Goal: Task Accomplishment & Management: Manage account settings

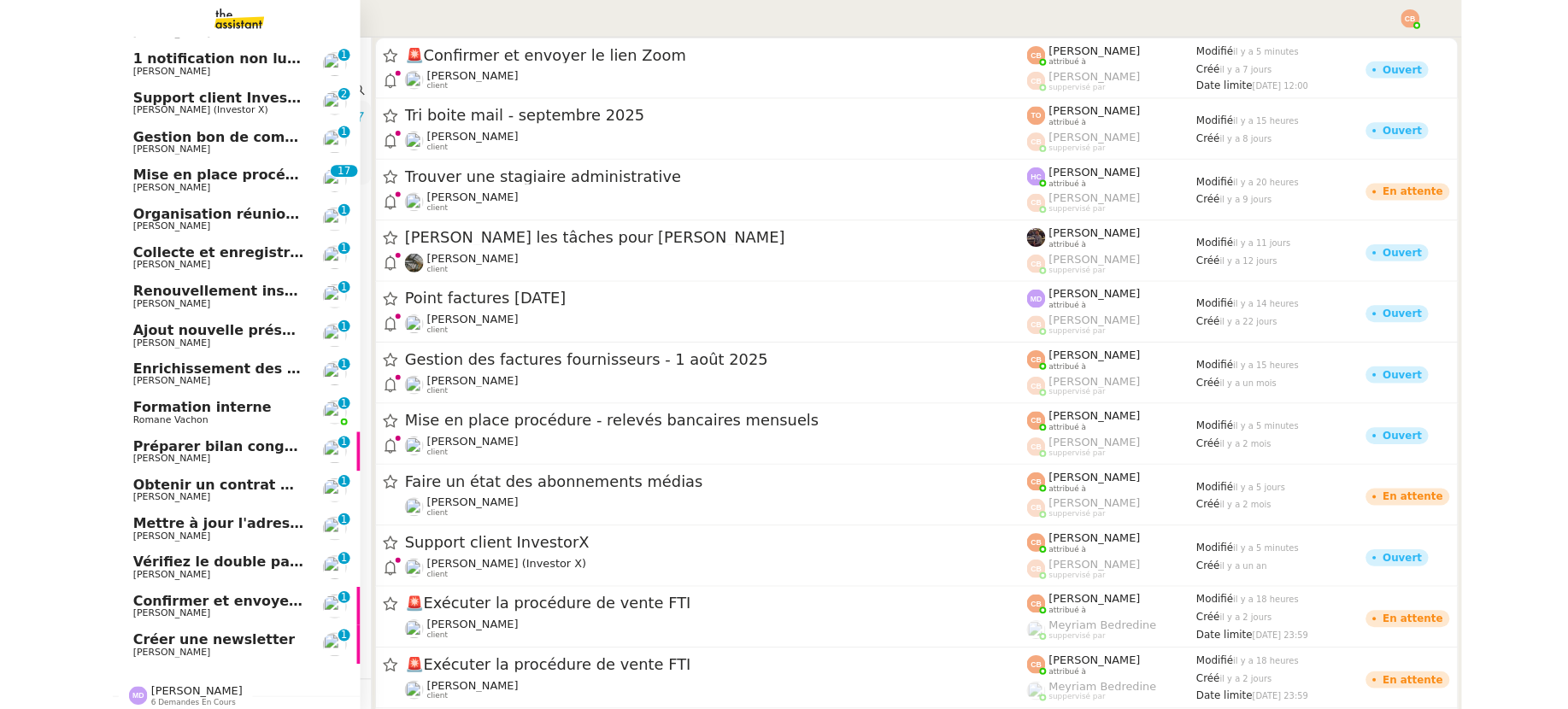
scroll to position [326, 0]
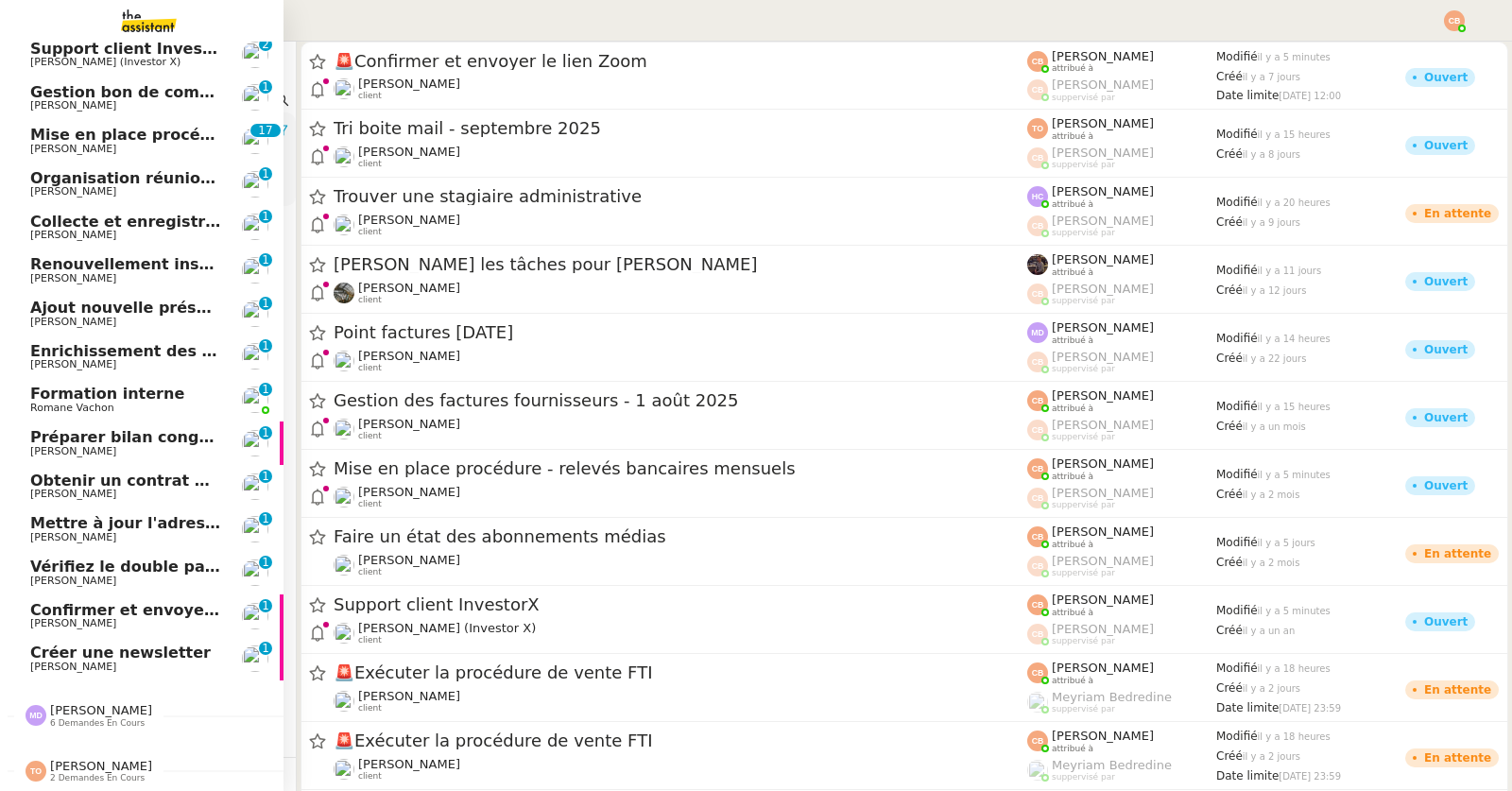
click at [93, 637] on link "Créer une newsletter Cédric Tempestini 0 1 2 3 4 5 6 7 8 9" at bounding box center [141, 659] width 283 height 44
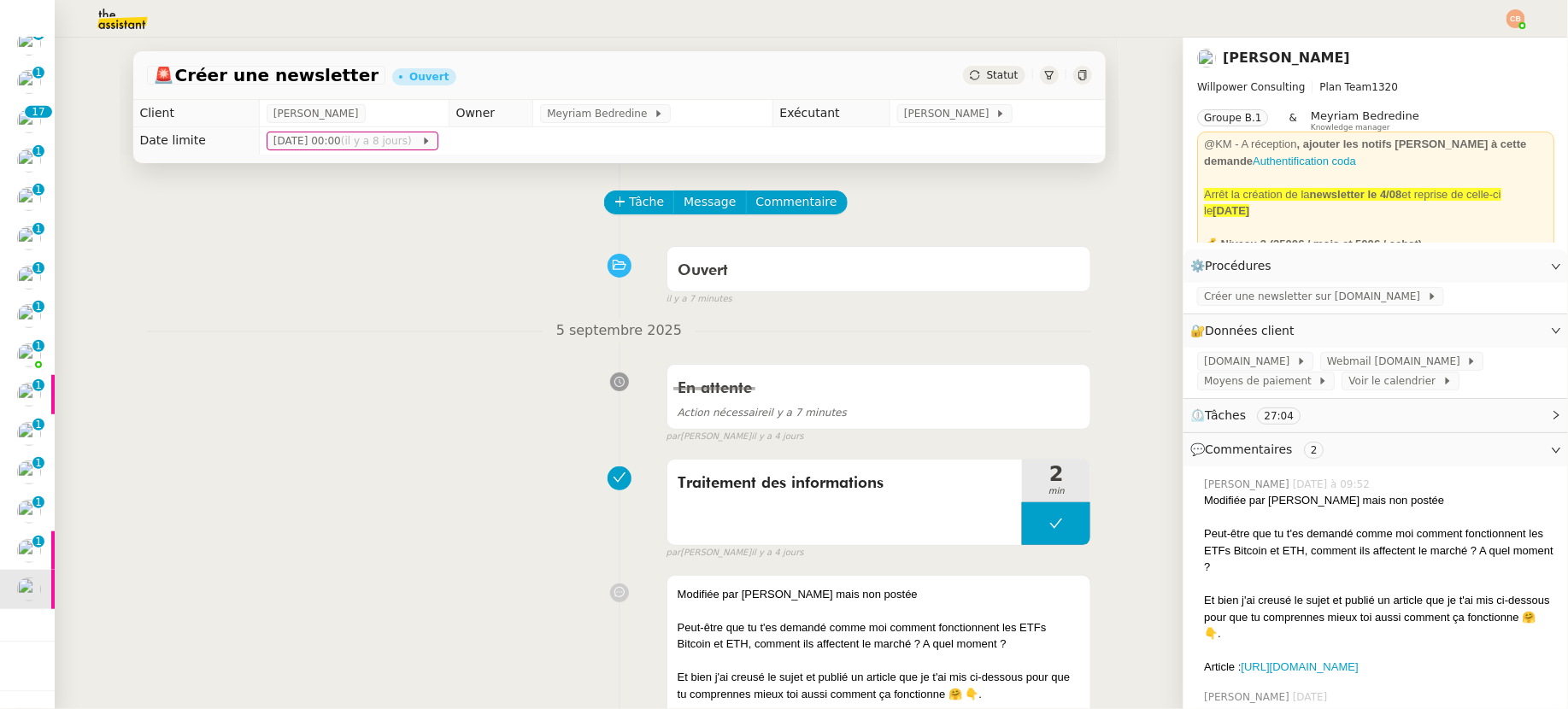
drag, startPoint x: 256, startPoint y: 338, endPoint x: 114, endPoint y: 351, distance: 142.6
click at [210, 341] on nz-divider "5 septembre 2025" at bounding box center [619, 331] width 945 height 23
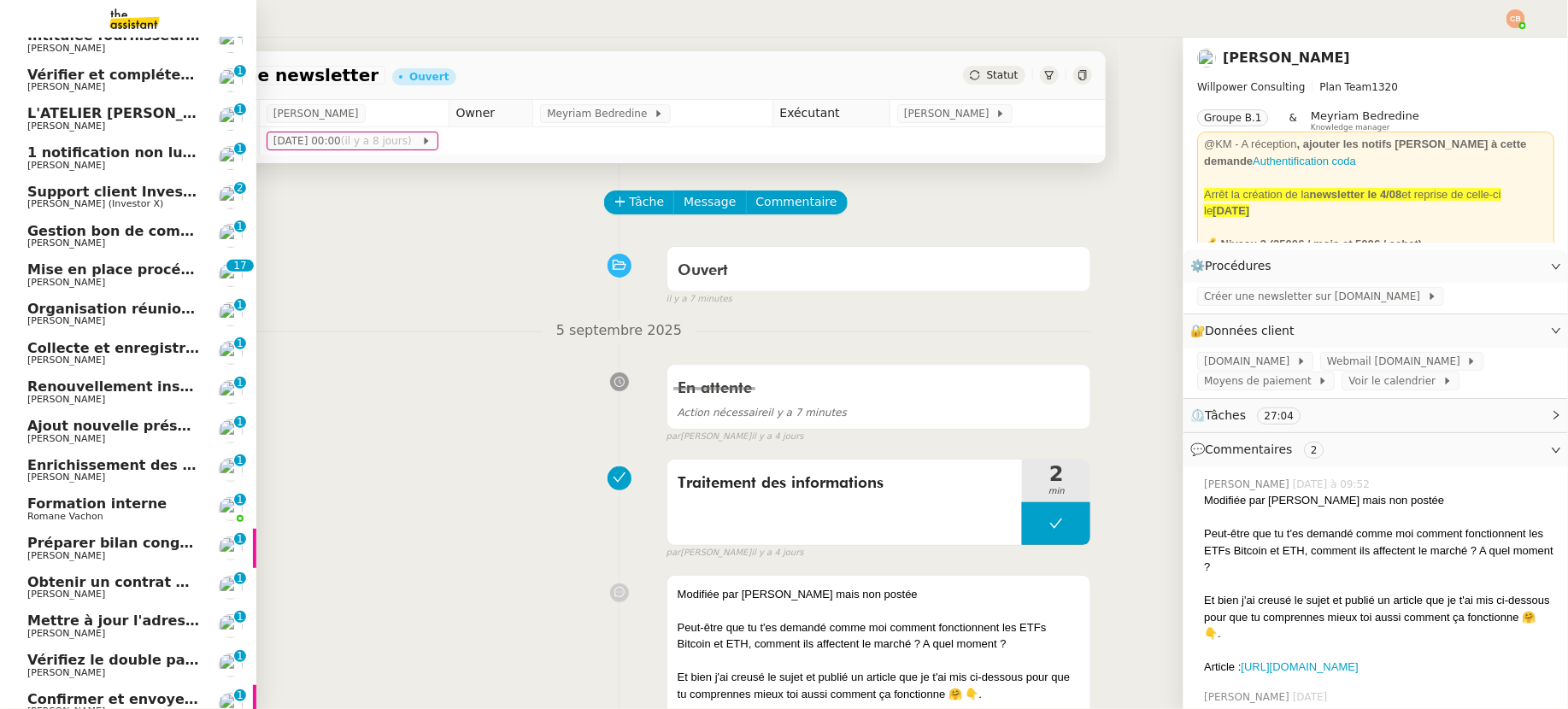
scroll to position [333, 0]
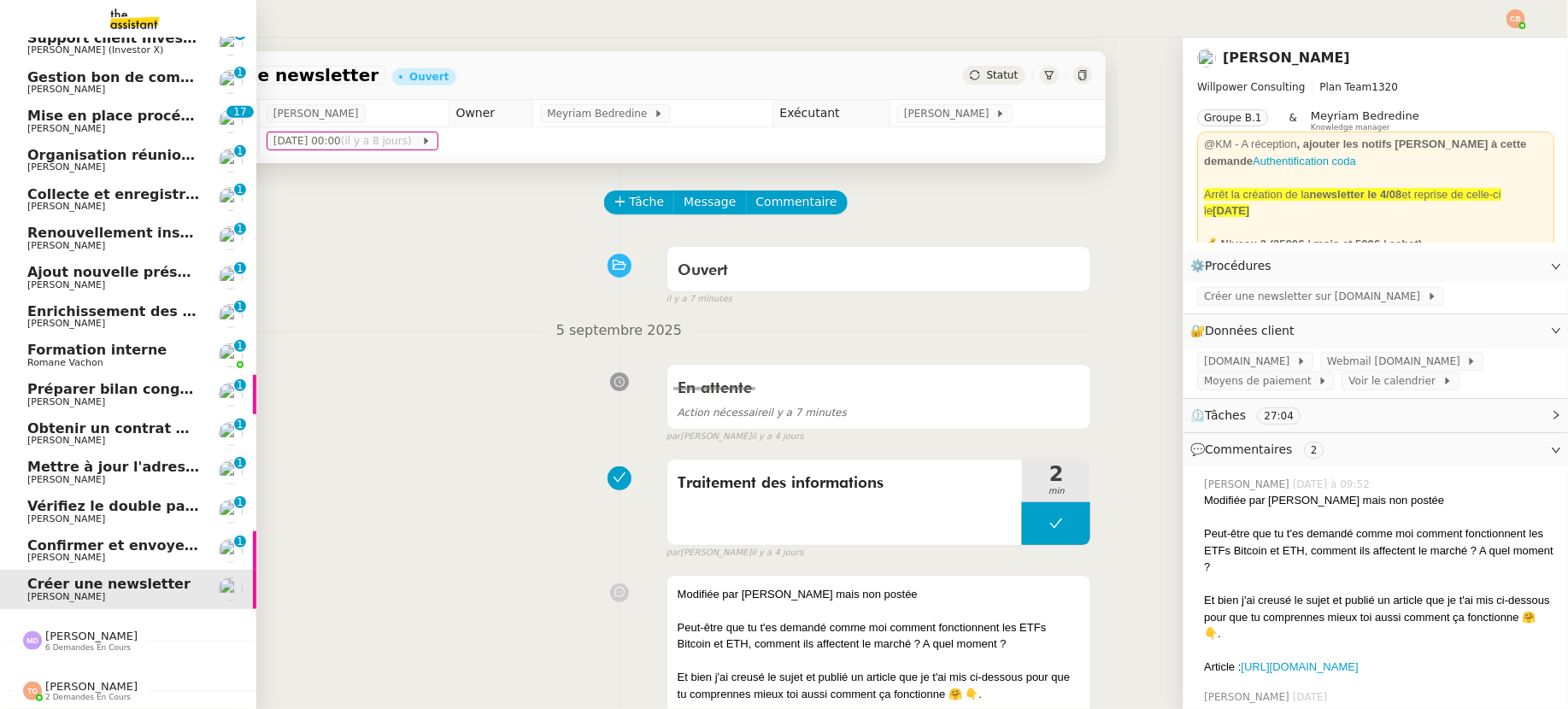
drag, startPoint x: 81, startPoint y: 633, endPoint x: 83, endPoint y: 567, distance: 66.0
click at [81, 643] on span "6 demandes en cours" at bounding box center [87, 647] width 85 height 10
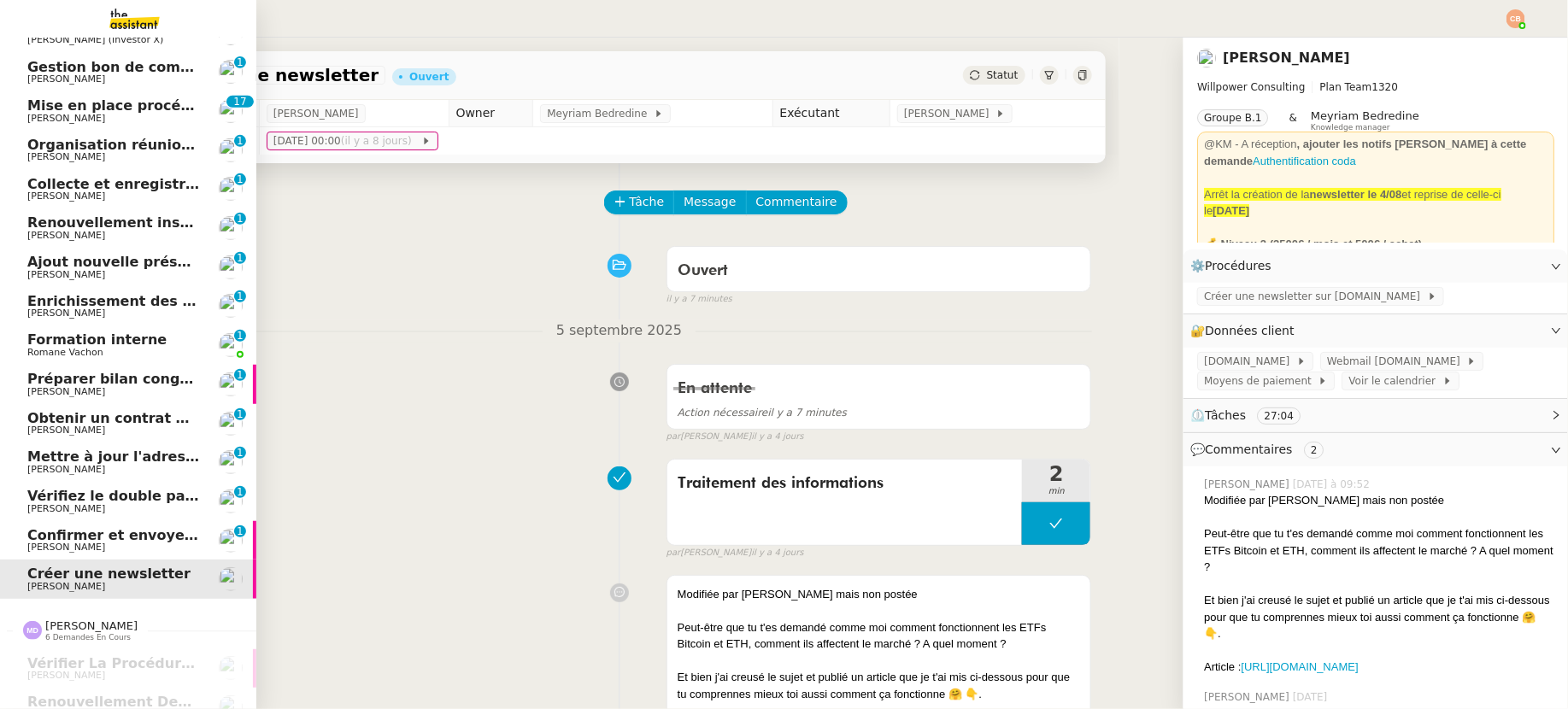
scroll to position [566, 0]
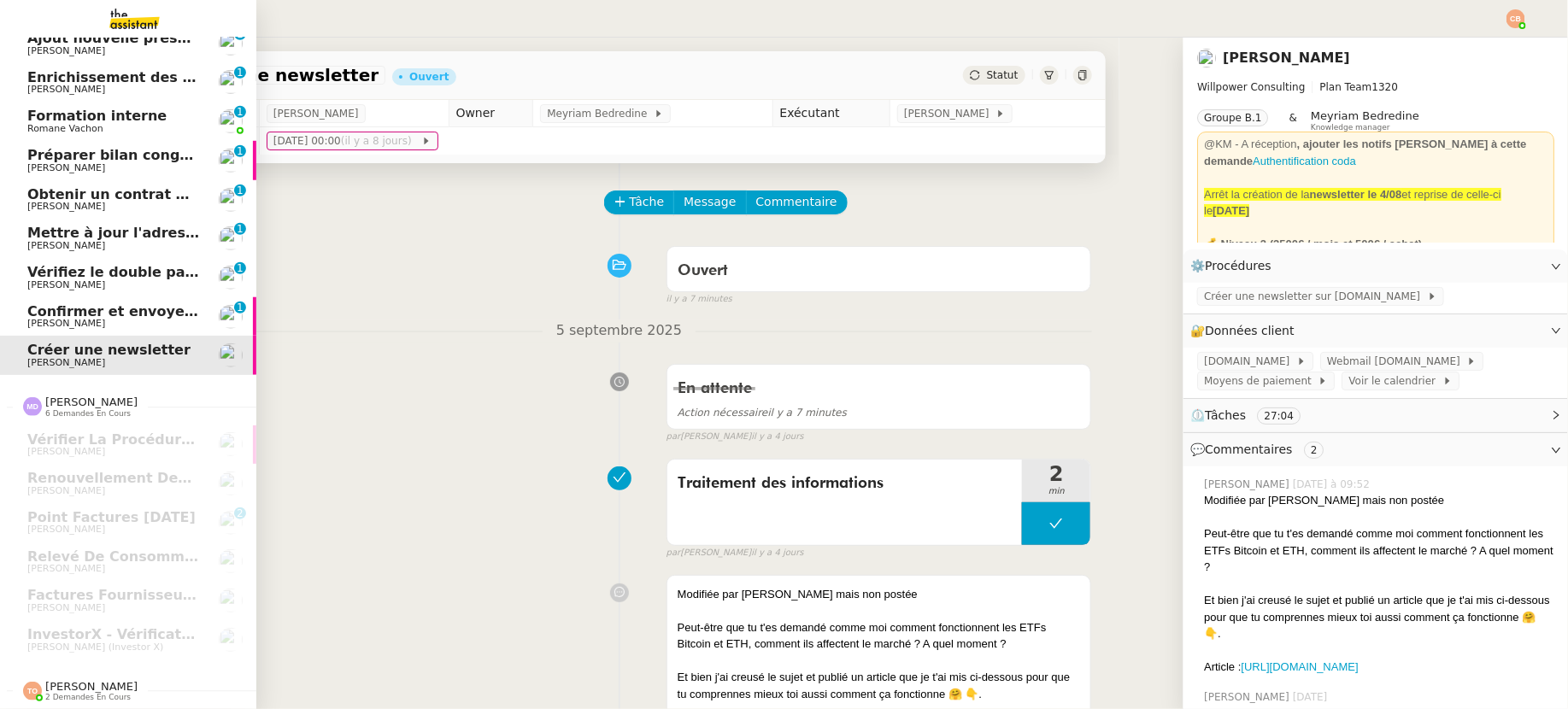
click at [74, 680] on span "[PERSON_NAME]" at bounding box center [91, 686] width 92 height 13
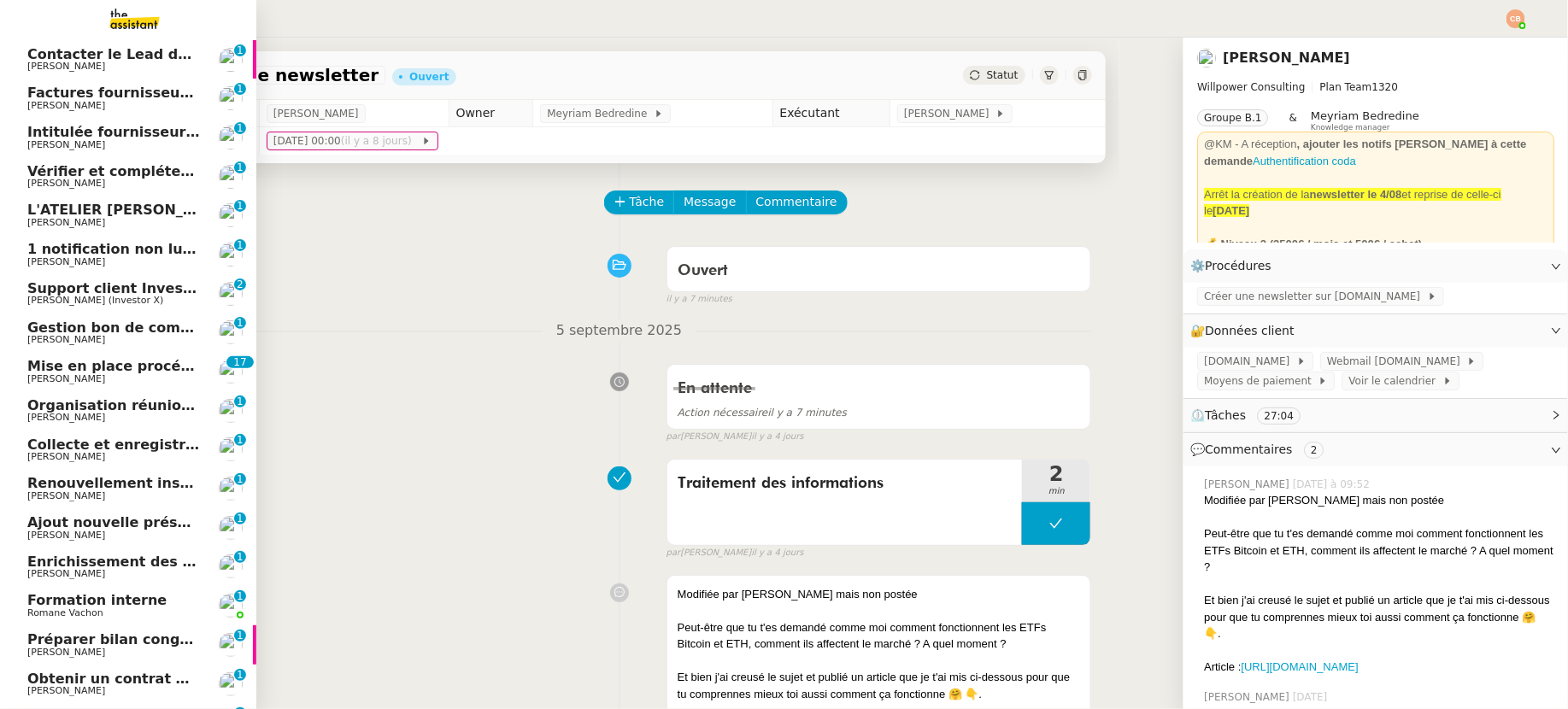
scroll to position [180, 0]
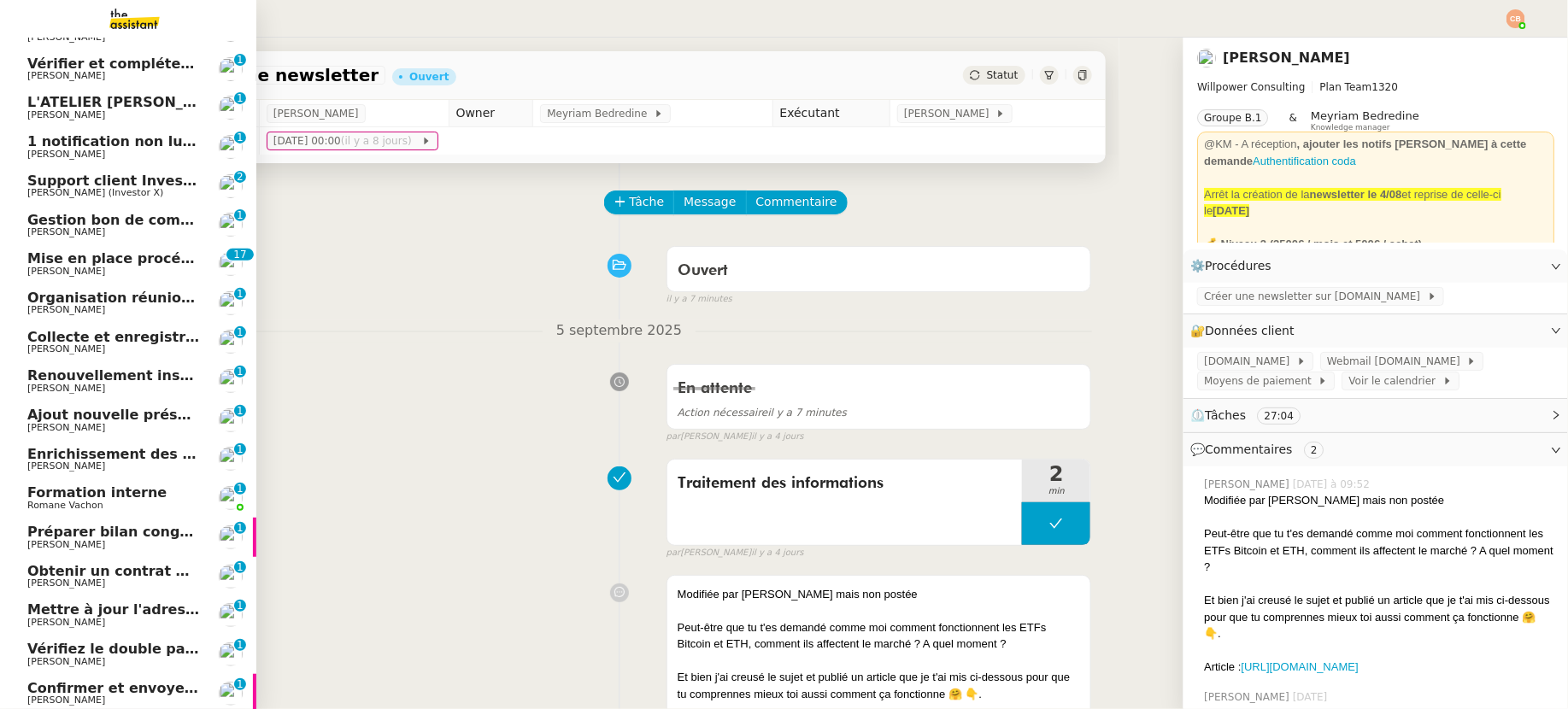
click at [56, 305] on span "[PERSON_NAME]" at bounding box center [66, 310] width 77 height 11
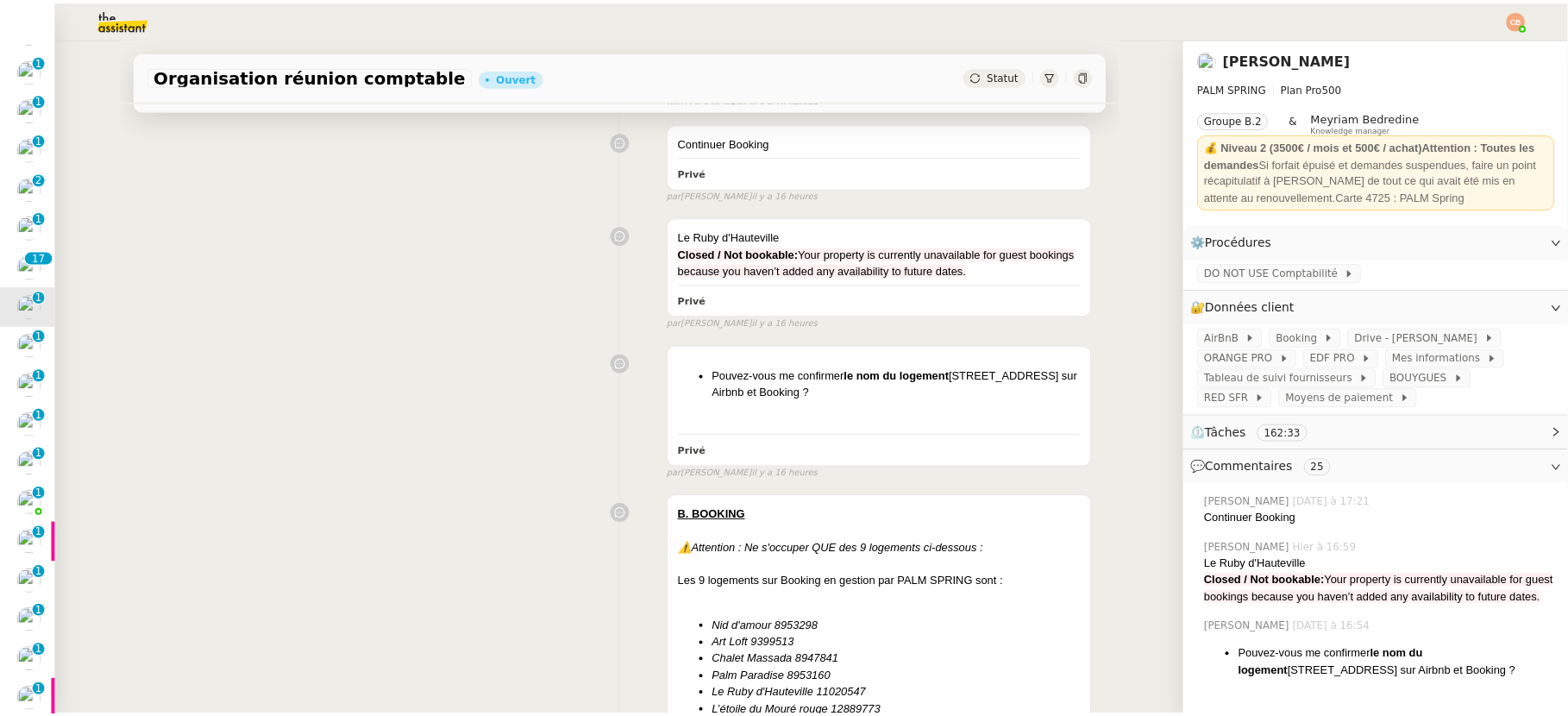
scroll to position [897, 0]
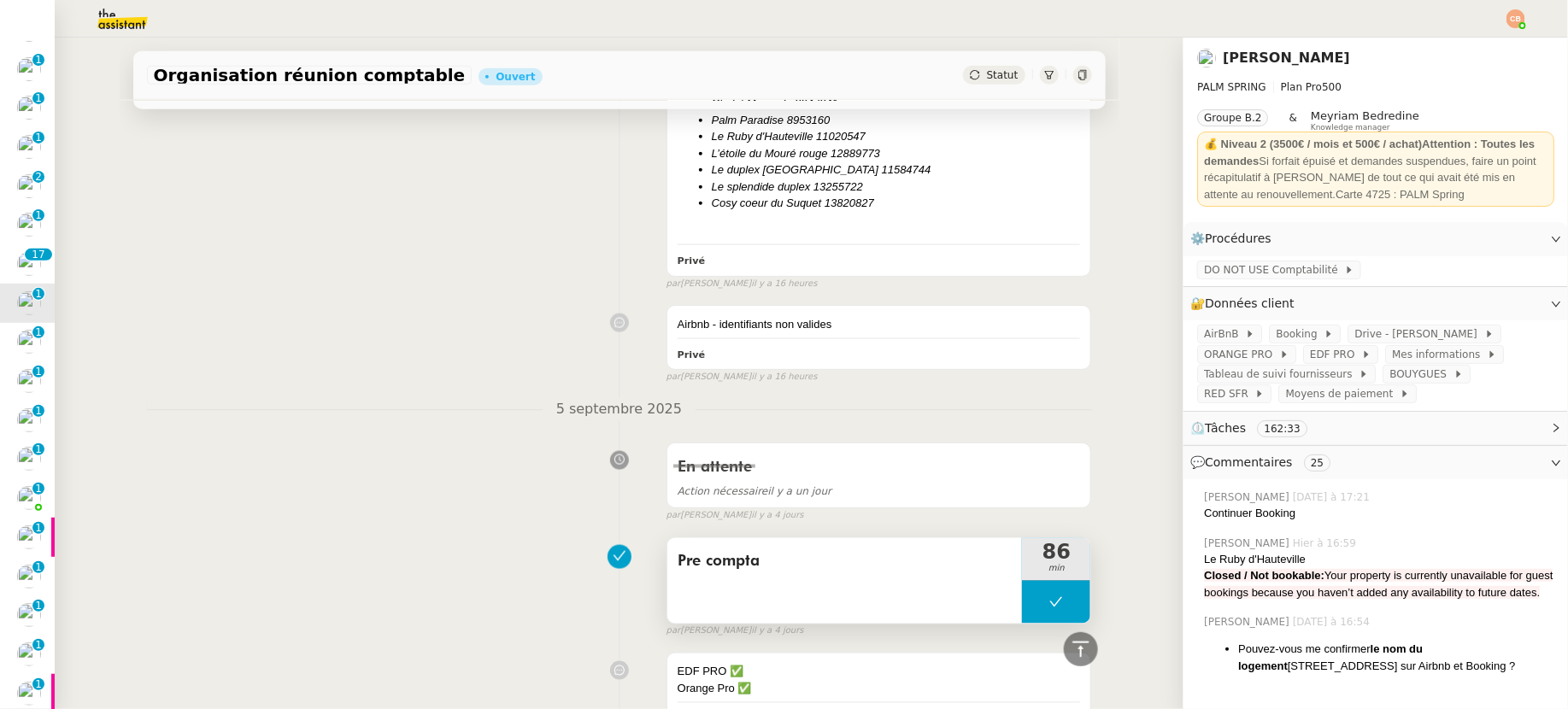
click at [1050, 609] on icon at bounding box center [1057, 603] width 14 height 14
drag, startPoint x: 1017, startPoint y: 608, endPoint x: 1032, endPoint y: 546, distance: 63.8
click at [1032, 607] on icon at bounding box center [1039, 603] width 14 height 14
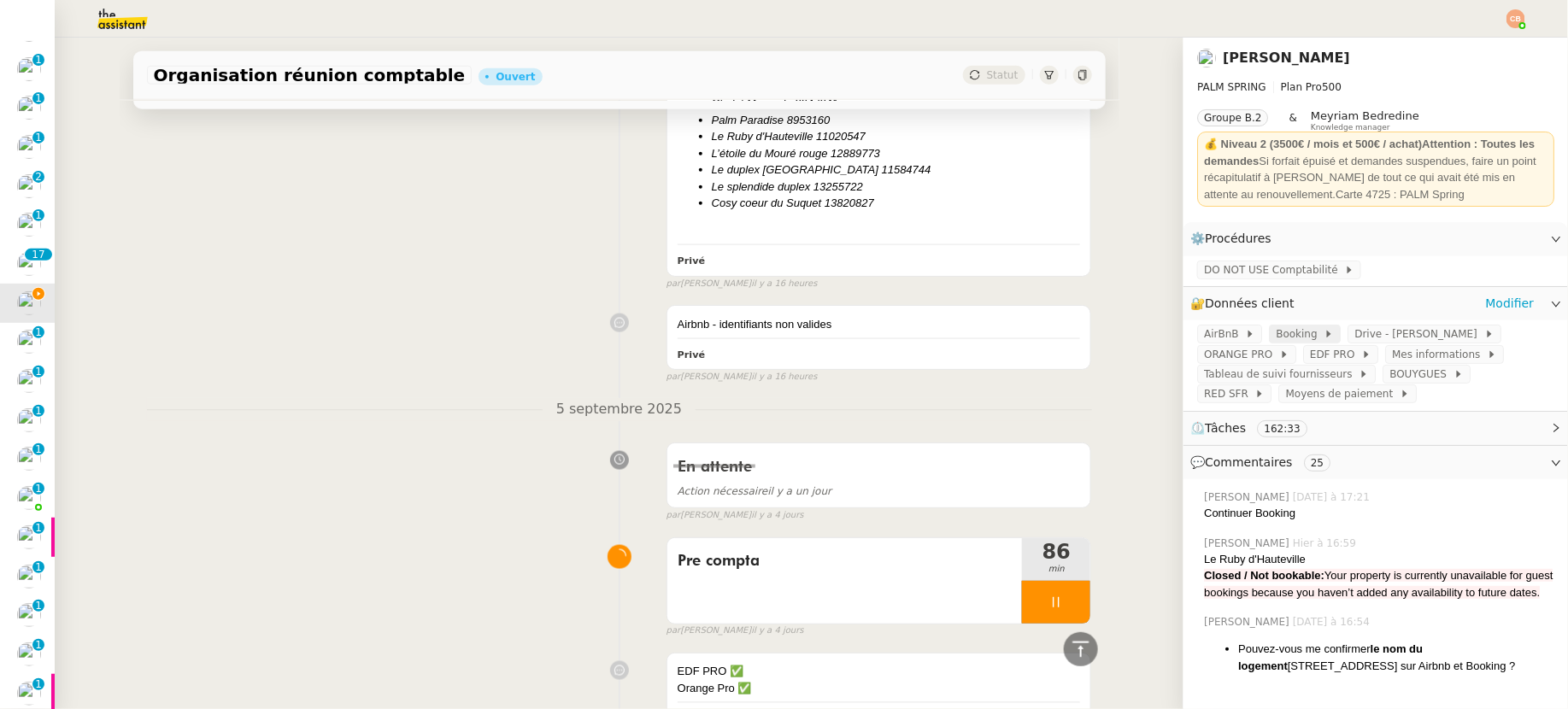
click at [1318, 330] on span at bounding box center [1322, 334] width 7 height 12
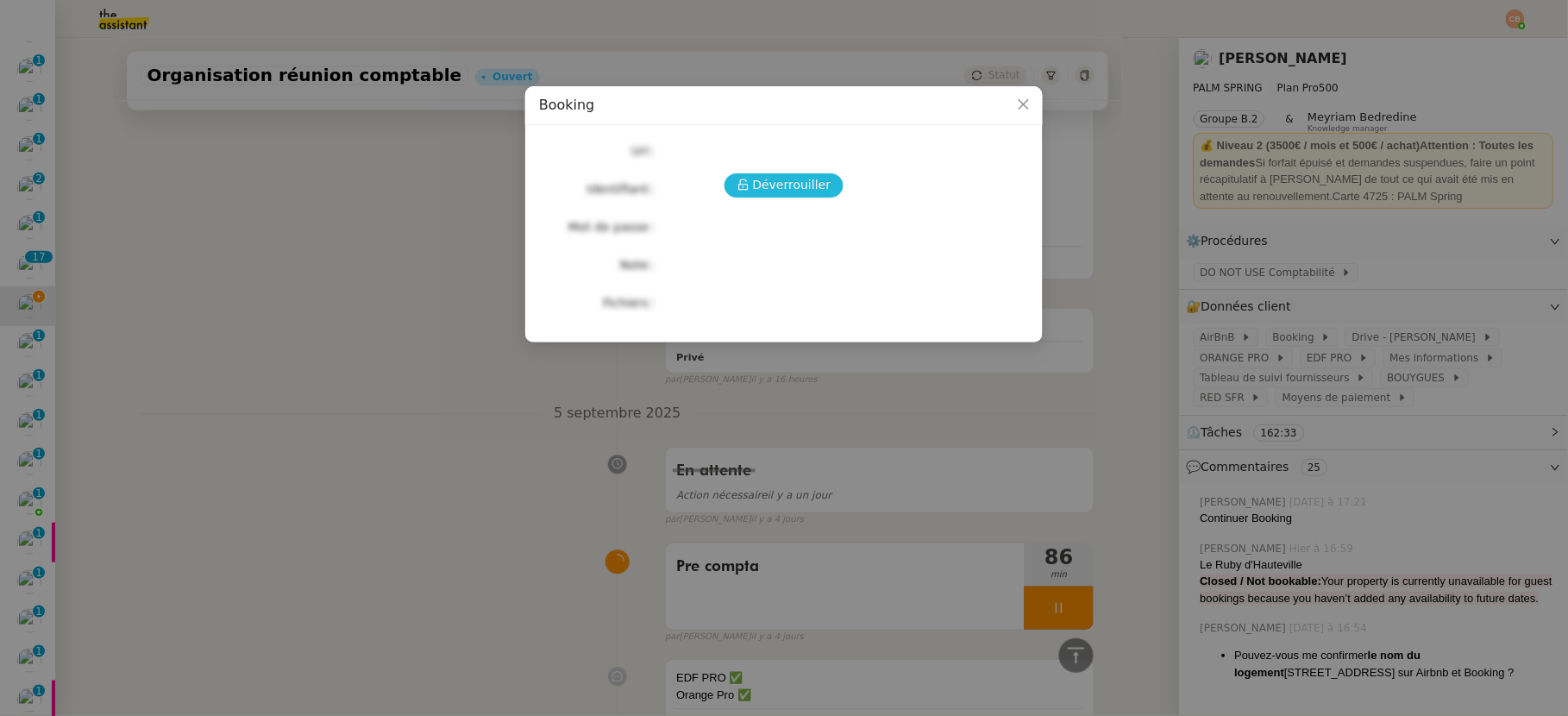
click at [763, 195] on span "Déverrouiller" at bounding box center [792, 185] width 78 height 20
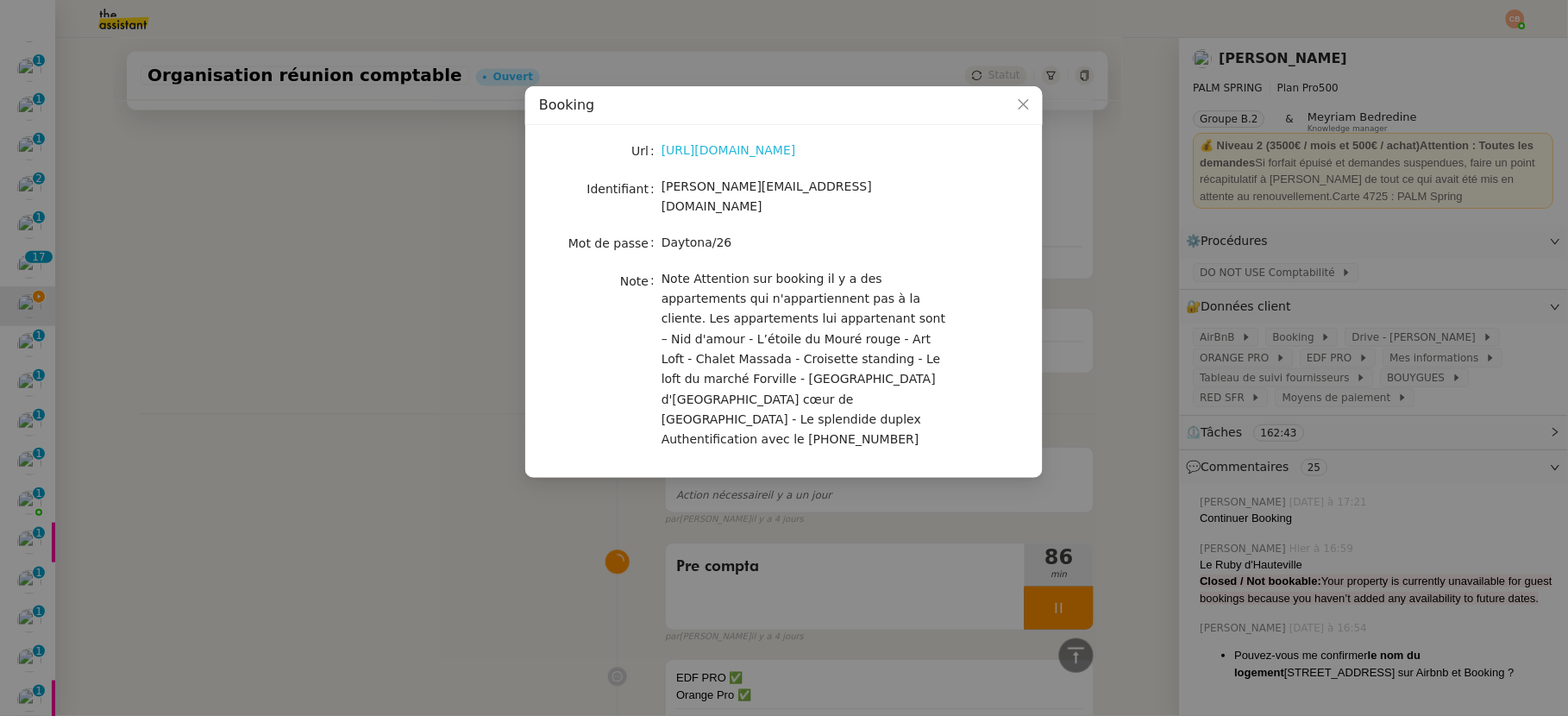
click at [788, 148] on link "https://account.booking.com/sign-in?op_token=EgVvYXV0aCJHChQ2Wjcyb0hPZDM2Tm43em…" at bounding box center [729, 150] width 135 height 14
drag, startPoint x: 662, startPoint y: 187, endPoint x: 868, endPoint y: 187, distance: 206.0
click at [868, 187] on div "[PERSON_NAME][EMAIL_ADDRESS][DOMAIN_NAME]" at bounding box center [804, 197] width 285 height 41
copy span "[PERSON_NAME][EMAIL_ADDRESS][DOMAIN_NAME]"
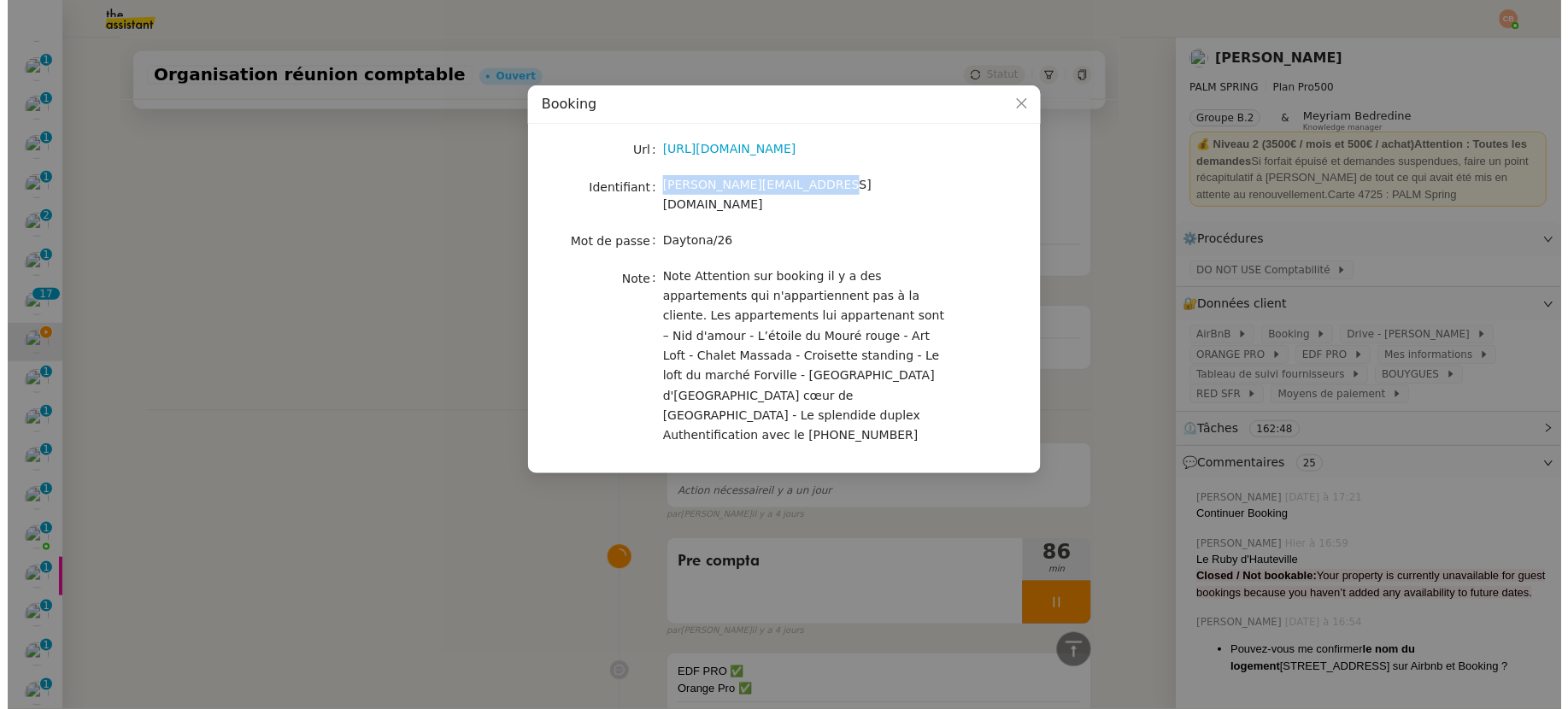
scroll to position [219, 0]
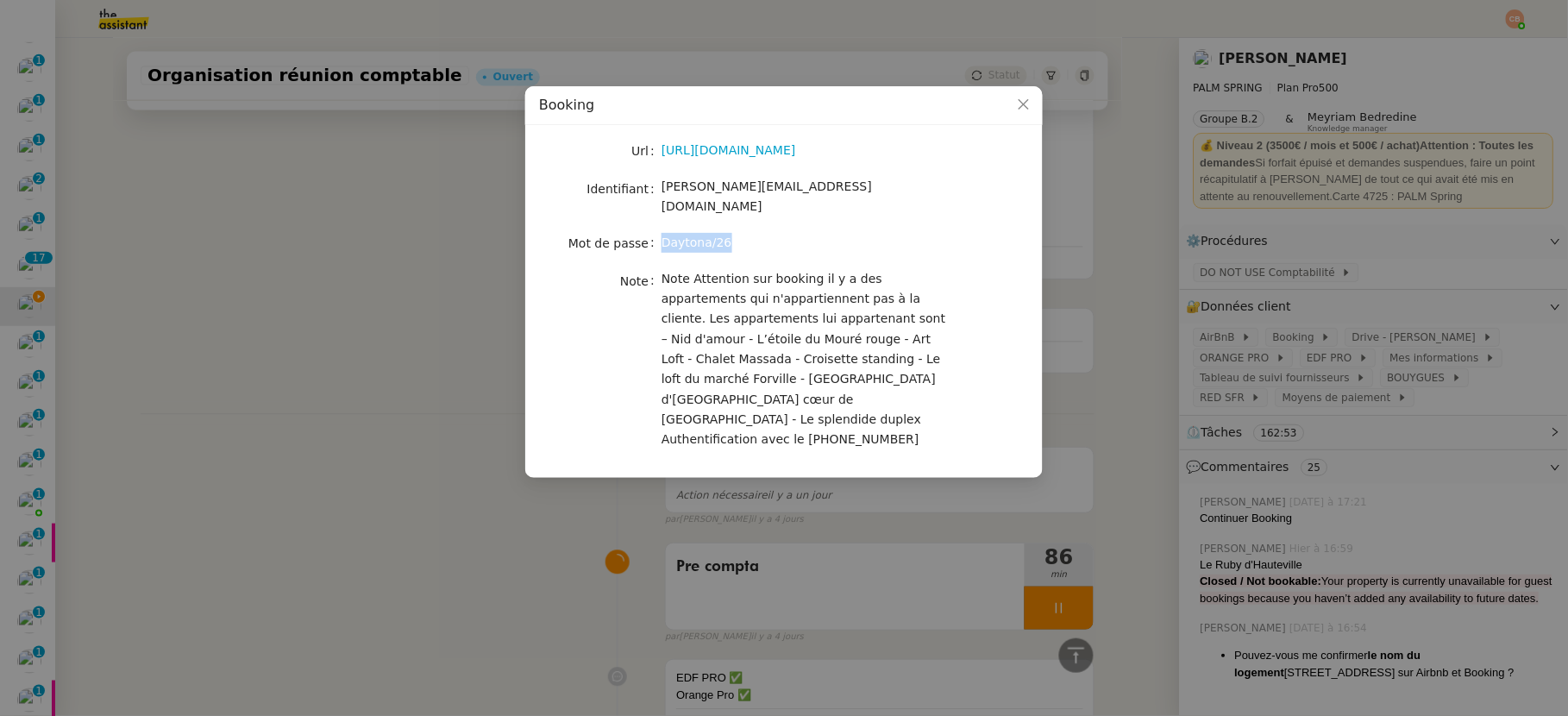
drag, startPoint x: 664, startPoint y: 226, endPoint x: 764, endPoint y: 224, distance: 100.0
click at [764, 233] on div "Daytona/26" at bounding box center [804, 243] width 285 height 20
copy span "Daytona/26"
click at [431, 227] on nz-modal-container "Booking Url https://account.booking.com/sign-in?op_token=EgVvYXV0aCJHChQ2Wjcyb0…" at bounding box center [784, 358] width 1568 height 716
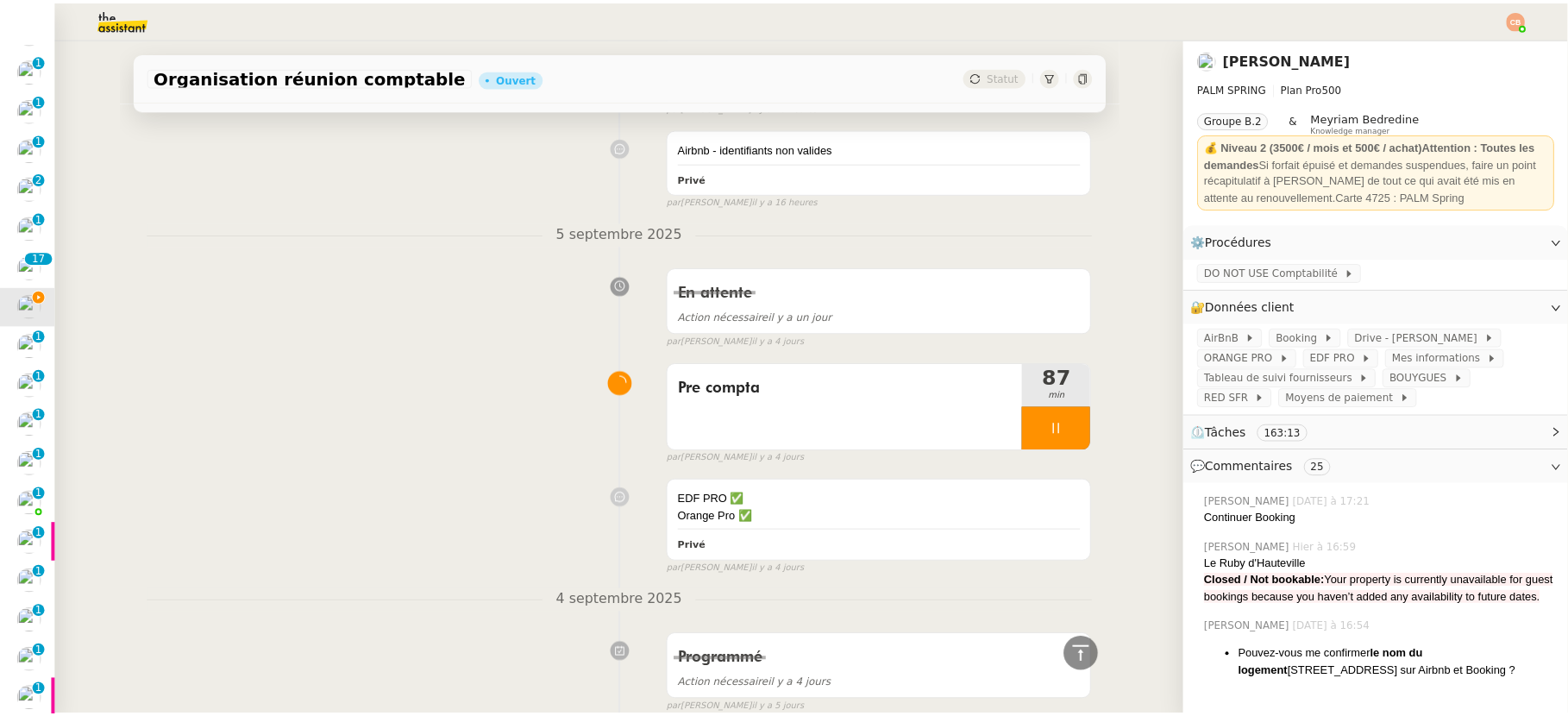
scroll to position [994, 0]
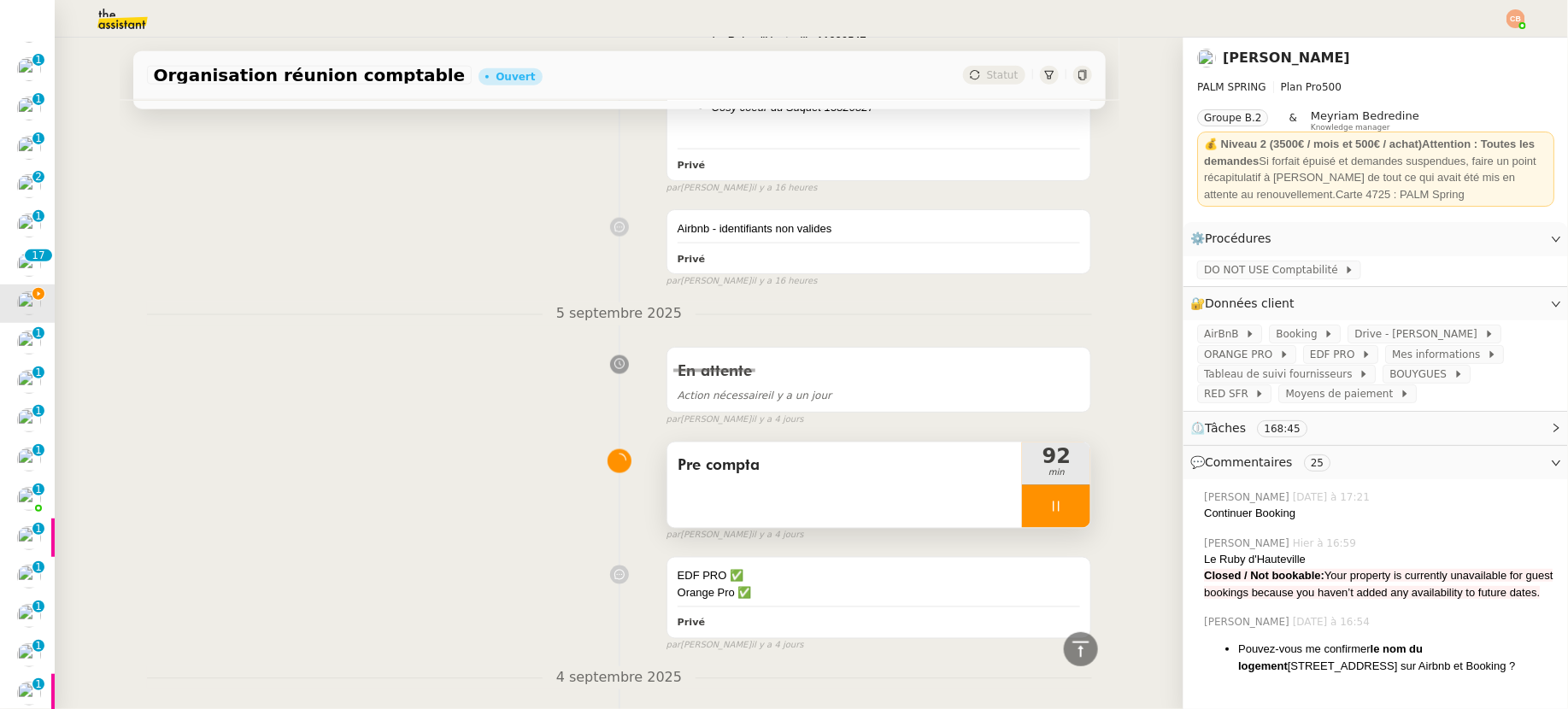
click at [1029, 501] on div at bounding box center [1057, 507] width 69 height 43
click at [1029, 501] on div at bounding box center [1039, 507] width 34 height 43
click at [1264, 271] on span "DO NOT USE Comptabilité" at bounding box center [1273, 269] width 140 height 17
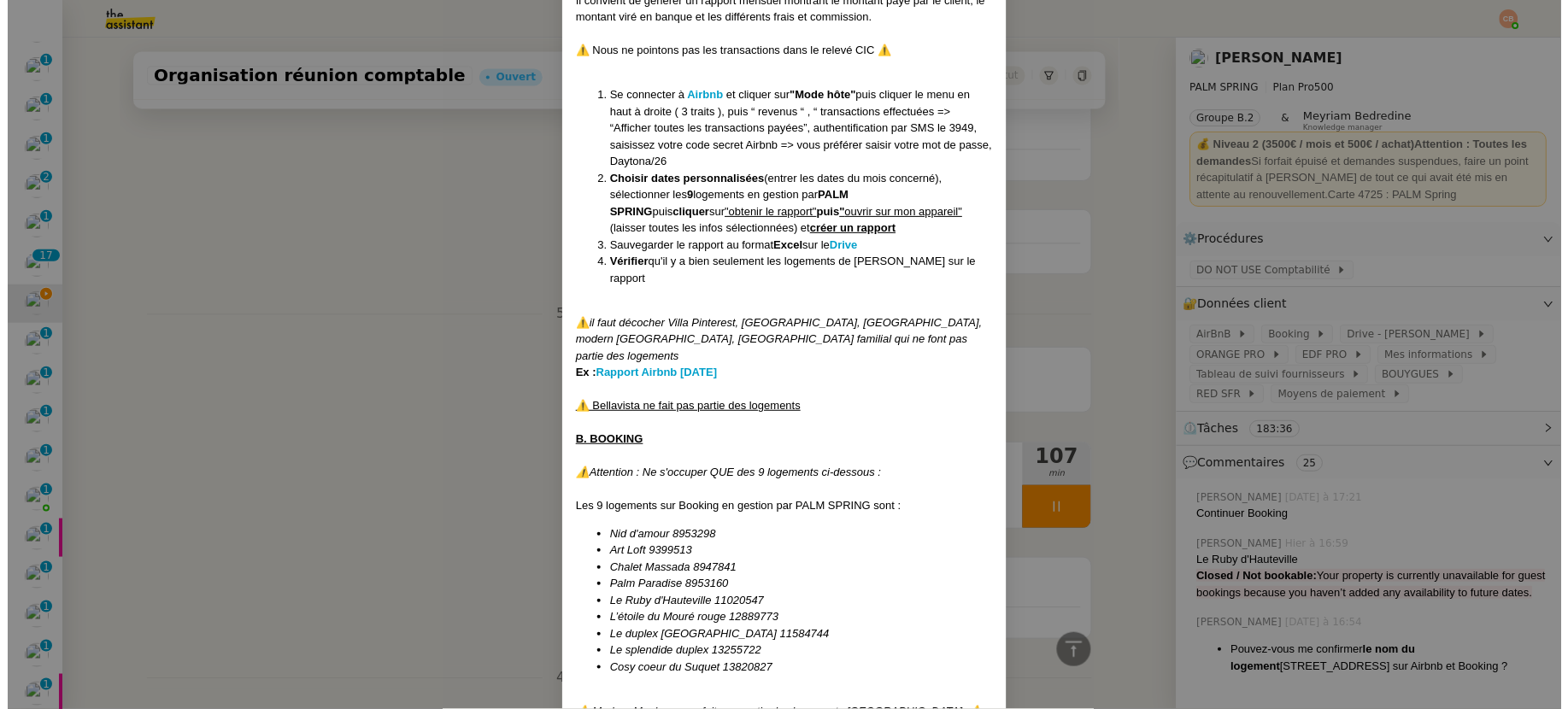
scroll to position [1005, 0]
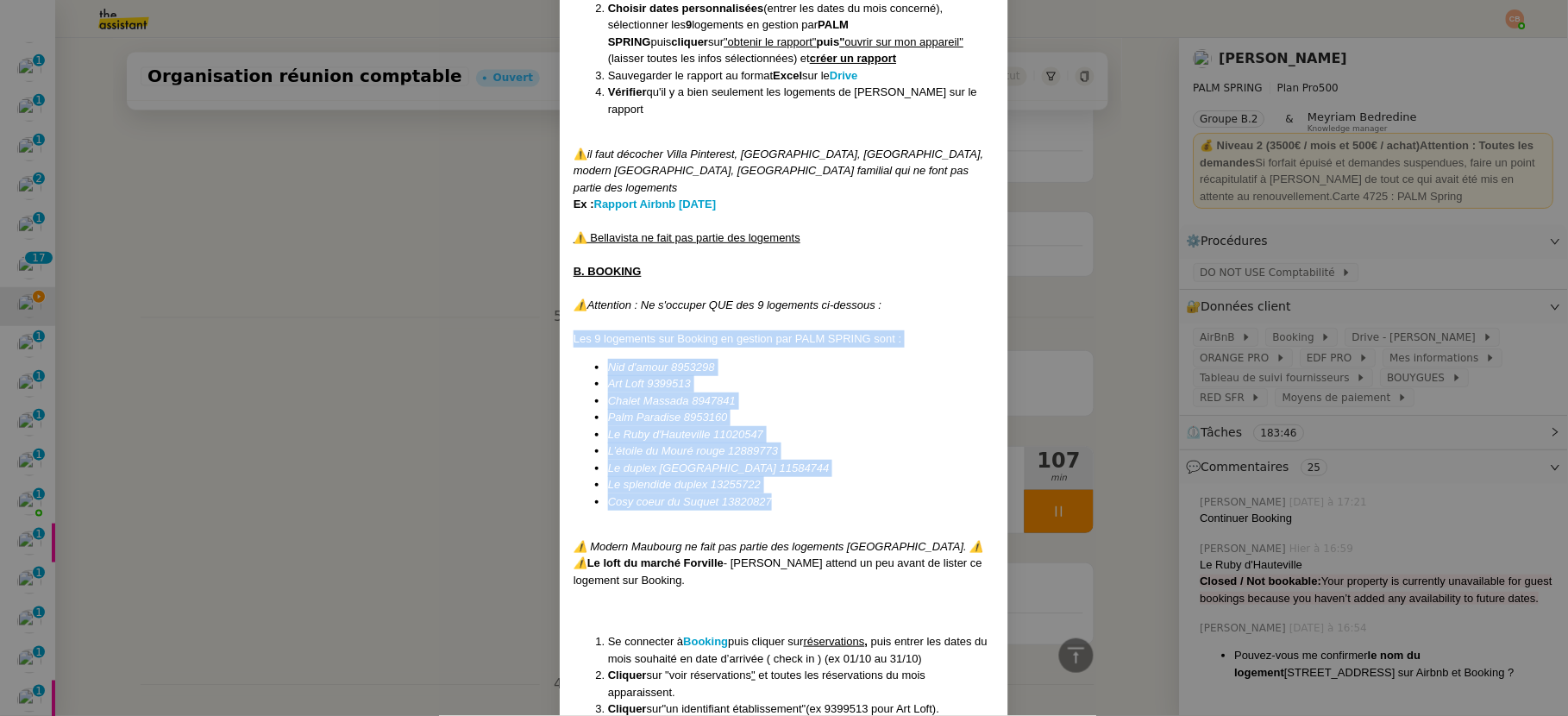
drag, startPoint x: 567, startPoint y: 306, endPoint x: 806, endPoint y: 473, distance: 291.6
click at [806, 473] on div "Mise à jour le [DATE] Mise en DO NOT USE LE [DATE] ici Contexte : [PERSON_NAME]…" at bounding box center [784, 473] width 421 height 2776
copy div "Les 9 logements sur Booking en gestion par PALM SPRING sont : Nid d'amour 89532…"
click at [471, 424] on nz-modal-container "Mise à jour le [DATE] Mise en DO NOT USE LE [DATE] ici Contexte : [PERSON_NAME]…" at bounding box center [784, 358] width 1568 height 716
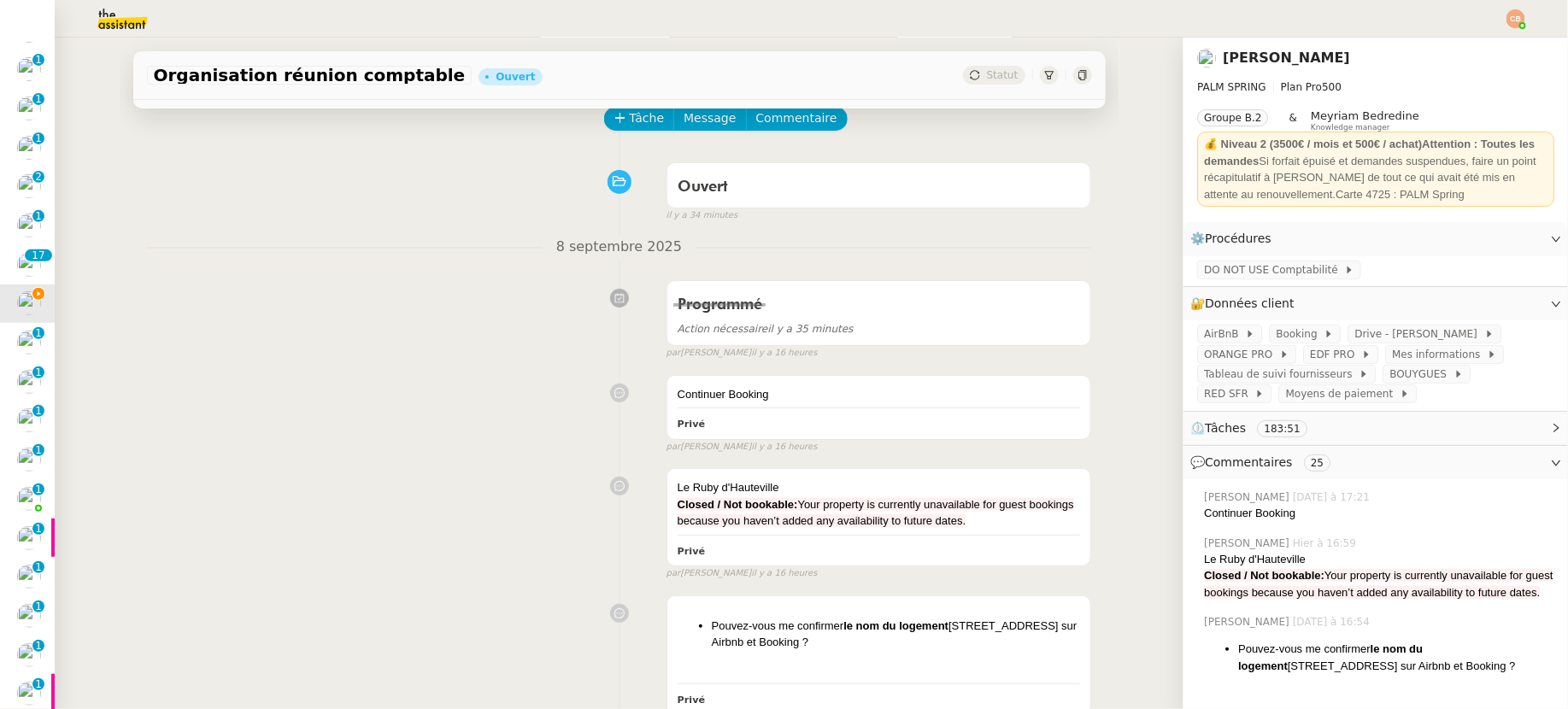
scroll to position [0, 0]
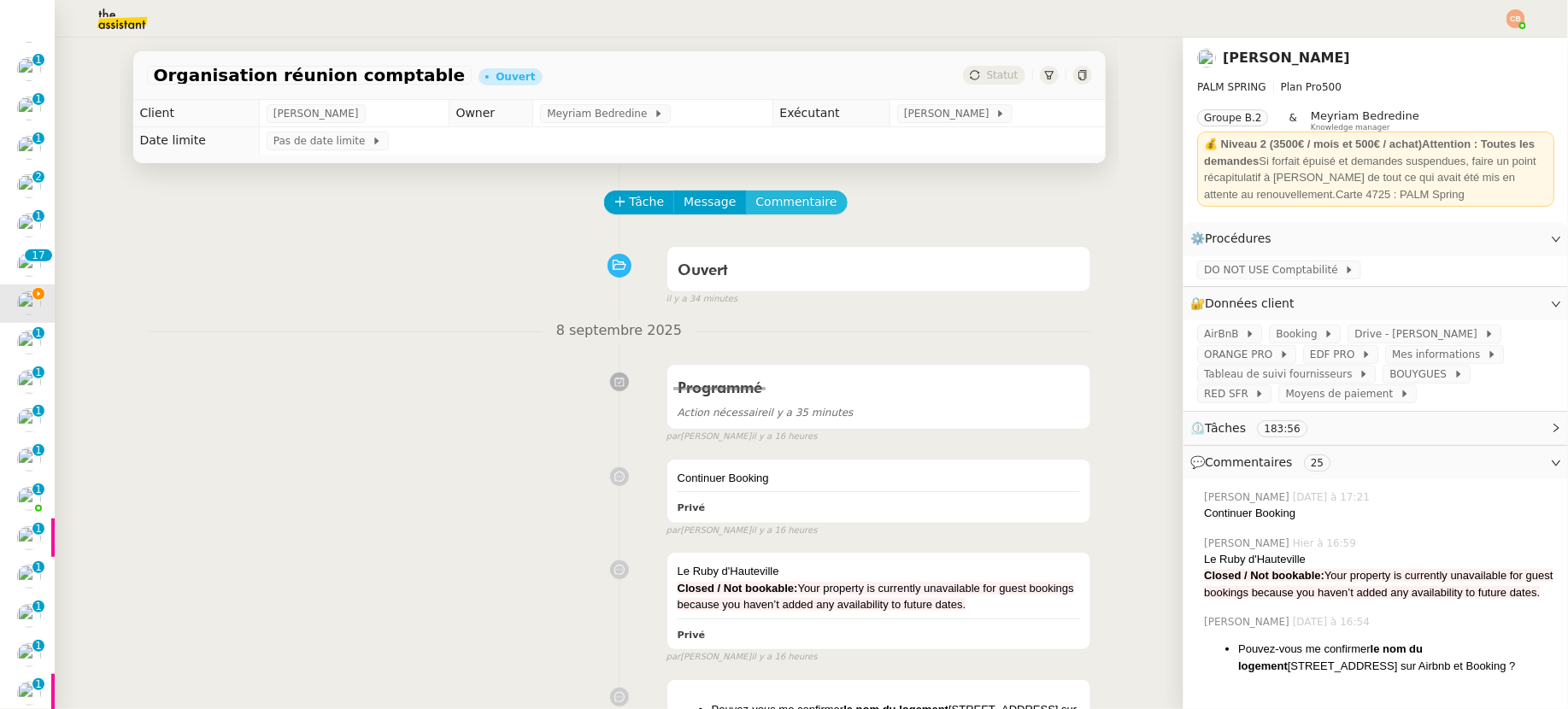
click at [780, 204] on span "Commentaire" at bounding box center [797, 202] width 81 height 19
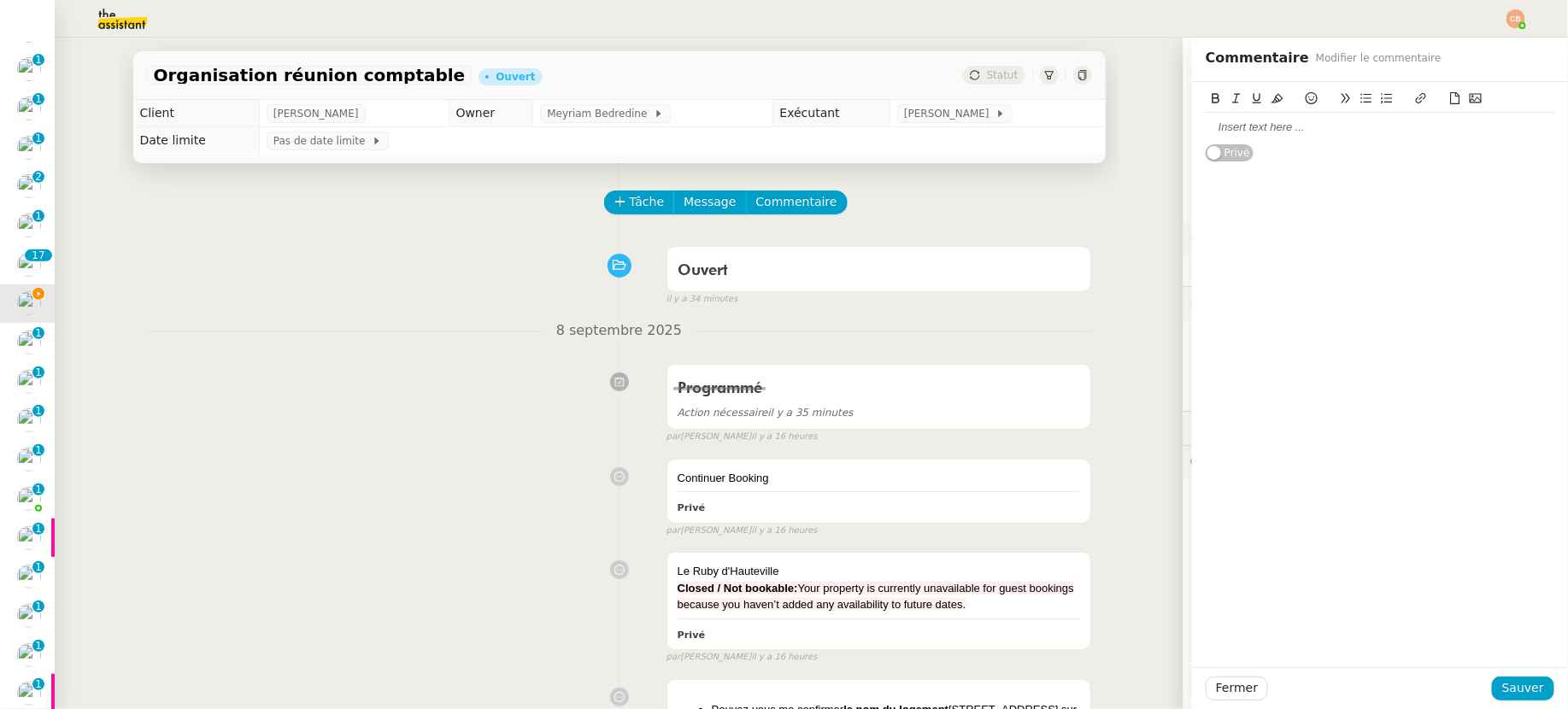
click at [1305, 128] on div at bounding box center [1380, 127] width 348 height 15
paste div
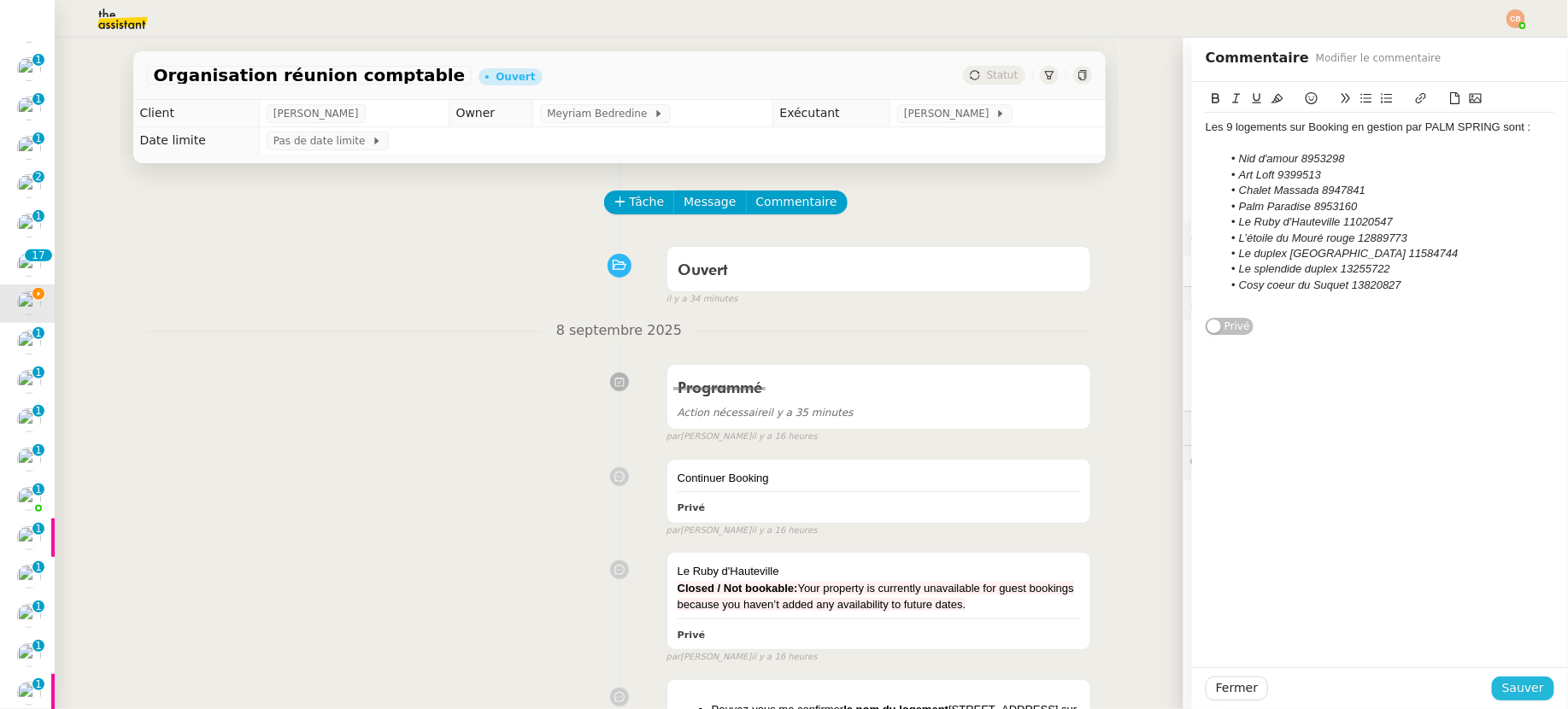
click at [1367, 681] on span "Sauver" at bounding box center [1523, 688] width 42 height 19
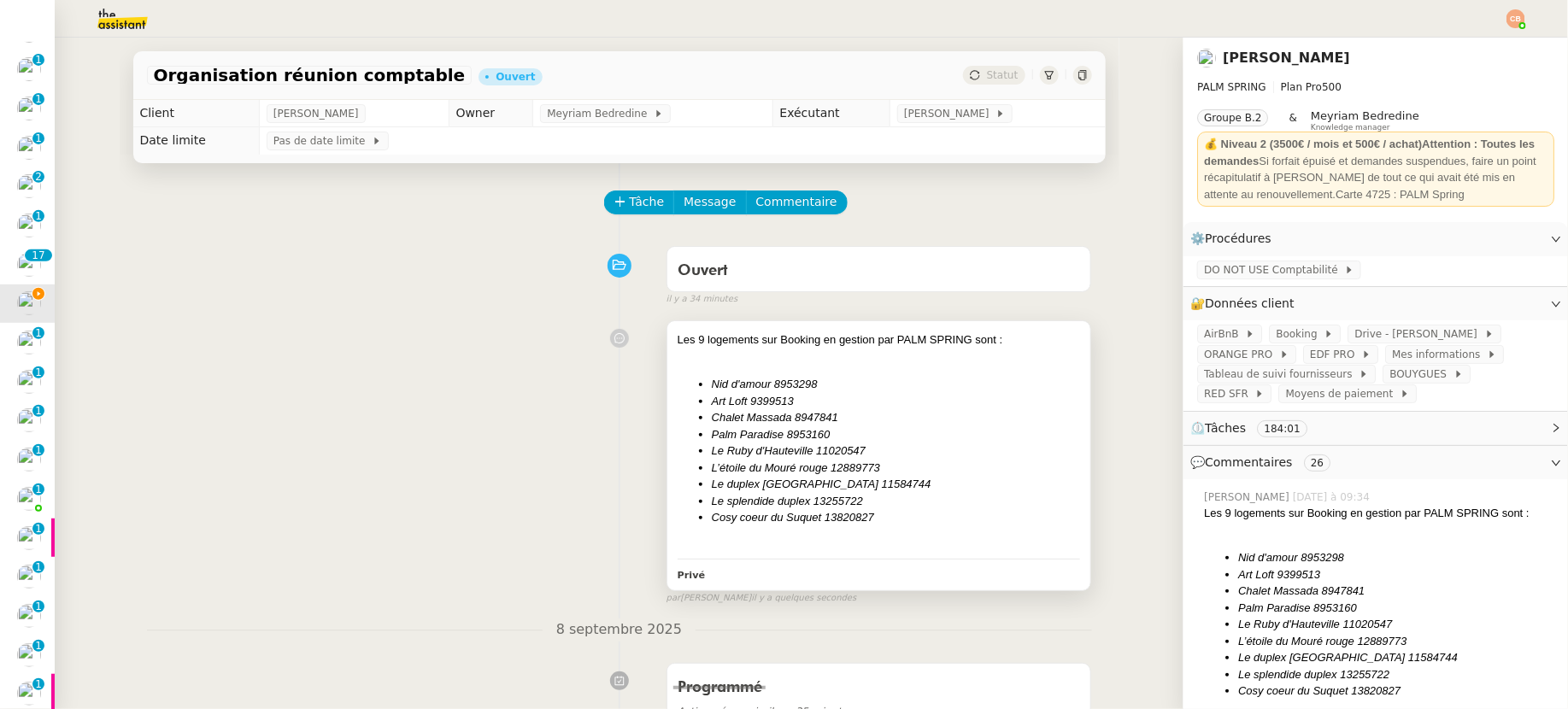
click at [904, 369] on div "Les 9 logements sur Booking en gestion par PALM SPRING sont : Nid d'amour 89532…" at bounding box center [879, 442] width 403 height 223
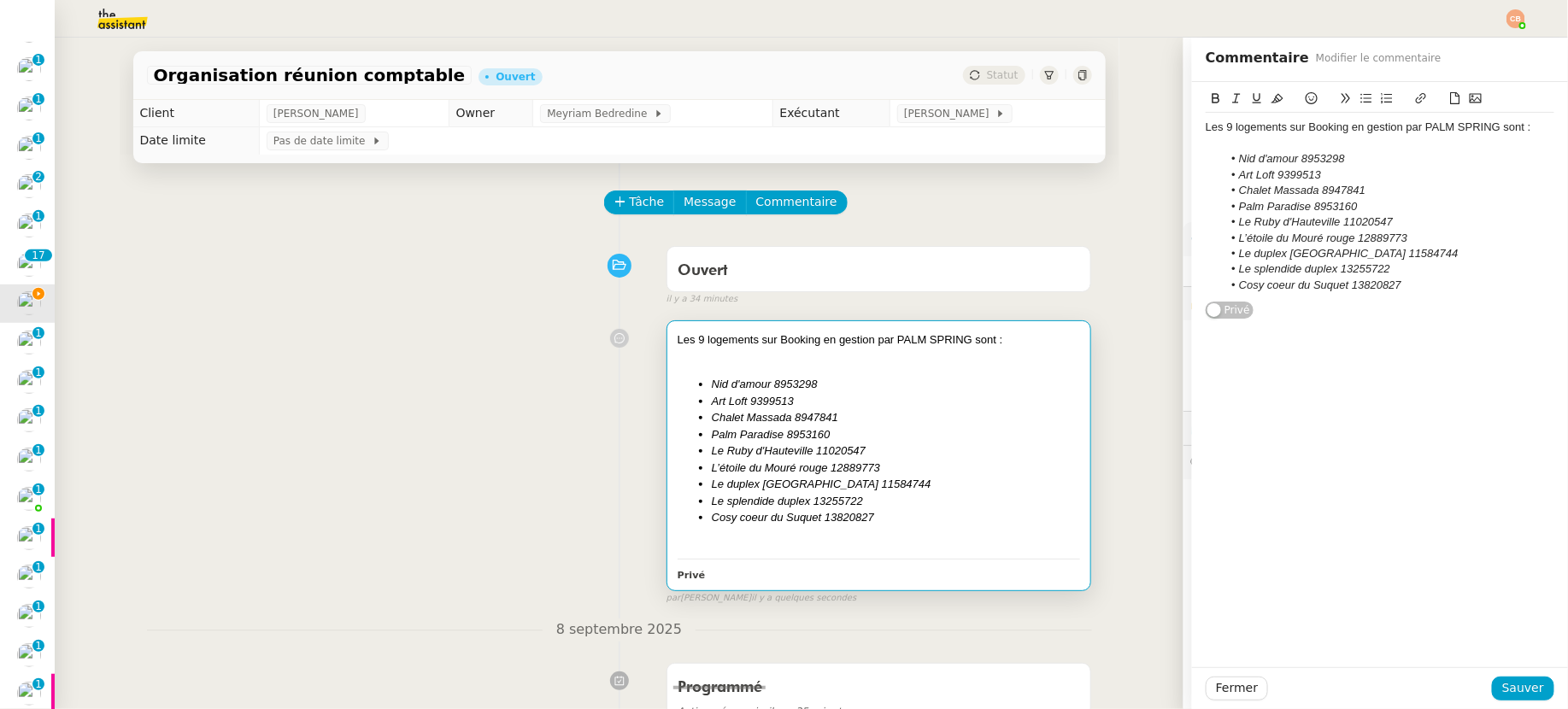
click at [1367, 152] on li "Nid d'amour 8953298" at bounding box center [1389, 158] width 333 height 15
click at [1306, 99] on icon at bounding box center [1312, 99] width 12 height 12
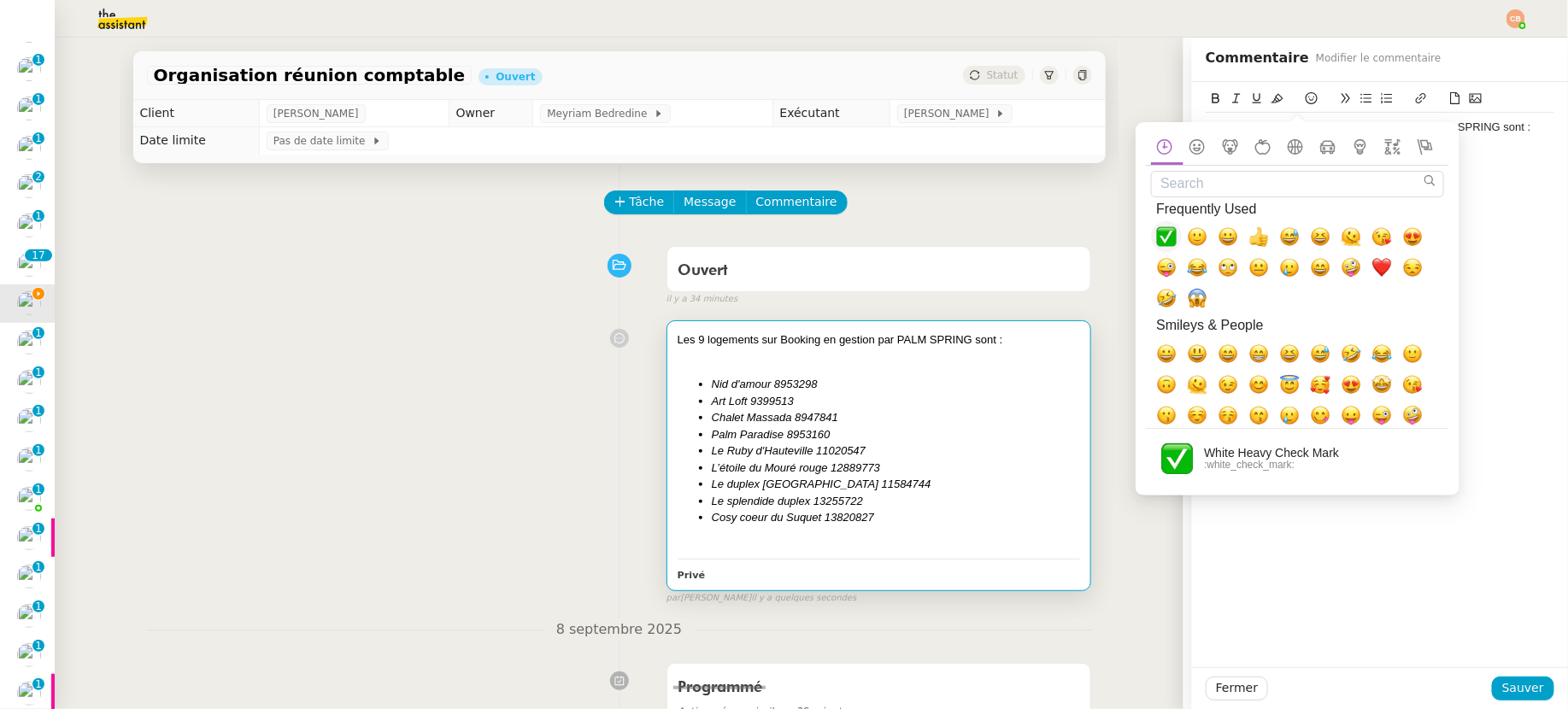
click at [1172, 234] on span "✅, white_check_mark" at bounding box center [1166, 236] width 20 height 20
click at [1367, 212] on li "Palm Paradise 8953160" at bounding box center [1389, 206] width 333 height 15
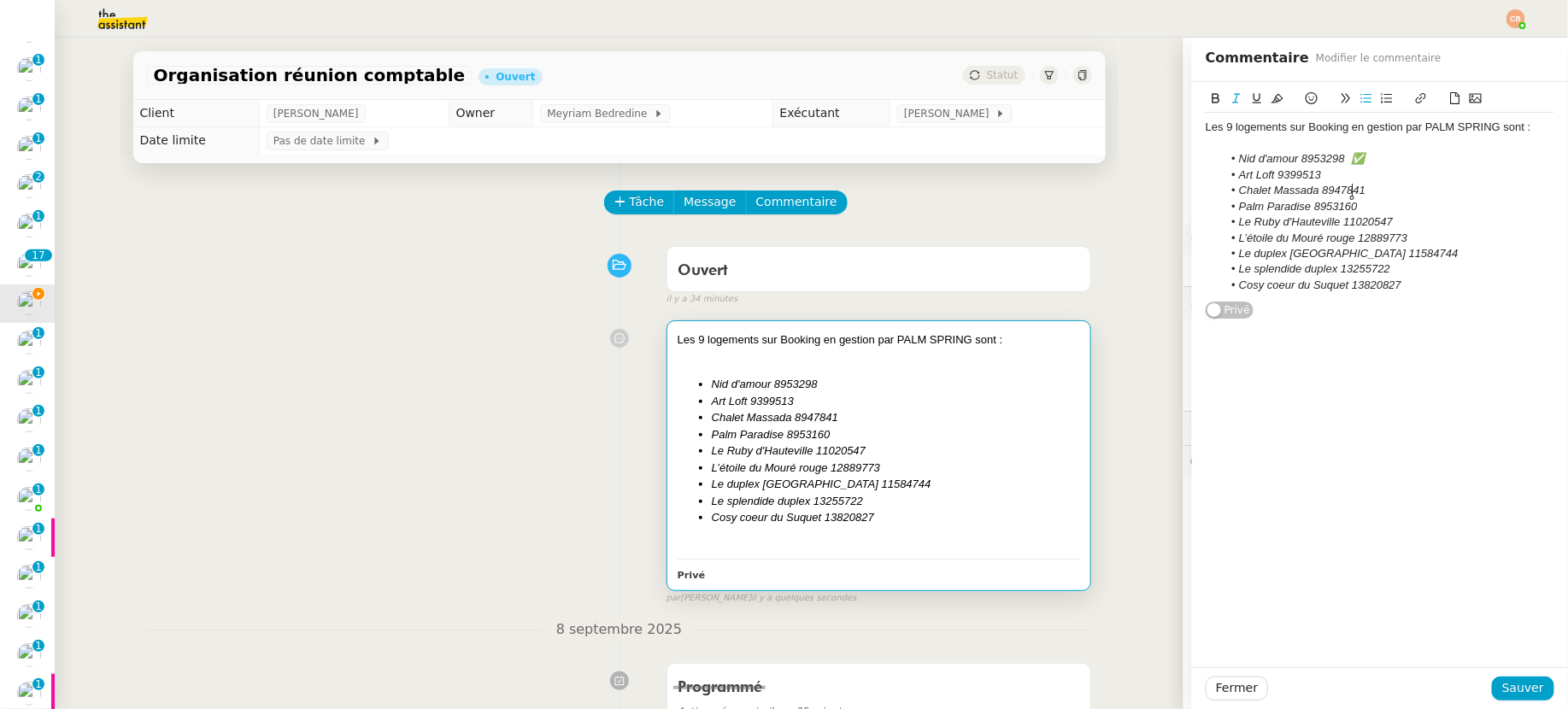
click at [1367, 190] on li "Chalet Massada 8947841" at bounding box center [1389, 190] width 333 height 15
click at [1306, 99] on icon at bounding box center [1312, 99] width 12 height 12
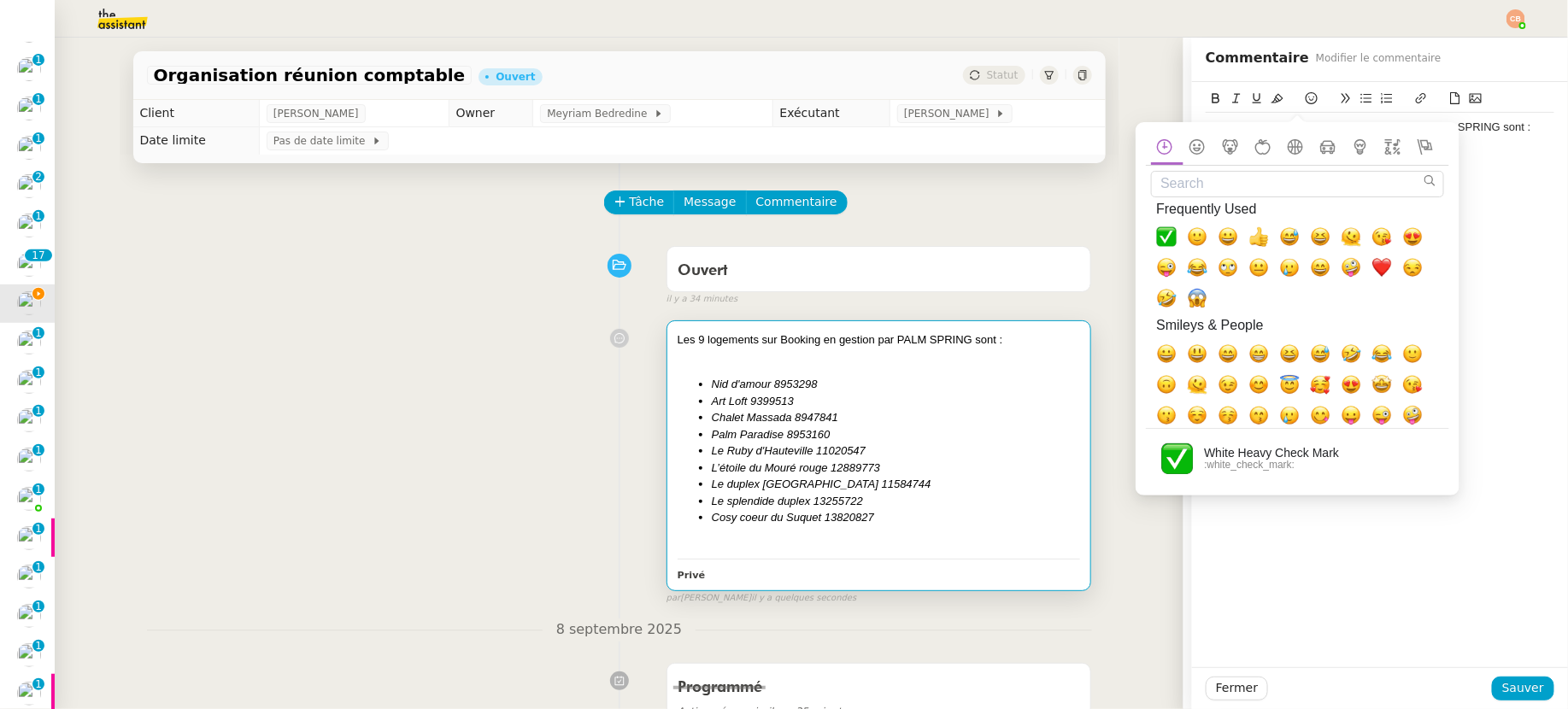
drag, startPoint x: 1161, startPoint y: 230, endPoint x: 1310, endPoint y: 207, distance: 150.8
click at [1161, 230] on span "✅, white_check_mark" at bounding box center [1166, 236] width 20 height 20
click at [1367, 183] on li "Chalet Massada 8947841 ✅" at bounding box center [1389, 190] width 333 height 15
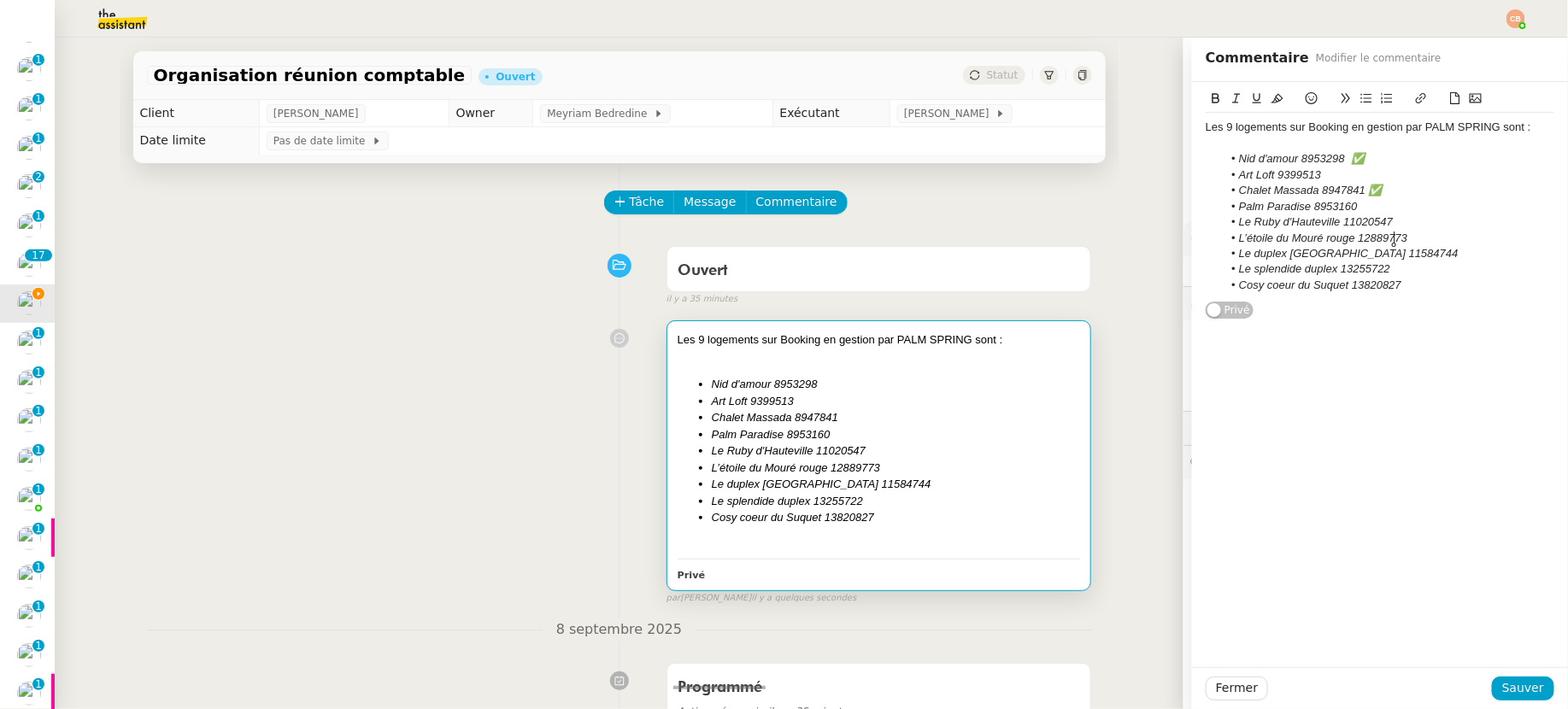
click at [1367, 244] on li "L’étoile du Mouré rouge 12889773" at bounding box center [1389, 238] width 333 height 15
click at [1367, 220] on li "Le Ruby d'Hauteville 11020547" at bounding box center [1389, 222] width 333 height 15
click at [1306, 99] on icon at bounding box center [1312, 99] width 12 height 12
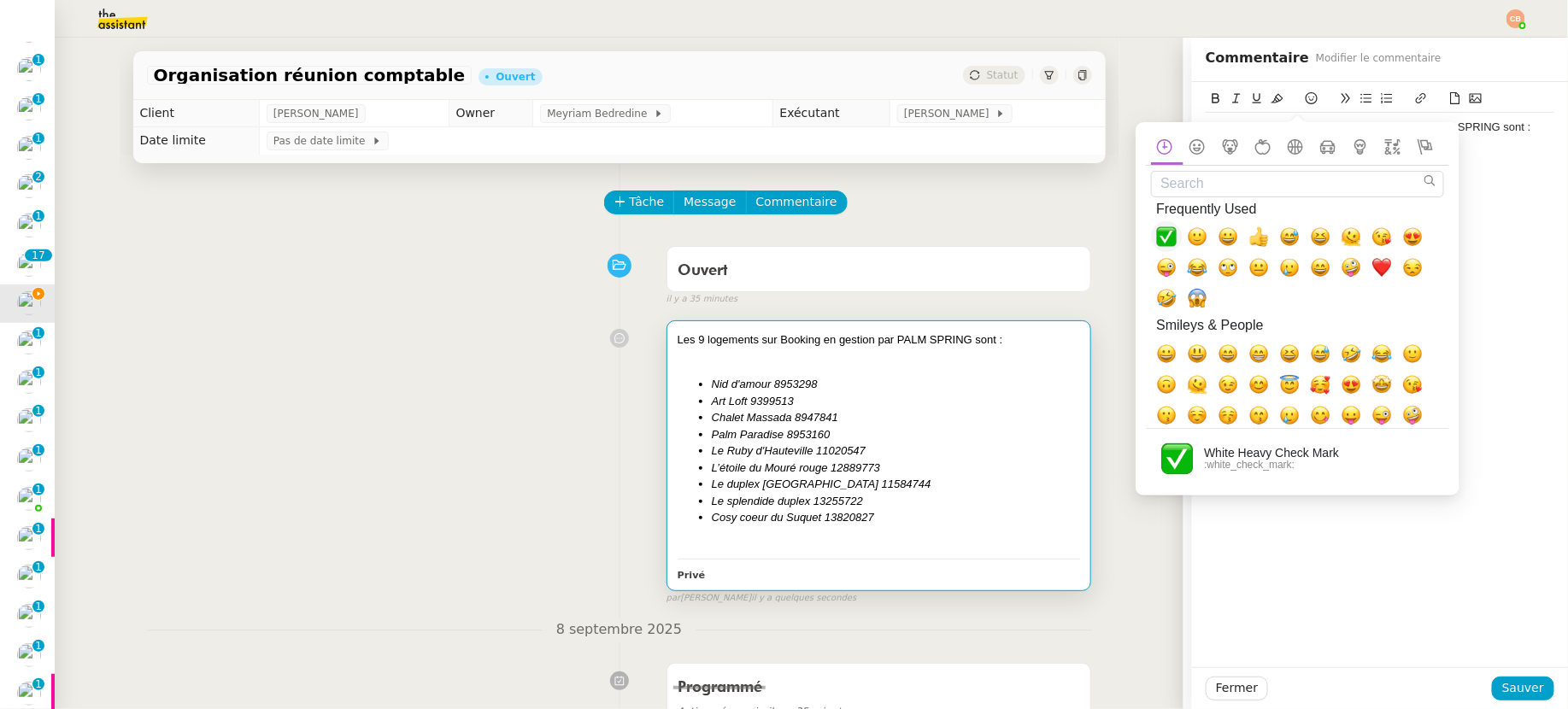
click at [1161, 226] on span "✅, white_check_mark" at bounding box center [1166, 236] width 20 height 20
click at [1367, 176] on li "Art Loft 9399513" at bounding box center [1389, 174] width 333 height 15
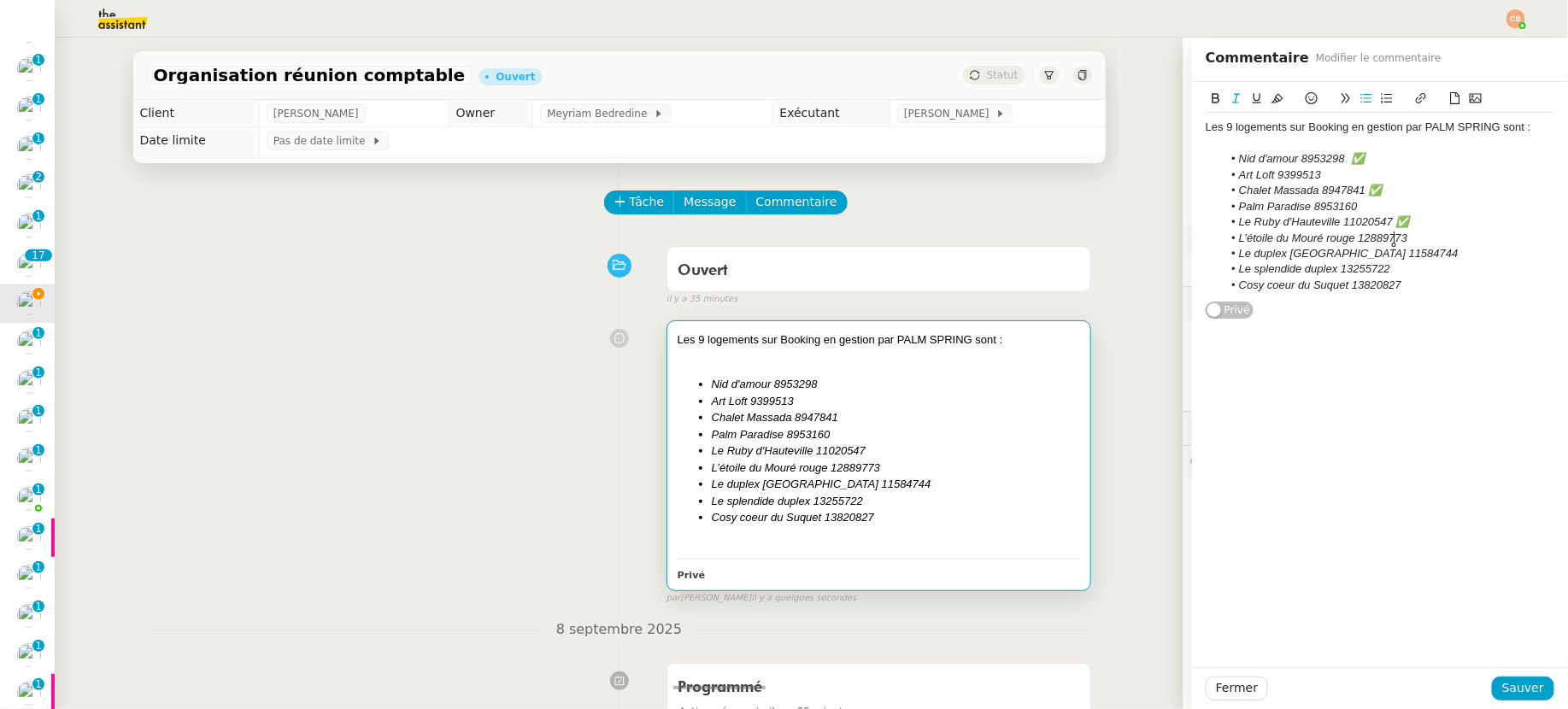
click at [1367, 238] on li "L’étoile du Mouré rouge 12889773" at bounding box center [1389, 238] width 333 height 15
click at [1306, 98] on icon at bounding box center [1312, 99] width 12 height 12
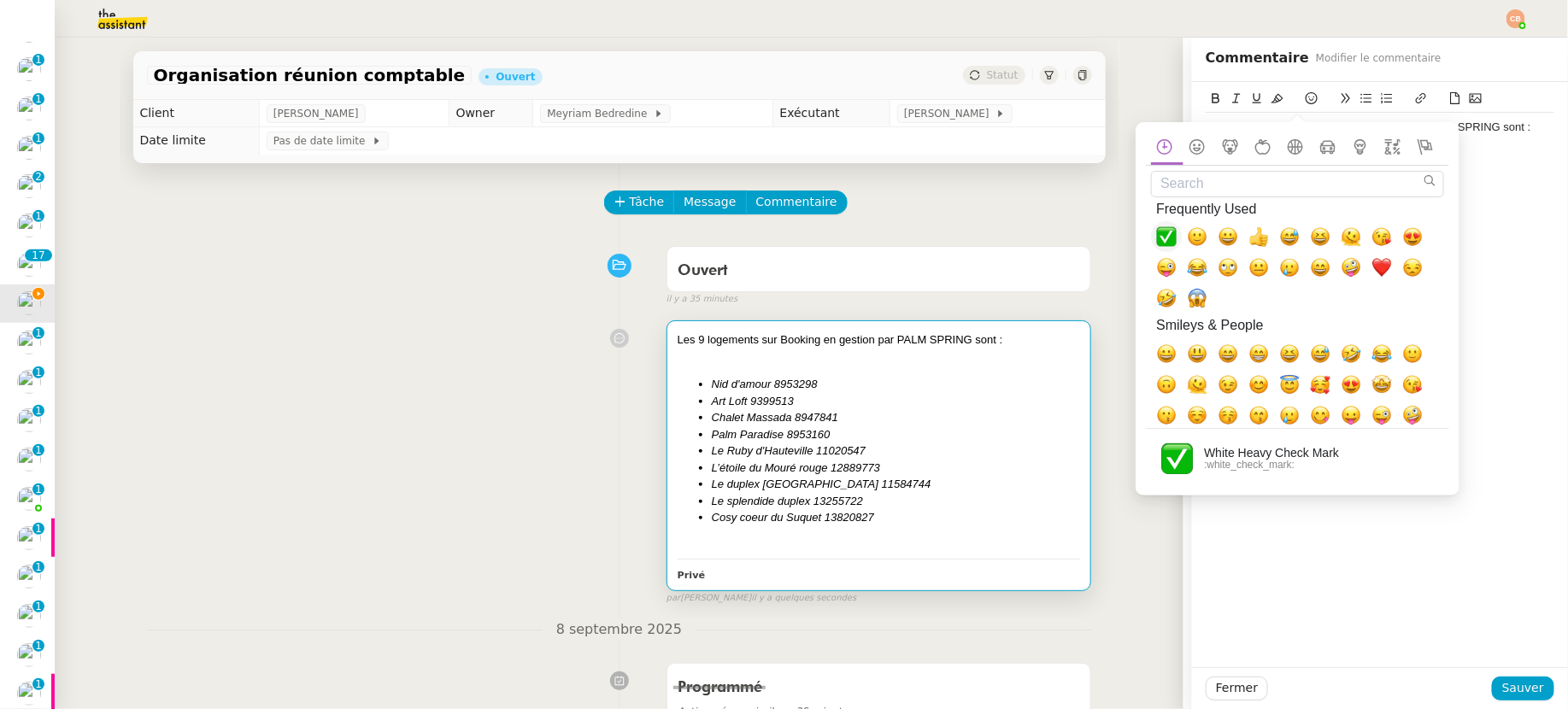
click at [1163, 227] on span "✅, white_check_mark" at bounding box center [1166, 236] width 20 height 20
click at [1367, 196] on li "Chalet Massada 8947841 ✅" at bounding box center [1389, 190] width 333 height 15
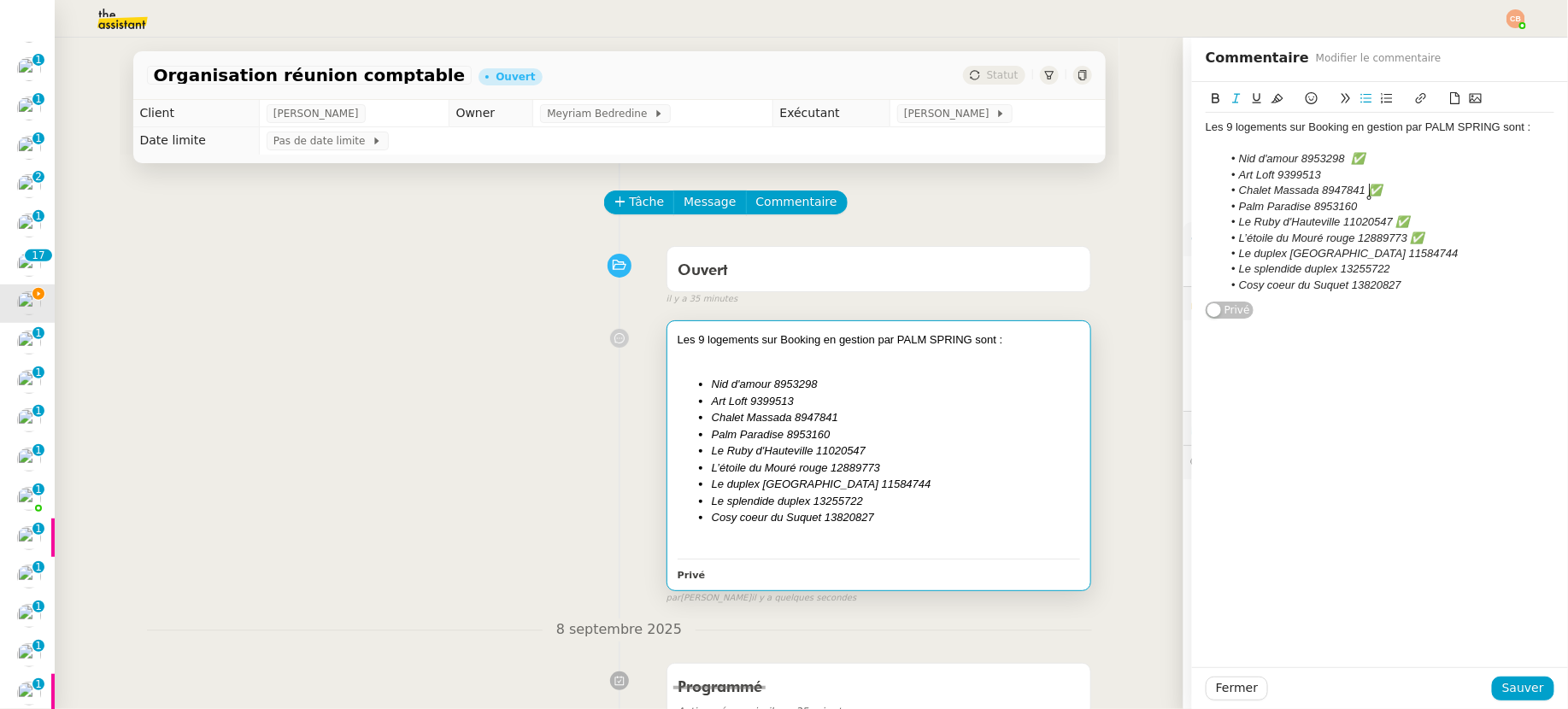
click at [1367, 250] on li "Le duplex [GEOGRAPHIC_DATA] 11584744" at bounding box center [1389, 253] width 333 height 15
click at [1306, 98] on icon at bounding box center [1312, 99] width 12 height 12
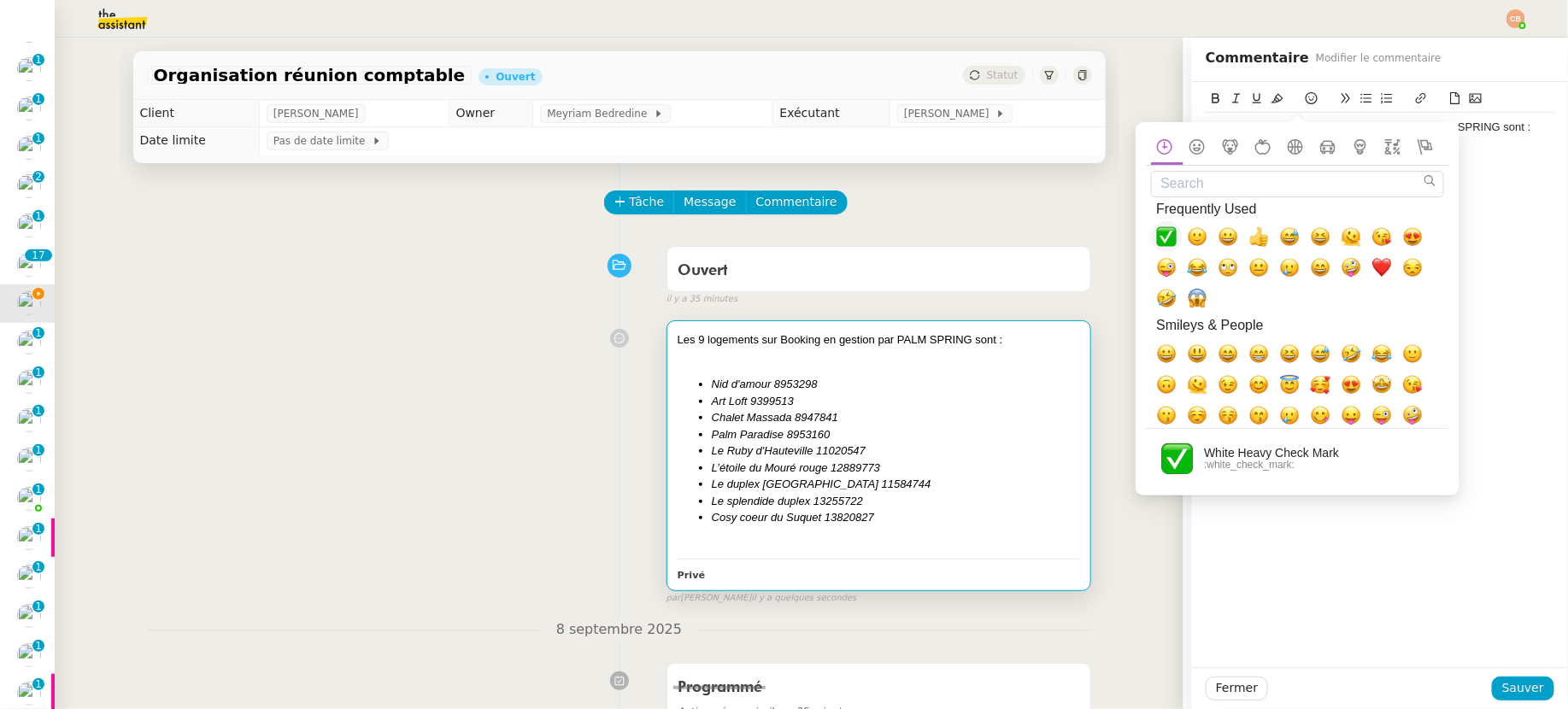
click at [1170, 224] on span "✅, white_check_mark" at bounding box center [1166, 237] width 31 height 31
click at [1367, 225] on li "Le Ruby d'Hauteville 11020547 ✅" at bounding box center [1389, 222] width 333 height 15
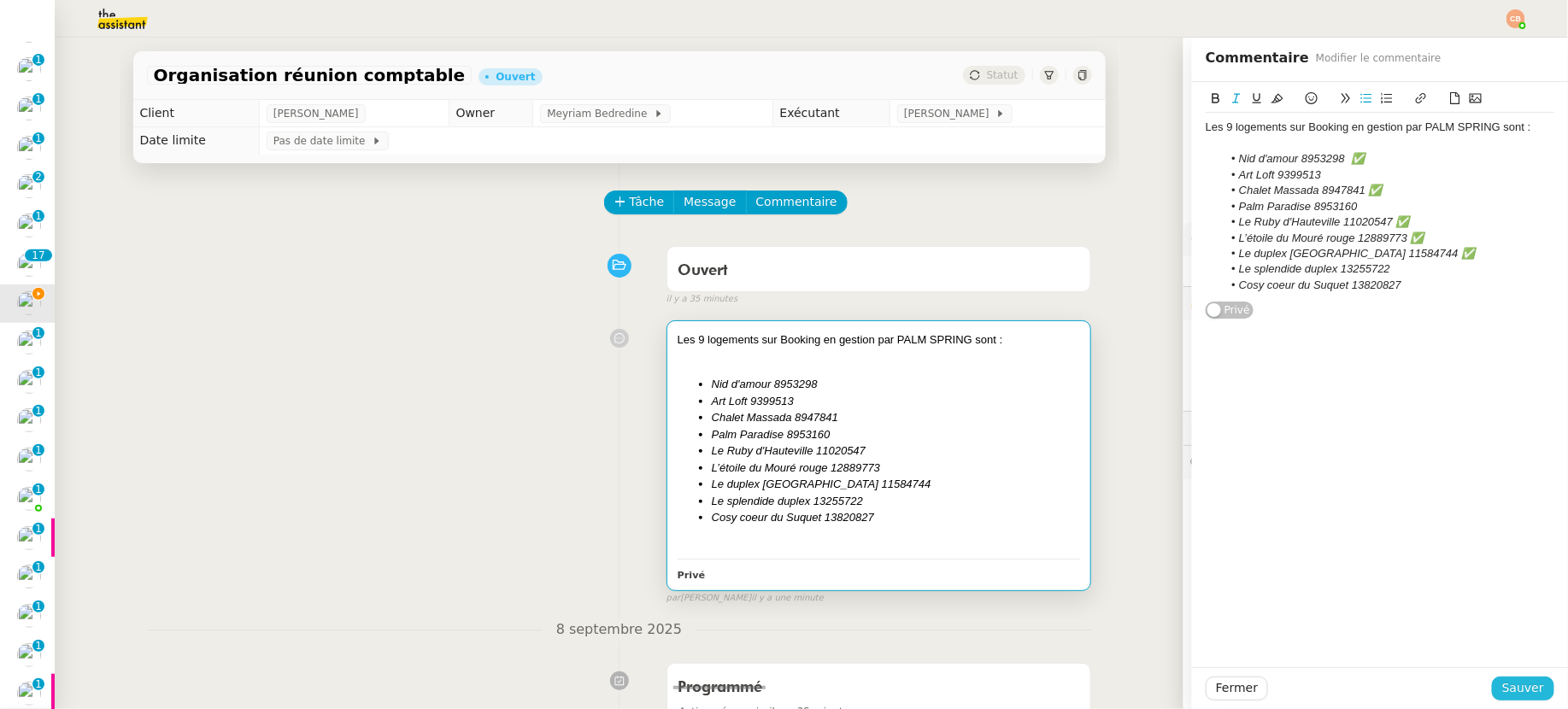
click at [1367, 693] on span "Sauver" at bounding box center [1523, 688] width 42 height 19
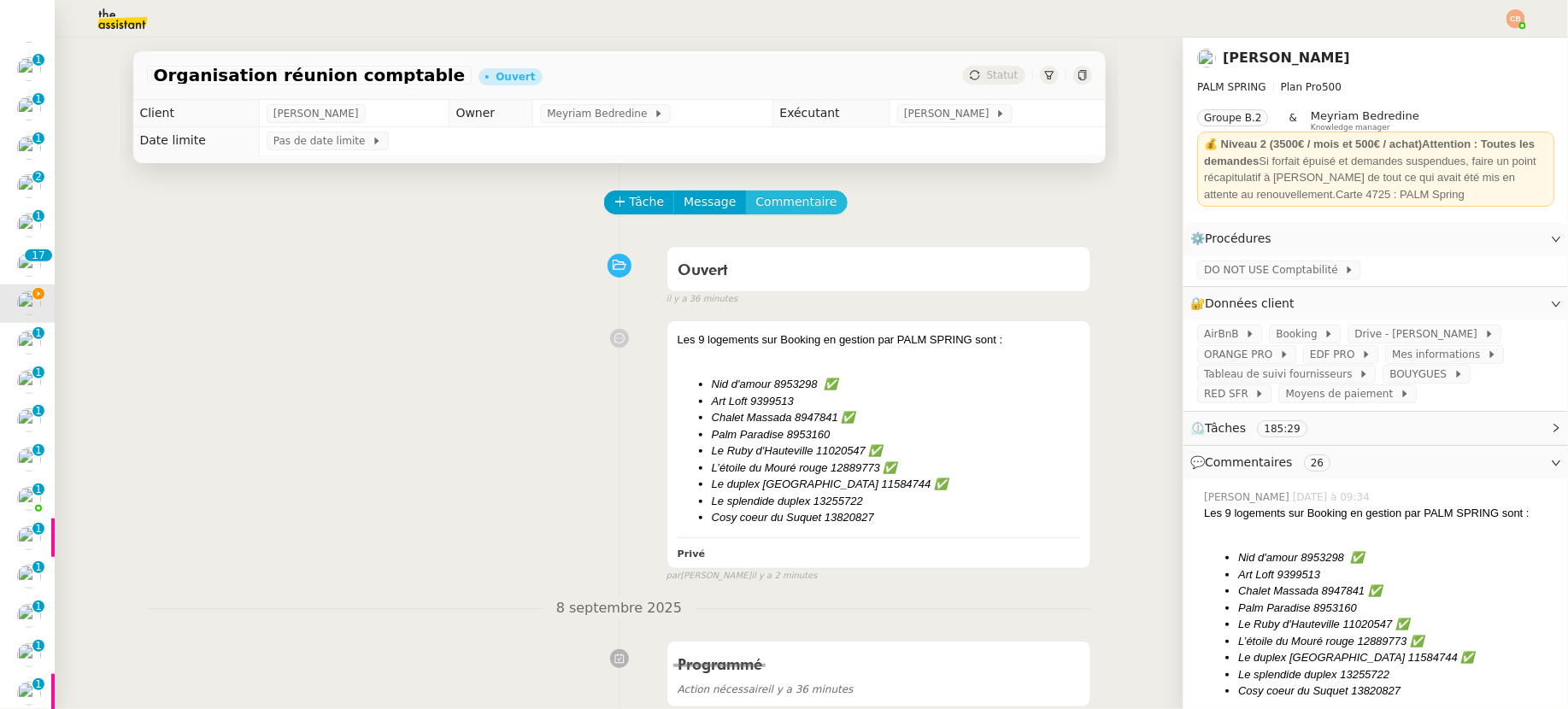
click at [790, 193] on span "Commentaire" at bounding box center [797, 202] width 81 height 19
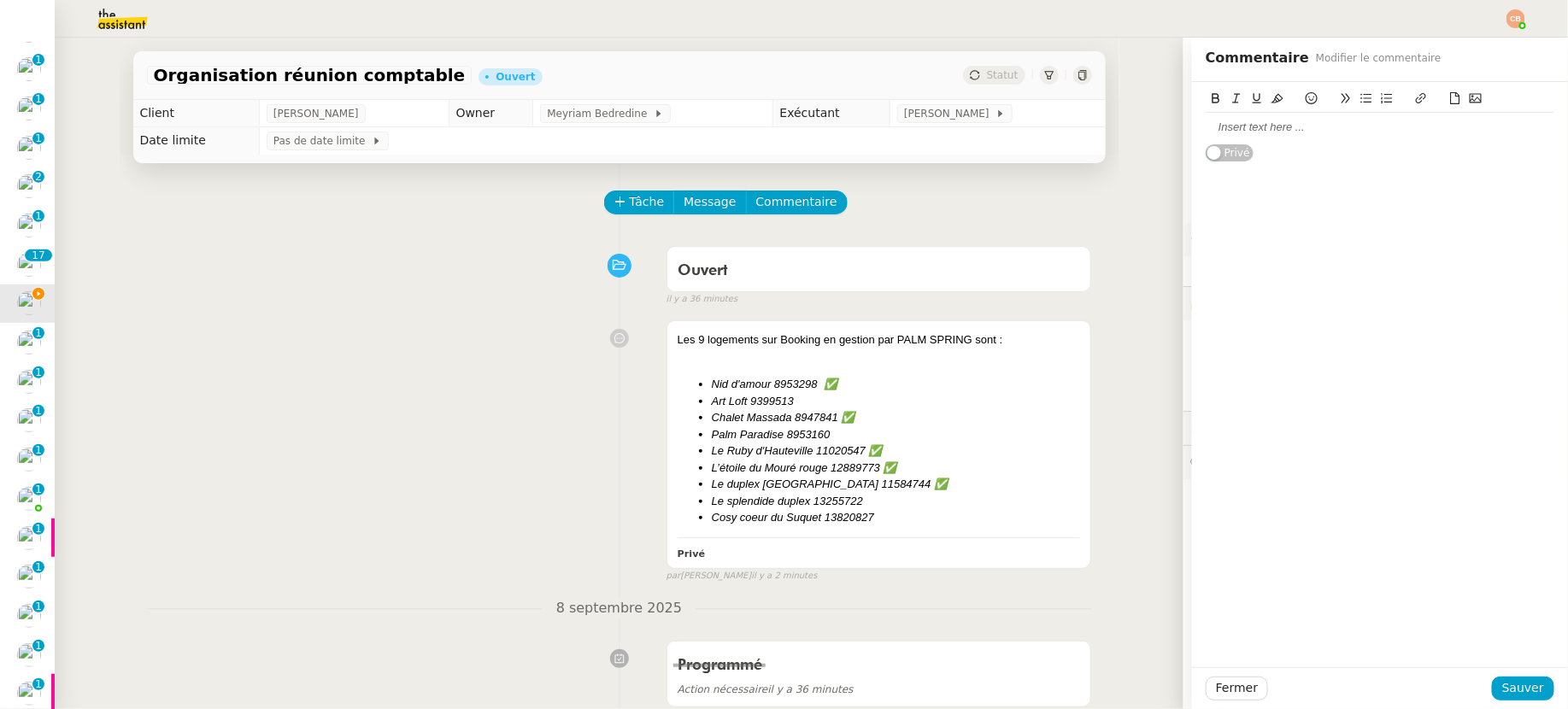
click at [1220, 122] on div at bounding box center [1380, 127] width 348 height 15
drag, startPoint x: 859, startPoint y: 252, endPoint x: 1063, endPoint y: 194, distance: 212.1
click at [862, 252] on div "Ouvert" at bounding box center [880, 269] width 424 height 45
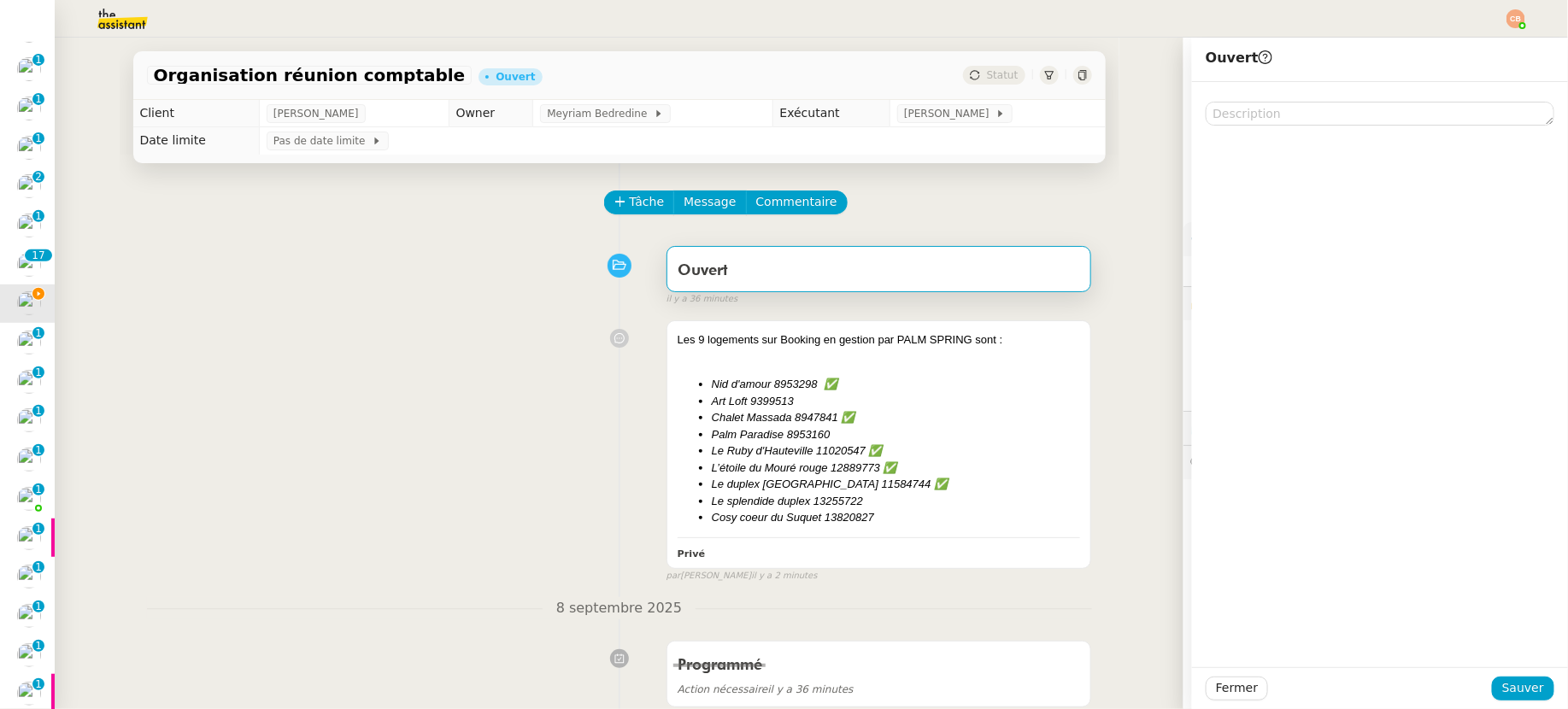
click at [1227, 164] on div at bounding box center [1380, 374] width 376 height 585
drag, startPoint x: 791, startPoint y: 221, endPoint x: 788, endPoint y: 208, distance: 13.3
click at [791, 220] on div "Tâche Message Commentaire" at bounding box center [849, 211] width 487 height 41
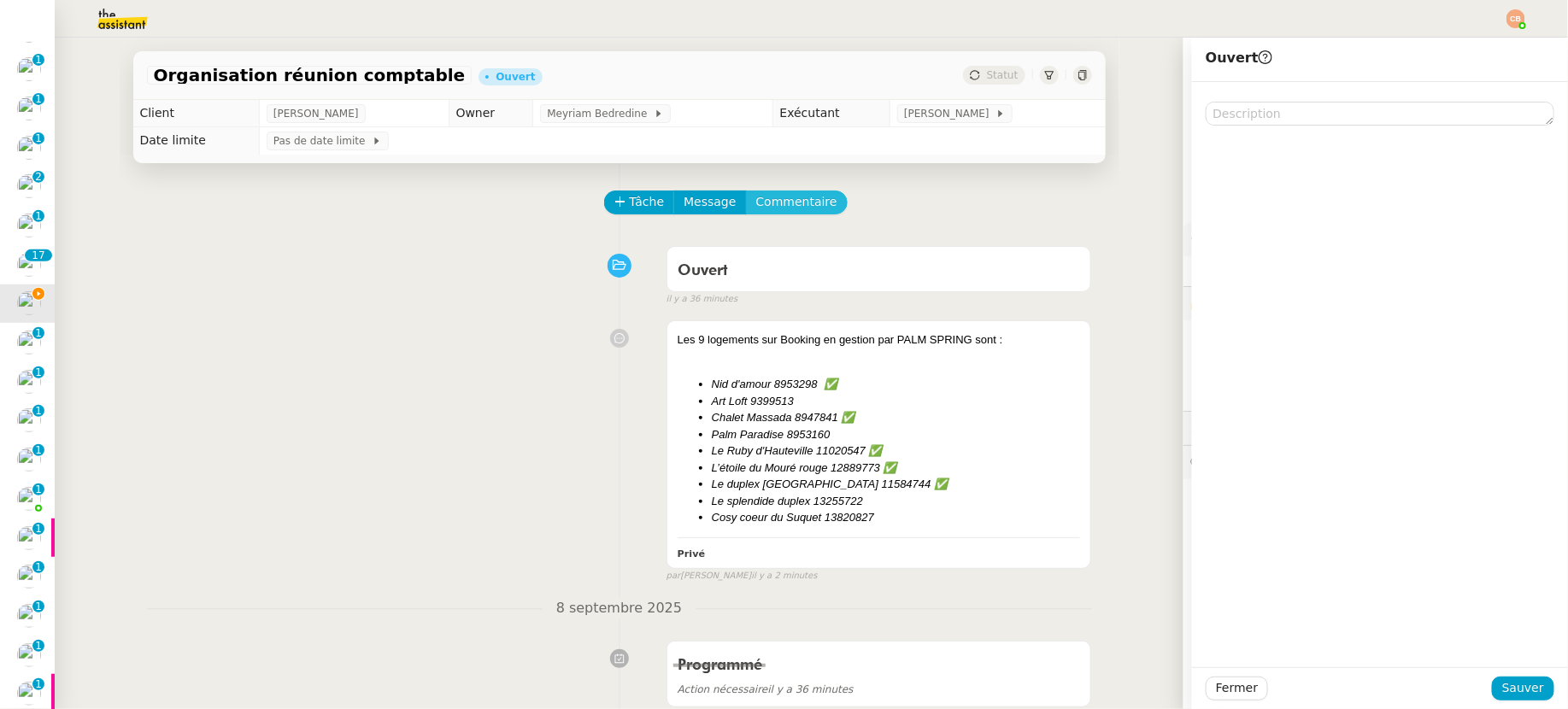
click at [788, 206] on span "Commentaire" at bounding box center [797, 202] width 81 height 19
click at [1357, 123] on div at bounding box center [1380, 127] width 348 height 15
click at [1354, 126] on div at bounding box center [1380, 127] width 348 height 15
click at [984, 409] on li "Chalet Massada 8947841 ✅" at bounding box center [897, 417] width 370 height 17
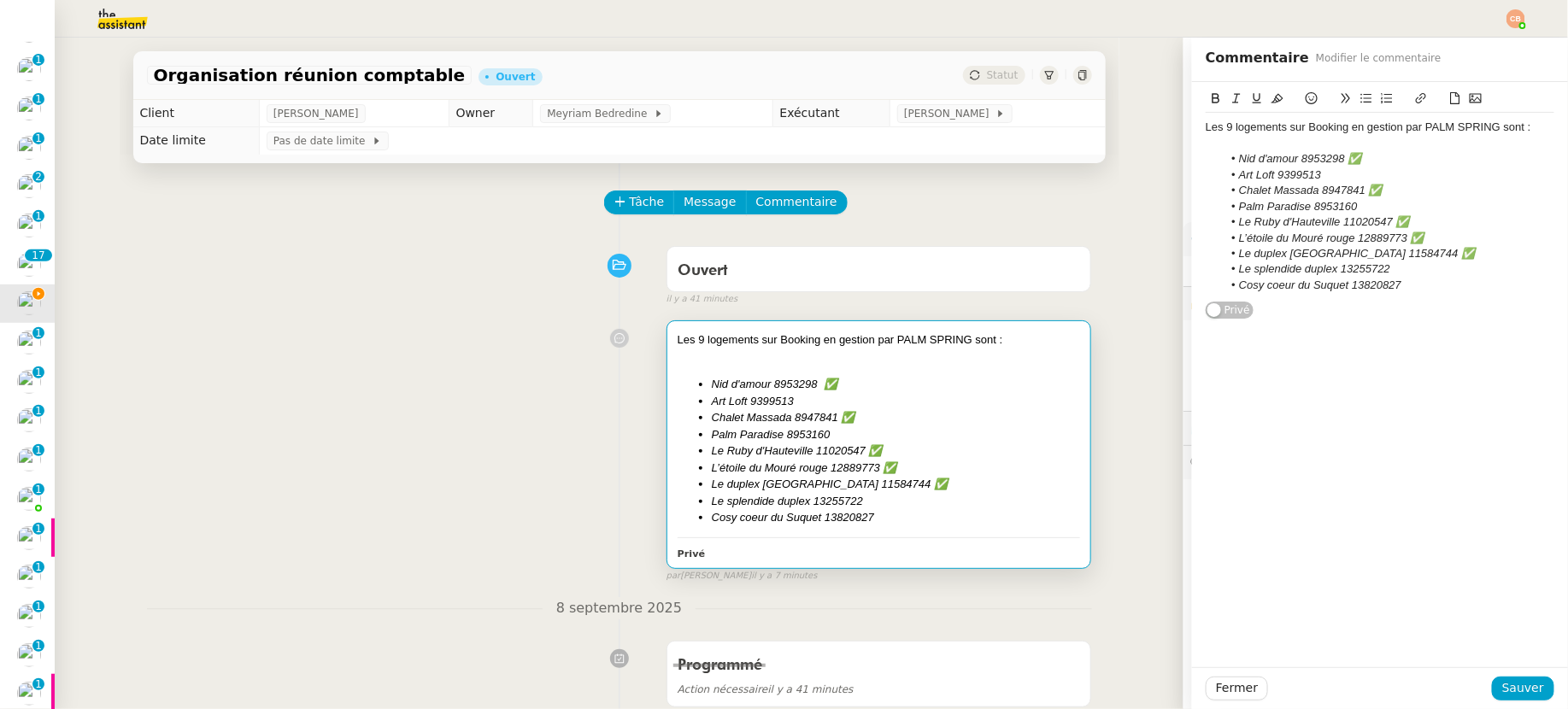
click at [1331, 179] on li "Art Loft 9399513" at bounding box center [1389, 174] width 333 height 15
click at [1306, 95] on icon at bounding box center [1312, 99] width 12 height 12
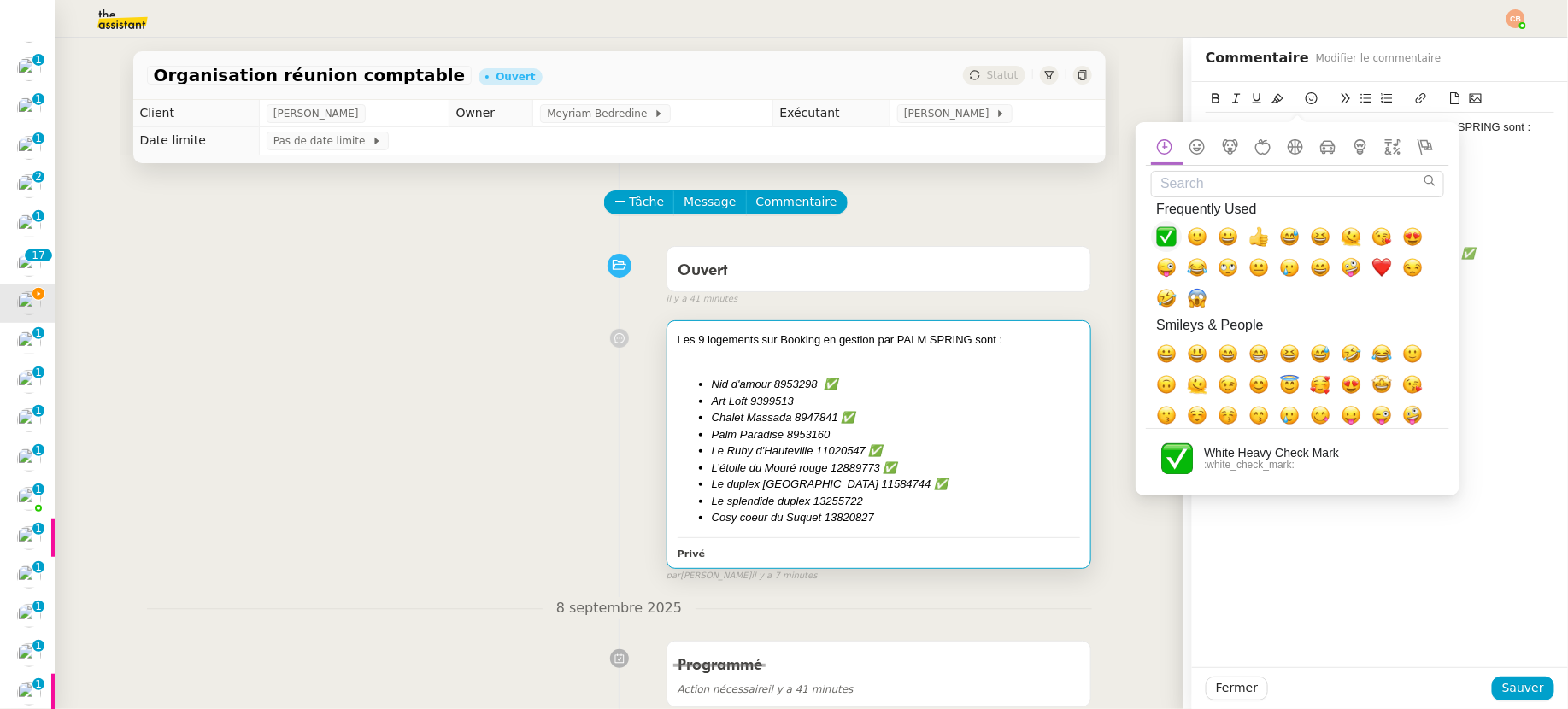
click at [1168, 231] on span "✅, white_check_mark" at bounding box center [1166, 236] width 20 height 20
click at [1367, 144] on div at bounding box center [1380, 143] width 348 height 15
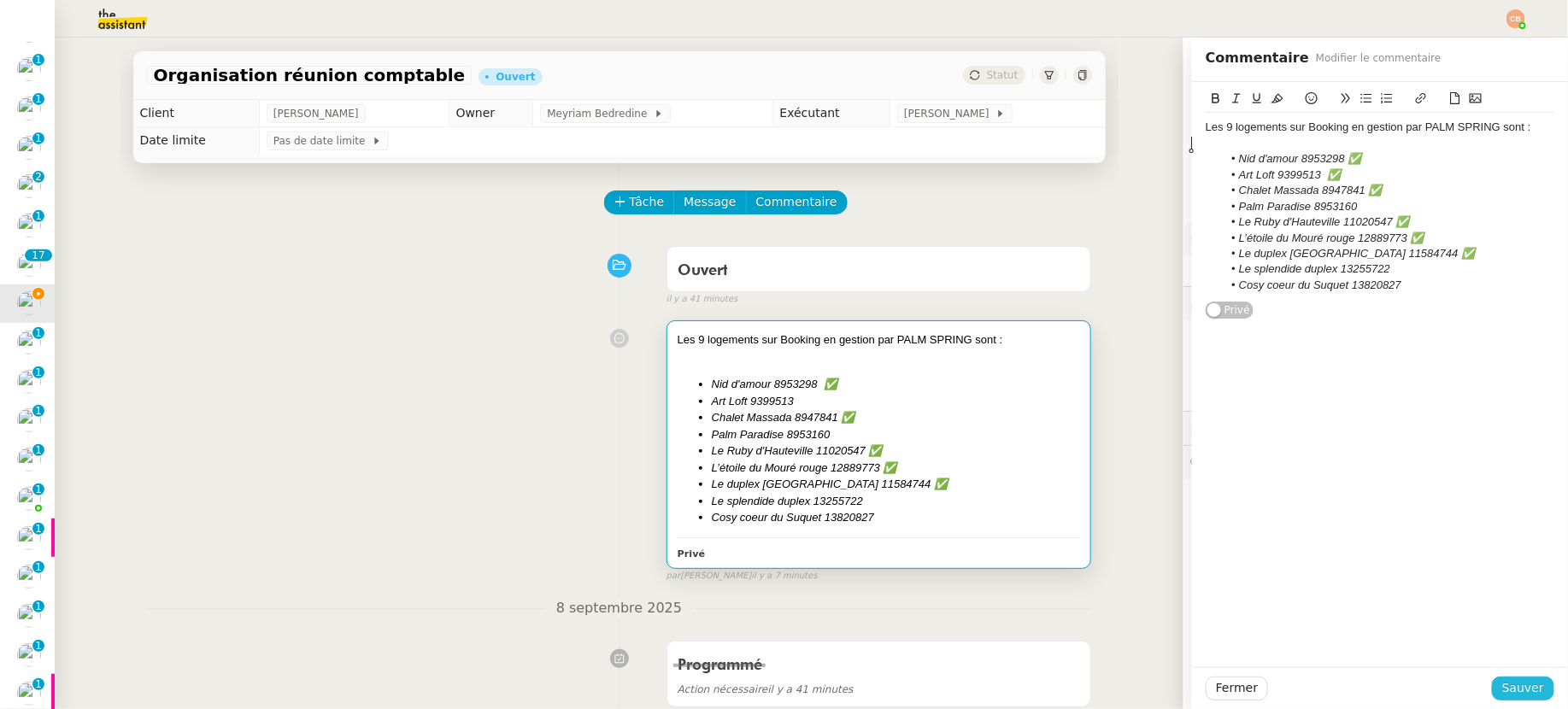
click at [1367, 684] on span "Sauver" at bounding box center [1523, 688] width 42 height 19
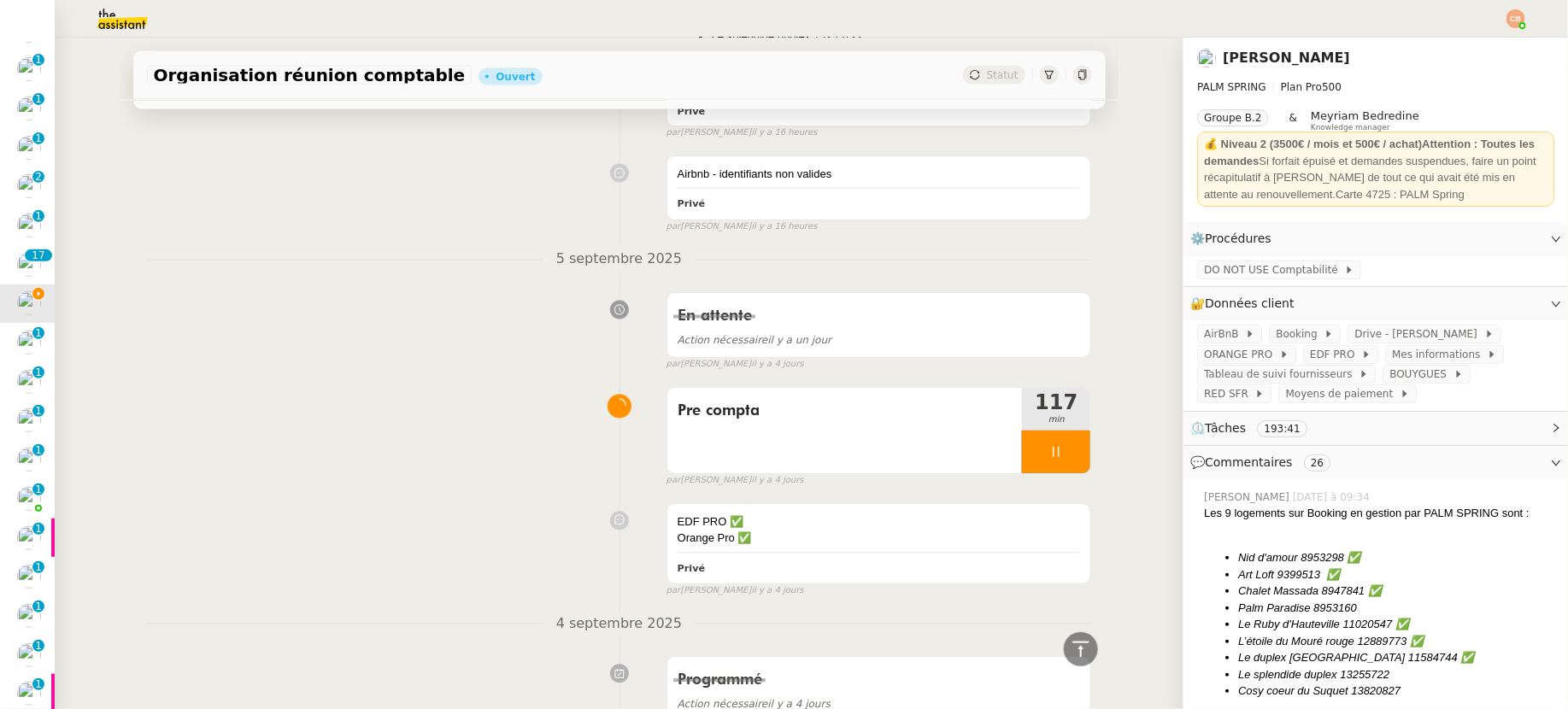
scroll to position [1458, 0]
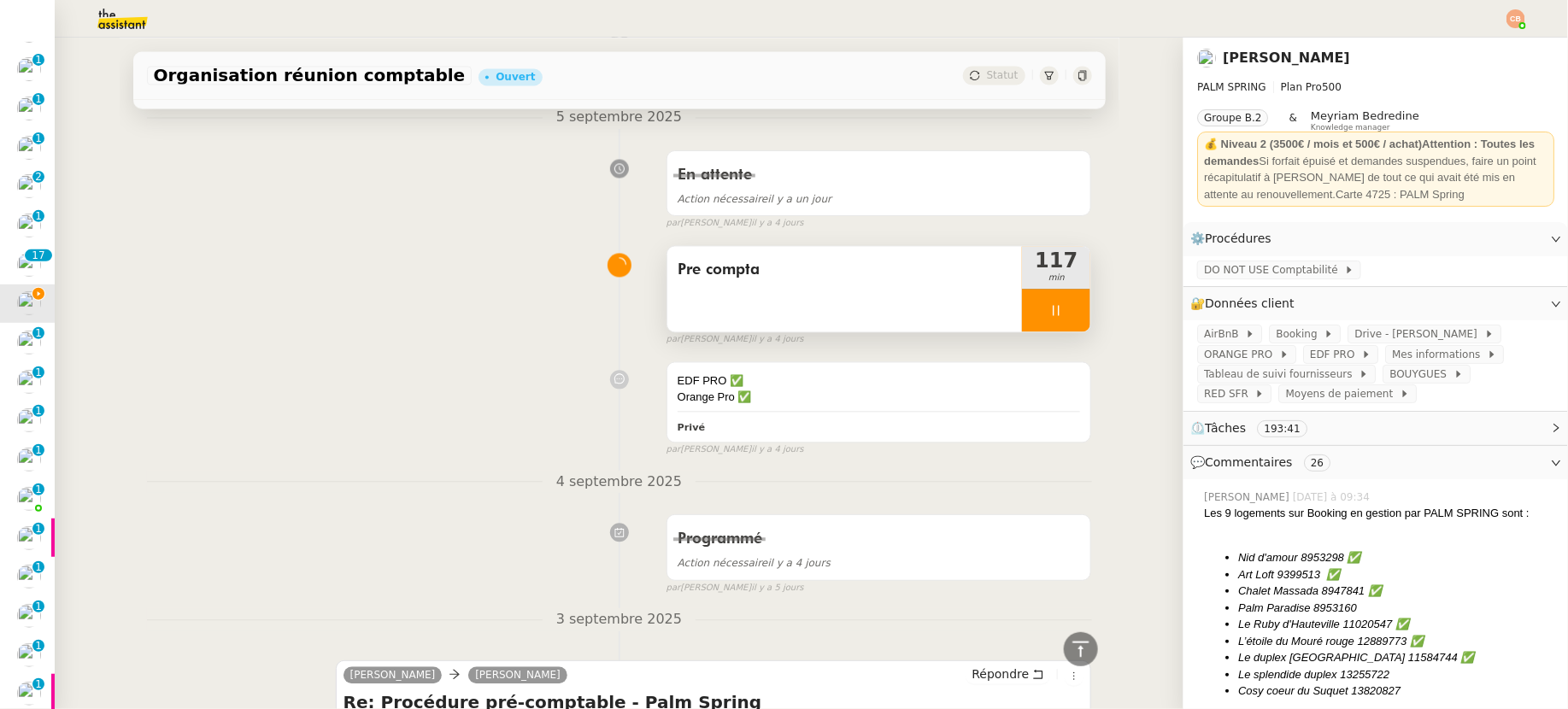
click at [1022, 325] on div at bounding box center [1057, 310] width 69 height 43
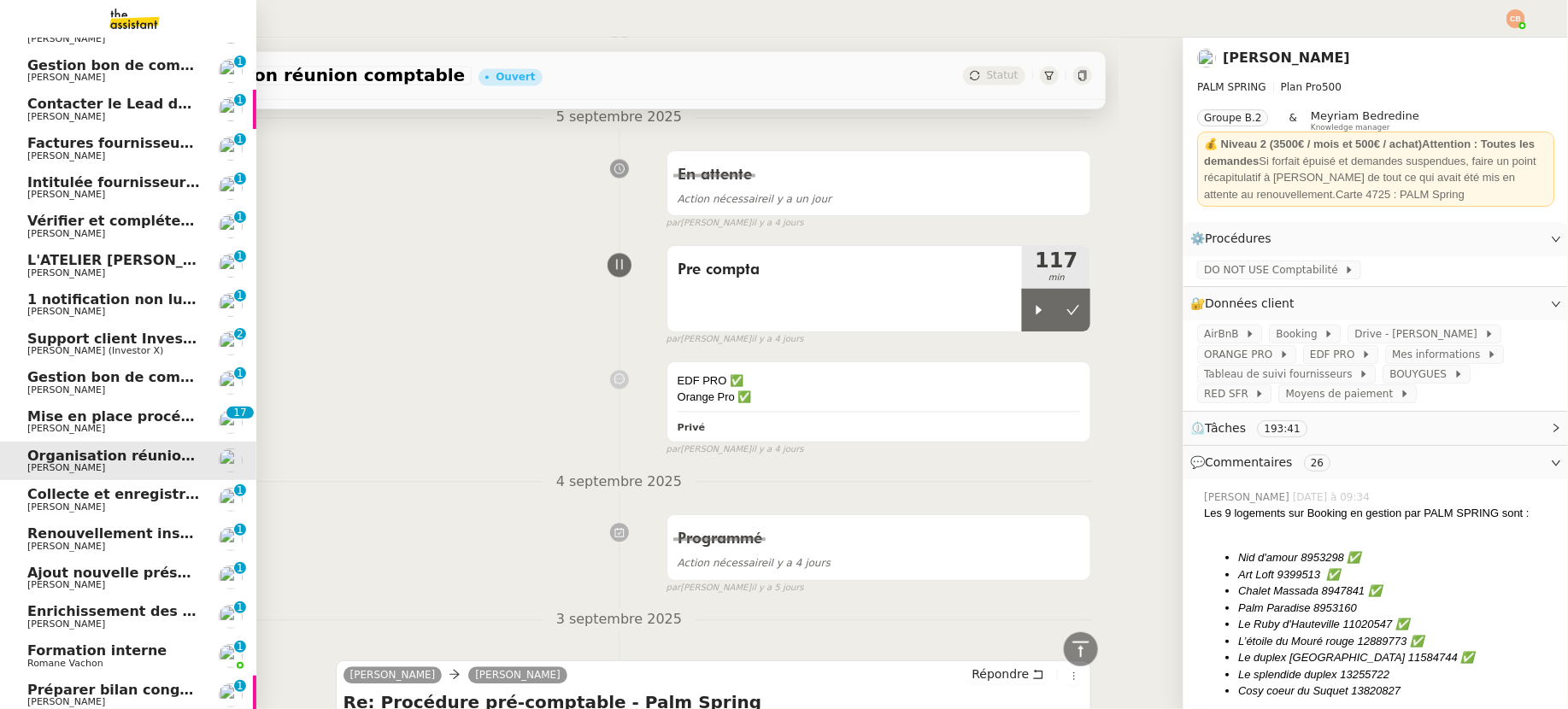
scroll to position [0, 0]
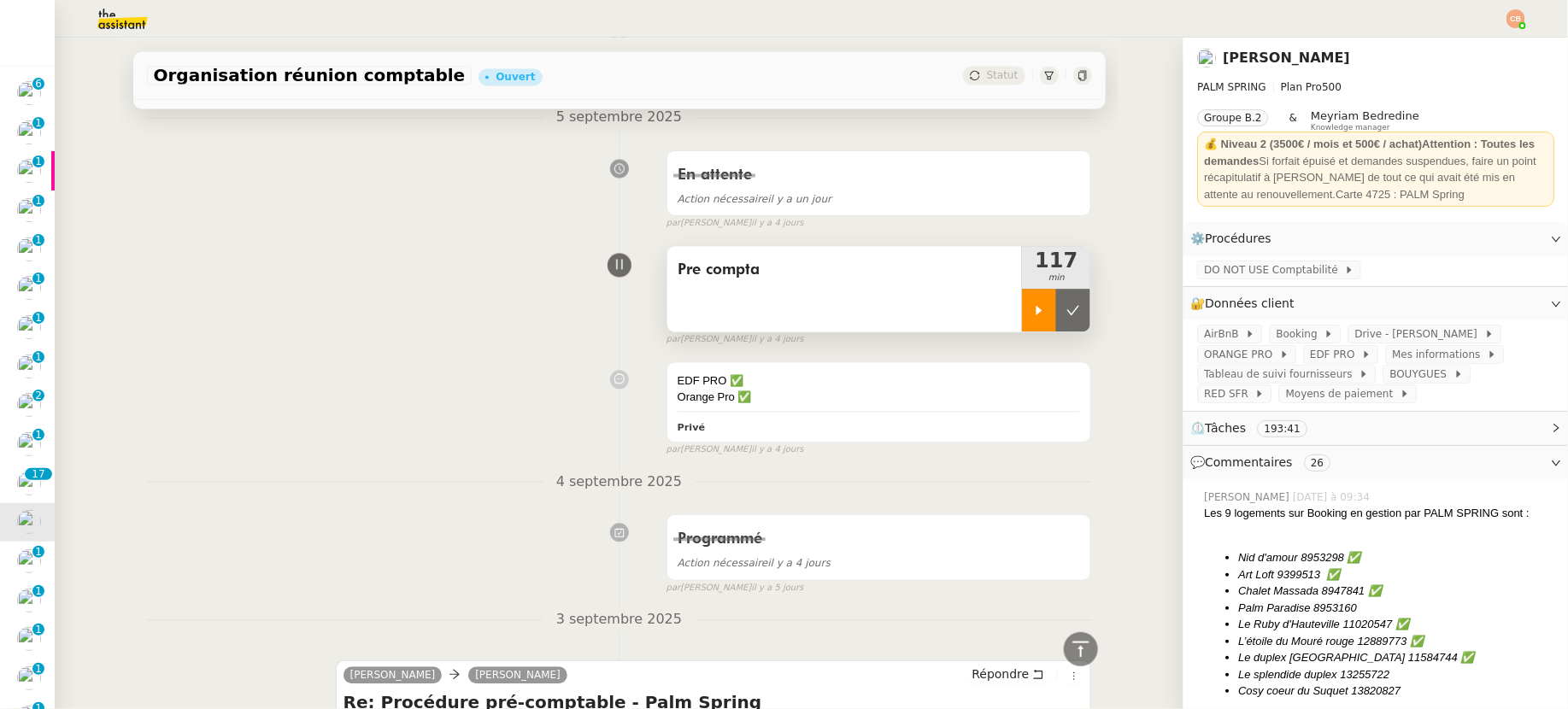
click at [1032, 313] on icon at bounding box center [1039, 311] width 14 height 14
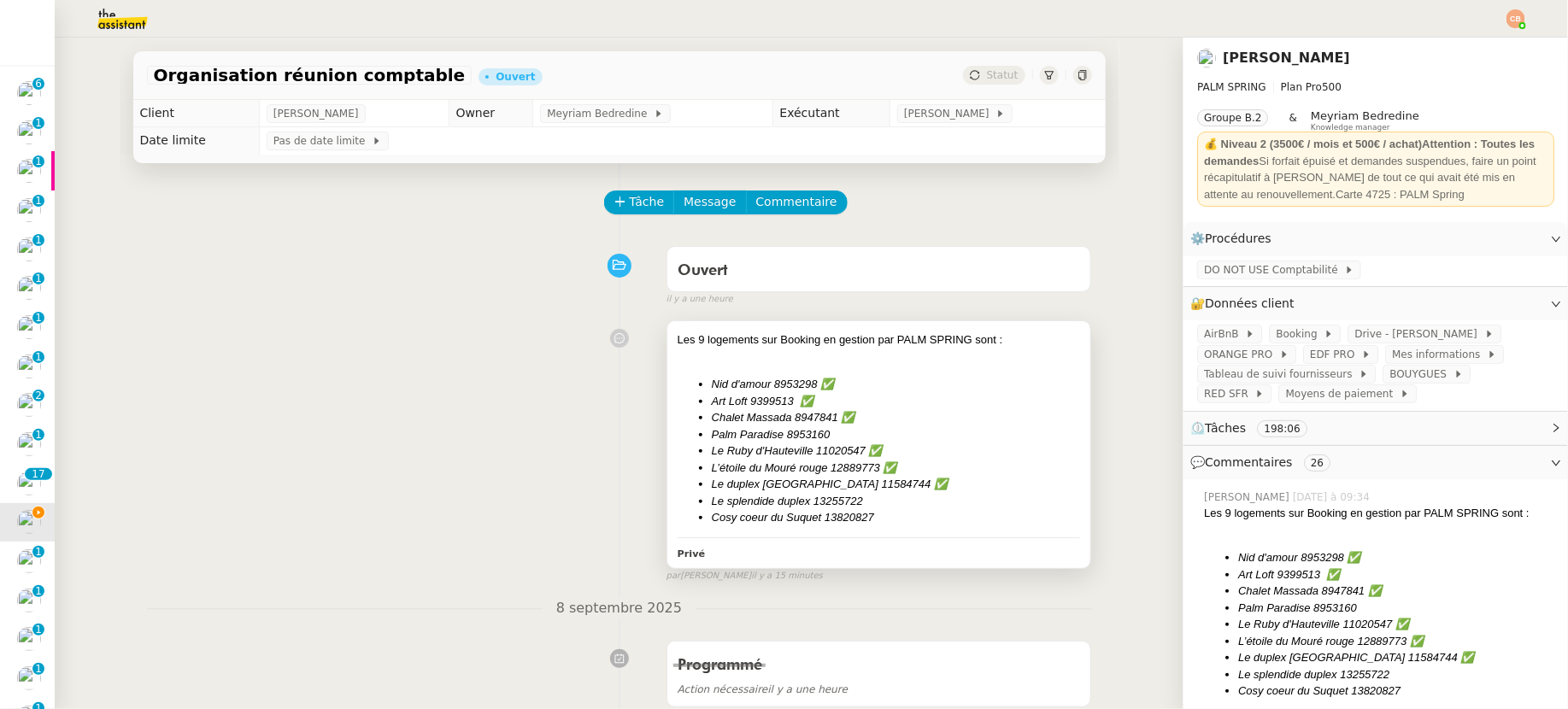
click at [912, 353] on div at bounding box center [879, 356] width 403 height 17
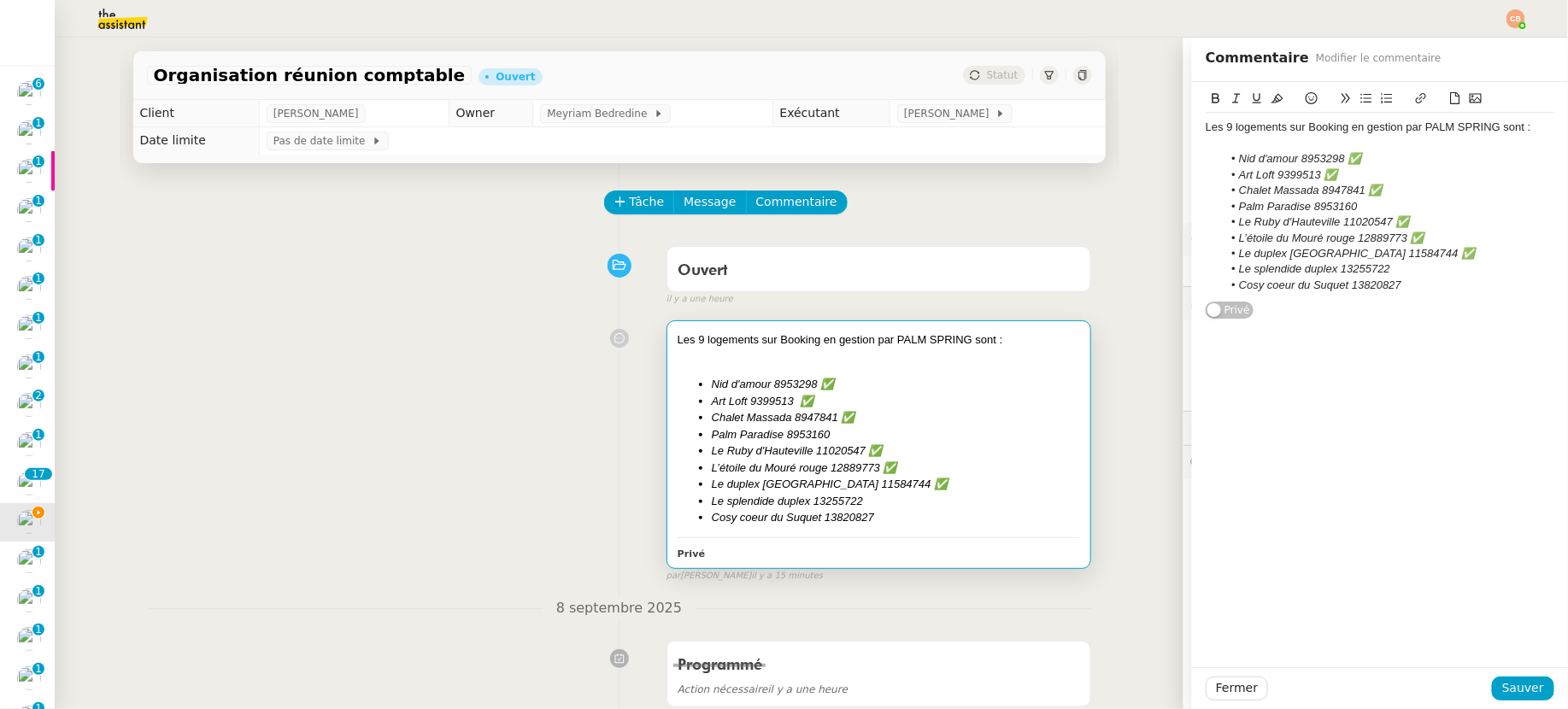
click at [1352, 206] on li "Palm Paradise 8953160" at bounding box center [1389, 206] width 333 height 15
click at [1306, 96] on icon at bounding box center [1312, 99] width 12 height 12
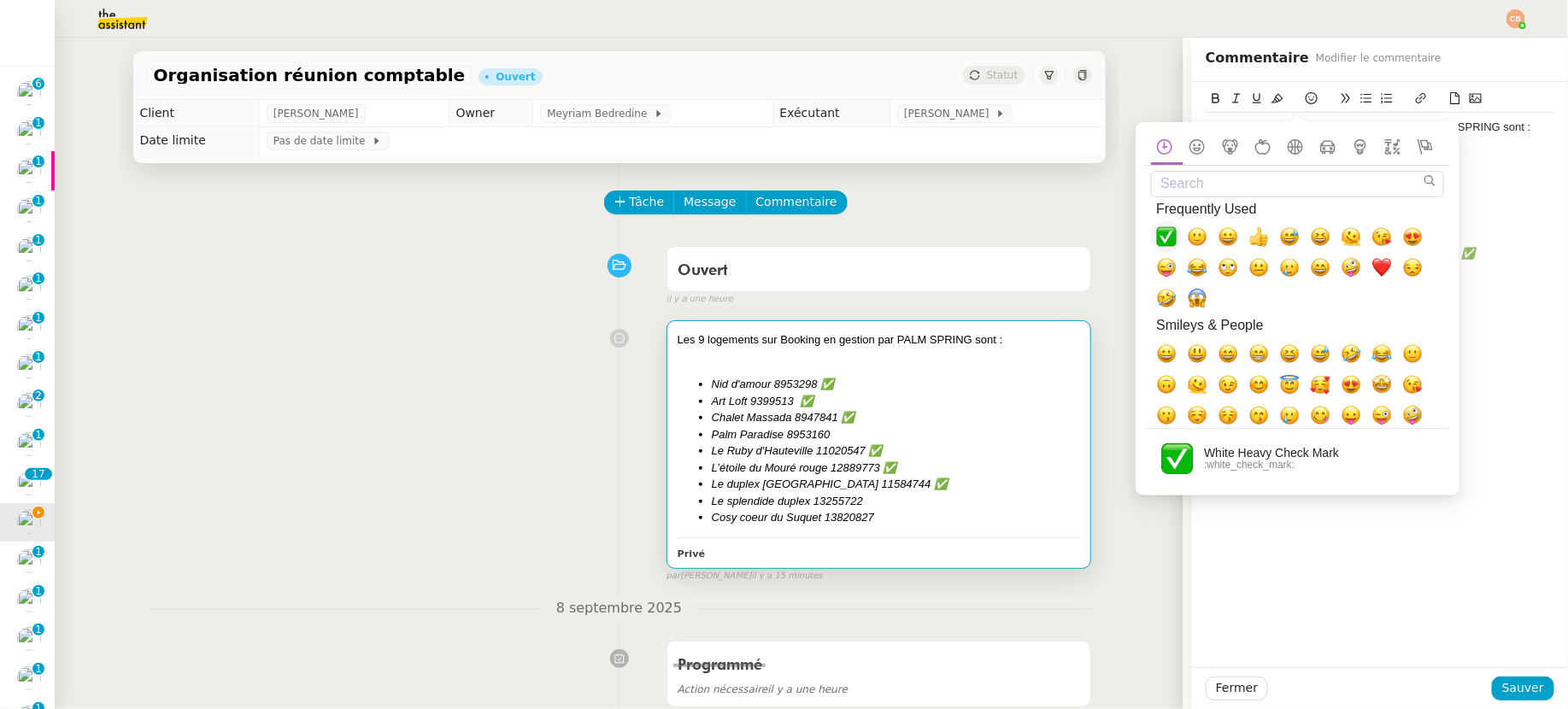
click at [1164, 239] on span "✅, white_check_mark" at bounding box center [1166, 236] width 20 height 20
click at [1367, 172] on li "Art Loft 9399513 ✅" at bounding box center [1389, 174] width 333 height 15
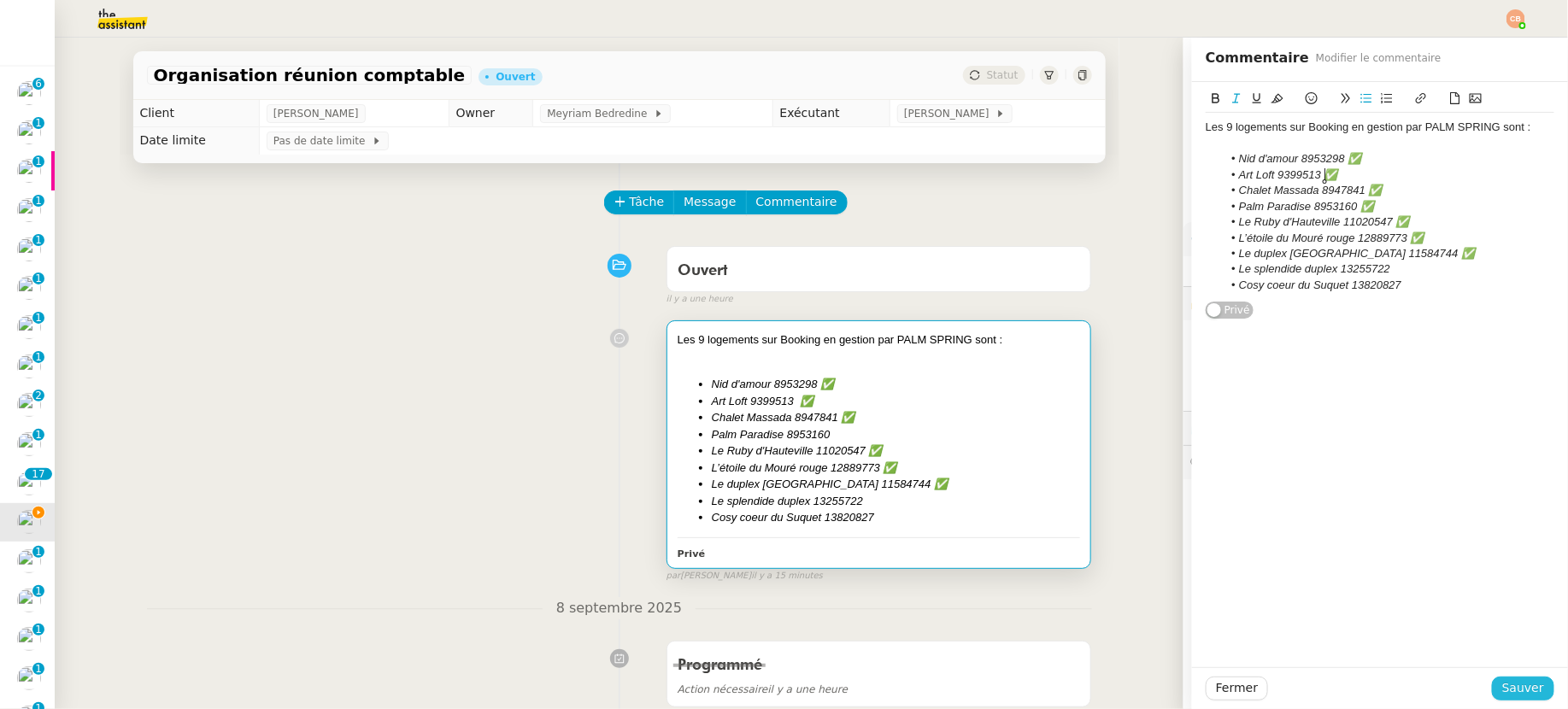
click at [1367, 684] on span "Sauver" at bounding box center [1523, 688] width 42 height 19
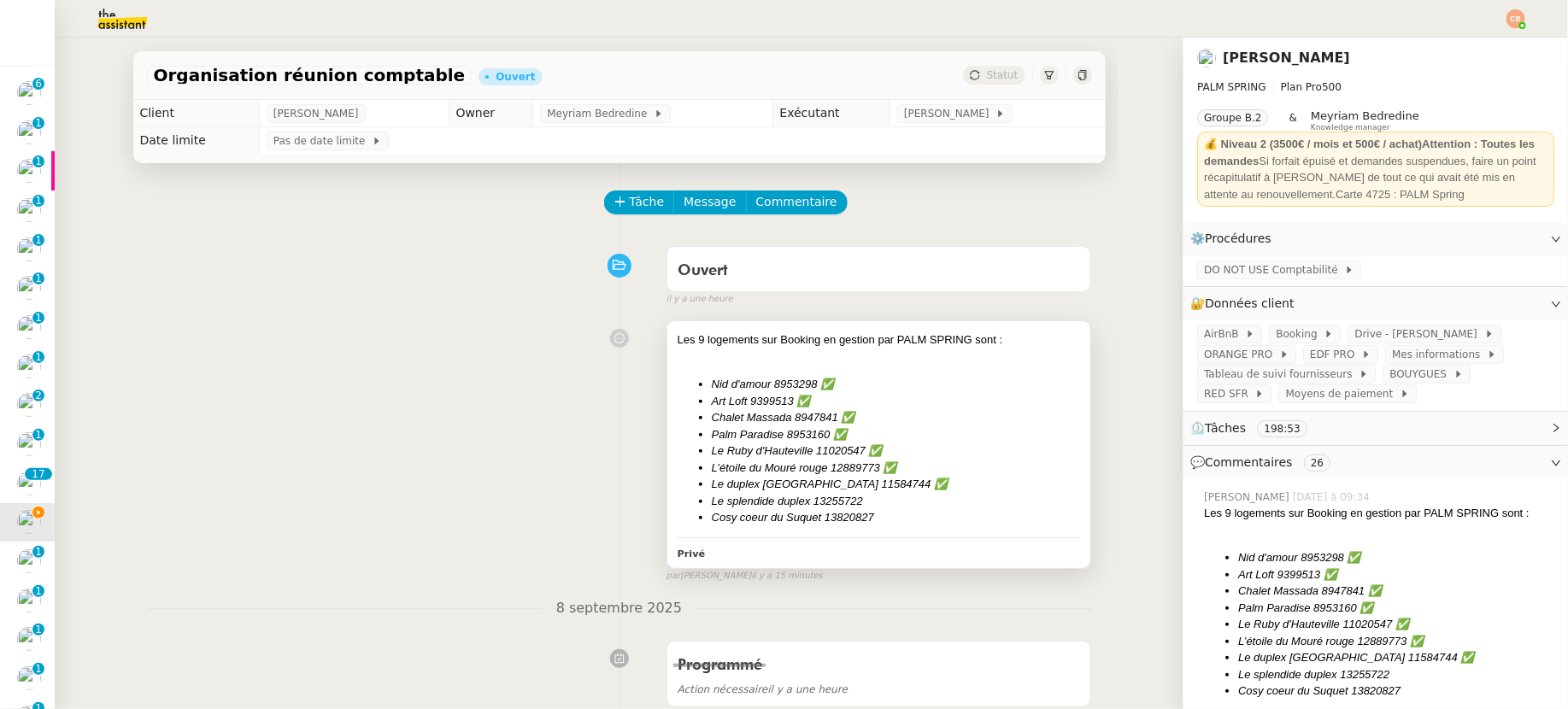
click at [937, 351] on div at bounding box center [879, 356] width 403 height 17
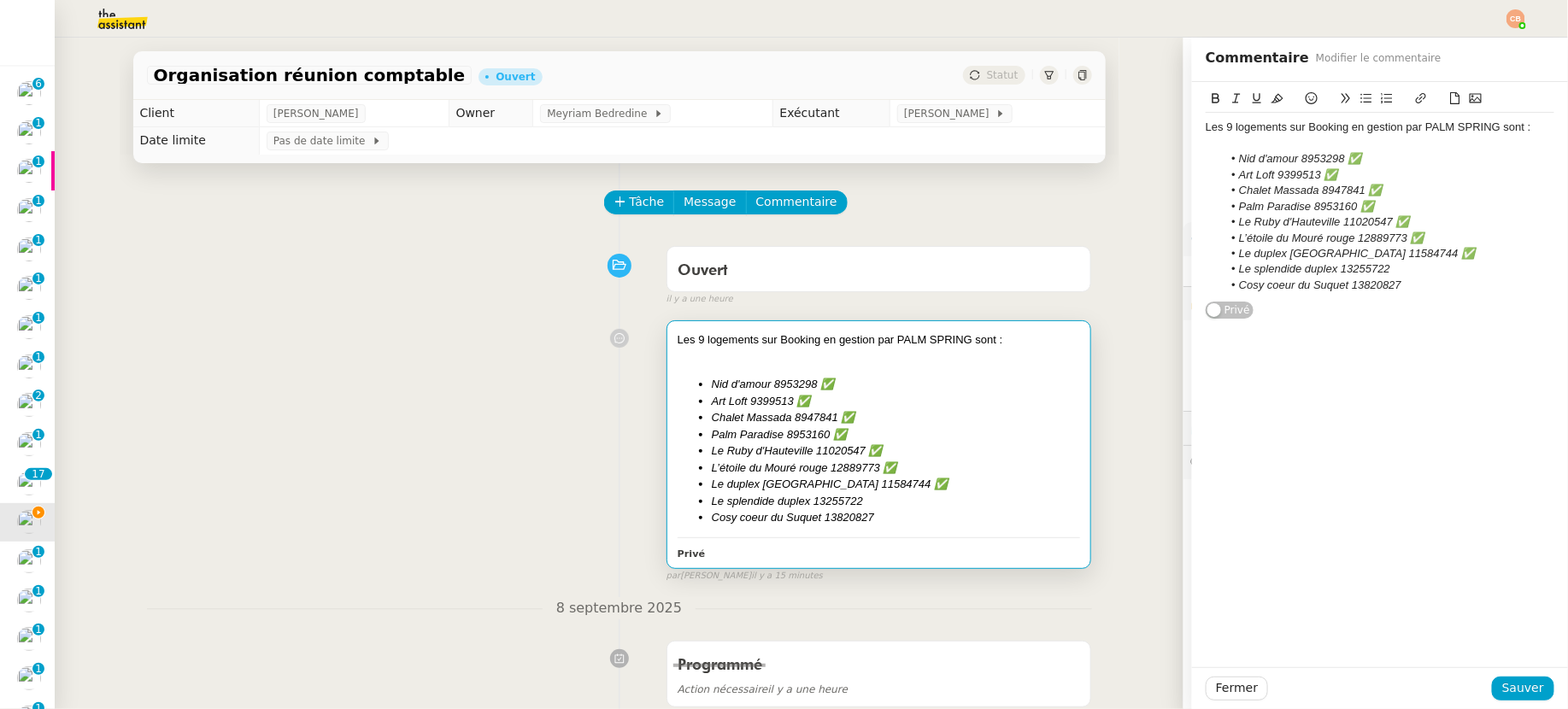
click at [1367, 274] on li "Le splendide duplex 13255722" at bounding box center [1389, 268] width 333 height 15
drag, startPoint x: 1387, startPoint y: 270, endPoint x: 1411, endPoint y: 283, distance: 27.3
click at [1367, 283] on li "Le splendide duplex 13255722 - no transaction - devons nous l'enlever de la pro…" at bounding box center [1389, 277] width 333 height 32
click at [1271, 95] on icon at bounding box center [1278, 99] width 12 height 12
click at [1367, 179] on li "Art Loft 9399513 ✅" at bounding box center [1389, 174] width 333 height 15
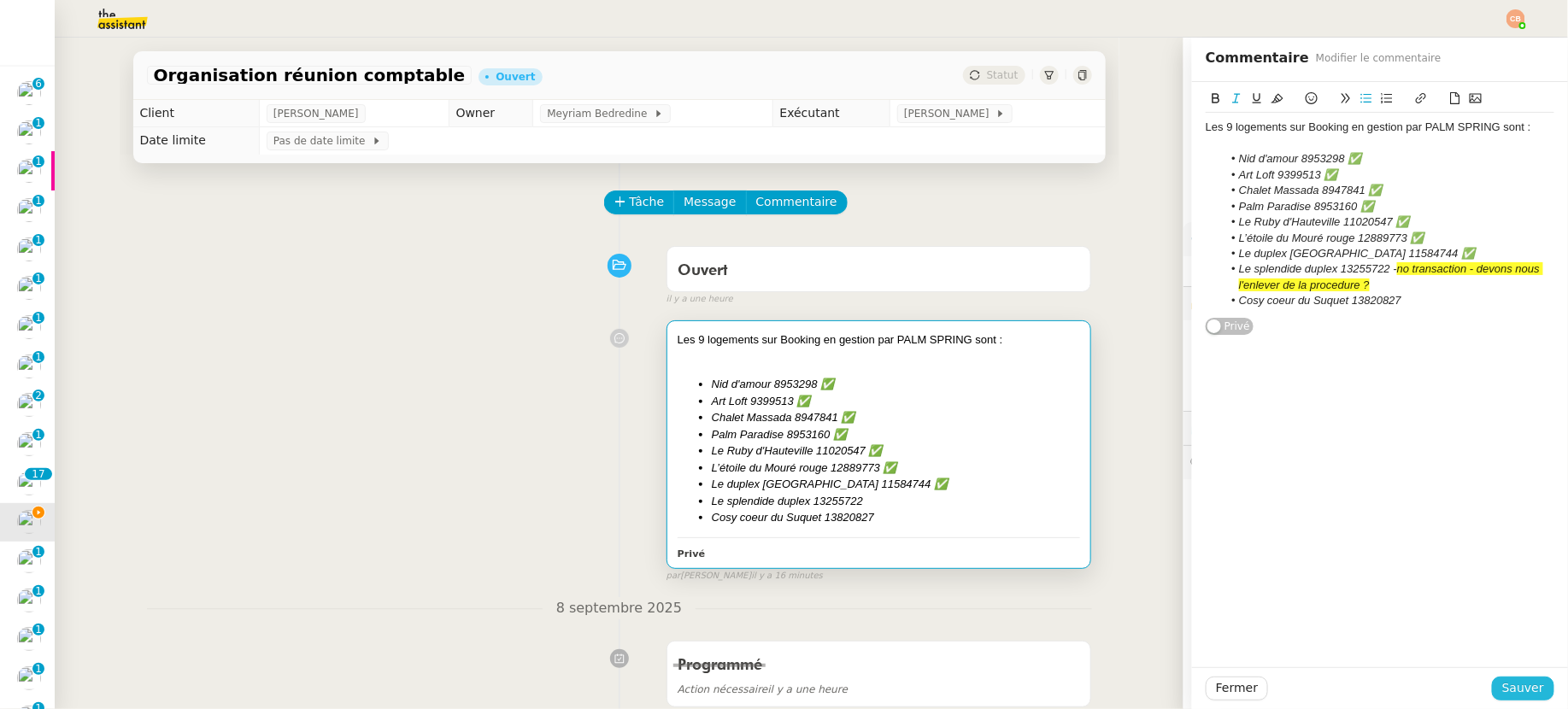
click at [1367, 684] on span "Sauver" at bounding box center [1523, 688] width 42 height 19
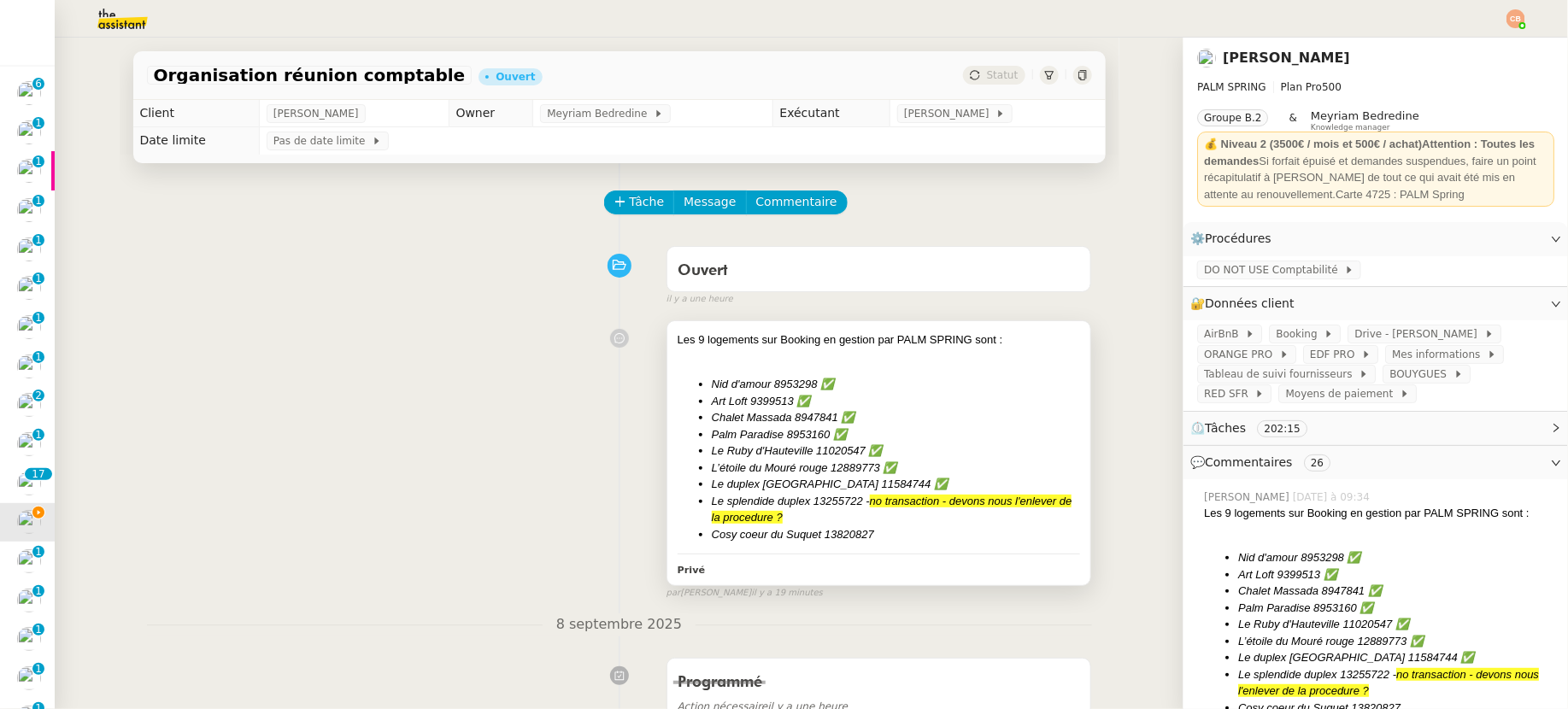
click at [917, 411] on li "Chalet Massada 8947841 ✅" at bounding box center [897, 417] width 370 height 17
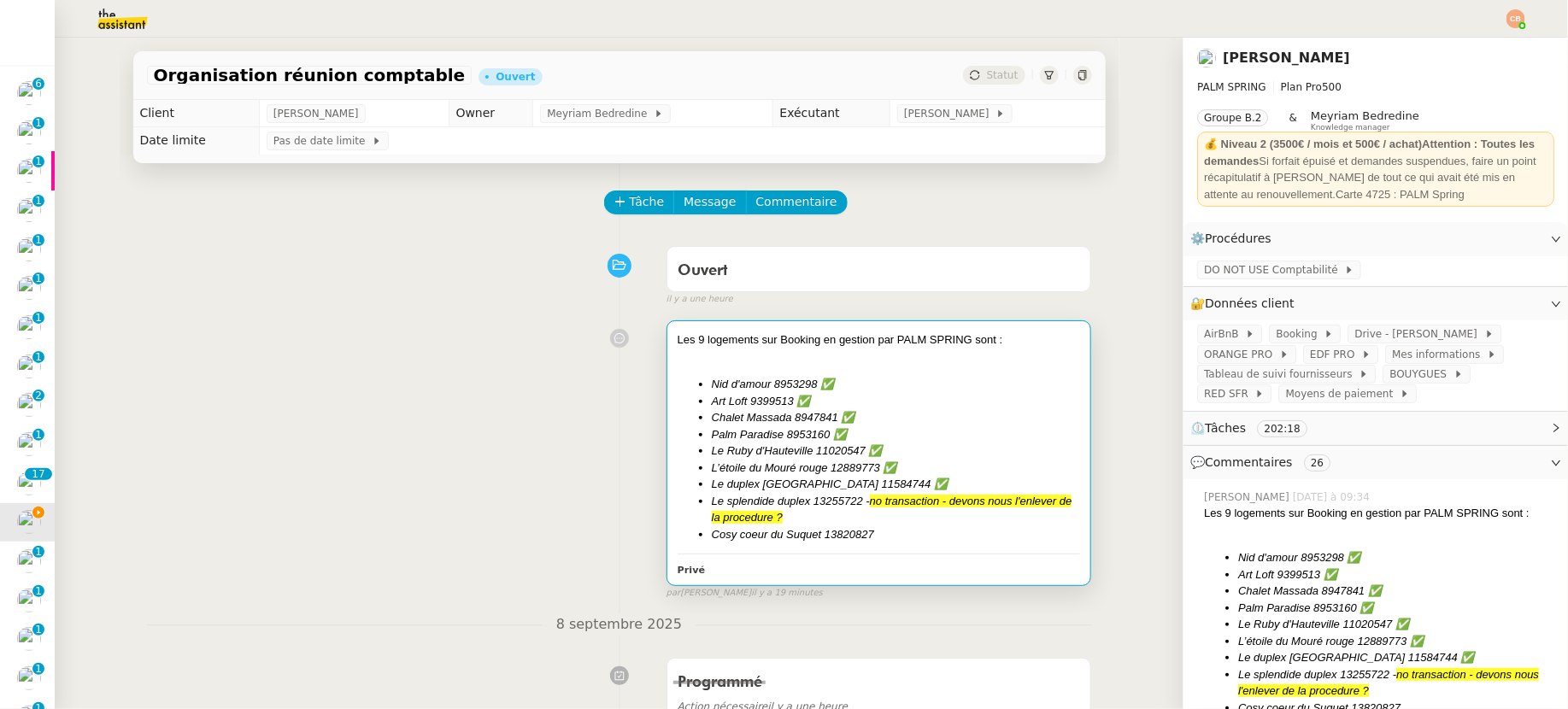
click at [917, 411] on li "Chalet Massada 8947841 ✅" at bounding box center [897, 417] width 370 height 17
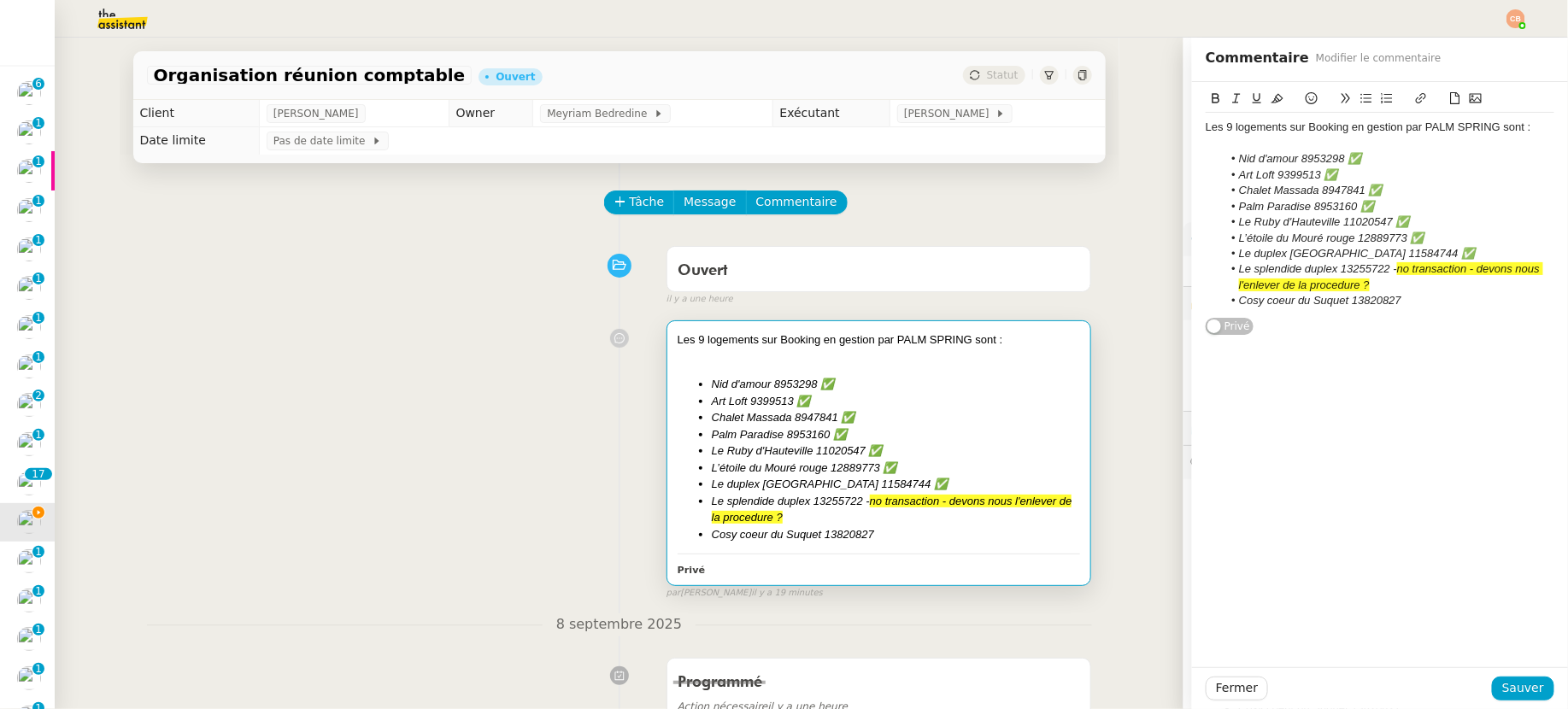
click at [1367, 302] on li "Cosy coeur du Suquet 13820827" at bounding box center [1389, 300] width 333 height 15
click at [1306, 95] on icon at bounding box center [1312, 99] width 12 height 12
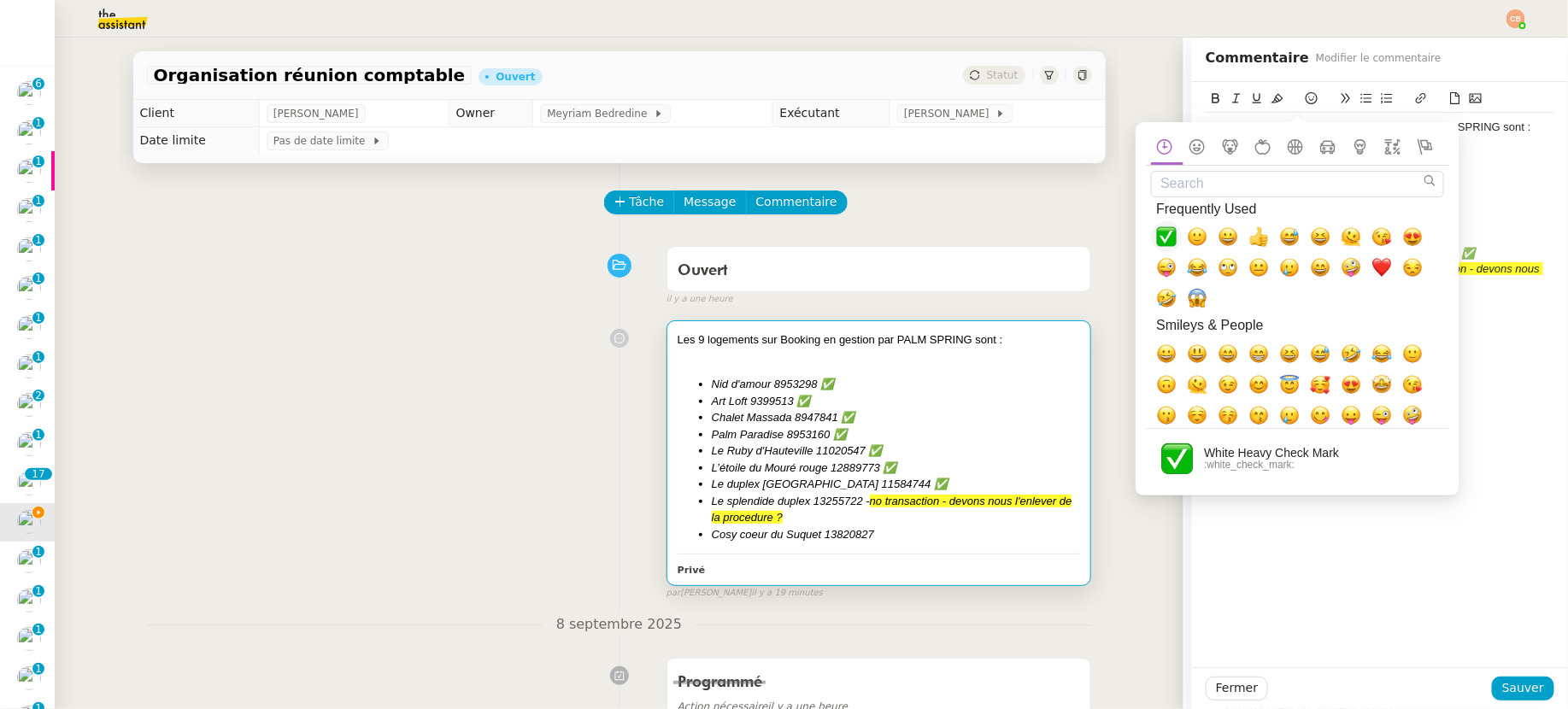
click at [1158, 230] on span "✅, white_check_mark" at bounding box center [1166, 236] width 20 height 20
drag, startPoint x: 1503, startPoint y: 282, endPoint x: 1508, endPoint y: 367, distance: 85.1
click at [1367, 282] on li "Le splendide duplex 13255722 - no transaction - devons nous l'enlever de la pro…" at bounding box center [1389, 277] width 333 height 32
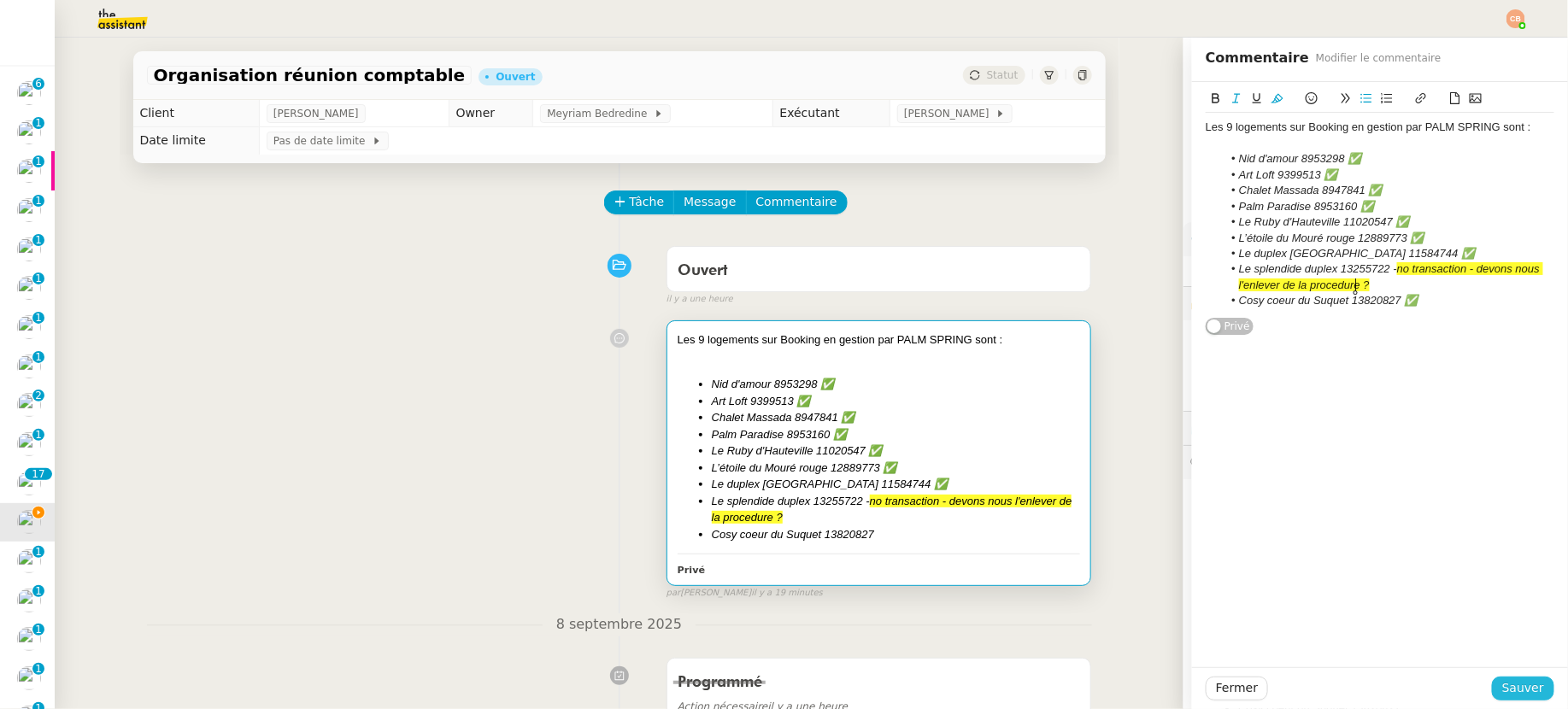
click at [1367, 683] on span "Sauver" at bounding box center [1523, 688] width 42 height 19
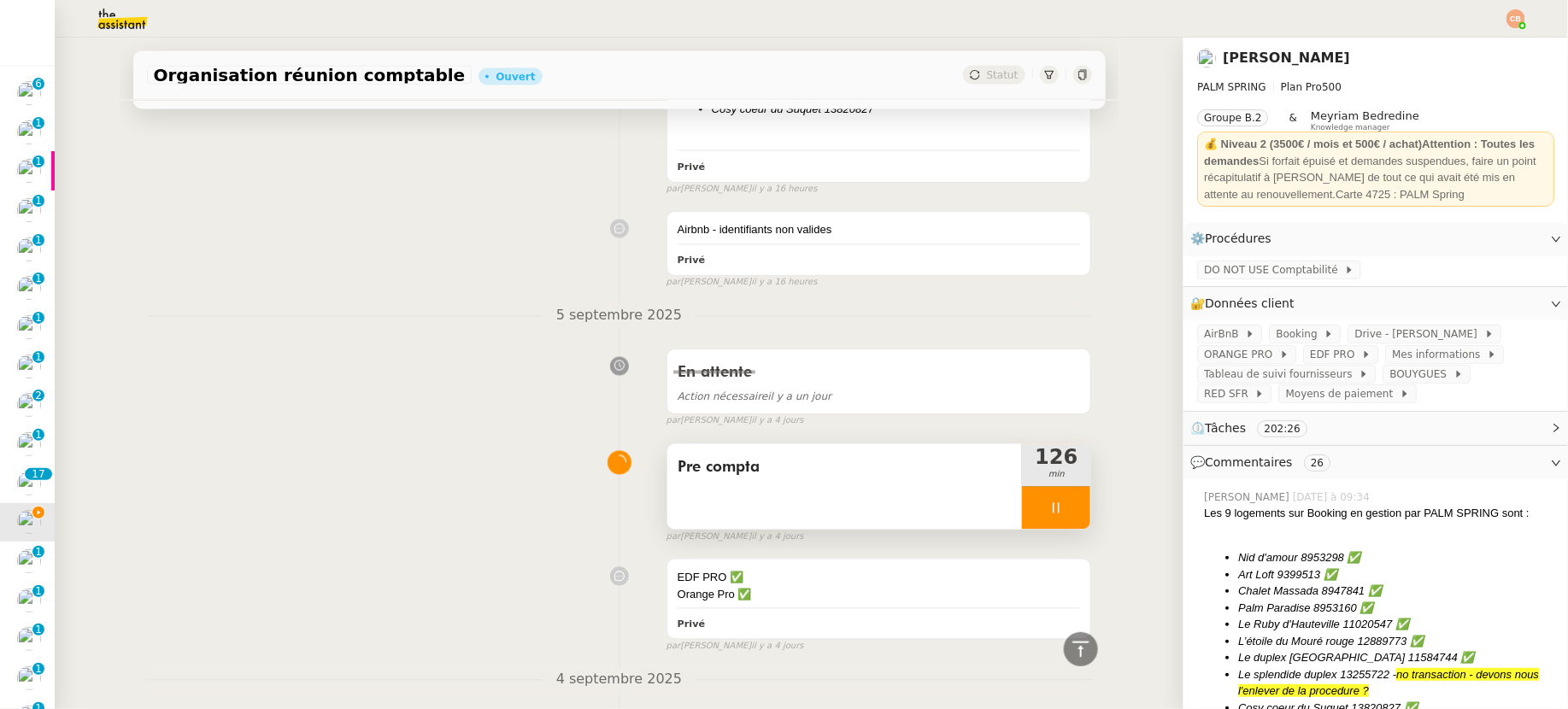
scroll to position [1296, 0]
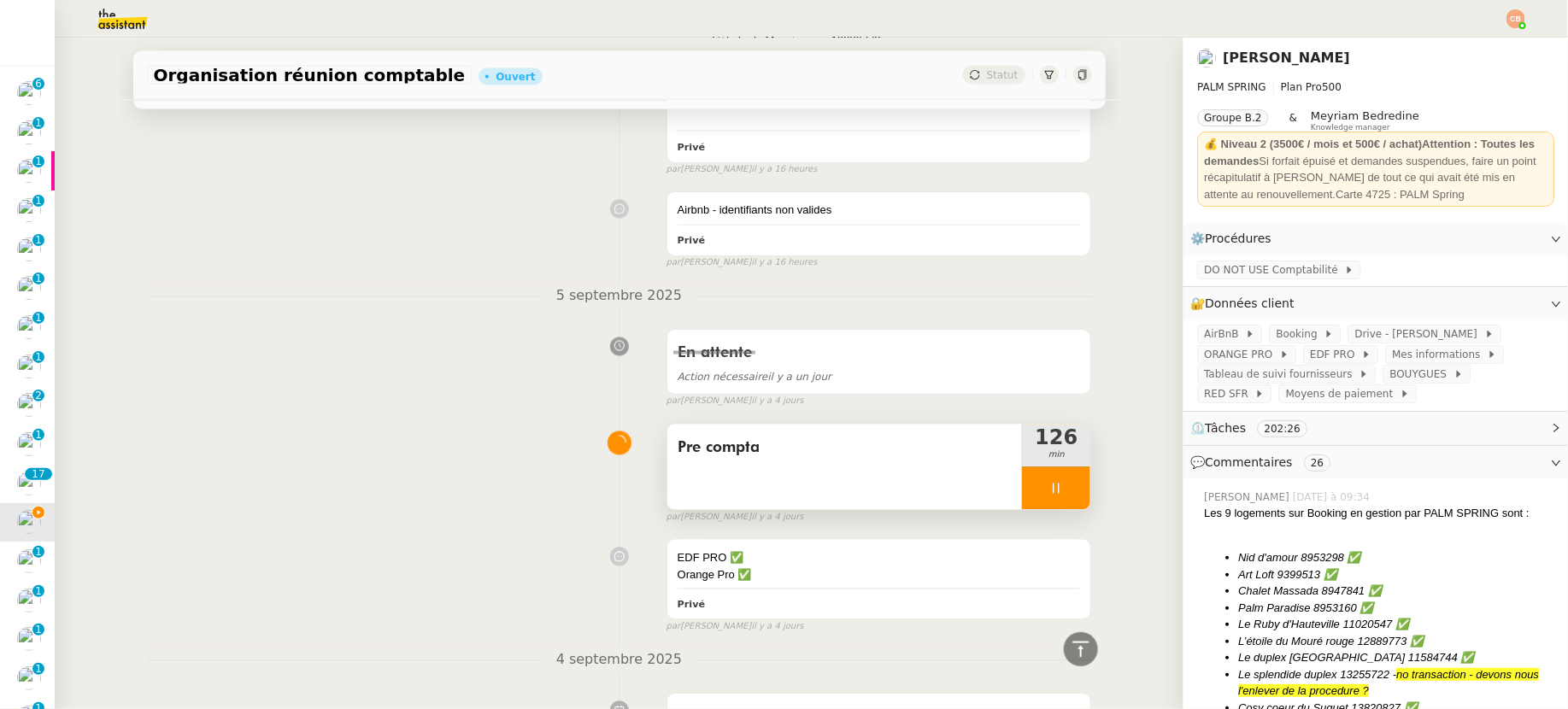
click at [1050, 489] on icon at bounding box center [1057, 489] width 14 height 14
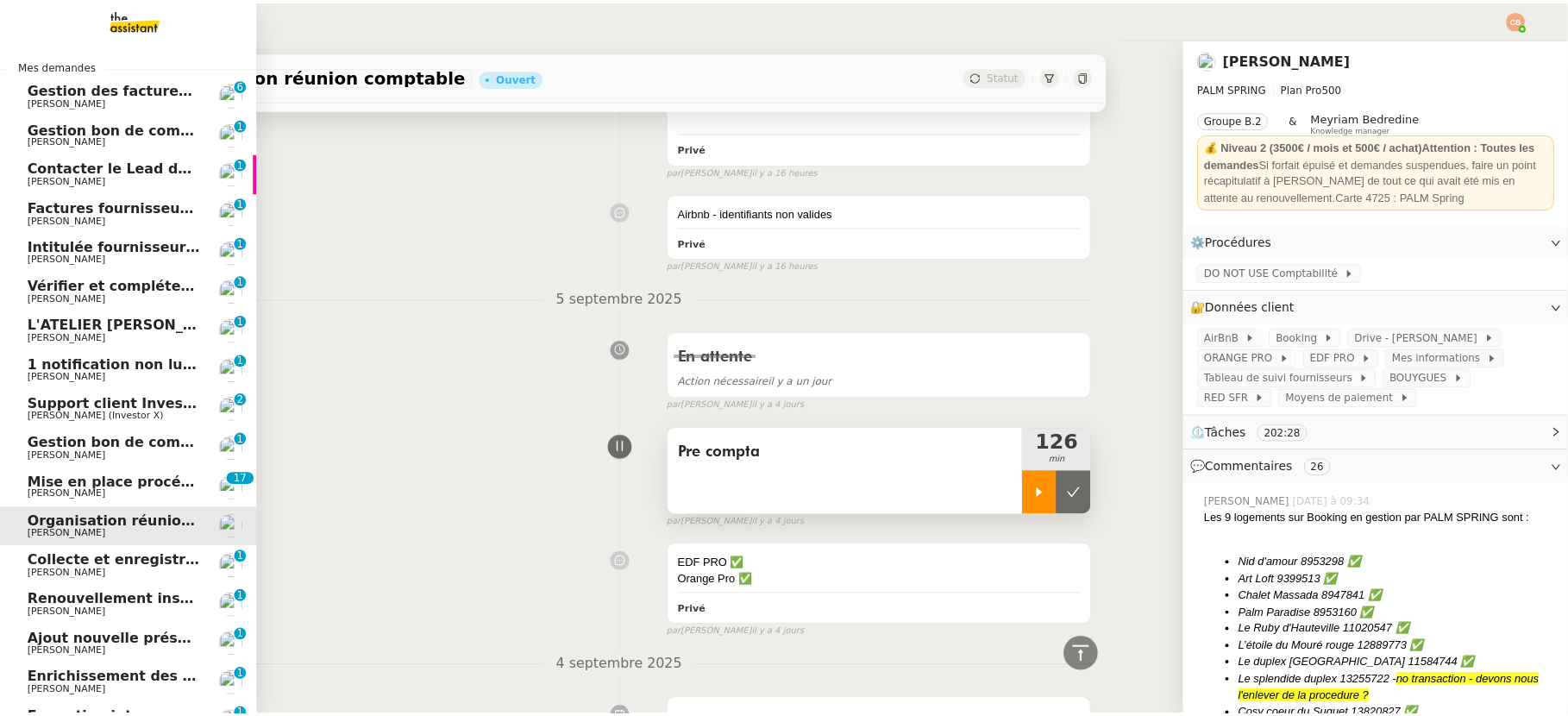
scroll to position [375, 0]
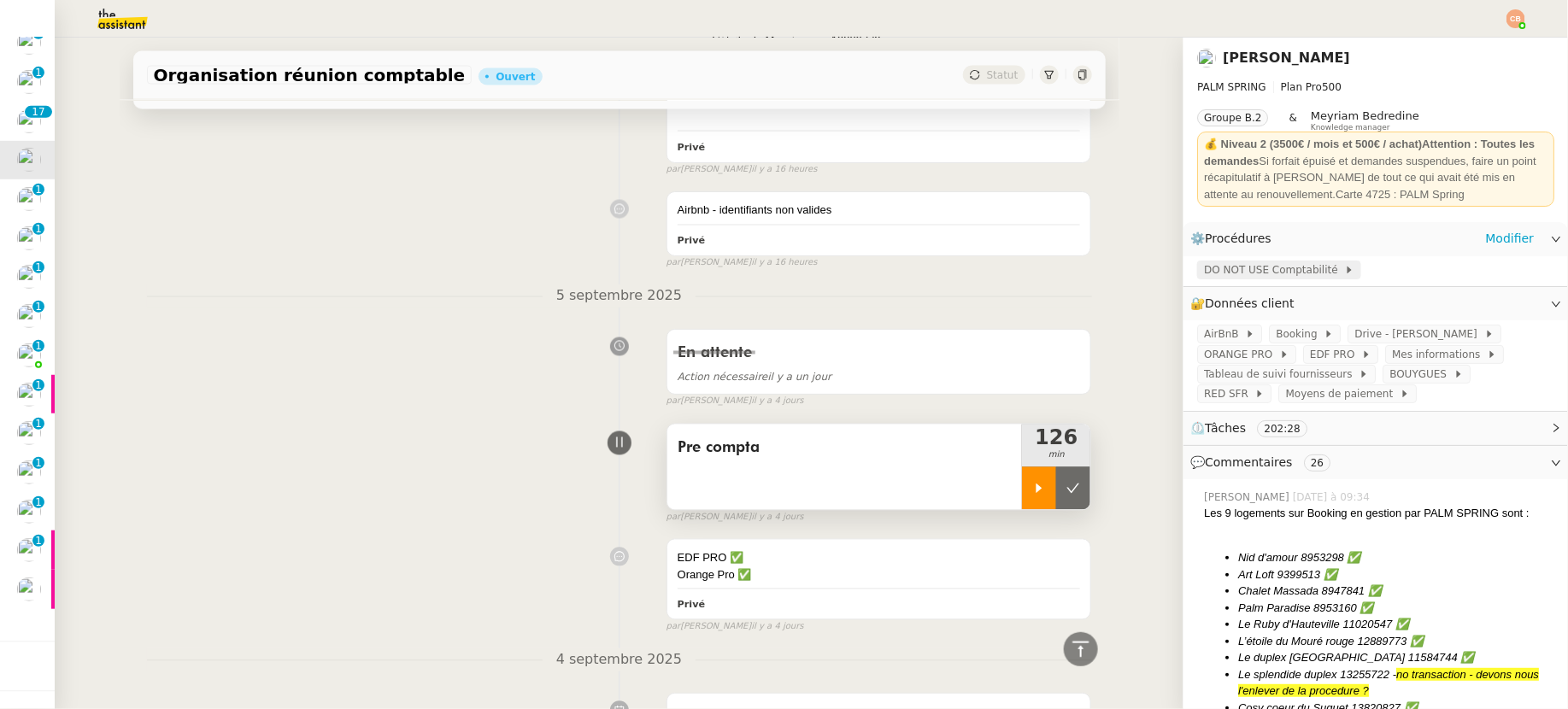
click at [1249, 268] on span "DO NOT USE Comptabilité" at bounding box center [1273, 269] width 140 height 17
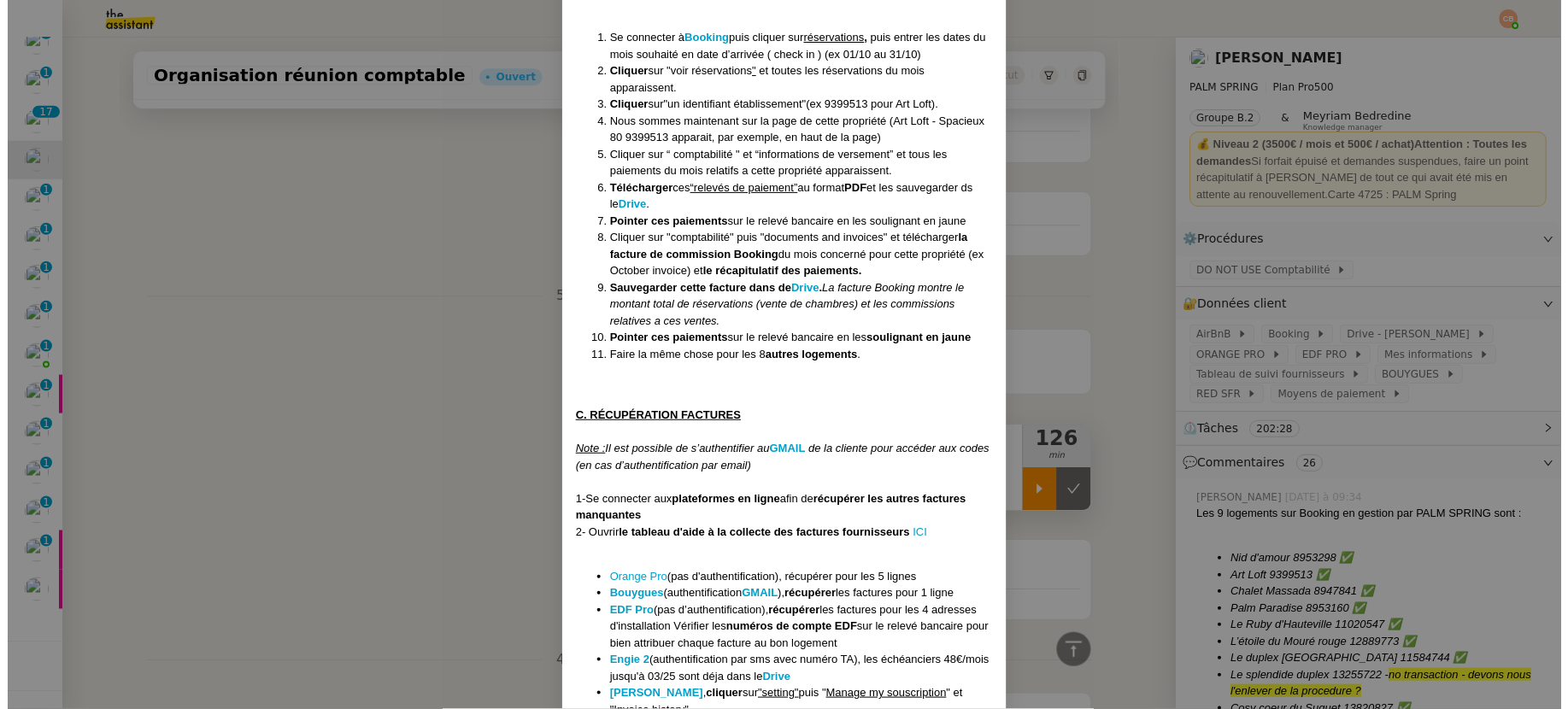
scroll to position [1970, 0]
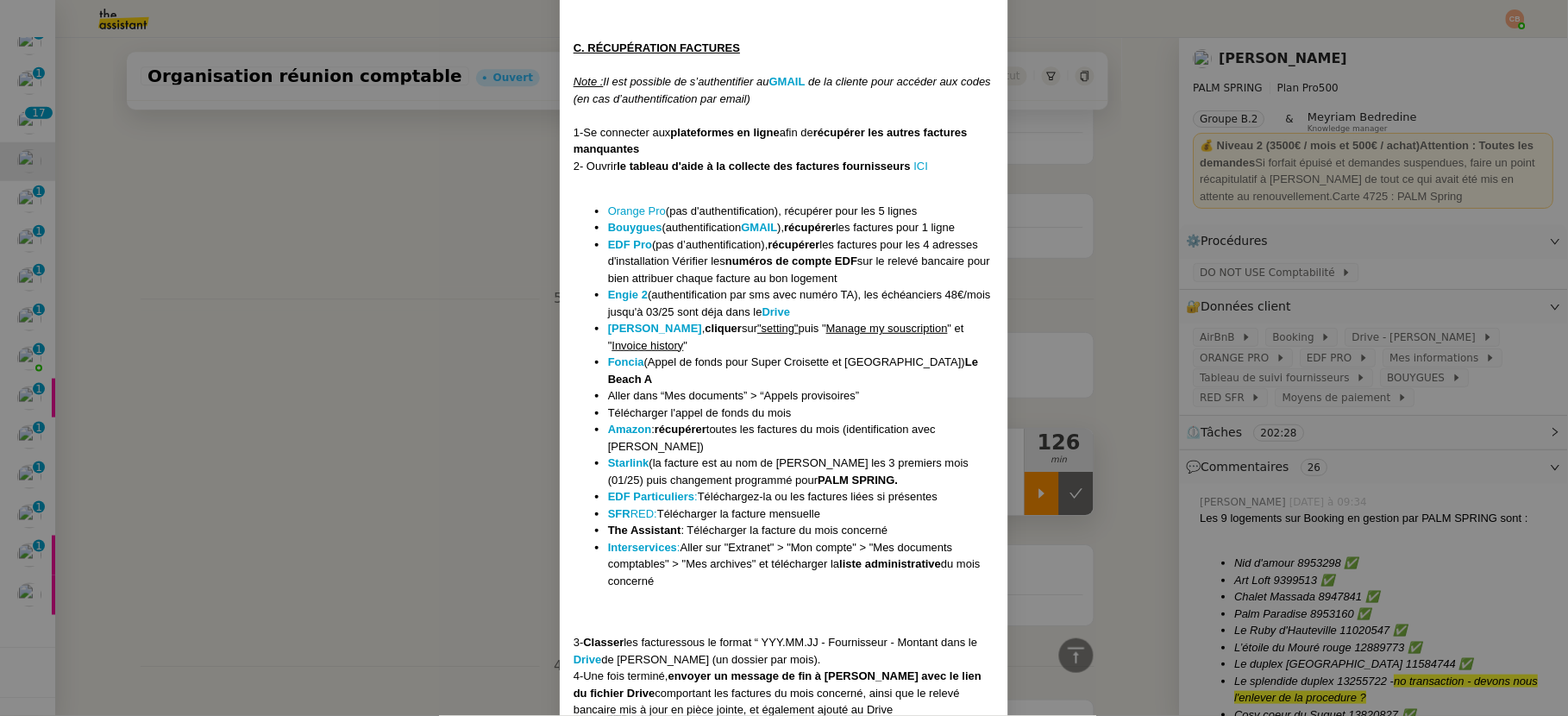
click at [594, 382] on ul "Orange Pro (pas d'authentification), récupérer pour les 5 lignes Bouygues (auth…" at bounding box center [784, 396] width 421 height 387
click at [483, 473] on nz-modal-container "Mise à jour le [DATE] Mise en DO NOT USE LE [DATE] ici Contexte : [PERSON_NAME]…" at bounding box center [784, 358] width 1568 height 716
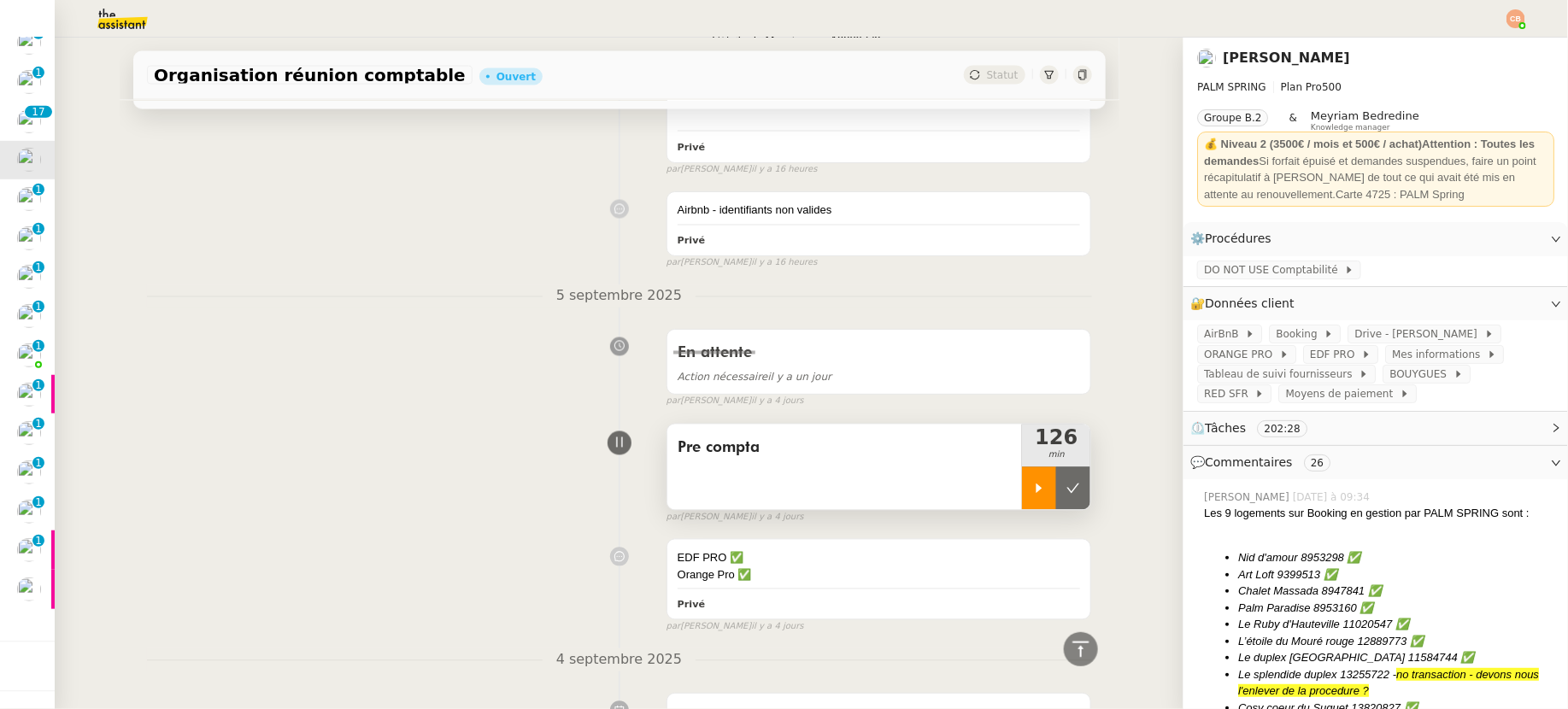
click at [1022, 491] on div at bounding box center [1039, 488] width 34 height 43
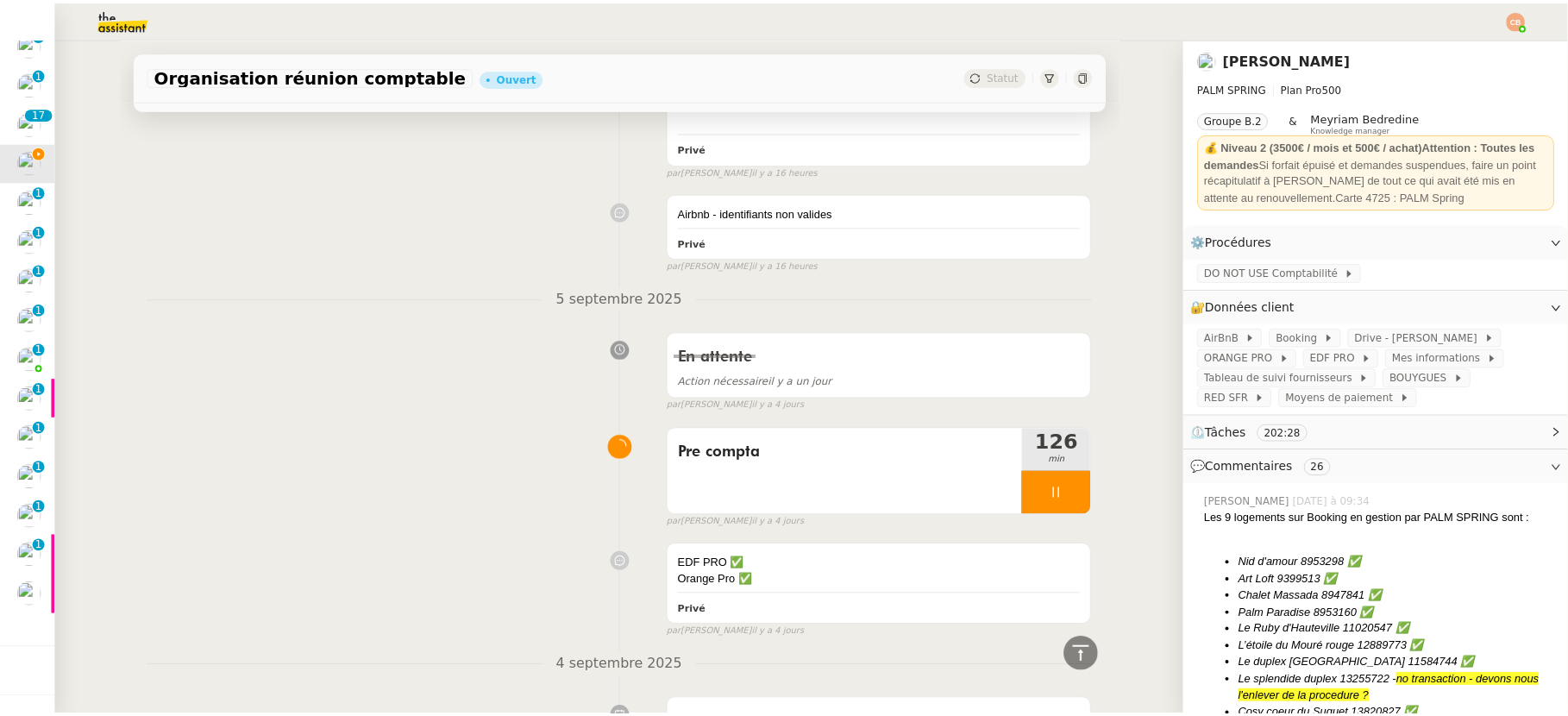
scroll to position [1305, 0]
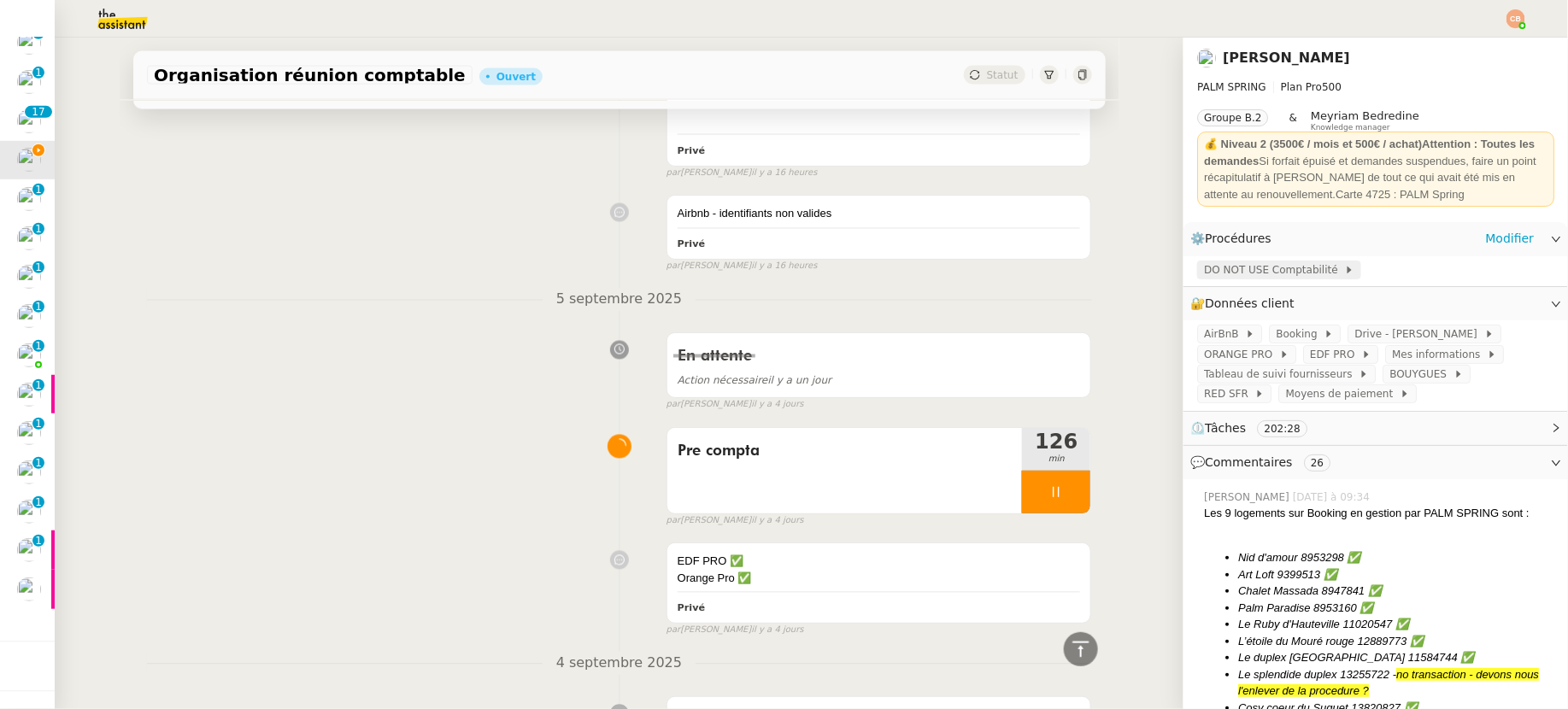
click at [1261, 263] on span "DO NOT USE Comptabilité" at bounding box center [1273, 269] width 140 height 17
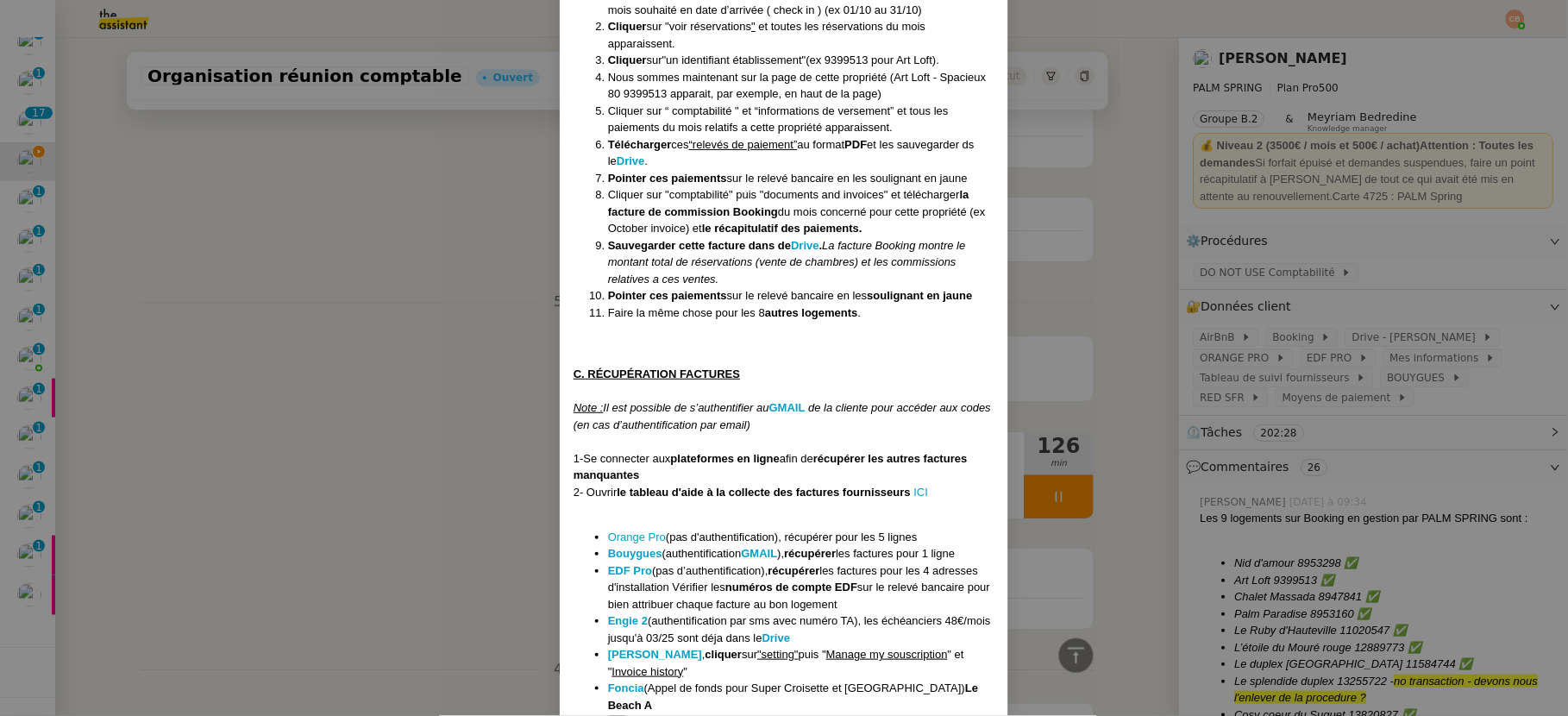
scroll to position [1904, 0]
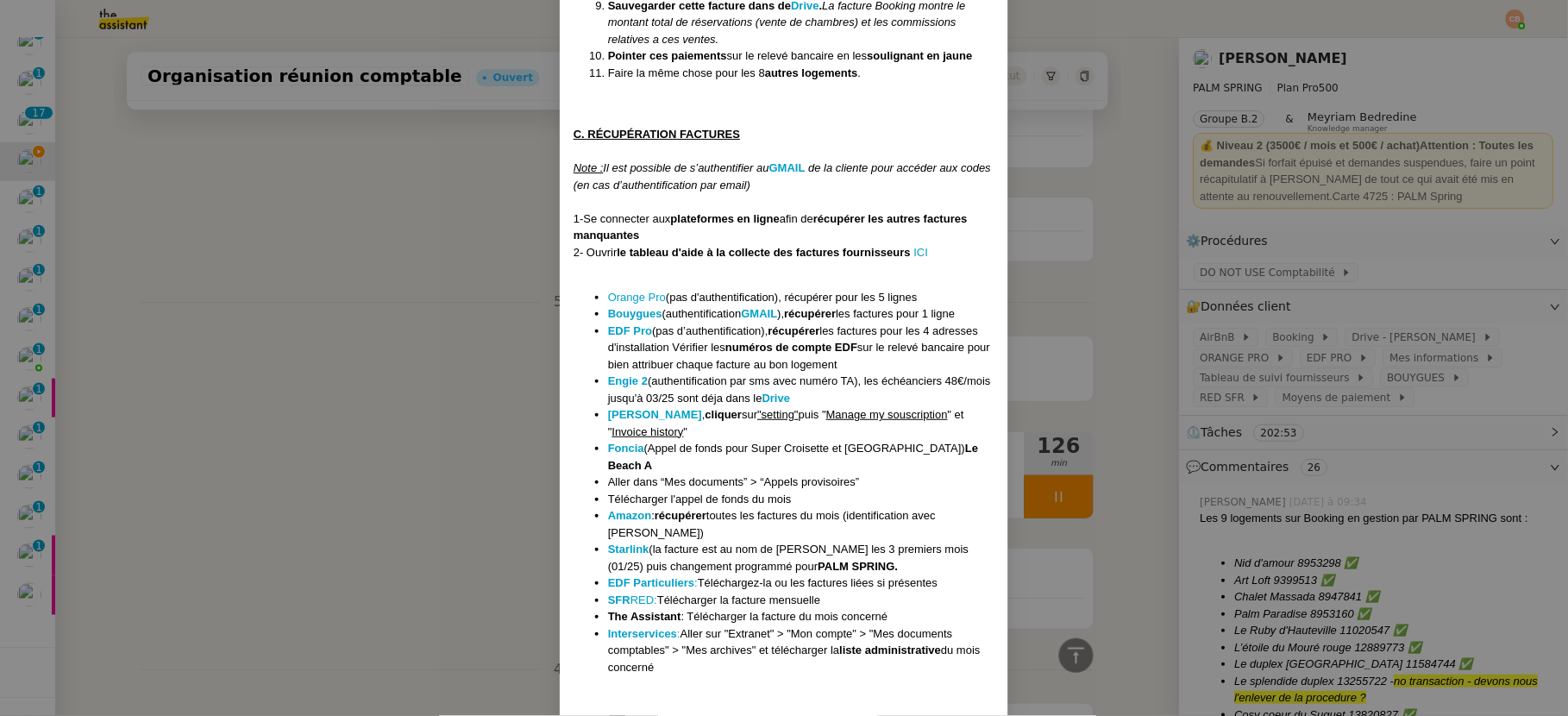
click at [419, 439] on nz-modal-container "Mise à jour le [DATE] Mise en DO NOT USE LE [DATE] ici Contexte : [PERSON_NAME]…" at bounding box center [784, 358] width 1568 height 716
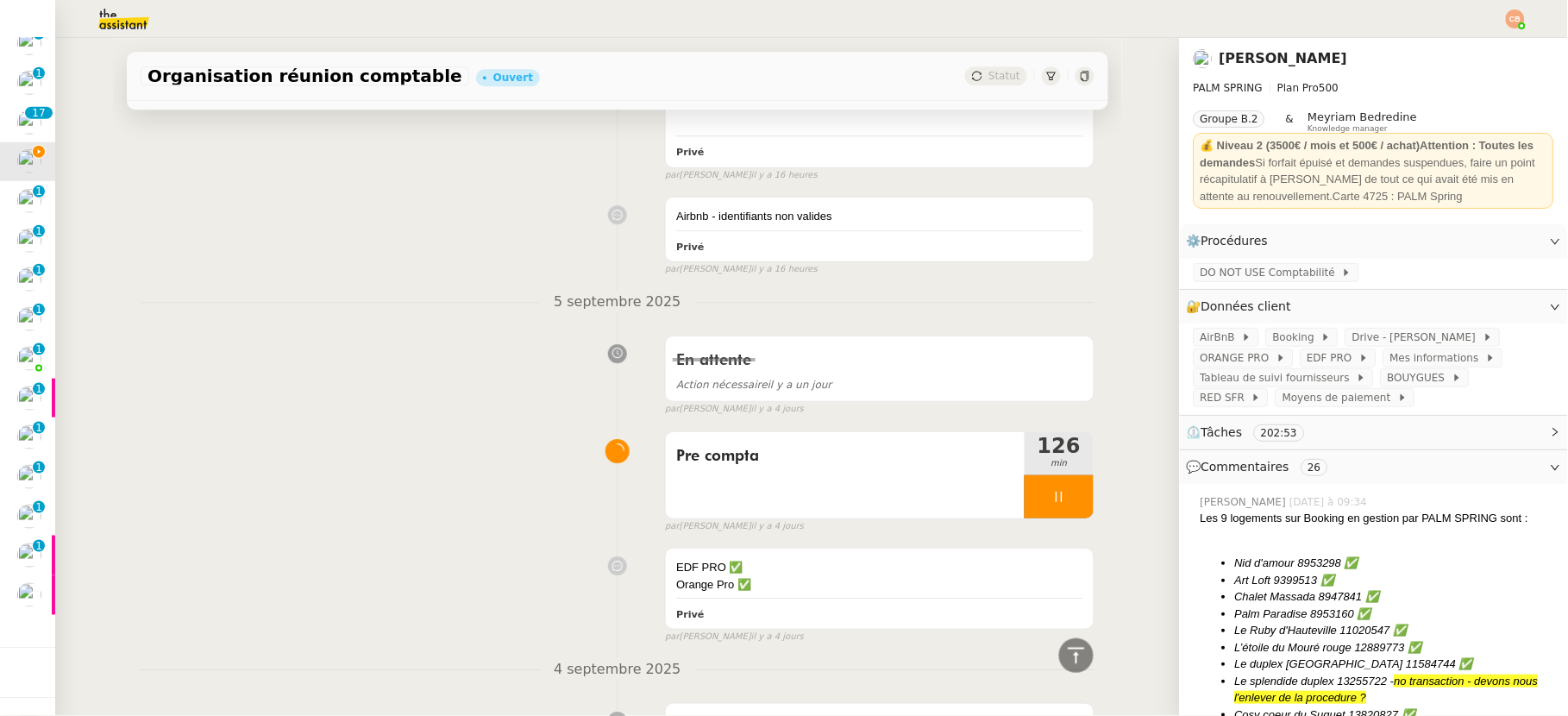
click at [419, 439] on nz-modal-container "Mise à jour le [DATE] Mise en DO NOT USE LE [DATE] ici Contexte : [PERSON_NAME]…" at bounding box center [784, 358] width 1568 height 716
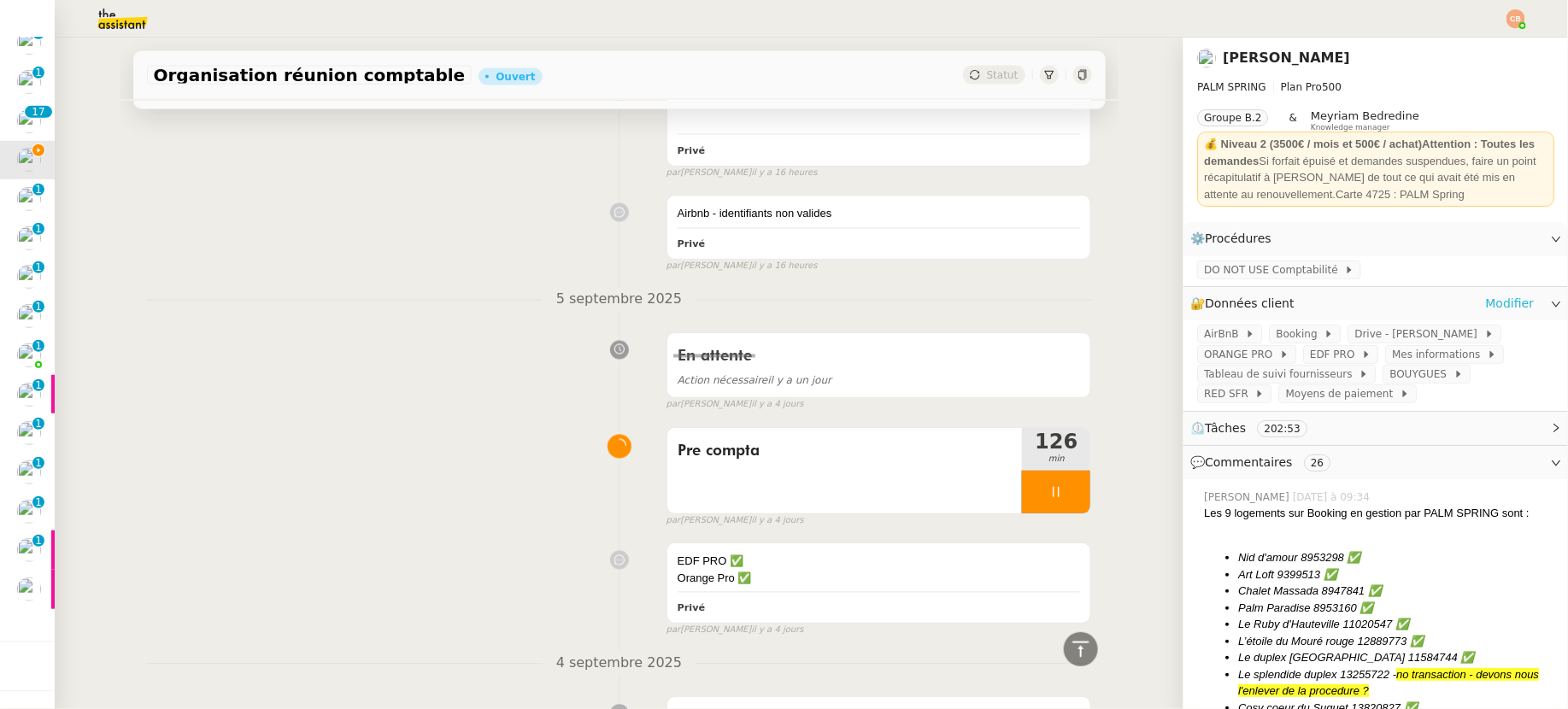
click at [1367, 305] on link "Modifier" at bounding box center [1509, 303] width 48 height 19
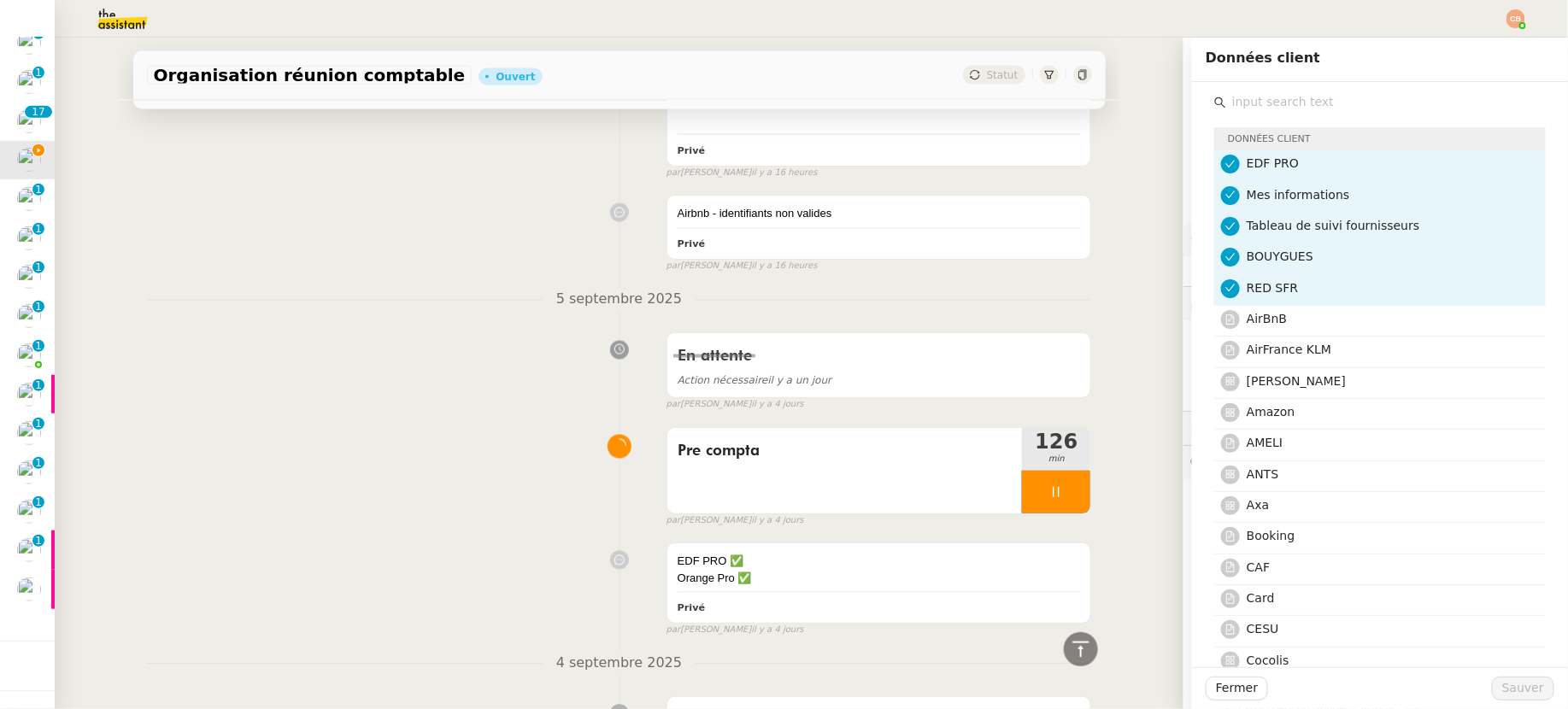
click at [1256, 111] on input "text" at bounding box center [1386, 102] width 319 height 23
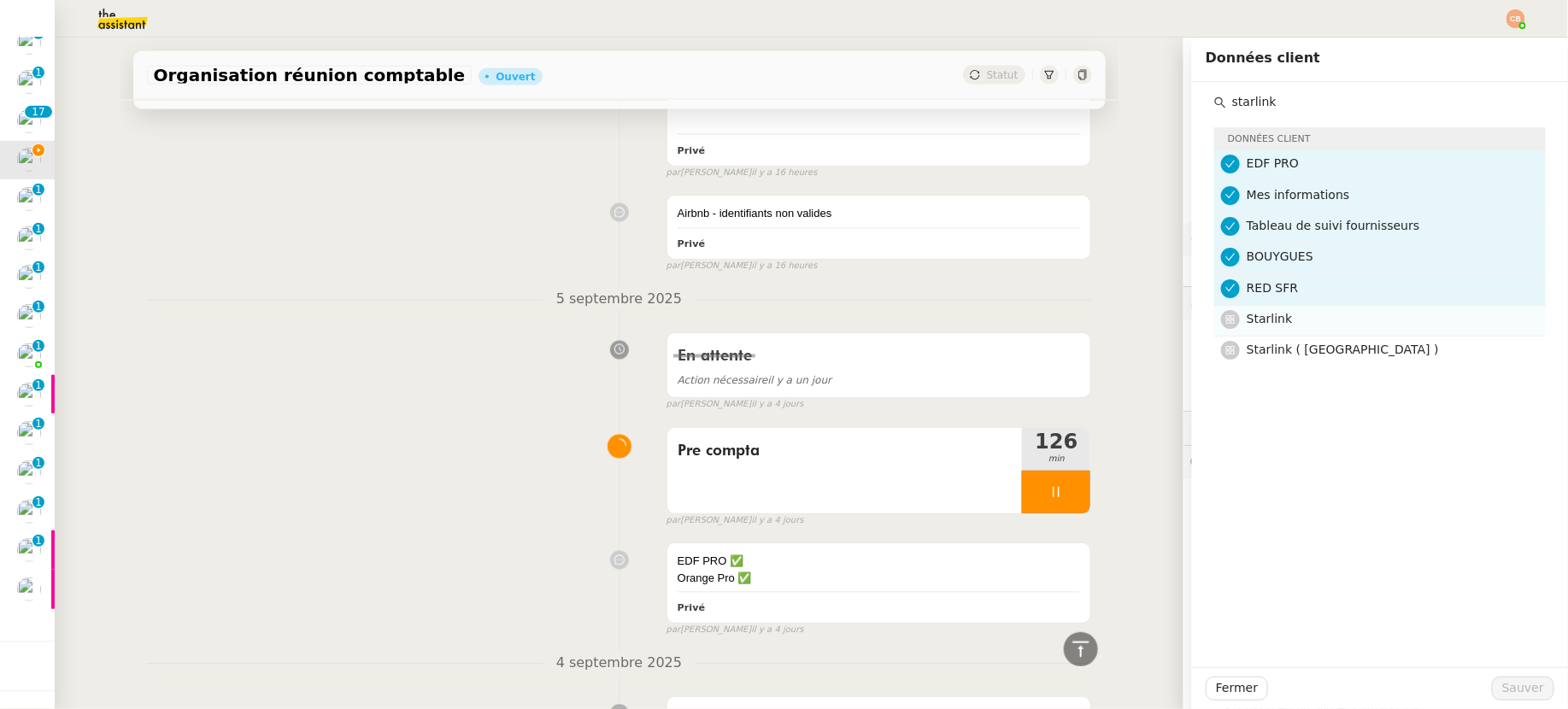
type input "starlink"
click at [1280, 312] on h4 "Starlink" at bounding box center [1391, 319] width 289 height 19
click at [1282, 347] on span "Starlink ( [GEOGRAPHIC_DATA] )" at bounding box center [1343, 349] width 193 height 14
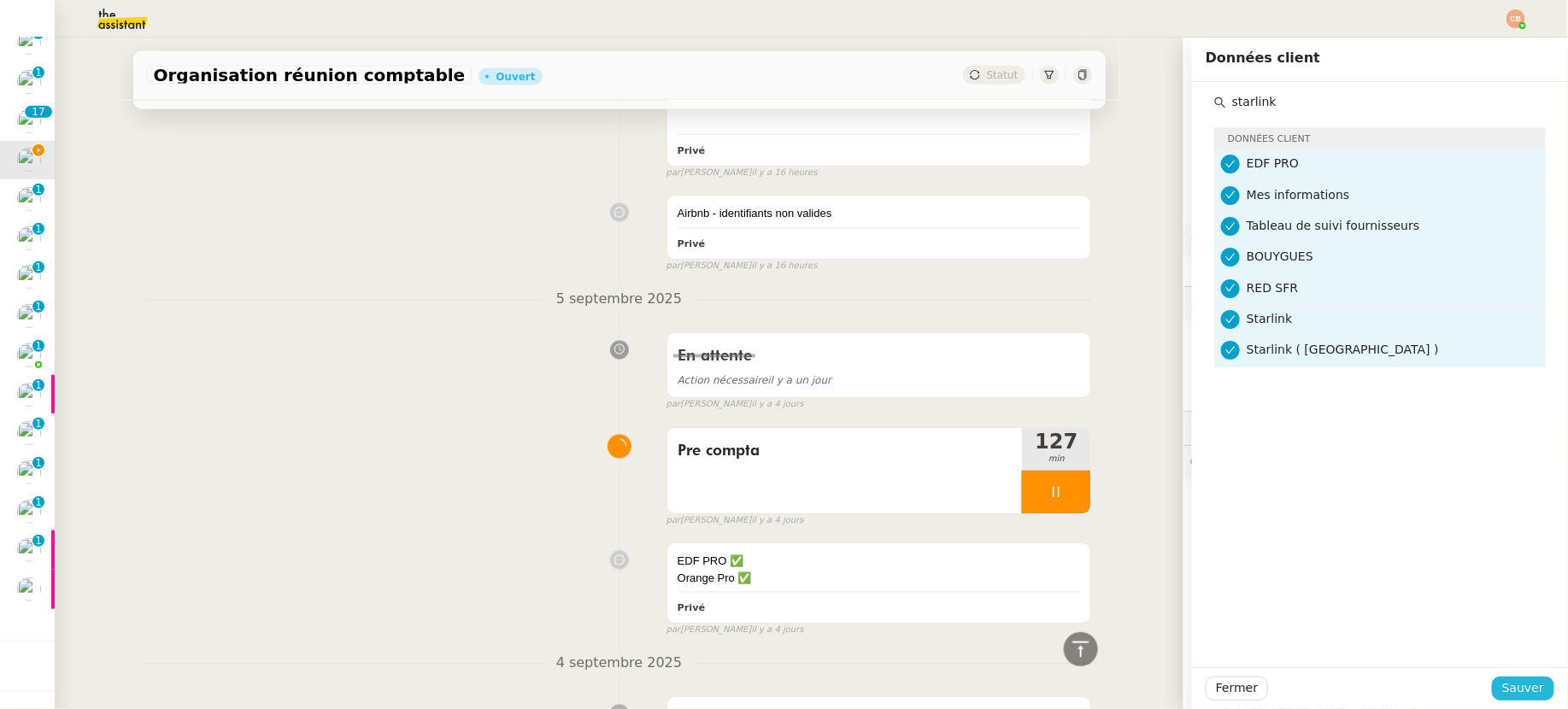
click at [1367, 682] on span "Sauver" at bounding box center [1523, 688] width 42 height 19
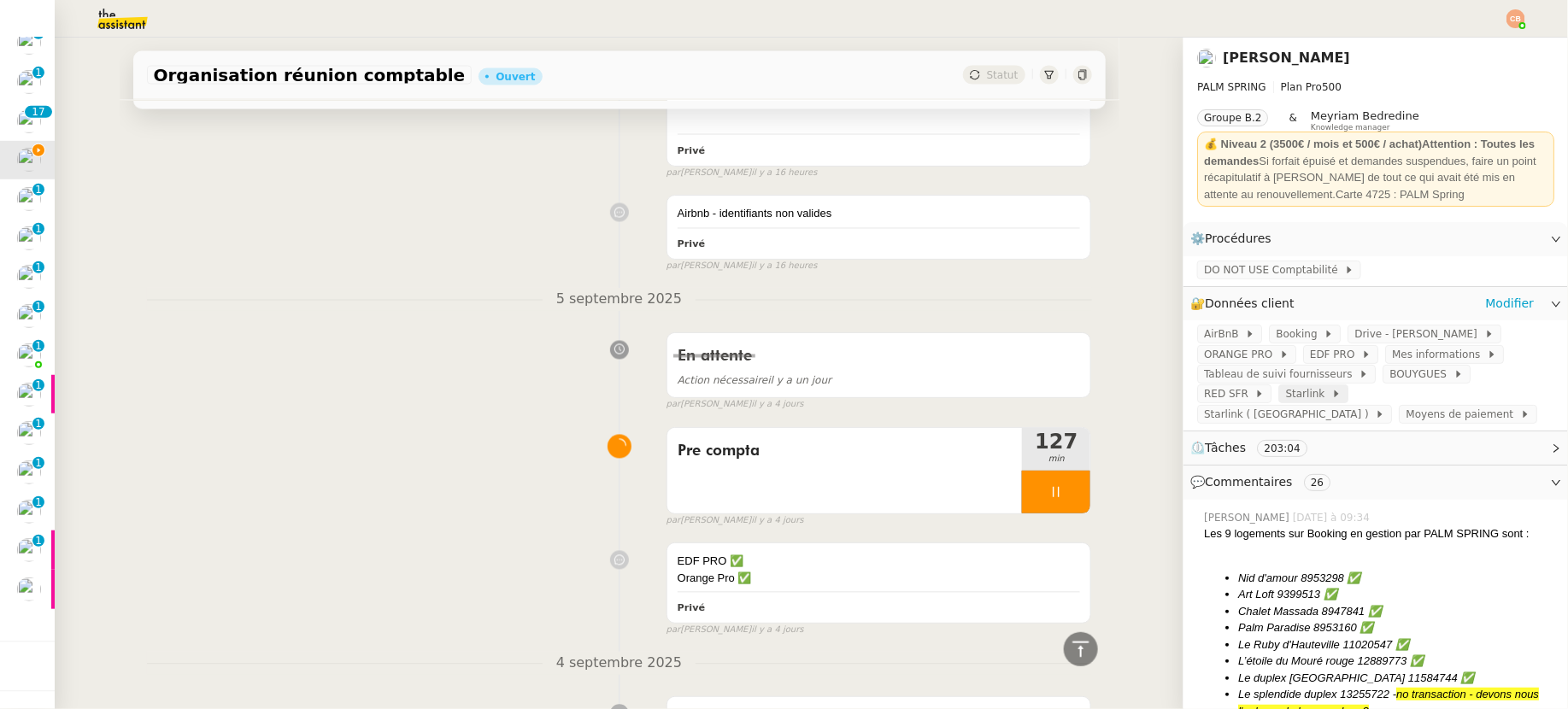
click at [1331, 396] on icon at bounding box center [1337, 394] width 11 height 11
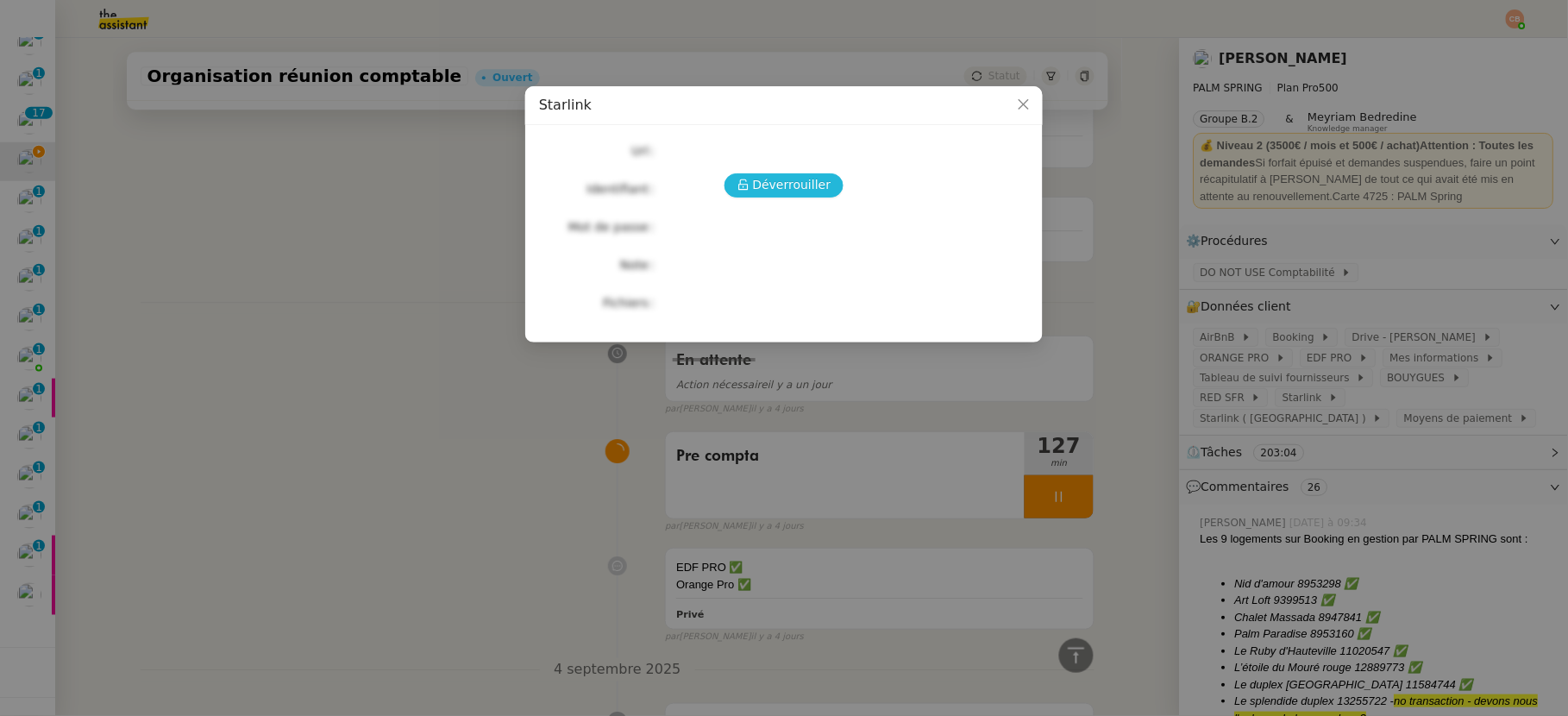
click at [812, 187] on span "Déverrouiller" at bounding box center [792, 185] width 78 height 20
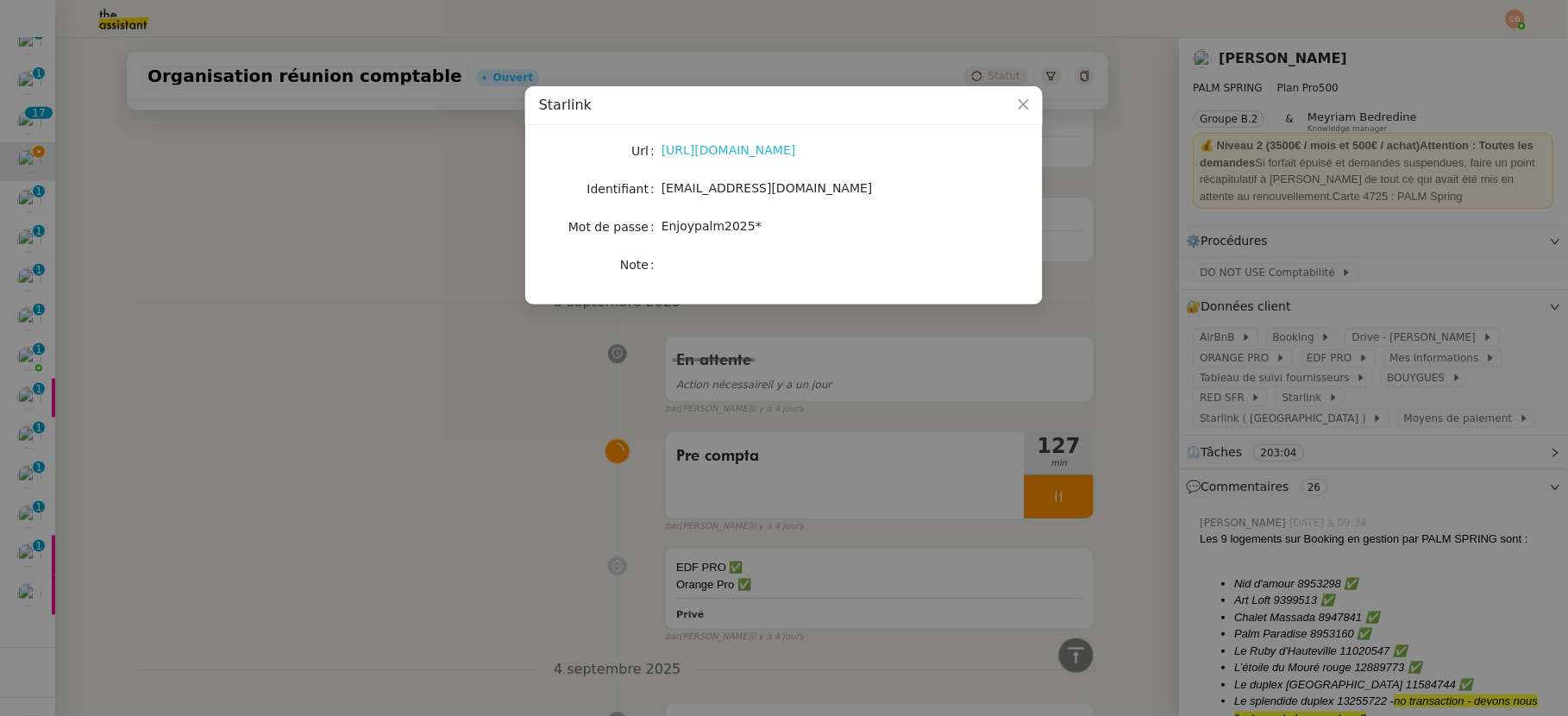
click at [750, 147] on link "https://www.starlink.com/" at bounding box center [729, 150] width 135 height 14
drag, startPoint x: 664, startPoint y: 190, endPoint x: 820, endPoint y: 191, distance: 156.0
click at [820, 191] on div "[EMAIL_ADDRESS][DOMAIN_NAME]" at bounding box center [804, 188] width 285 height 20
copy span "[EMAIL_ADDRESS][DOMAIN_NAME]"
drag, startPoint x: 662, startPoint y: 228, endPoint x: 818, endPoint y: 230, distance: 156.0
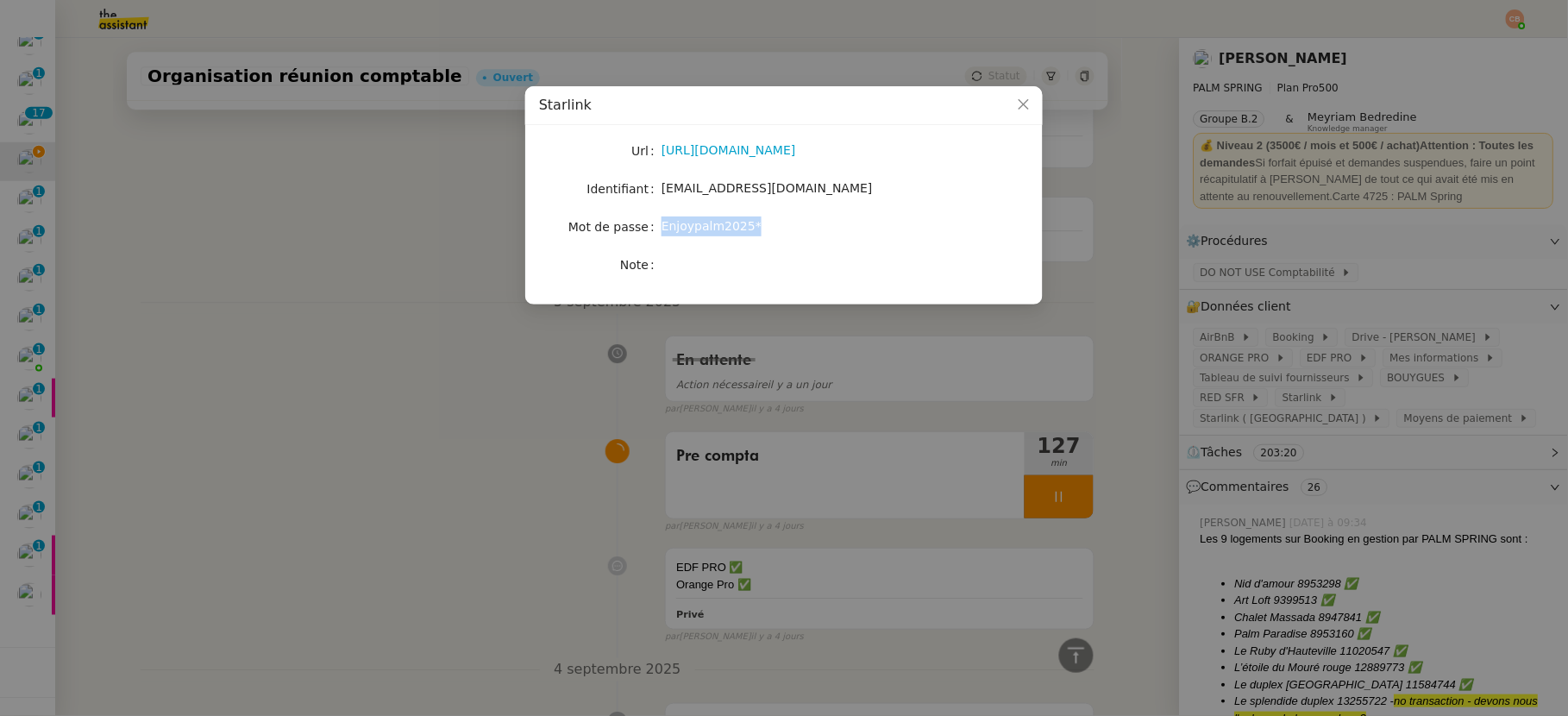
click at [818, 230] on div "Enjoypalm2025*" at bounding box center [804, 227] width 285 height 20
copy span "Enjoypalm2025*"
click at [294, 204] on nz-modal-container "Starlink Url https://www.starlink.com/ Identifiant moulycindy@gmail.com Mot de …" at bounding box center [784, 358] width 1568 height 716
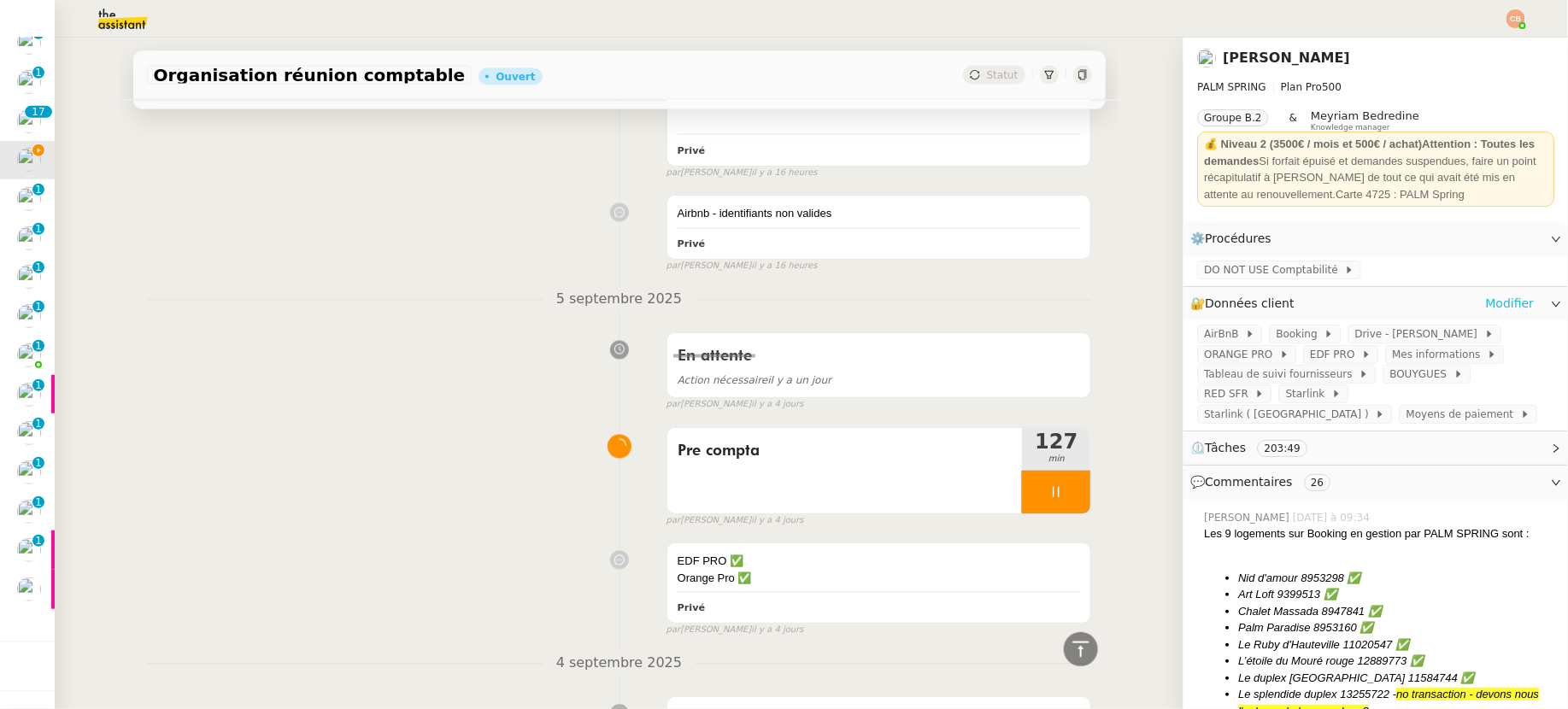
click at [1367, 296] on link "Modifier" at bounding box center [1509, 303] width 48 height 19
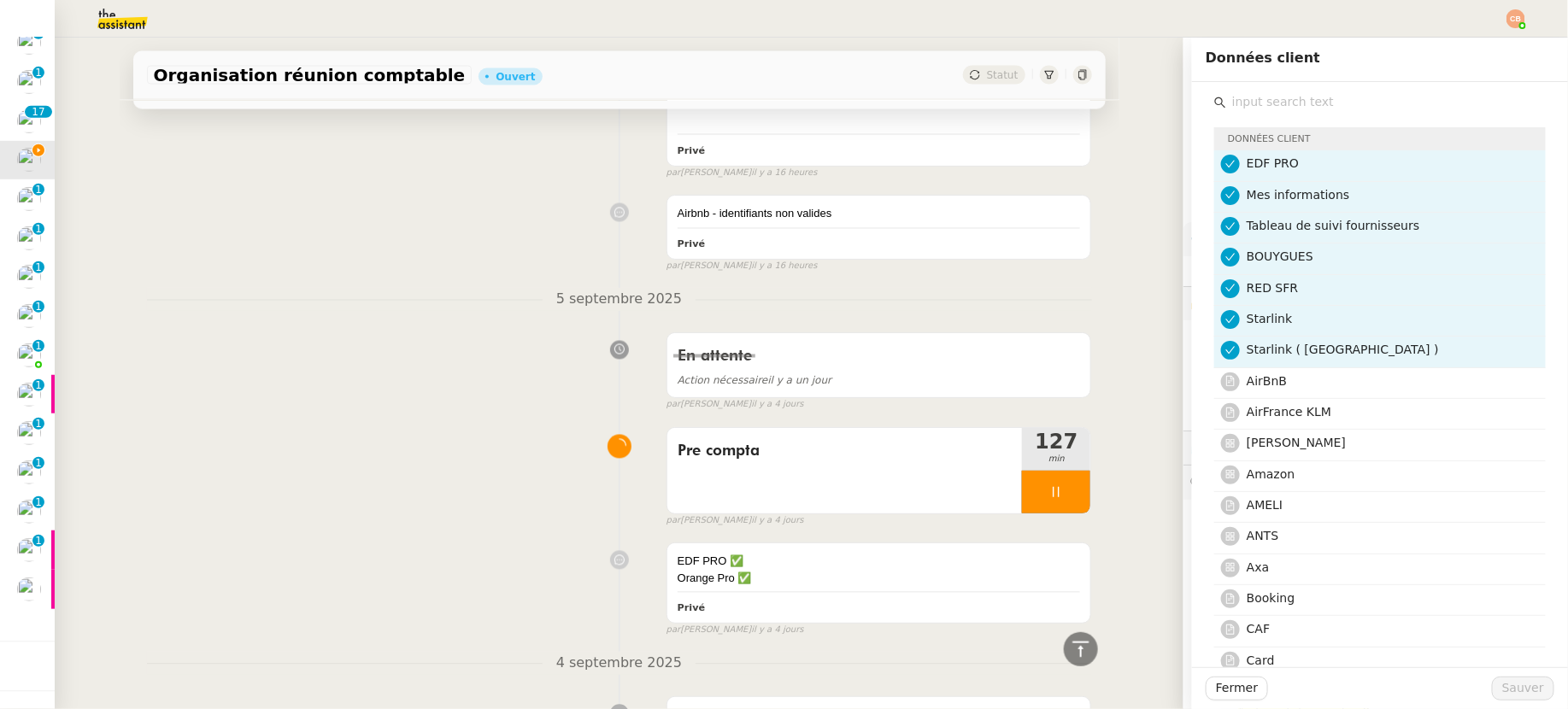
click at [1257, 101] on input "text" at bounding box center [1386, 102] width 319 height 23
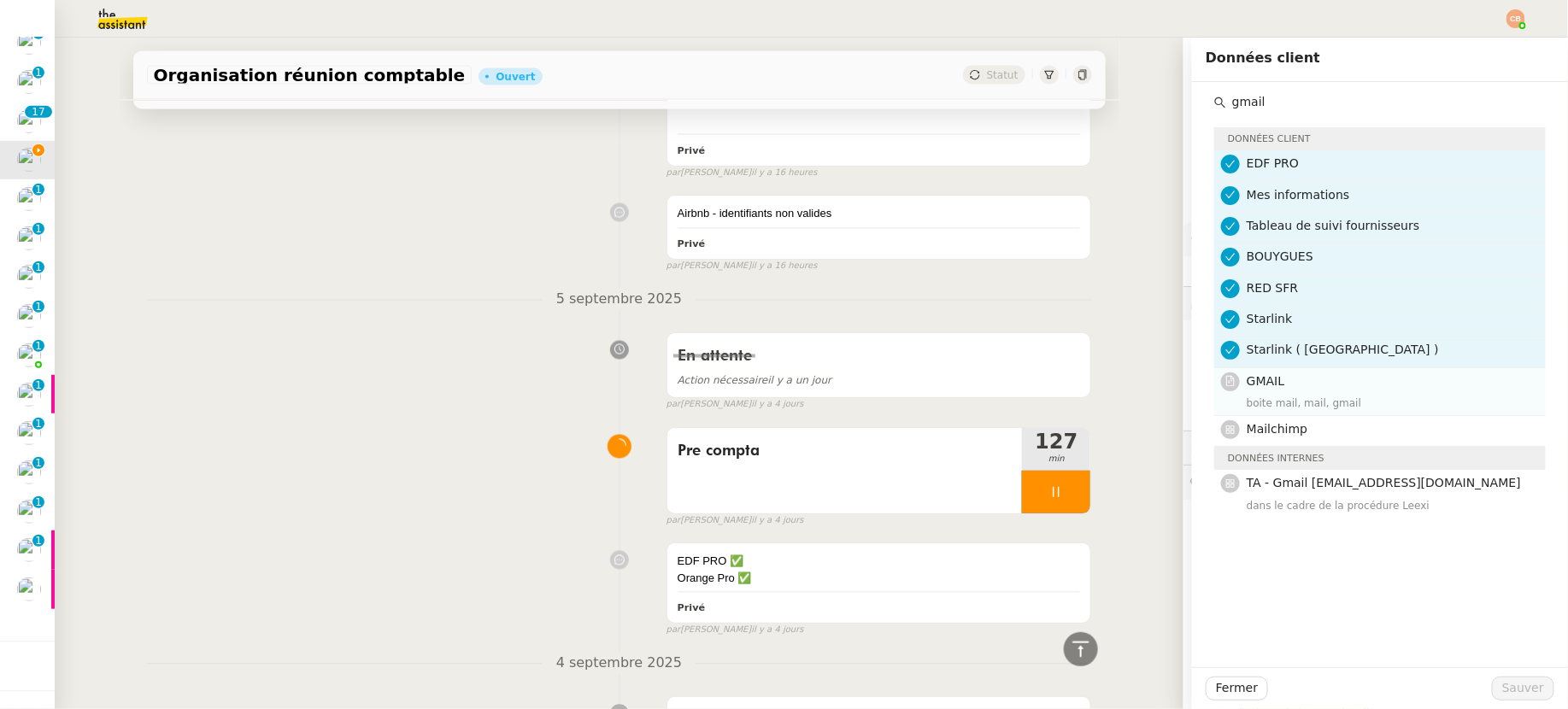
type input "gmail"
click at [1293, 379] on h4 "GMAIL" at bounding box center [1391, 381] width 289 height 19
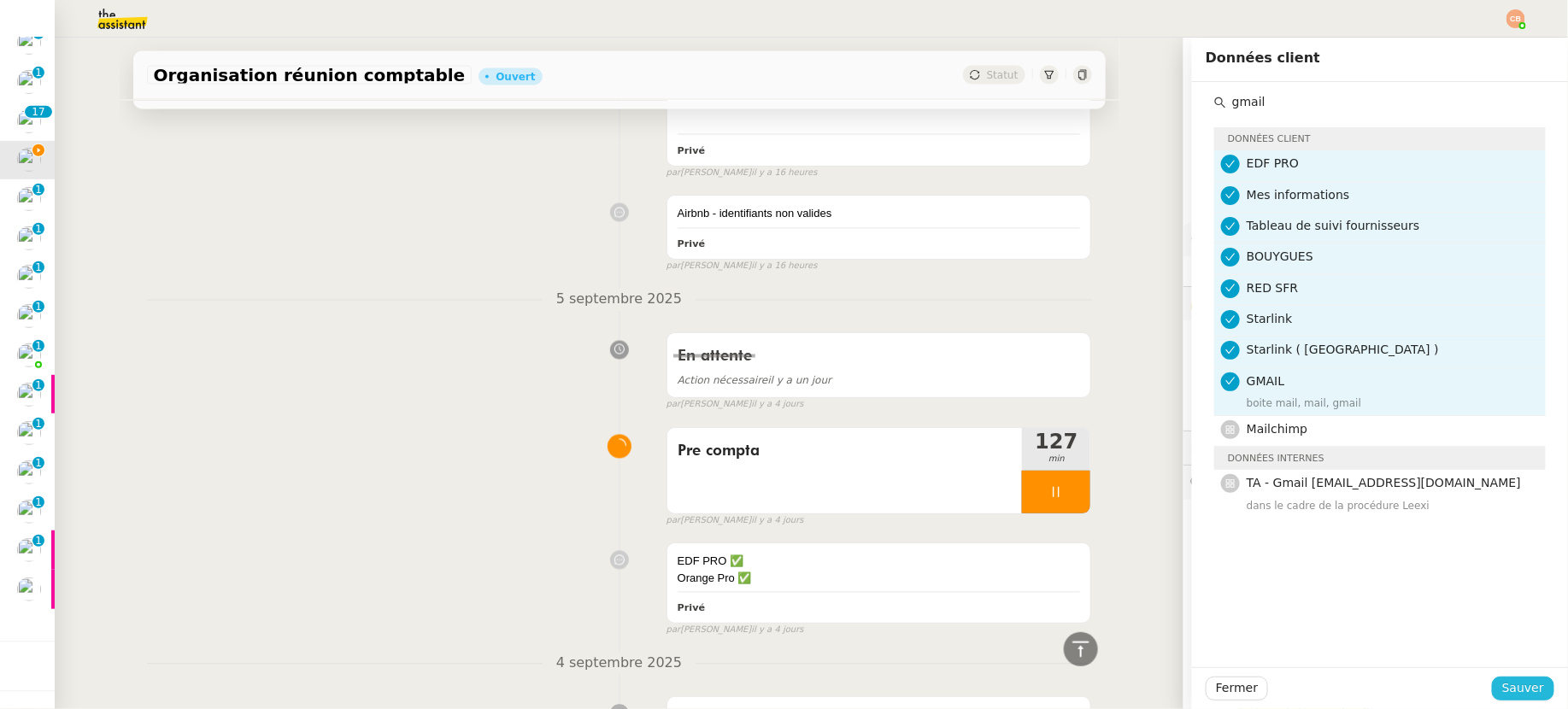
click at [1367, 681] on span "Sauver" at bounding box center [1523, 688] width 42 height 19
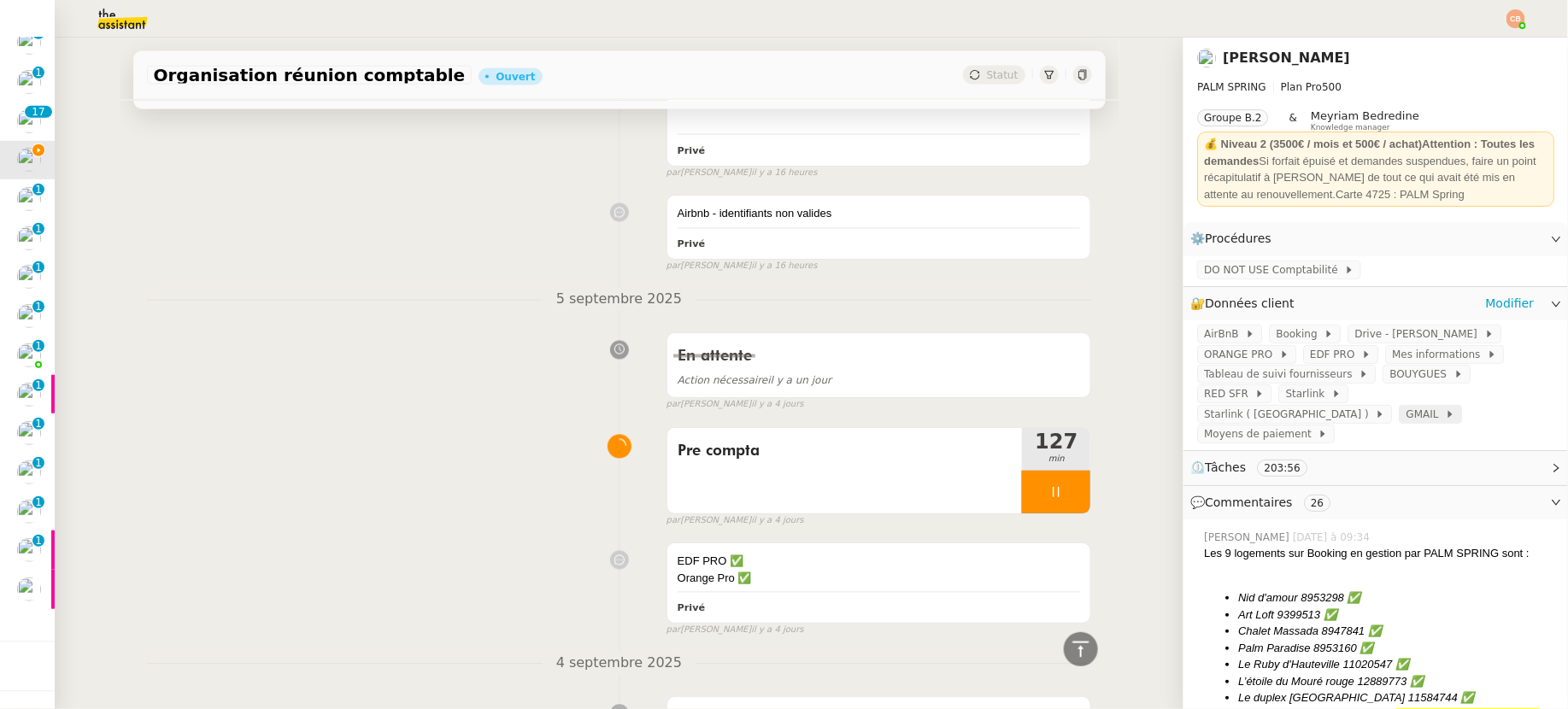
click at [1367, 405] on div "GMAIL" at bounding box center [1431, 413] width 63 height 18
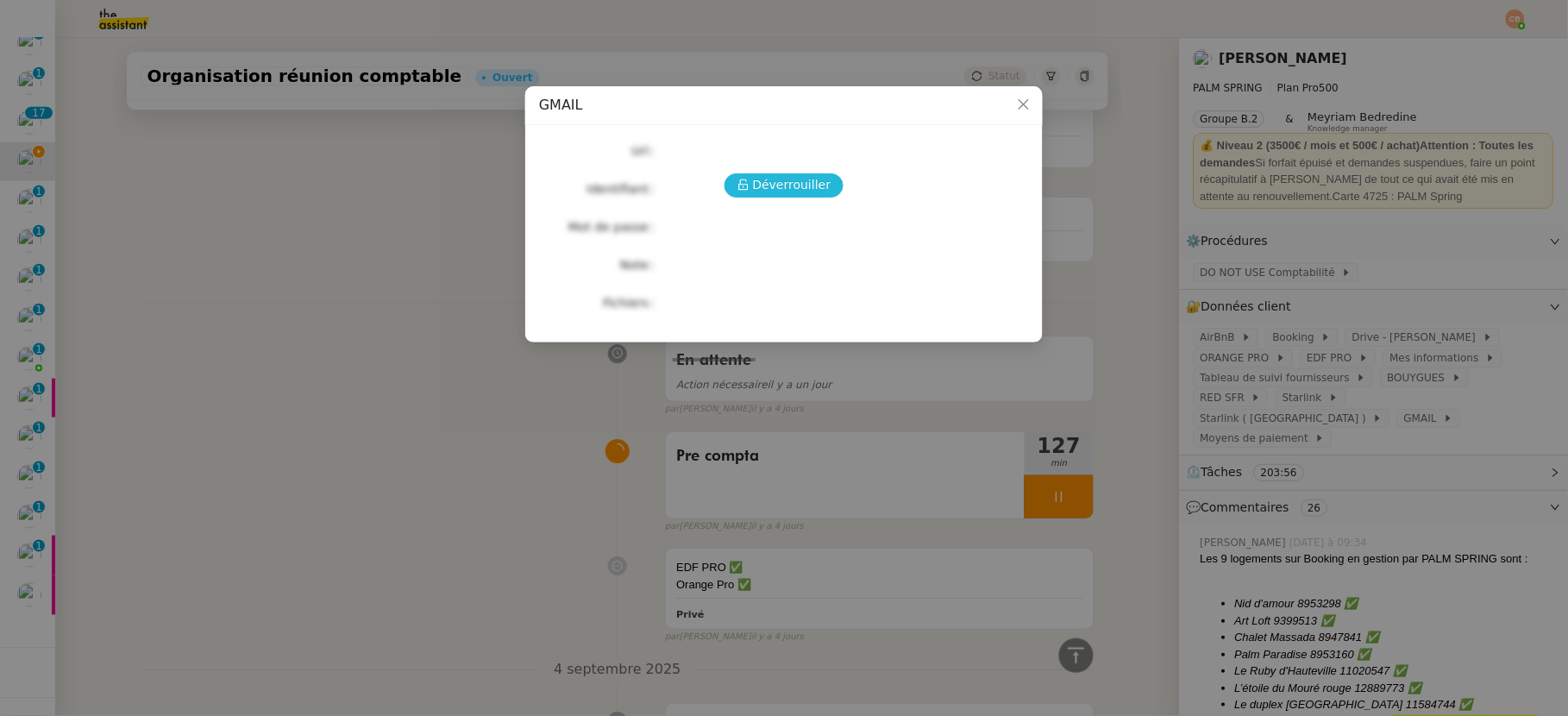
click at [795, 186] on span "Déverrouiller" at bounding box center [792, 185] width 78 height 20
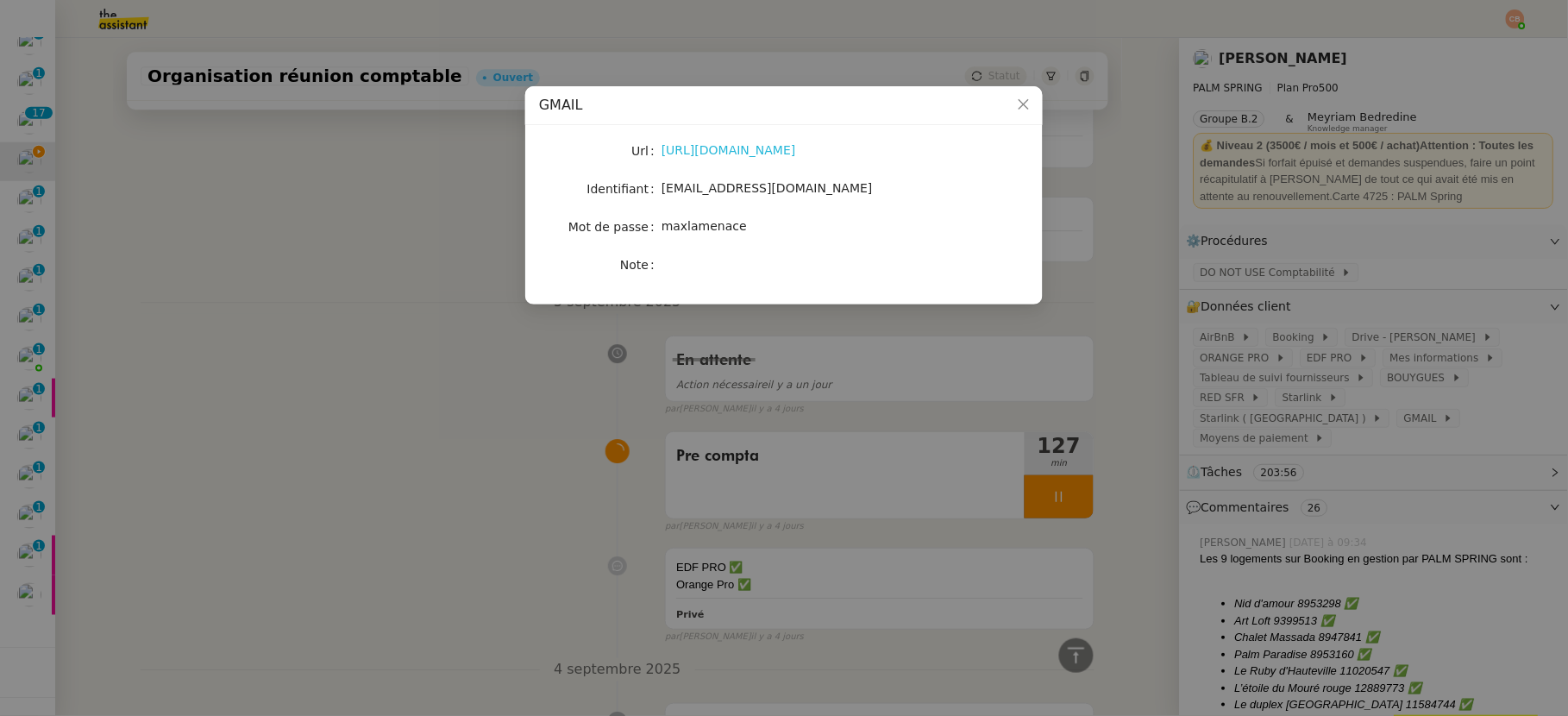
click at [738, 154] on link "https://mail.google.com/" at bounding box center [729, 150] width 135 height 14
click at [452, 255] on nz-modal-container "GMAIL Url https://mail.google.com/ Identifiant moulycindy@gmail.com Mot de pass…" at bounding box center [784, 358] width 1568 height 716
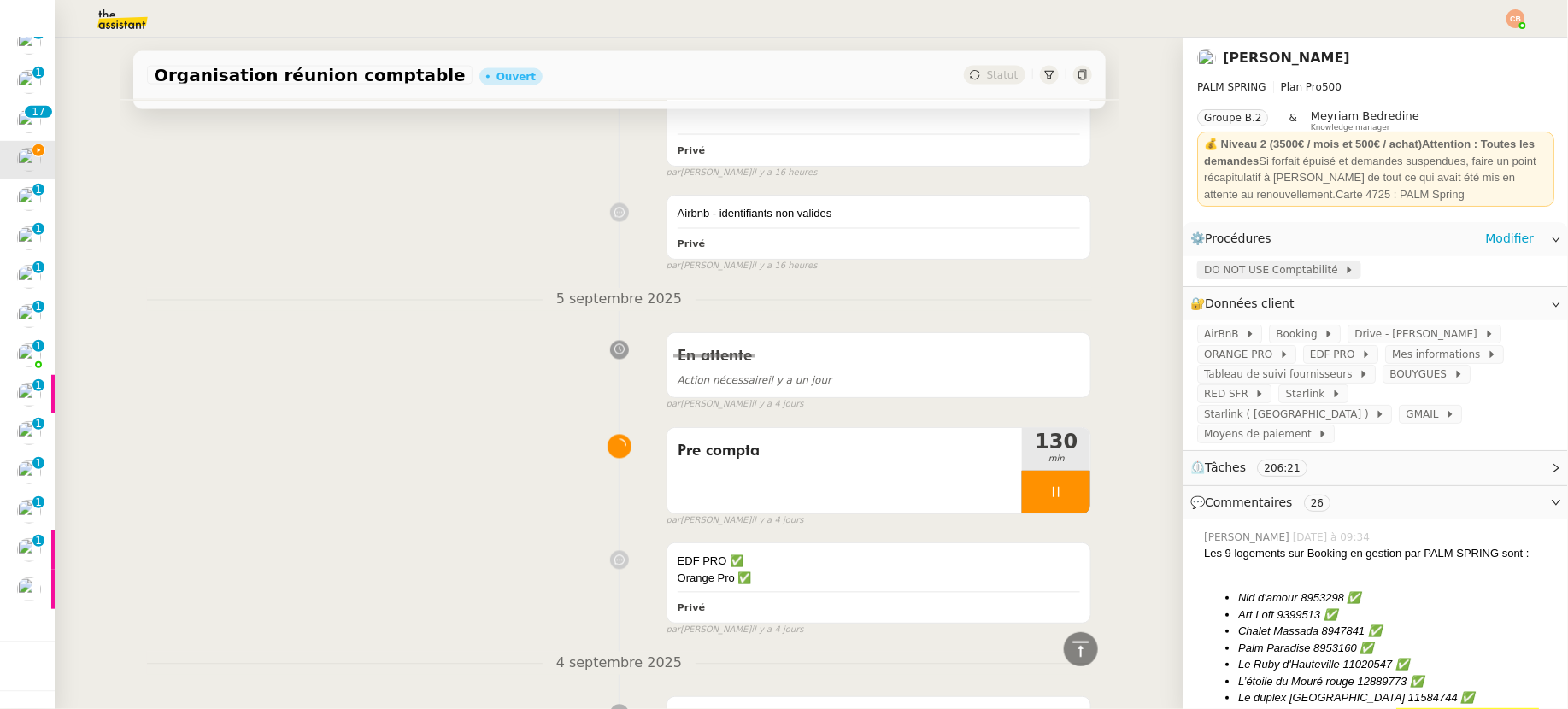
click at [1211, 263] on span "DO NOT USE Comptabilité" at bounding box center [1273, 269] width 140 height 17
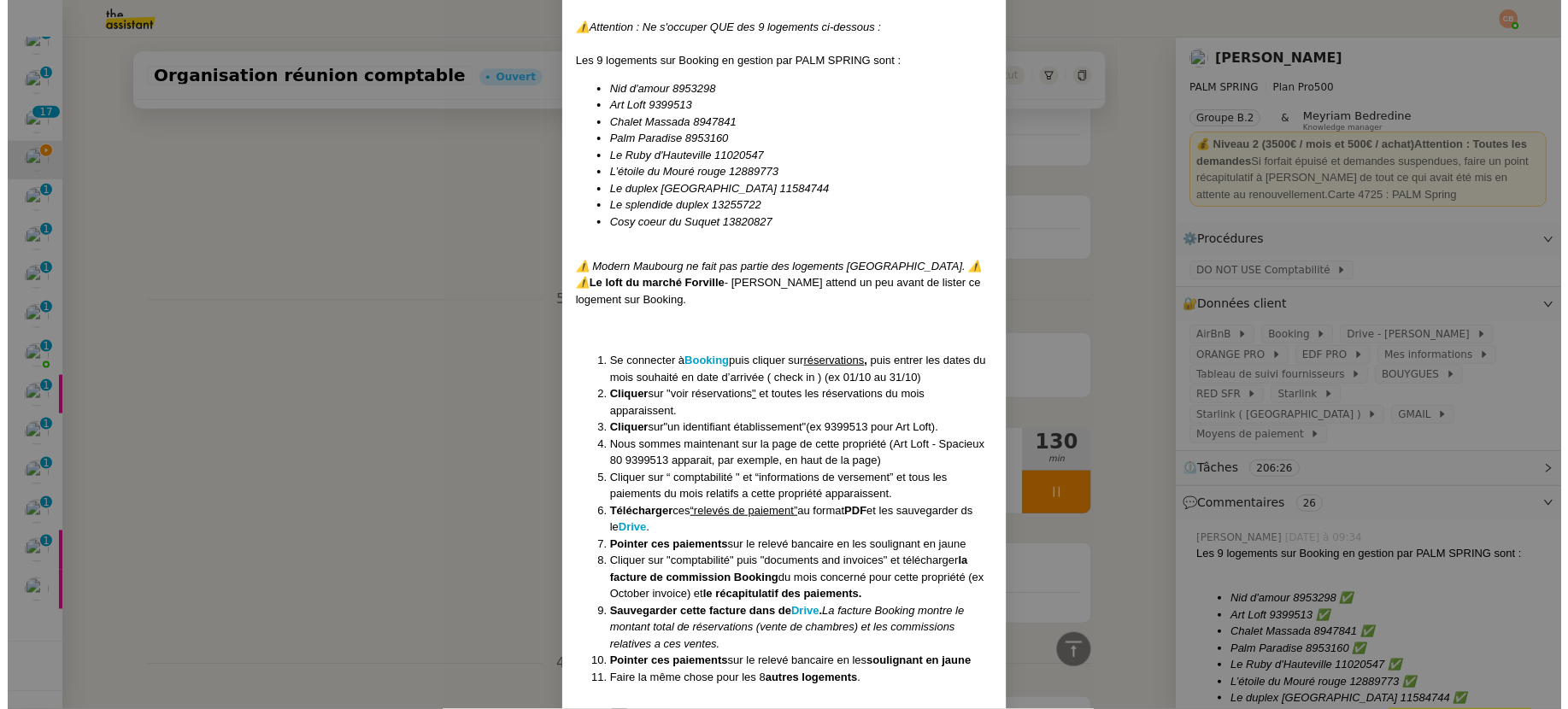
scroll to position [1134, 0]
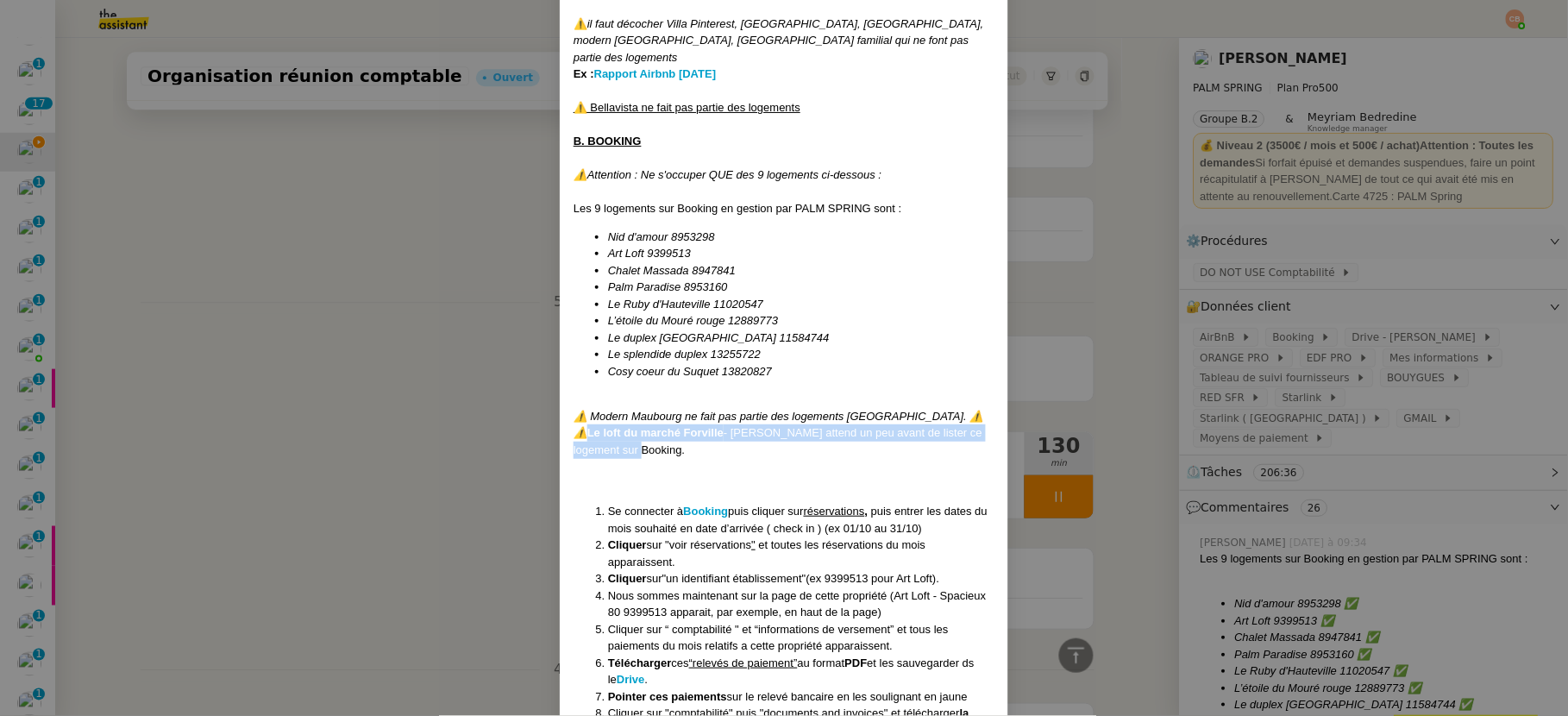
drag, startPoint x: 588, startPoint y: 400, endPoint x: 669, endPoint y: 410, distance: 81.6
click at [669, 425] on div "⚠️ Le loft du marché Forville - Cindy attend un peu avant de lister ce logement…" at bounding box center [784, 442] width 421 height 34
copy div "Le loft du marché Forville - Cindy attend un peu avant de lister ce logement su…"
click at [446, 411] on nz-modal-container "Mise à jour le [DATE] Mise en DO NOT USE LE [DATE] ici Contexte : [PERSON_NAME]…" at bounding box center [784, 358] width 1568 height 716
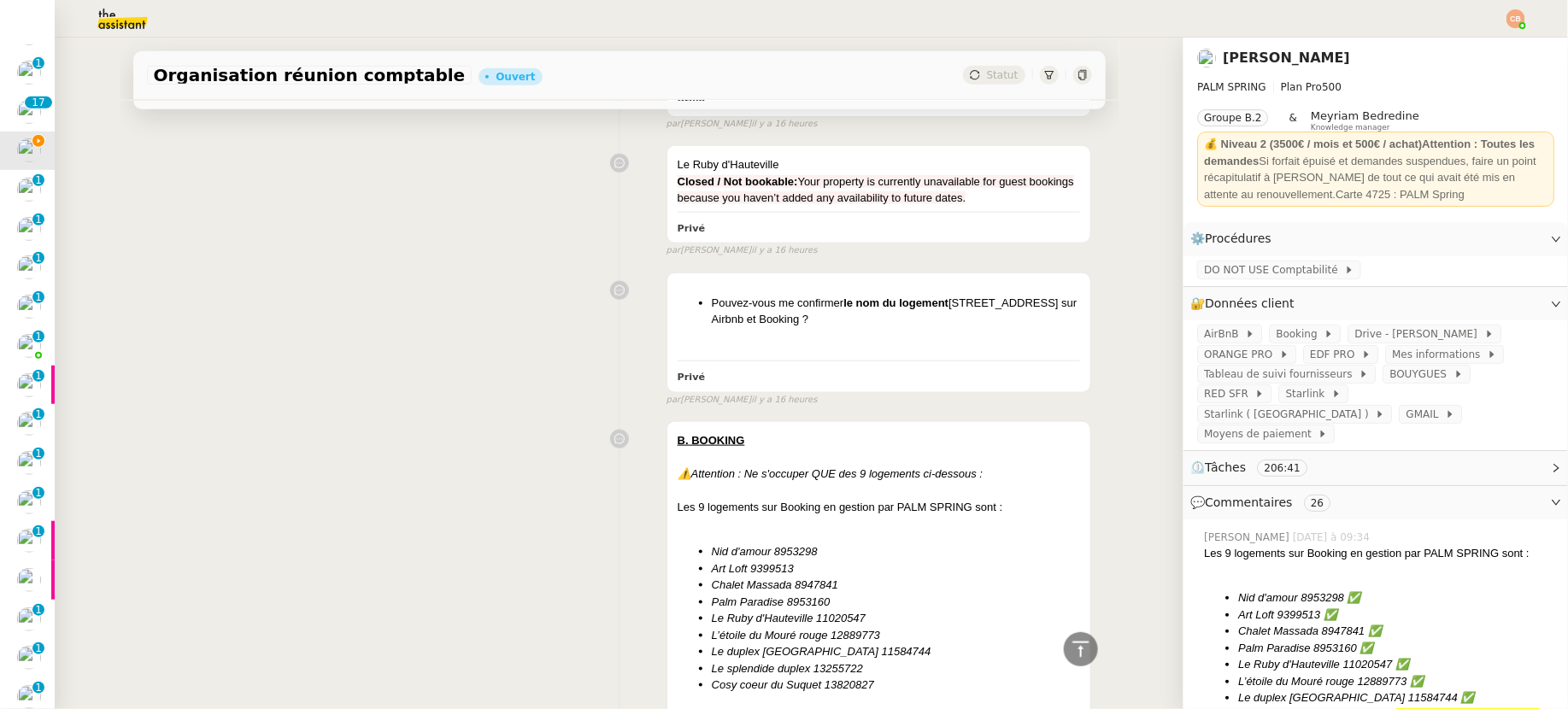
scroll to position [53, 0]
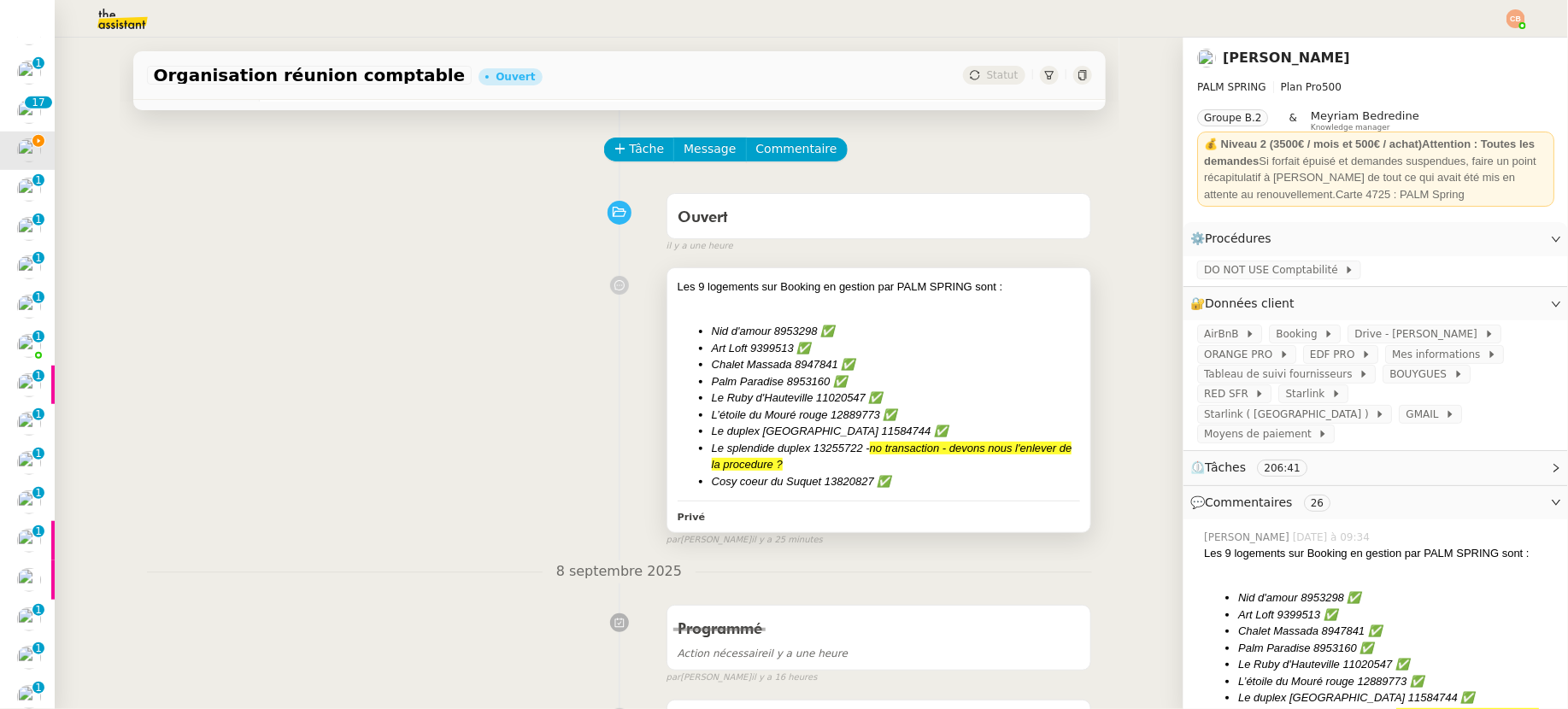
click at [883, 367] on li "Chalet Massada 8947841 ✅" at bounding box center [897, 364] width 370 height 17
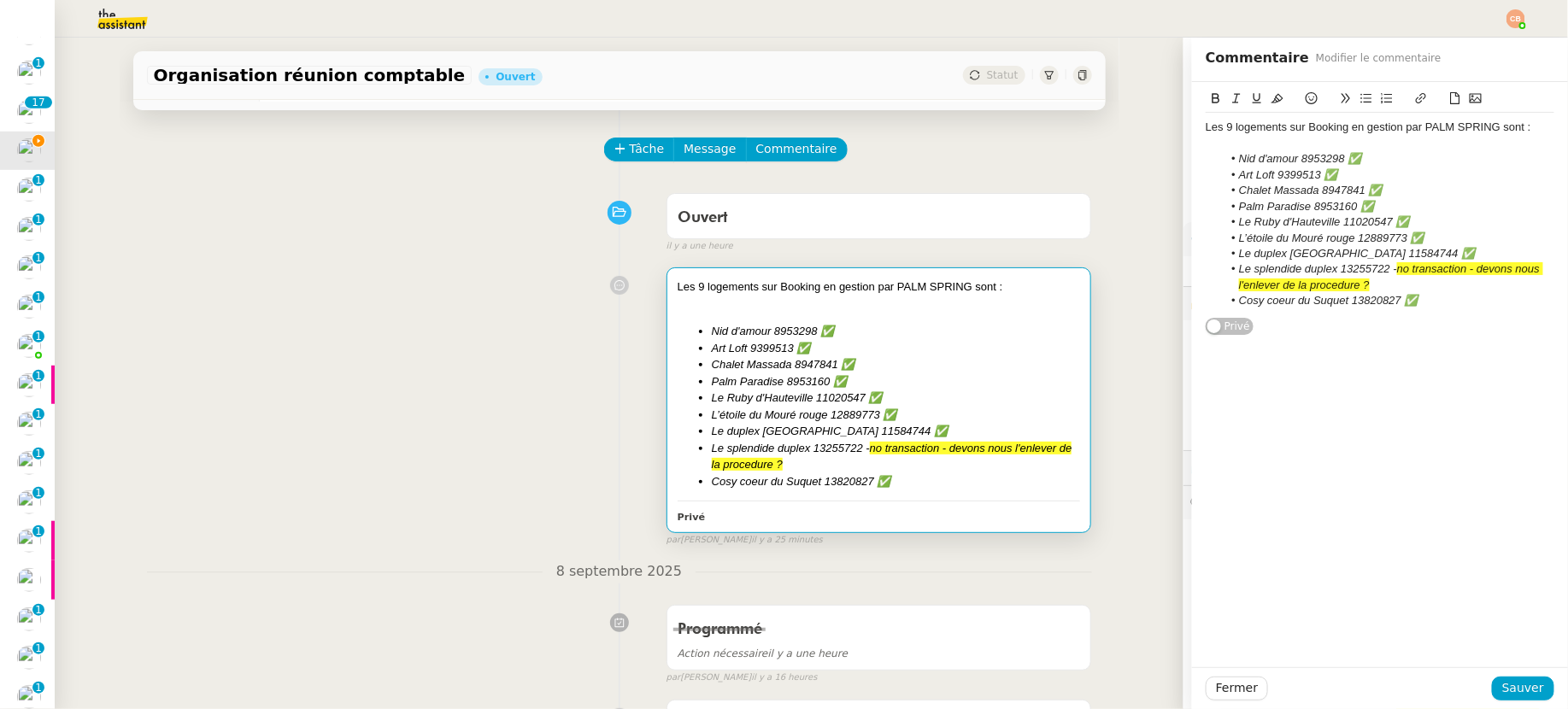
click at [1367, 300] on li "Cosy coeur du Suquet 13820827 ✅" at bounding box center [1389, 300] width 333 height 15
click at [1367, 697] on span "Sauver" at bounding box center [1523, 688] width 42 height 19
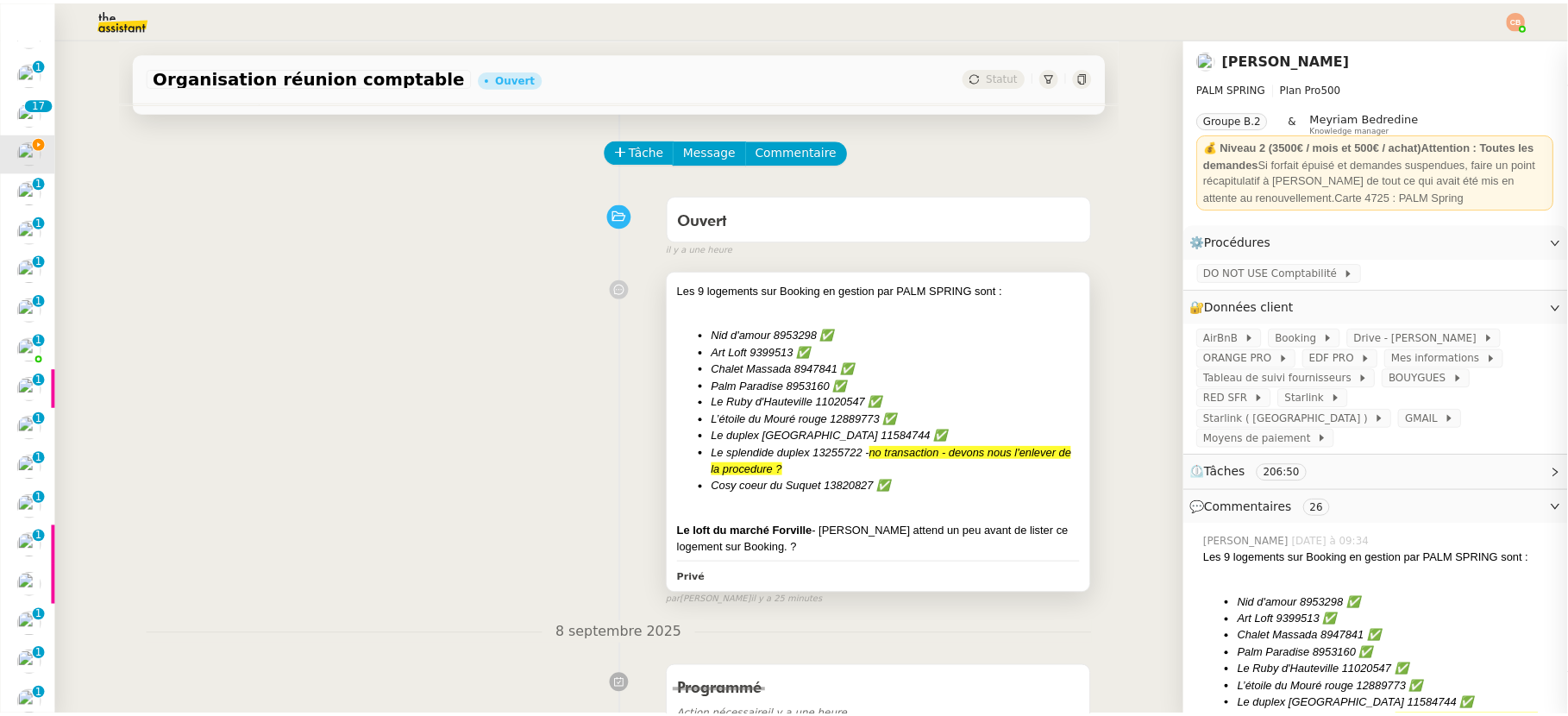
scroll to position [661, 0]
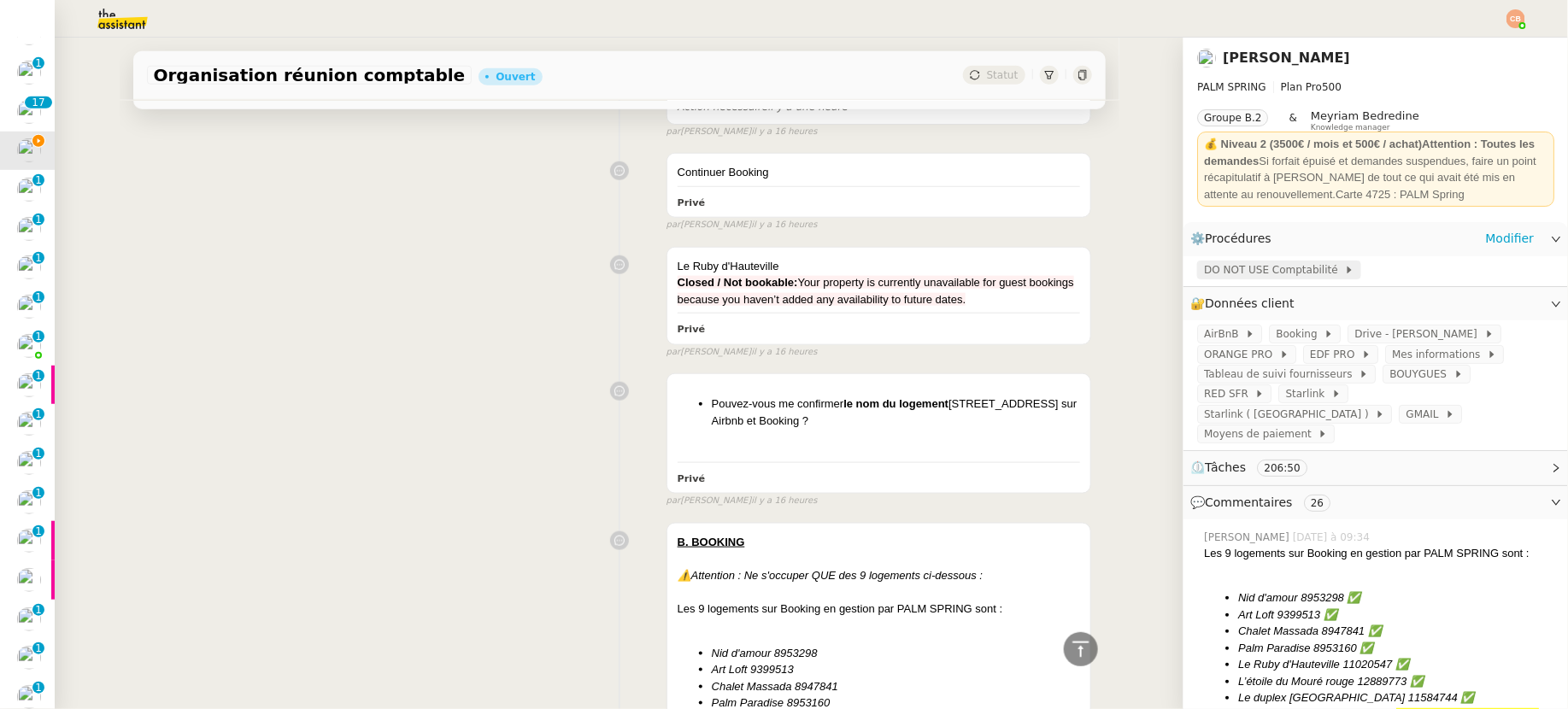
click at [1244, 260] on div "DO NOT USE Comptabilité" at bounding box center [1279, 269] width 164 height 18
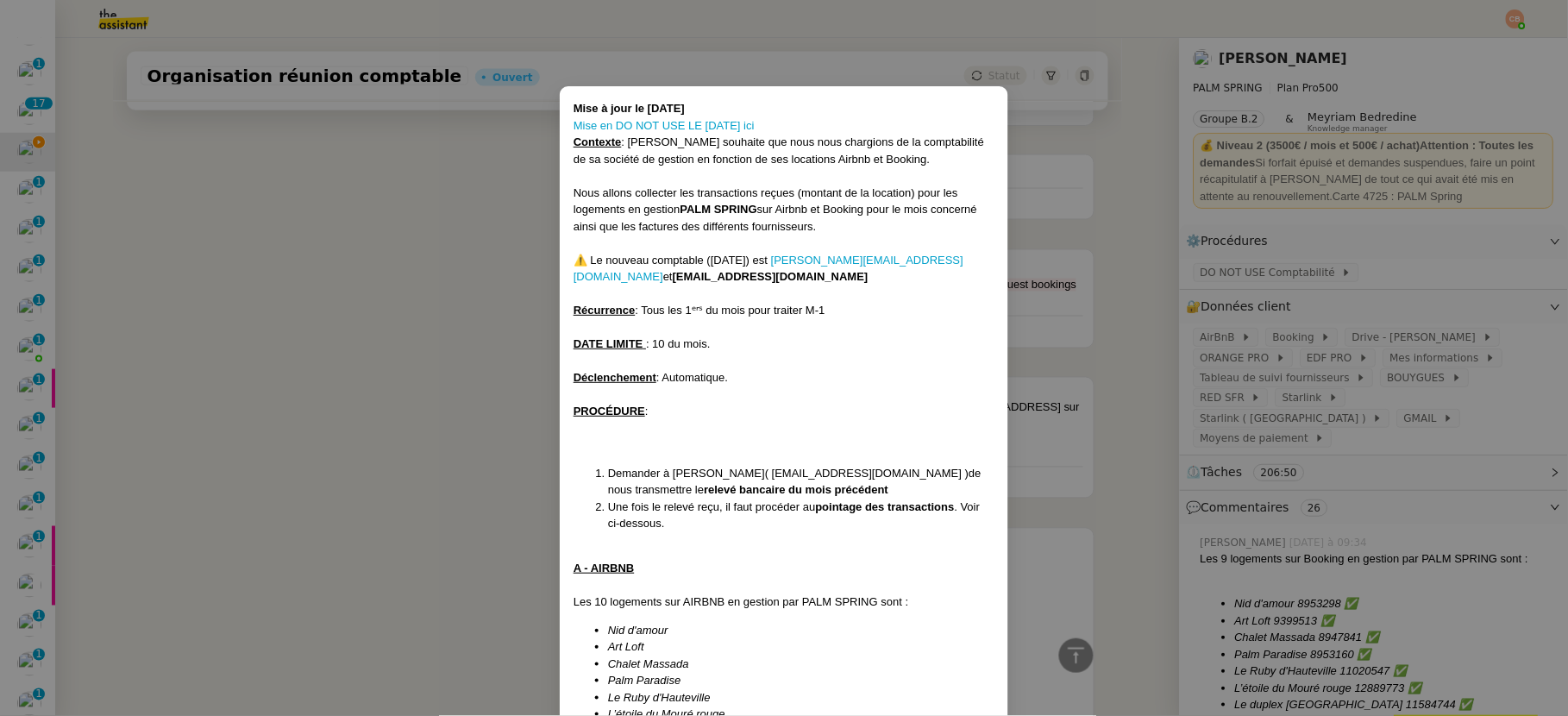
click at [1253, 266] on nz-modal-container "Mise à jour le [DATE] Mise en DO NOT USE LE [DATE] ici Contexte : [PERSON_NAME]…" at bounding box center [784, 358] width 1568 height 716
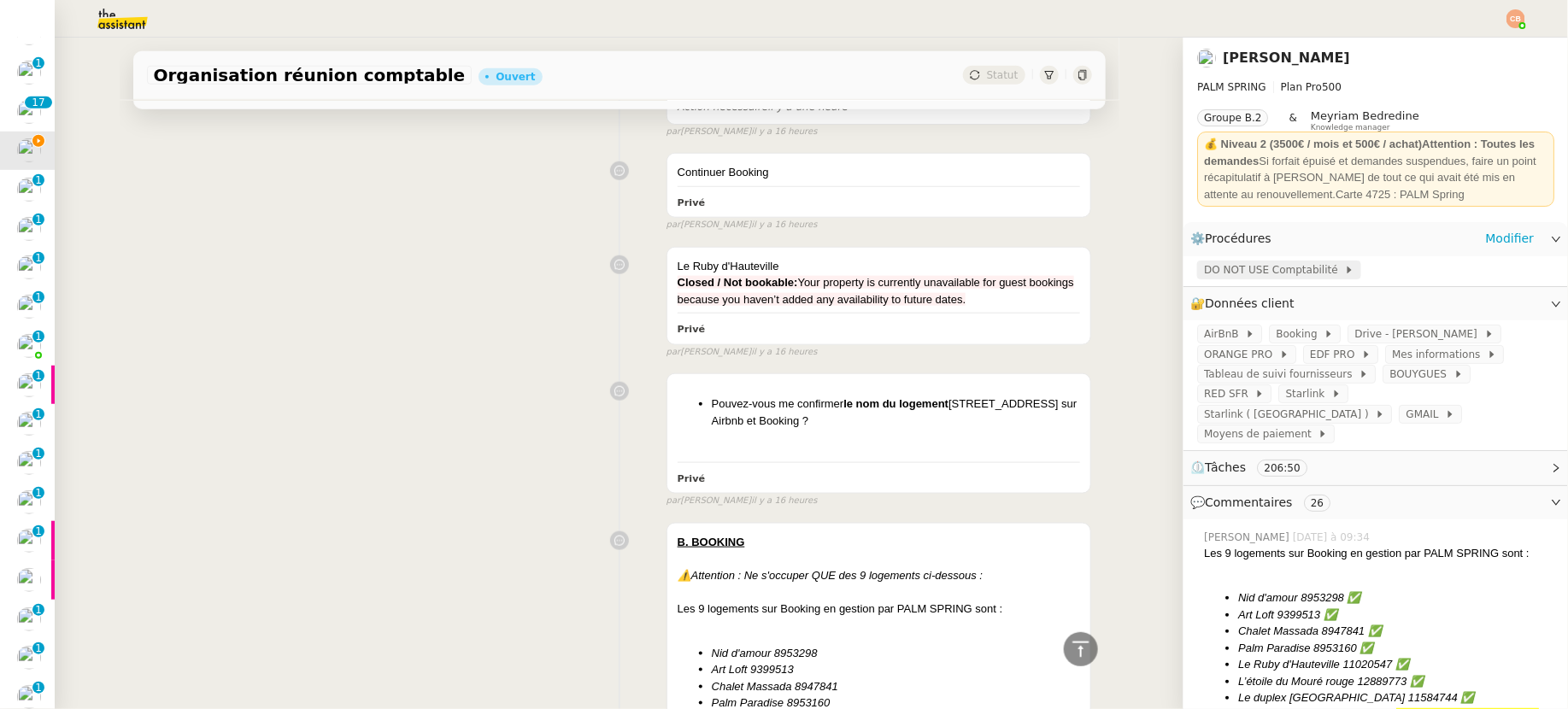
click at [1249, 276] on span "DO NOT USE Comptabilité" at bounding box center [1273, 269] width 140 height 17
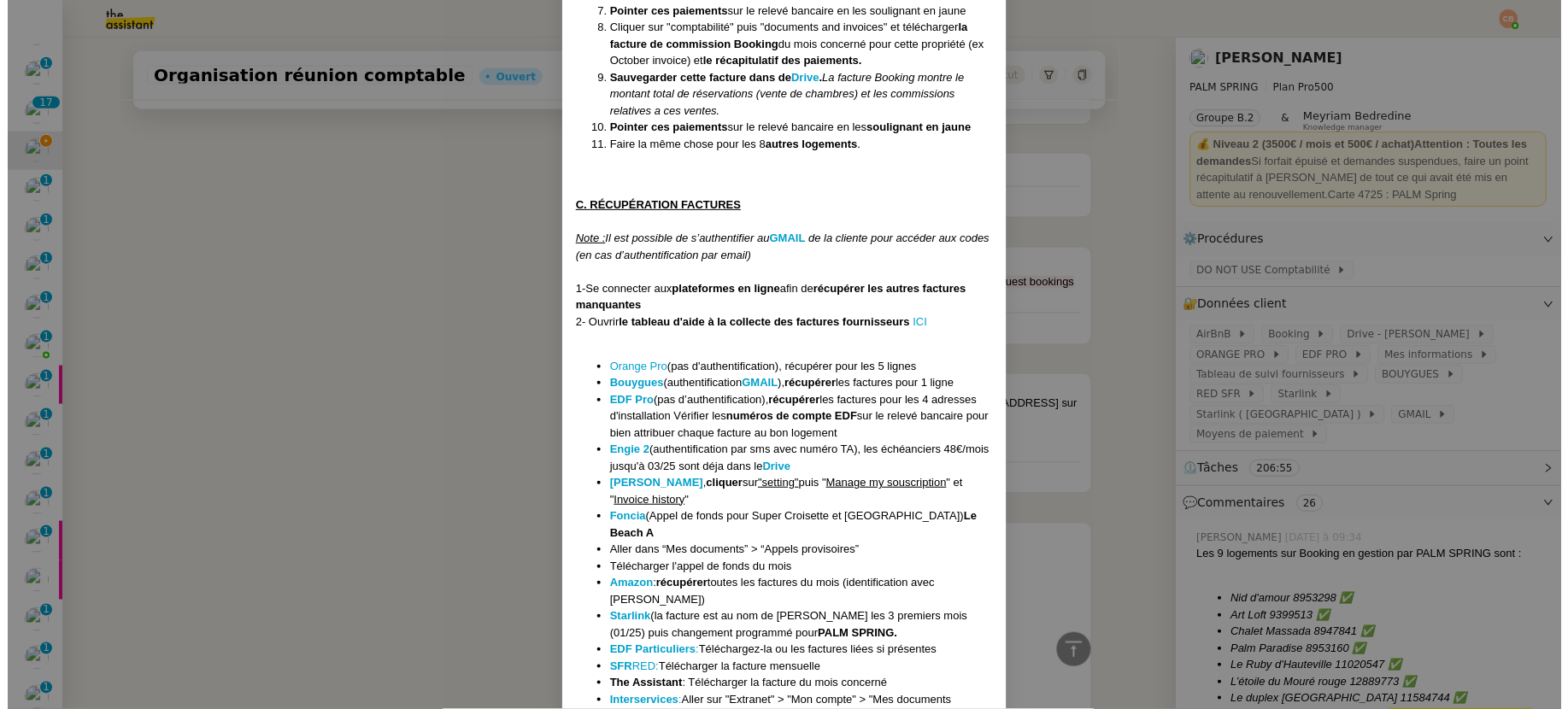
scroll to position [1979, 0]
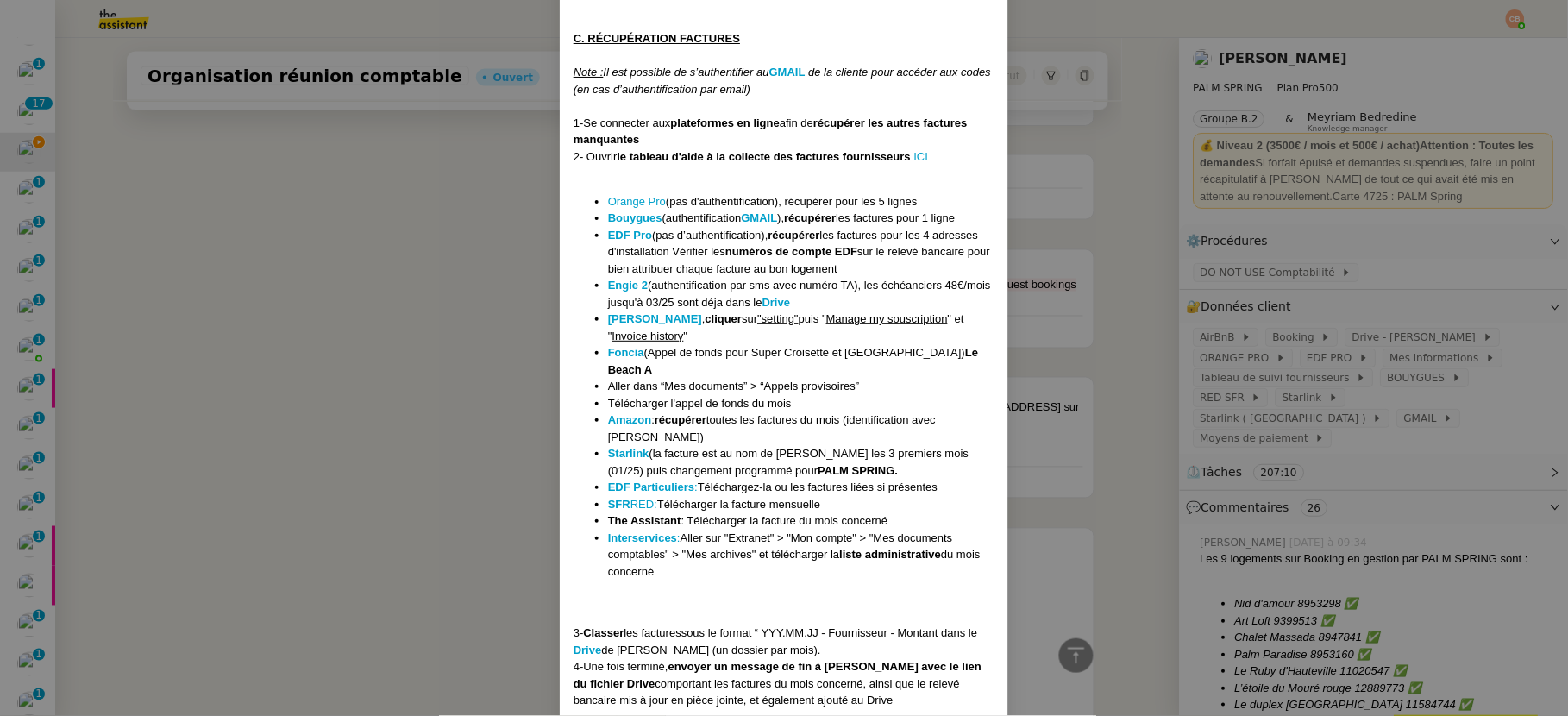
click at [375, 434] on nz-modal-container "Mise à jour le [DATE] Mise en DO NOT USE LE [DATE] ici Contexte : [PERSON_NAME]…" at bounding box center [784, 358] width 1568 height 716
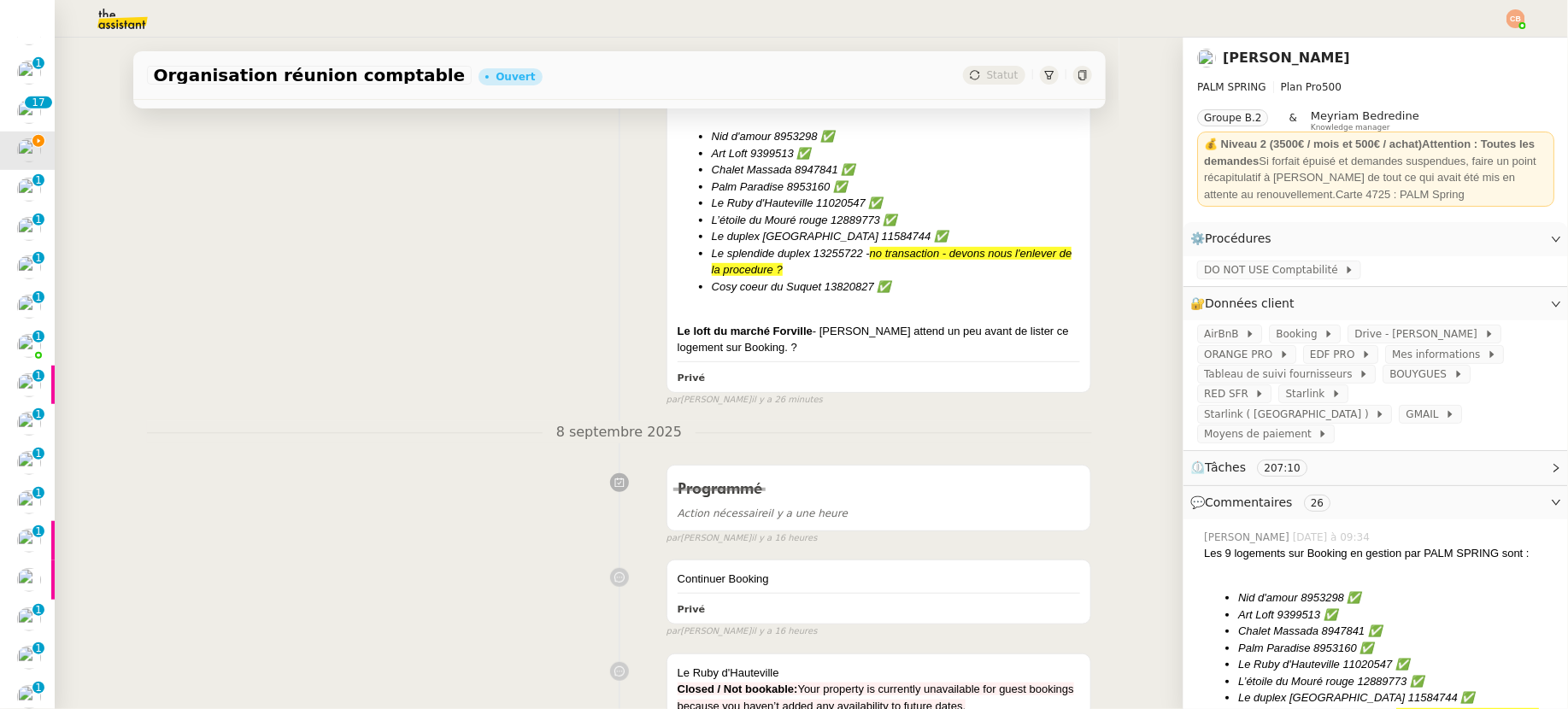
scroll to position [1166, 0]
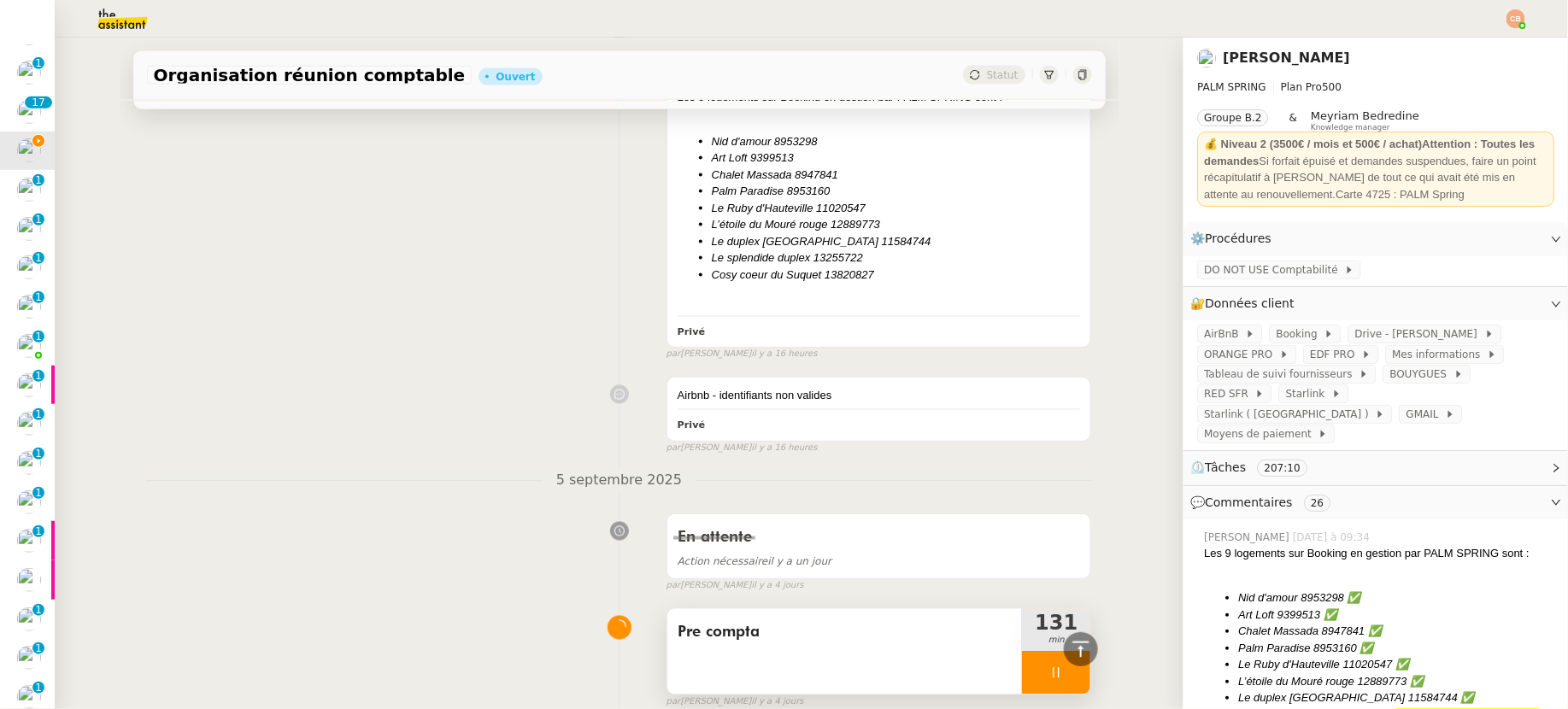
click at [1026, 678] on div at bounding box center [1057, 673] width 69 height 43
click at [821, 657] on div "Pre compta" at bounding box center [846, 651] width 355 height 85
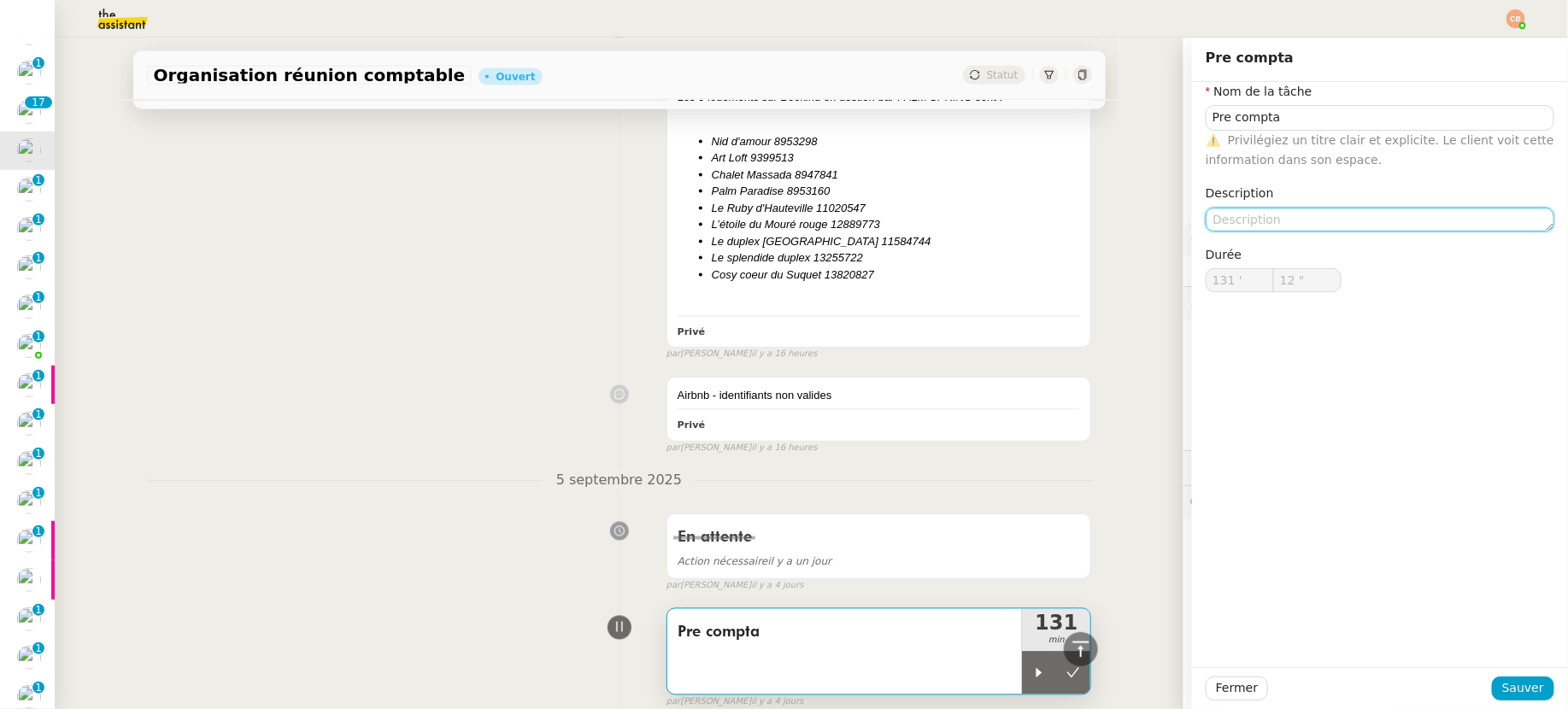
click at [1228, 223] on textarea at bounding box center [1380, 219] width 348 height 24
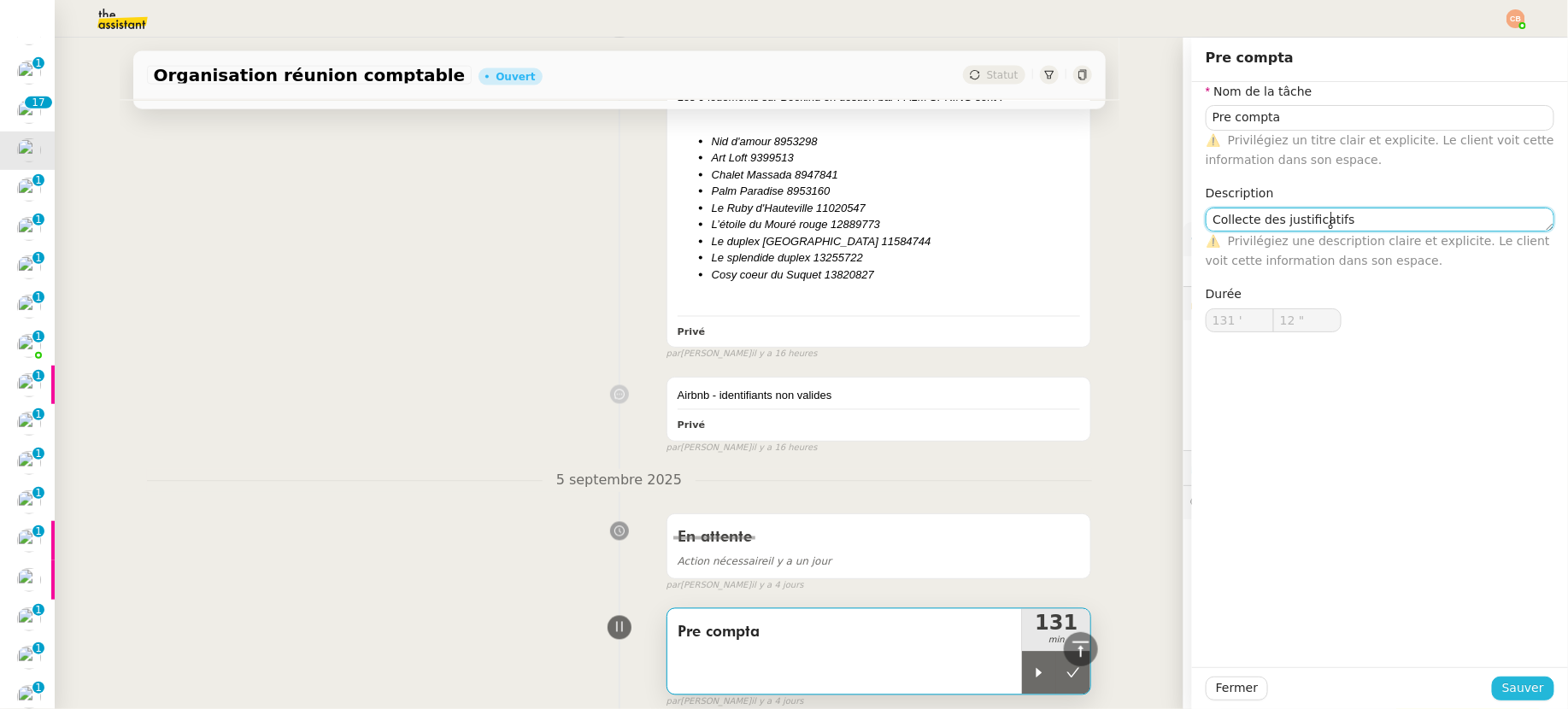
type textarea "Collecte des justificatifs"
click at [1367, 676] on button "Sauver" at bounding box center [1523, 688] width 62 height 24
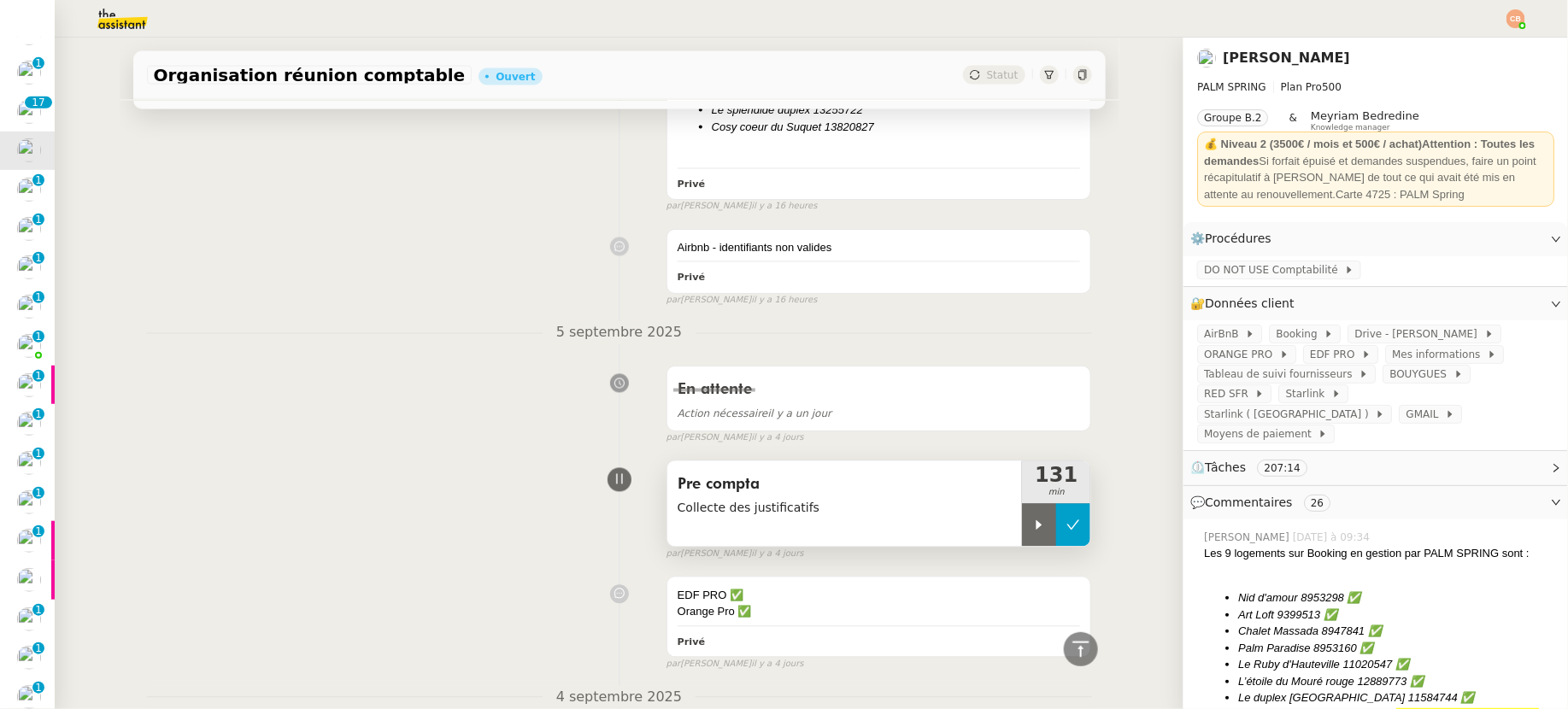
click at [1056, 516] on button at bounding box center [1073, 525] width 34 height 43
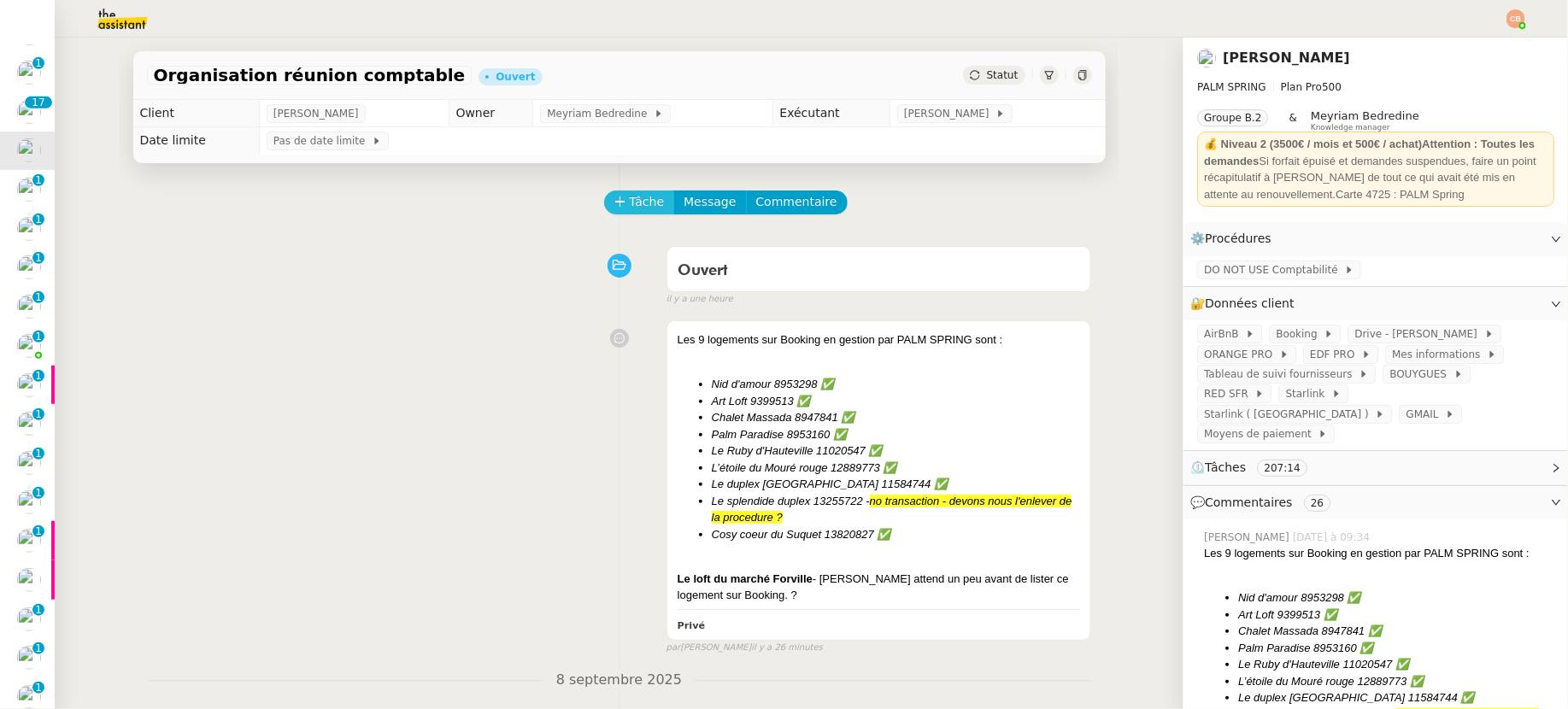
click at [630, 203] on span "Tâche" at bounding box center [648, 202] width 35 height 19
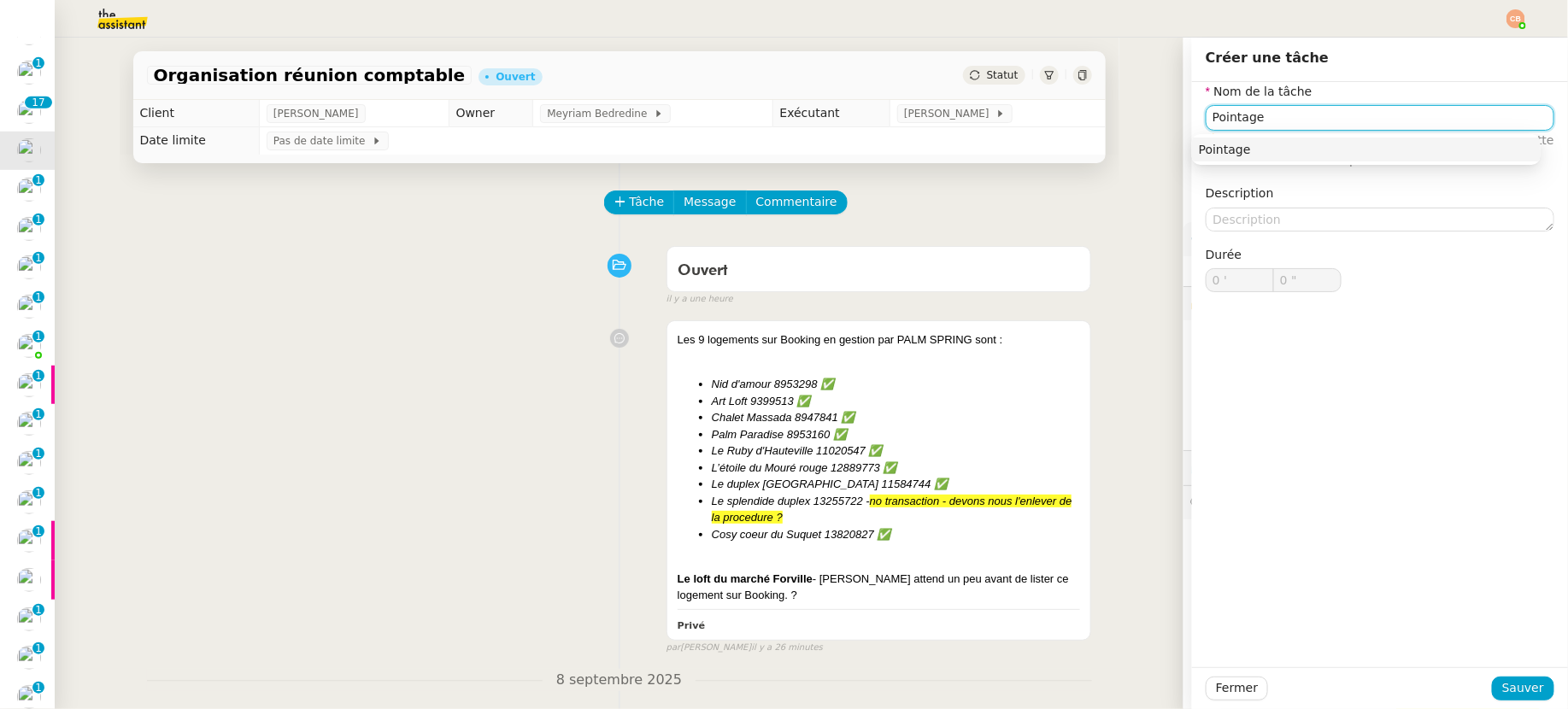
click at [1264, 151] on div "Pointage" at bounding box center [1367, 149] width 335 height 15
type input "Pointage"
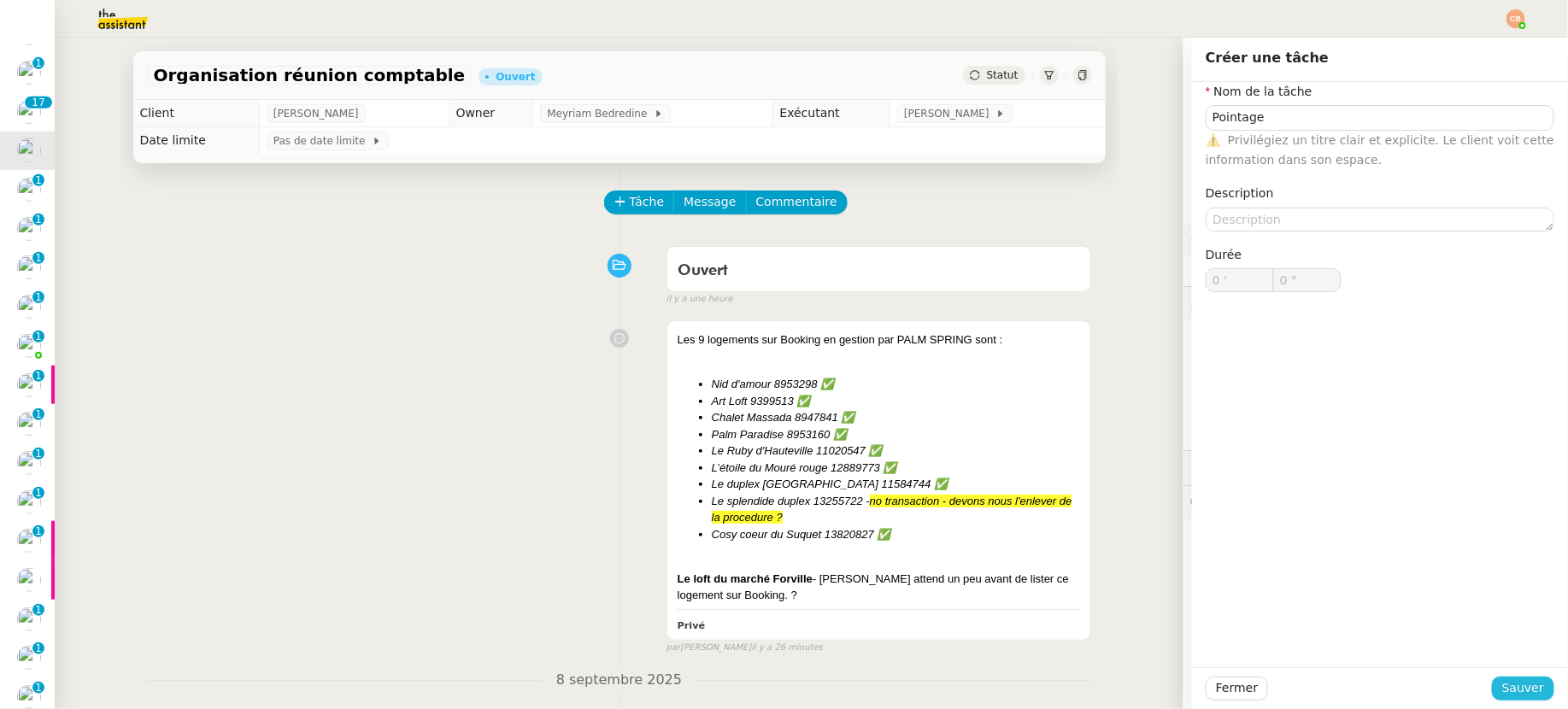
click at [1367, 685] on span "Sauver" at bounding box center [1523, 688] width 42 height 19
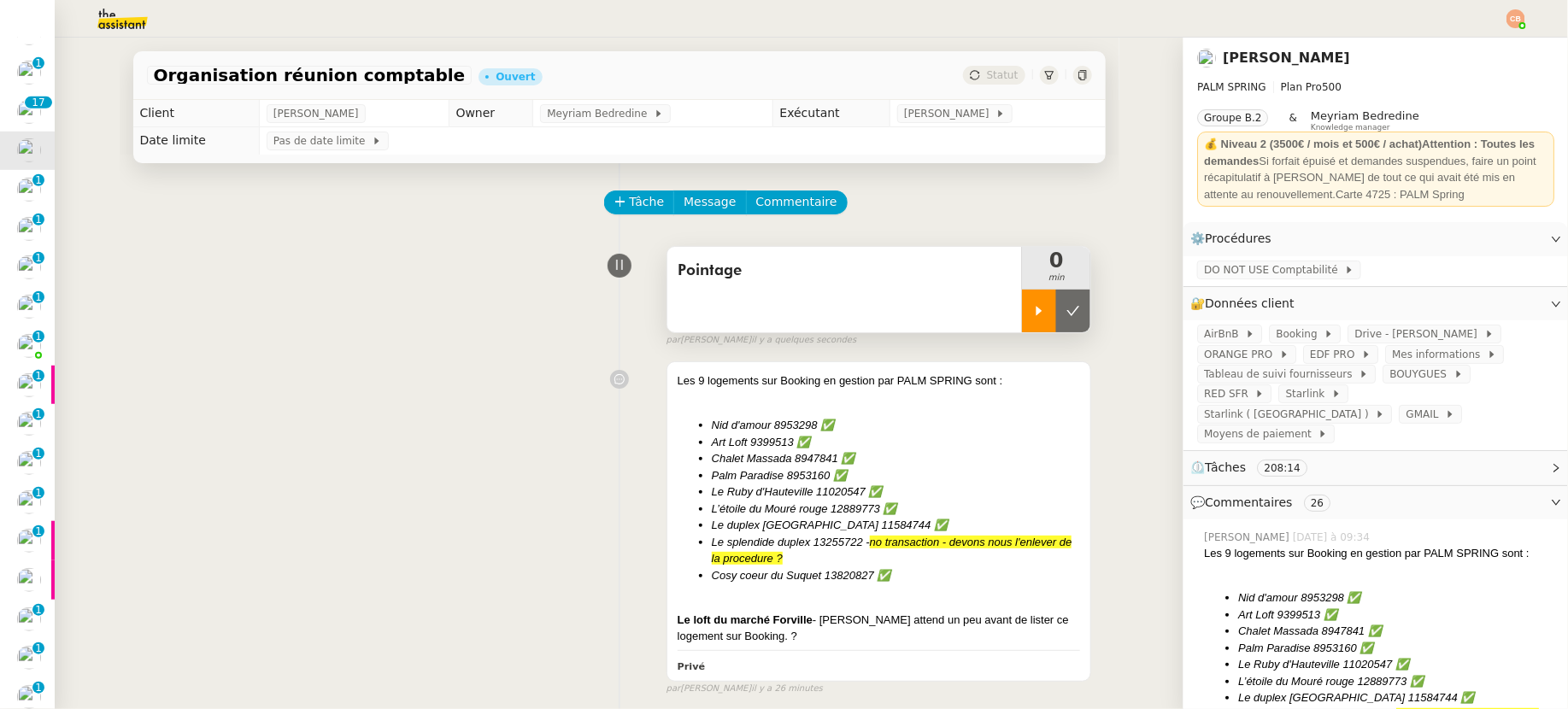
click at [1033, 313] on div at bounding box center [1039, 311] width 34 height 43
click at [1278, 330] on span "Booking" at bounding box center [1300, 333] width 48 height 17
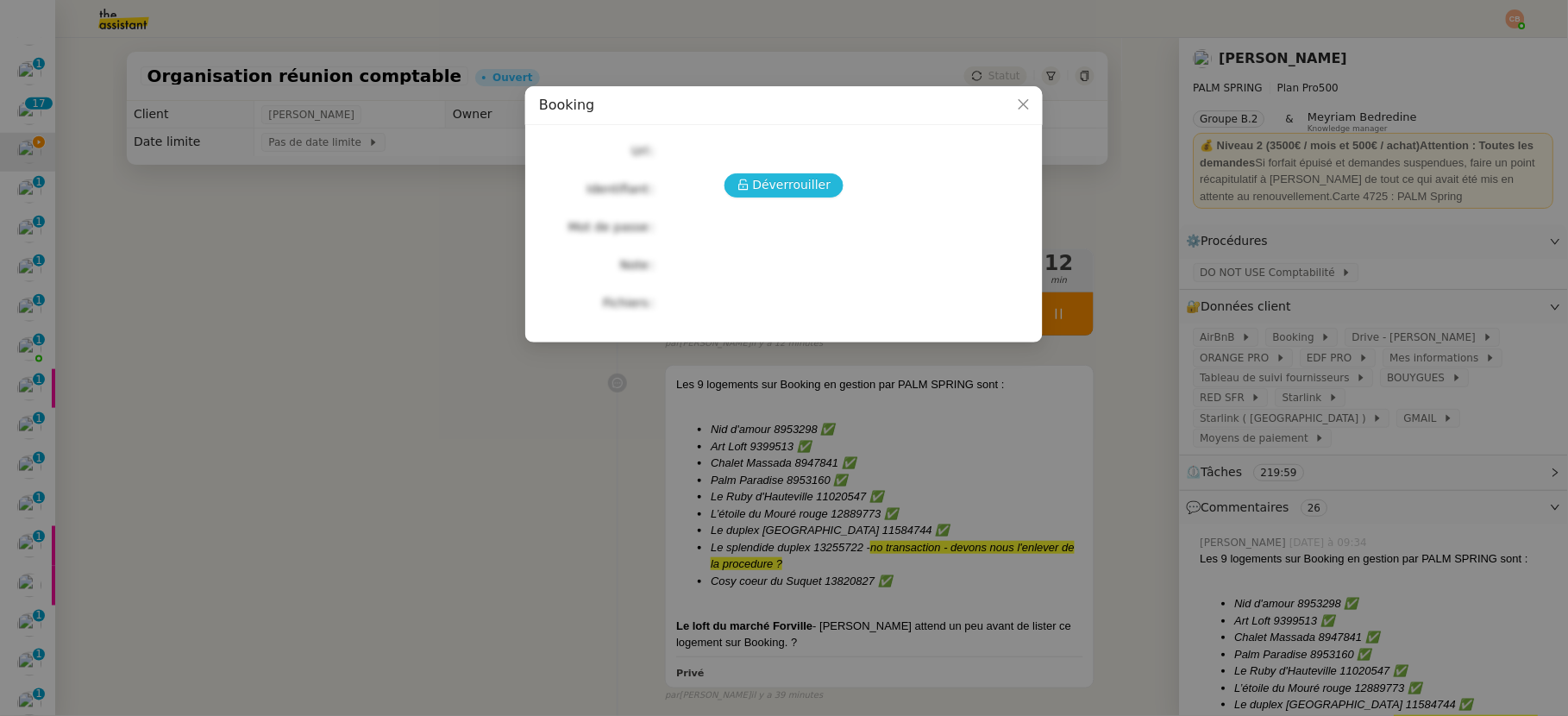
click at [799, 185] on span "Déverrouiller" at bounding box center [792, 185] width 78 height 20
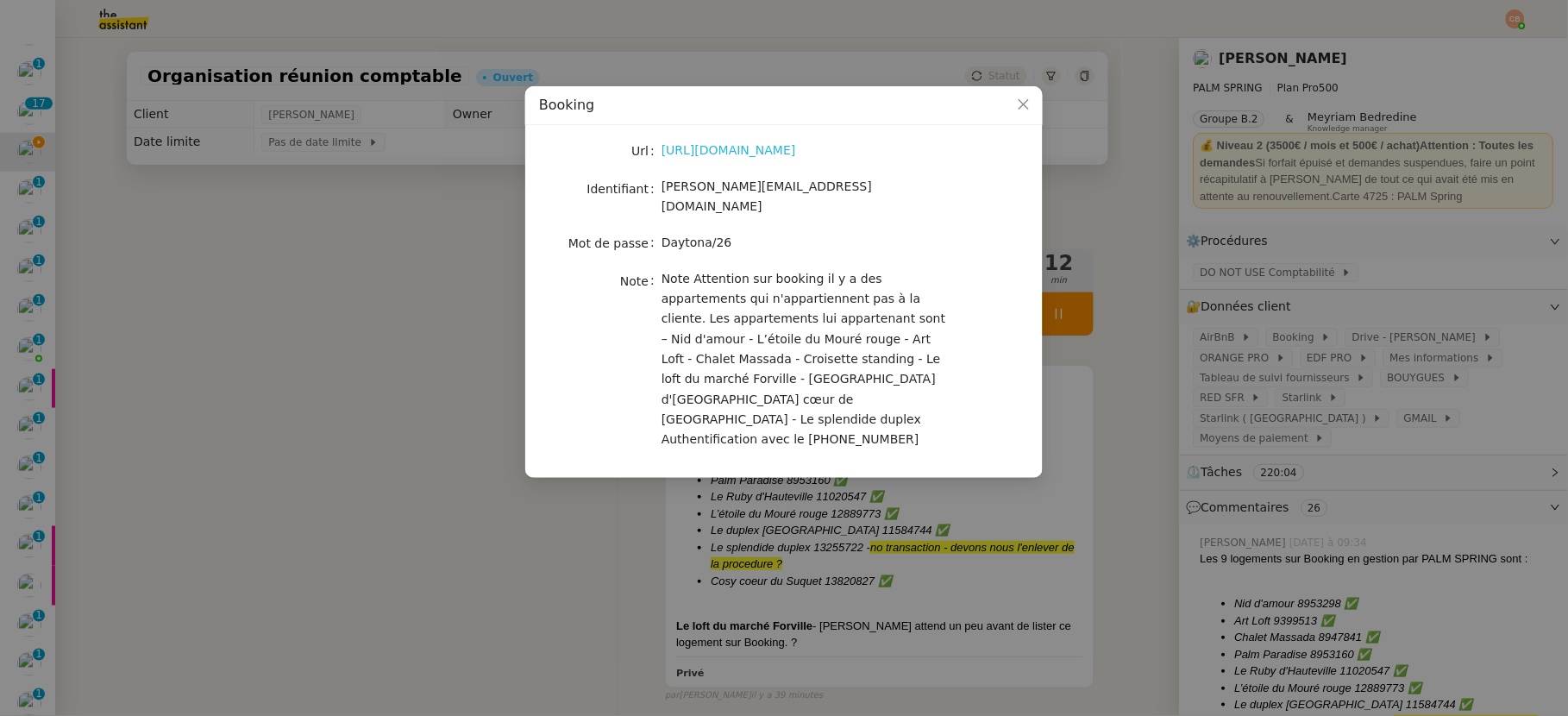
click at [788, 148] on link "https://account.booking.com/sign-in?op_token=EgVvYXV0aCJHChQ2Wjcyb0hPZDM2Tm43em…" at bounding box center [729, 150] width 135 height 14
drag, startPoint x: 663, startPoint y: 188, endPoint x: 847, endPoint y: 181, distance: 184.1
click at [847, 181] on div "[PERSON_NAME][EMAIL_ADDRESS][DOMAIN_NAME]" at bounding box center [804, 197] width 285 height 41
copy span "[PERSON_NAME][EMAIL_ADDRESS][DOMAIN_NAME]"
drag, startPoint x: 662, startPoint y: 225, endPoint x: 736, endPoint y: 225, distance: 74.0
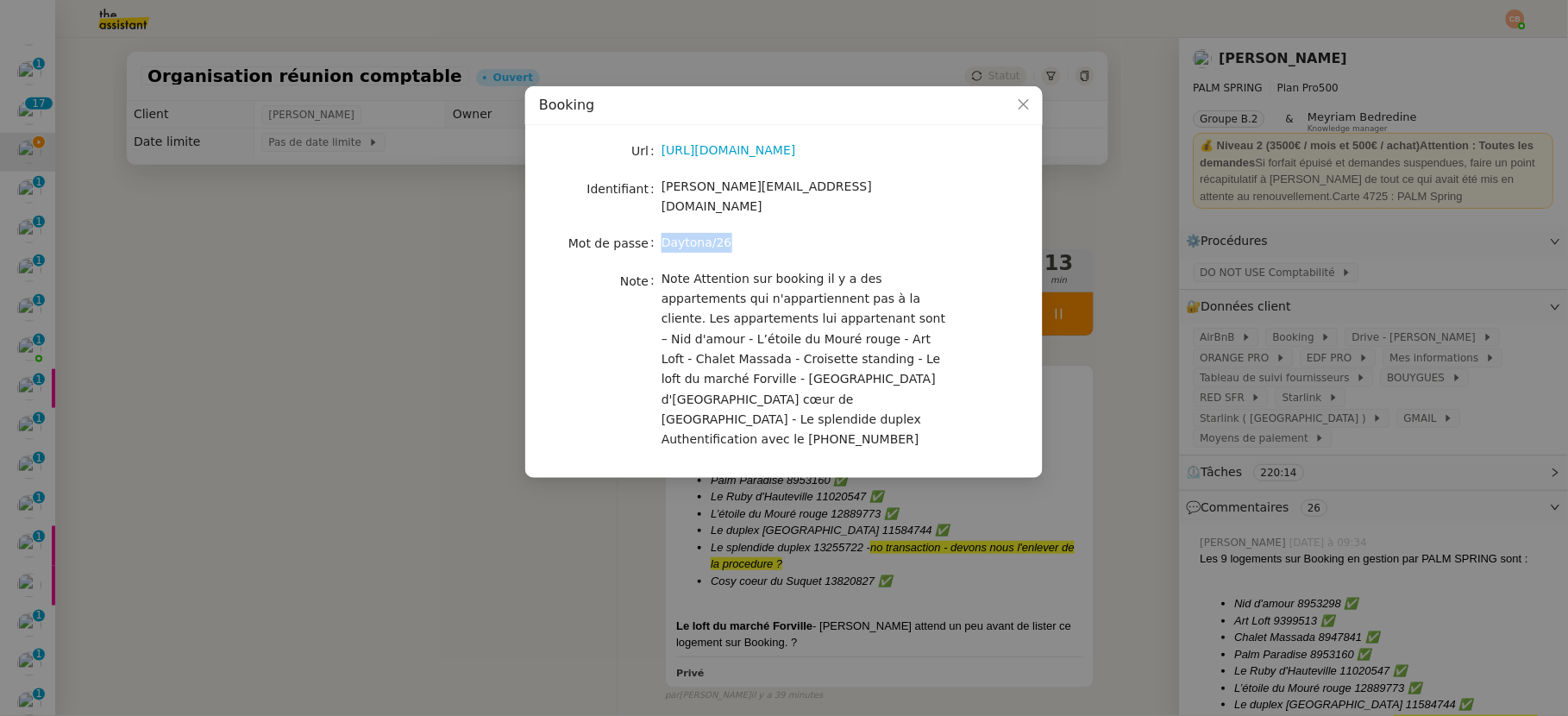
click at [735, 233] on div "Daytona/26" at bounding box center [804, 243] width 285 height 20
copy span "Daytona/26"
click at [460, 215] on nz-modal-container "Booking Url https://account.booking.com/sign-in?op_token=EgVvYXV0aCJHChQ2Wjcyb0…" at bounding box center [784, 358] width 1568 height 716
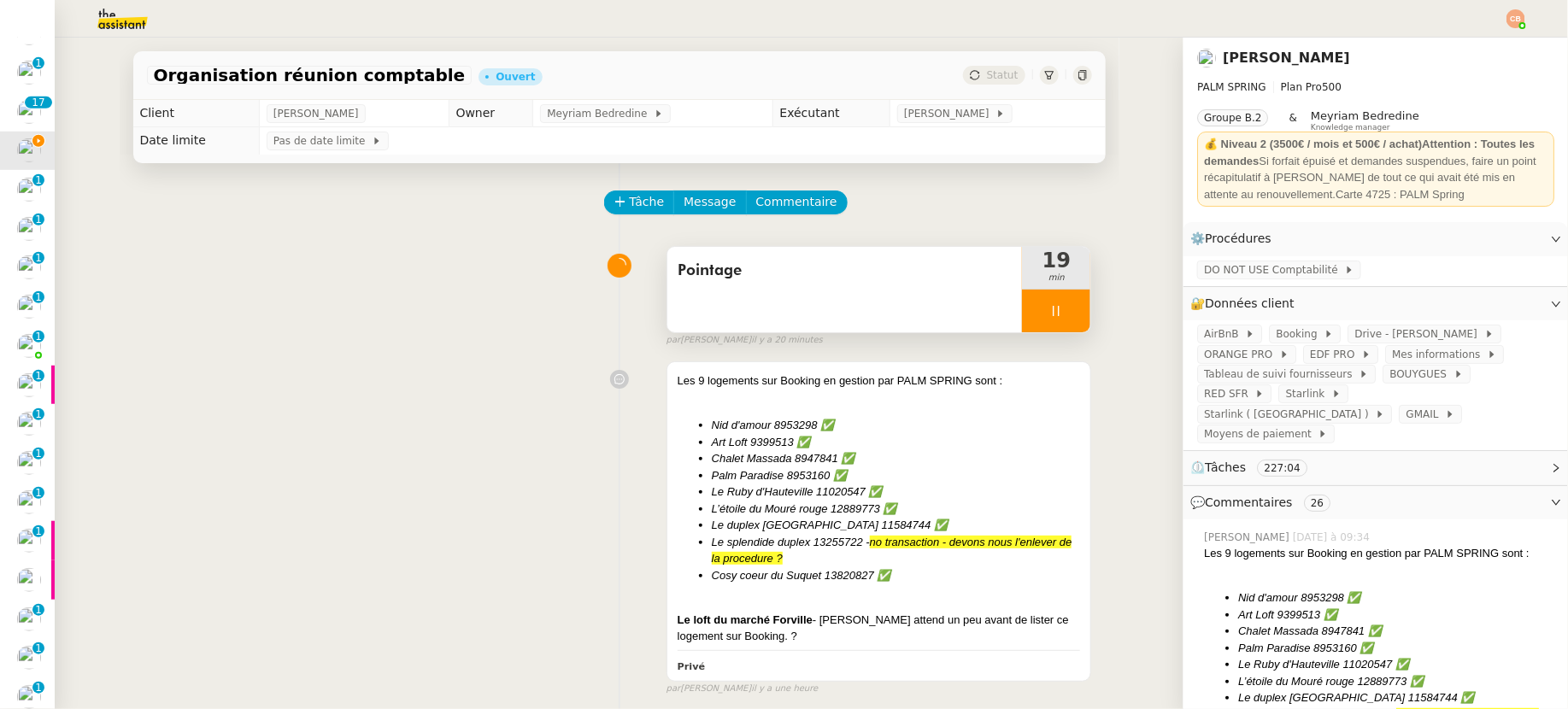
click at [1050, 309] on icon at bounding box center [1057, 311] width 14 height 14
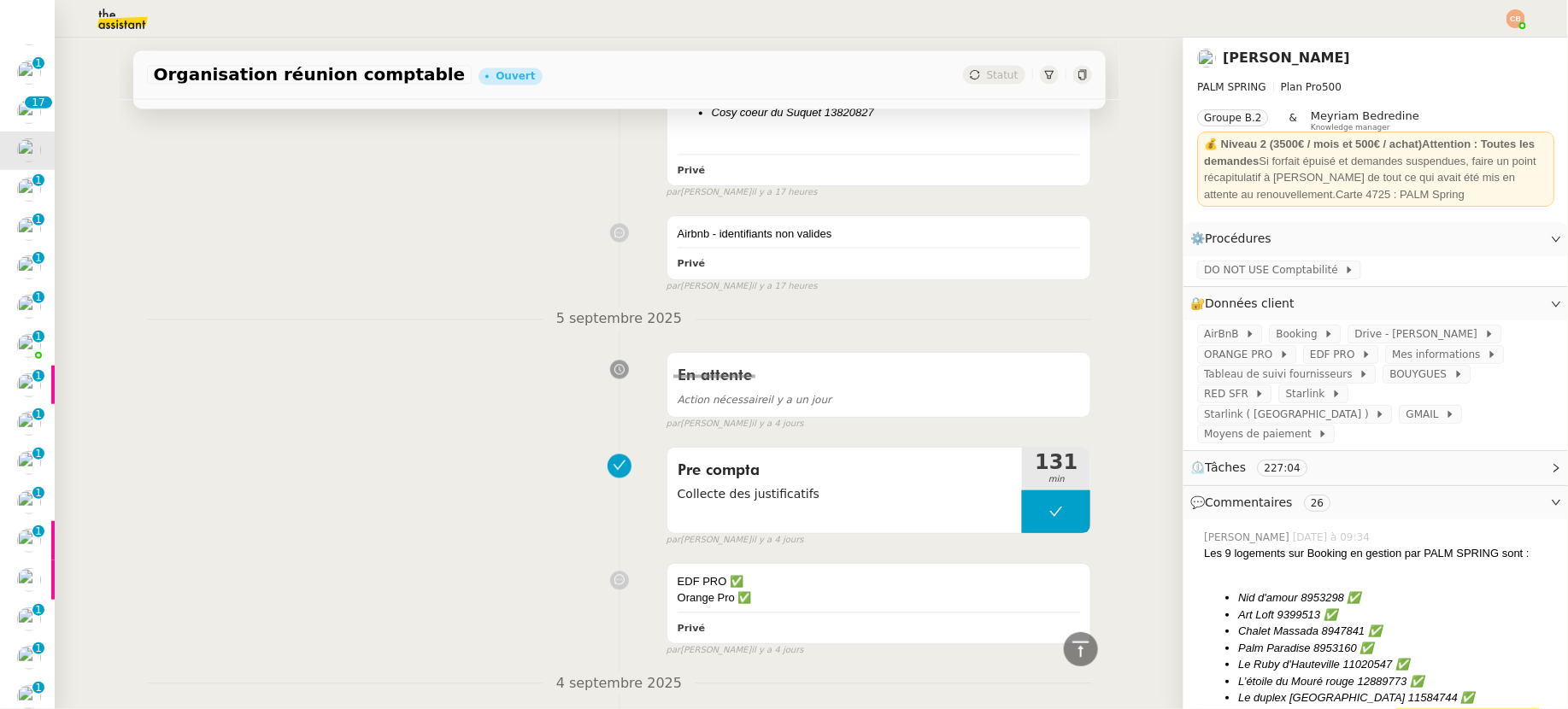
scroll to position [1719, 0]
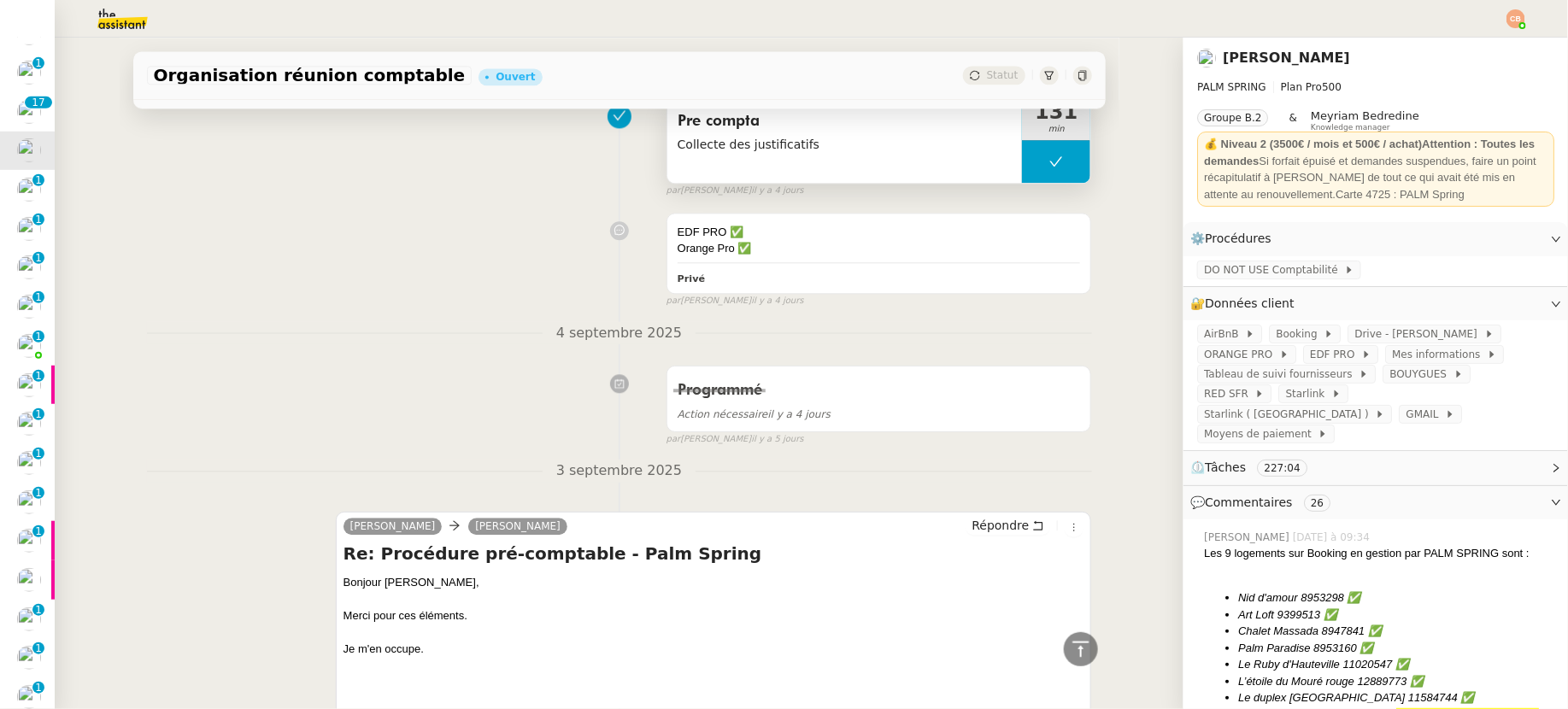
click at [1022, 170] on button at bounding box center [1057, 161] width 69 height 43
click at [1032, 166] on icon at bounding box center [1039, 162] width 14 height 14
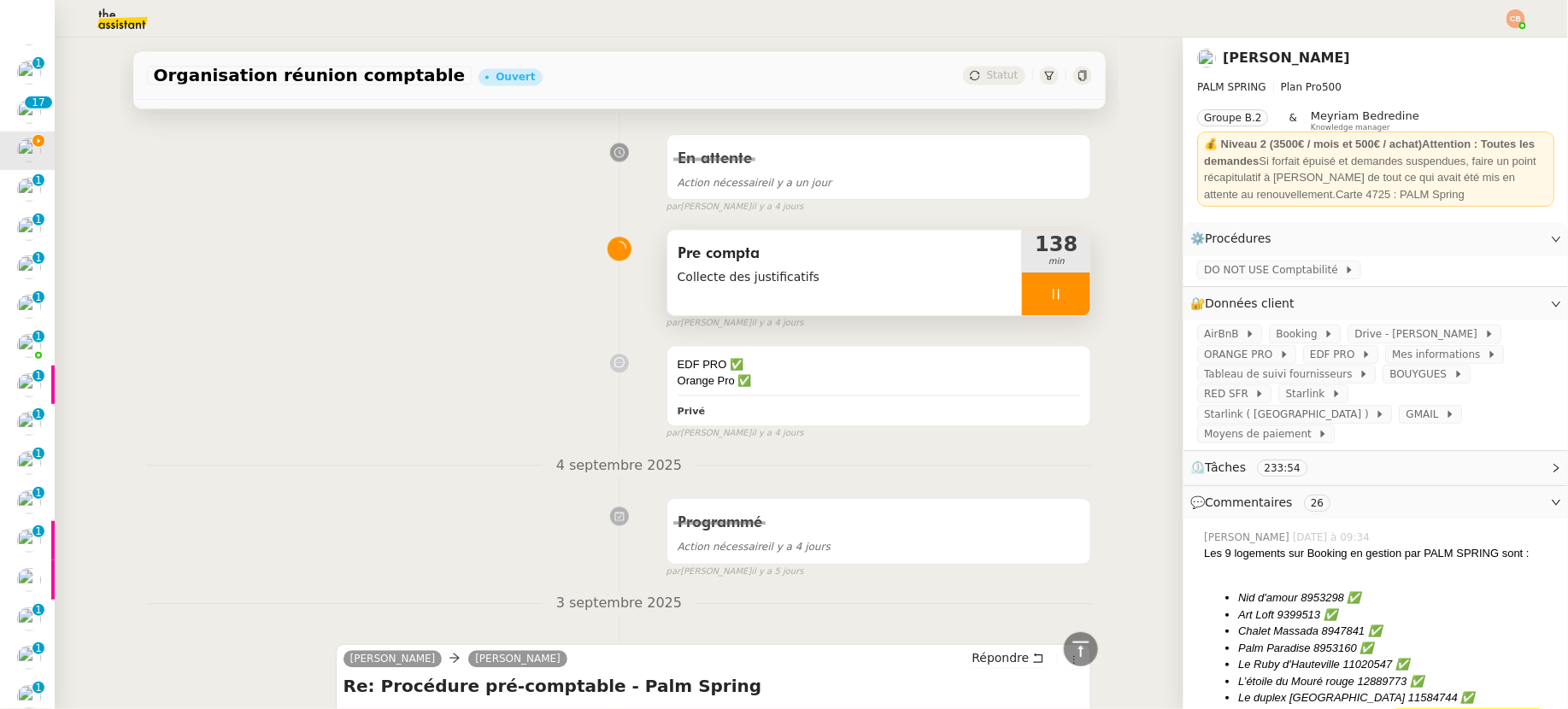
click at [1050, 289] on icon at bounding box center [1057, 294] width 14 height 14
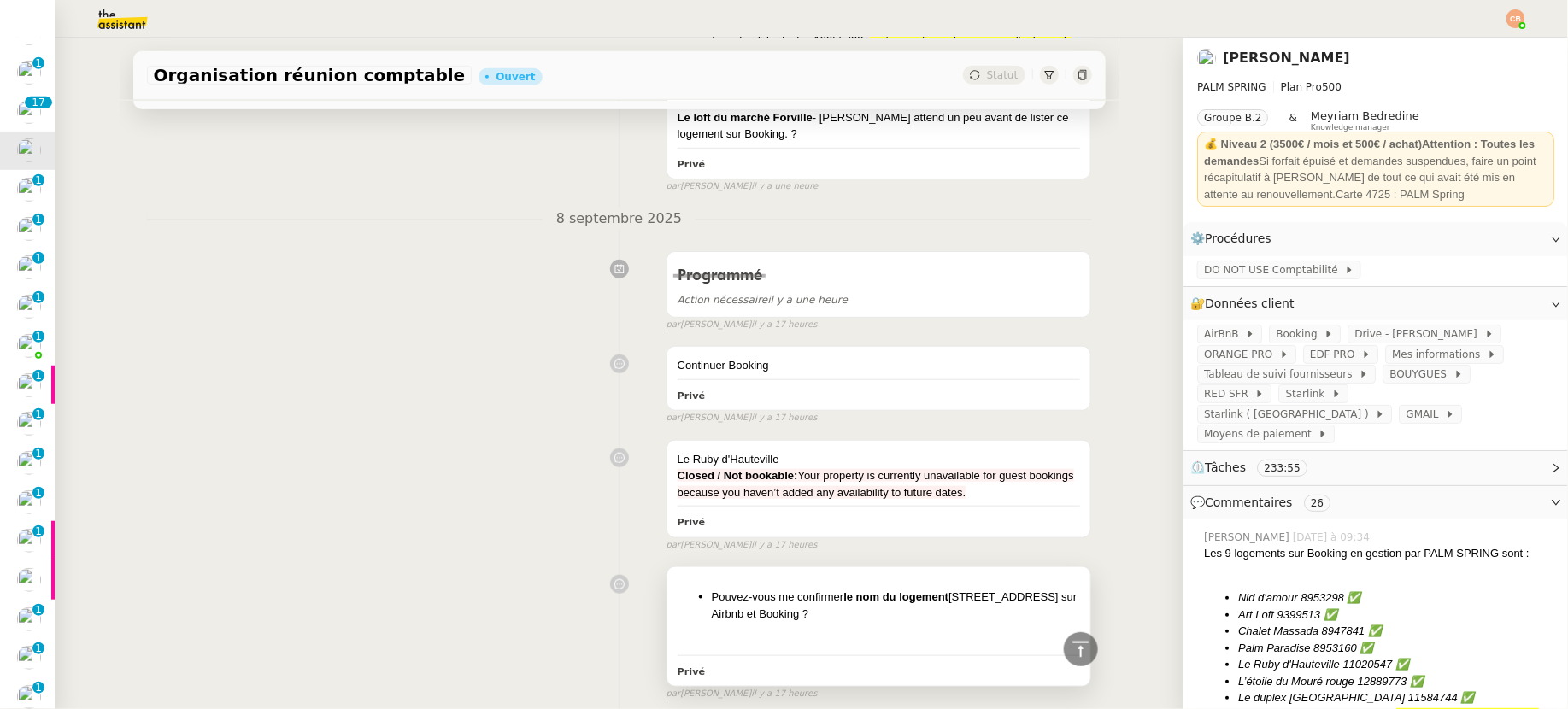
scroll to position [0, 0]
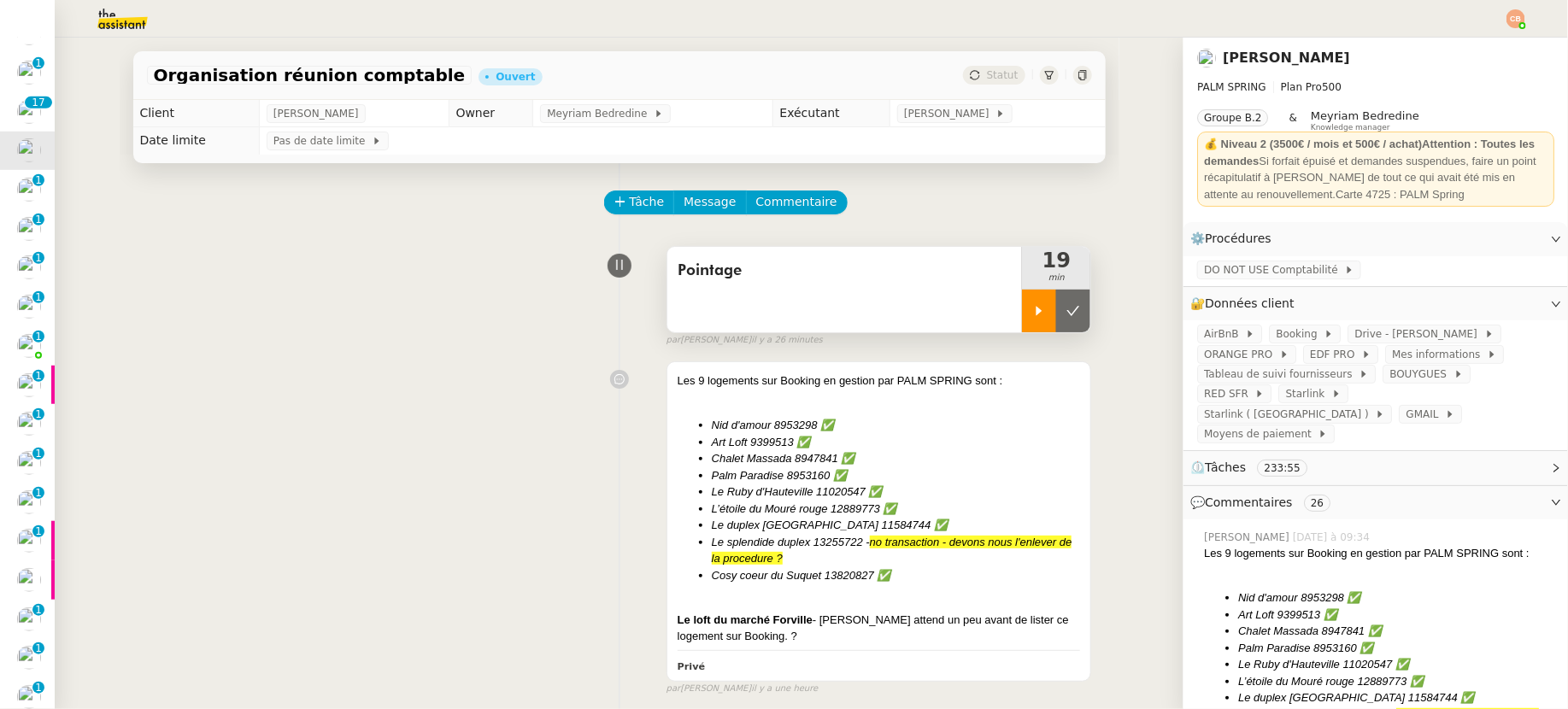
click at [1032, 304] on icon at bounding box center [1039, 311] width 14 height 14
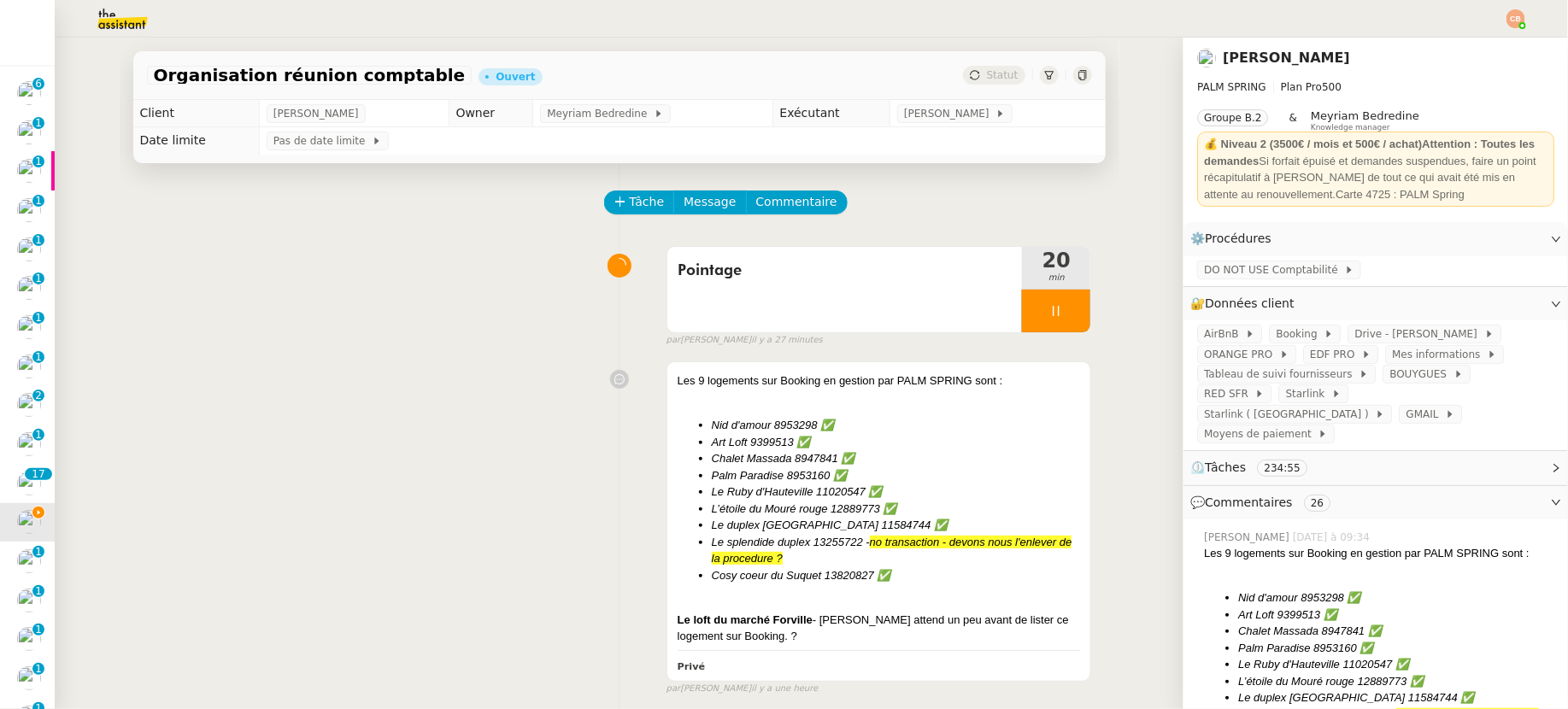
scroll to position [371, 0]
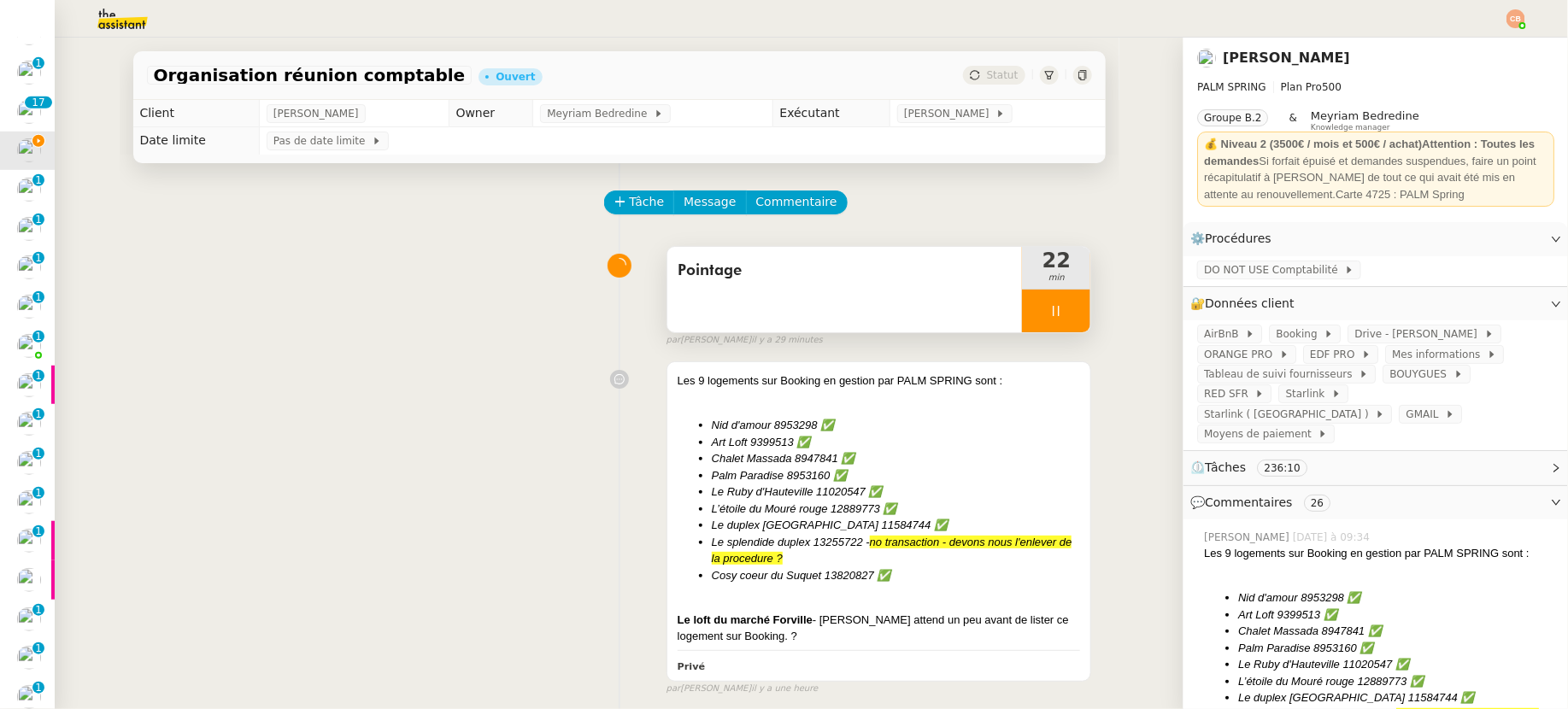
click at [1048, 316] on div at bounding box center [1057, 311] width 69 height 43
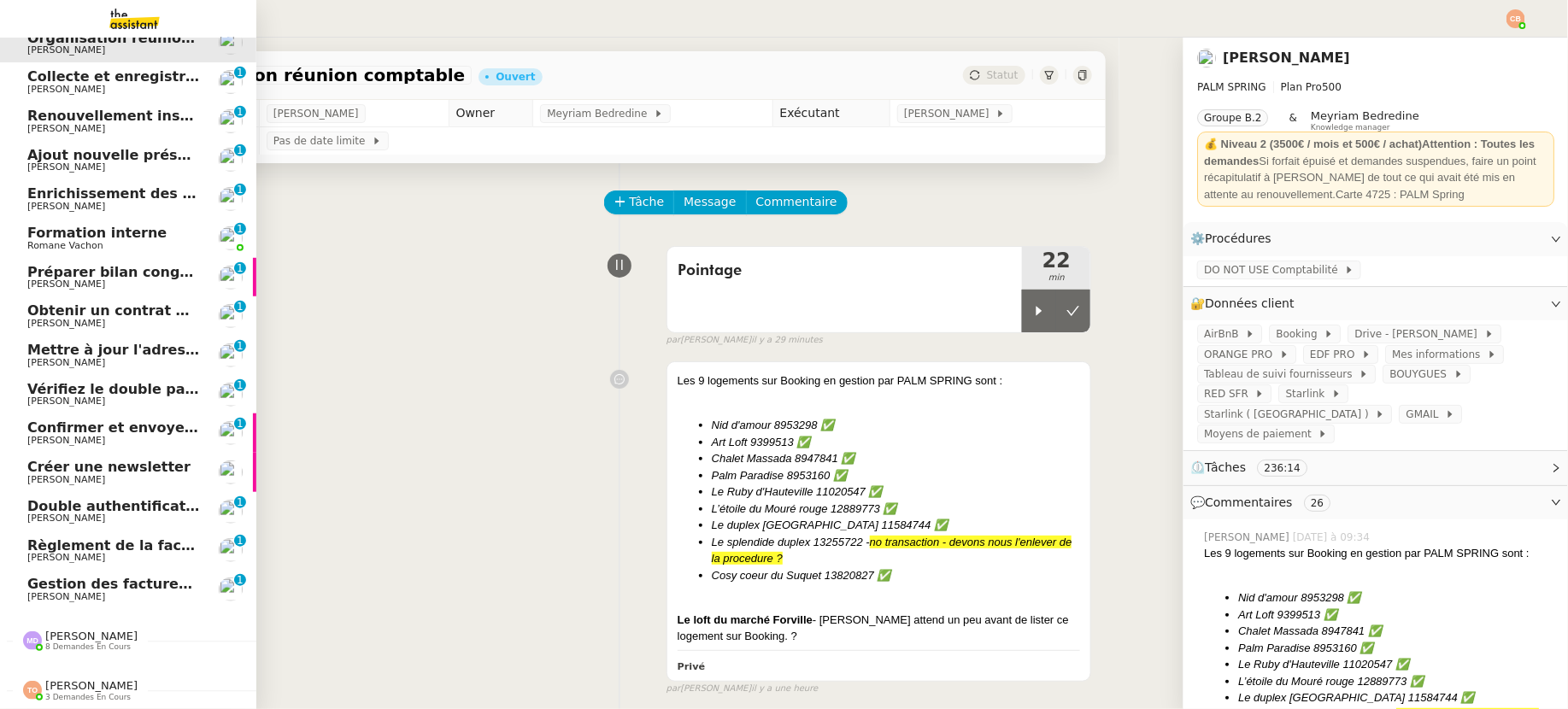
scroll to position [0, 0]
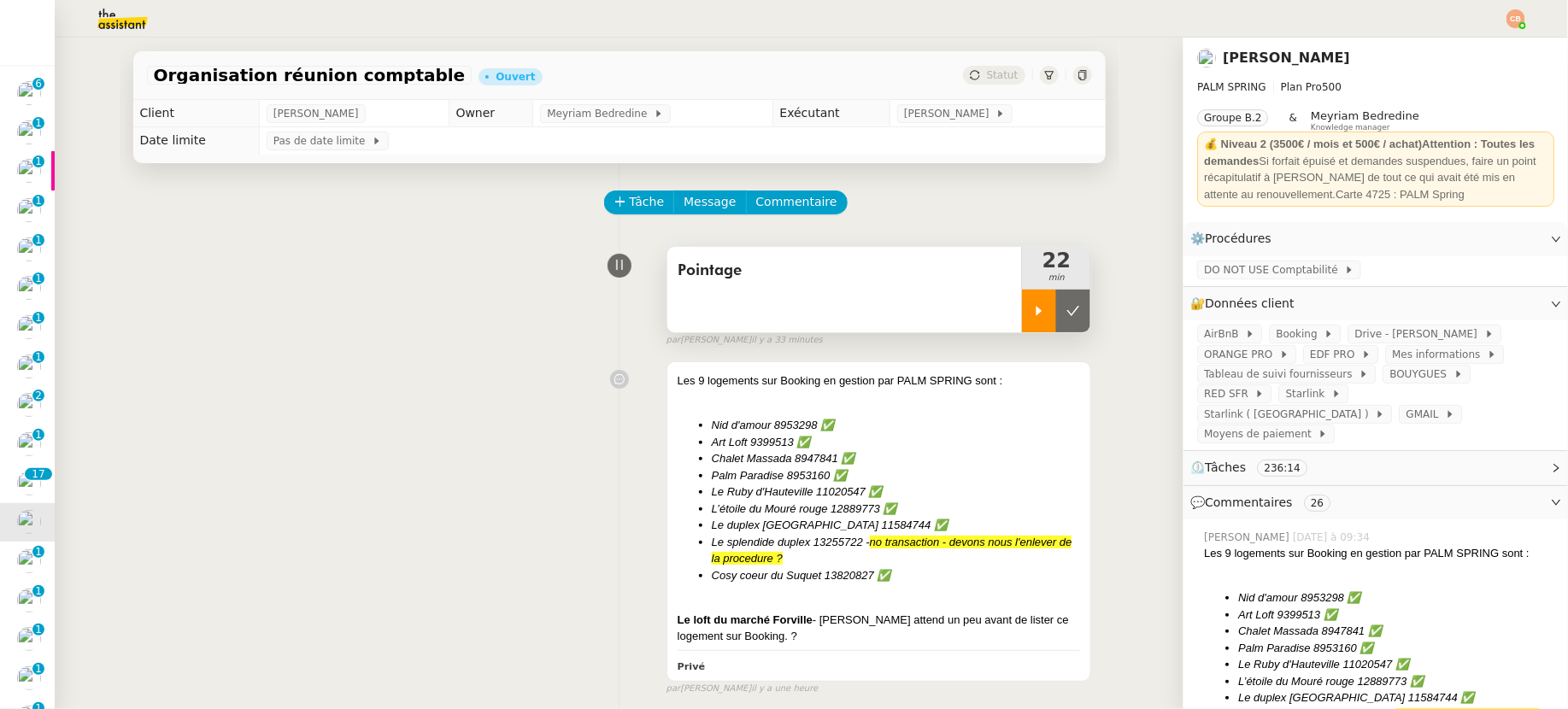
click at [1022, 318] on div at bounding box center [1039, 311] width 34 height 43
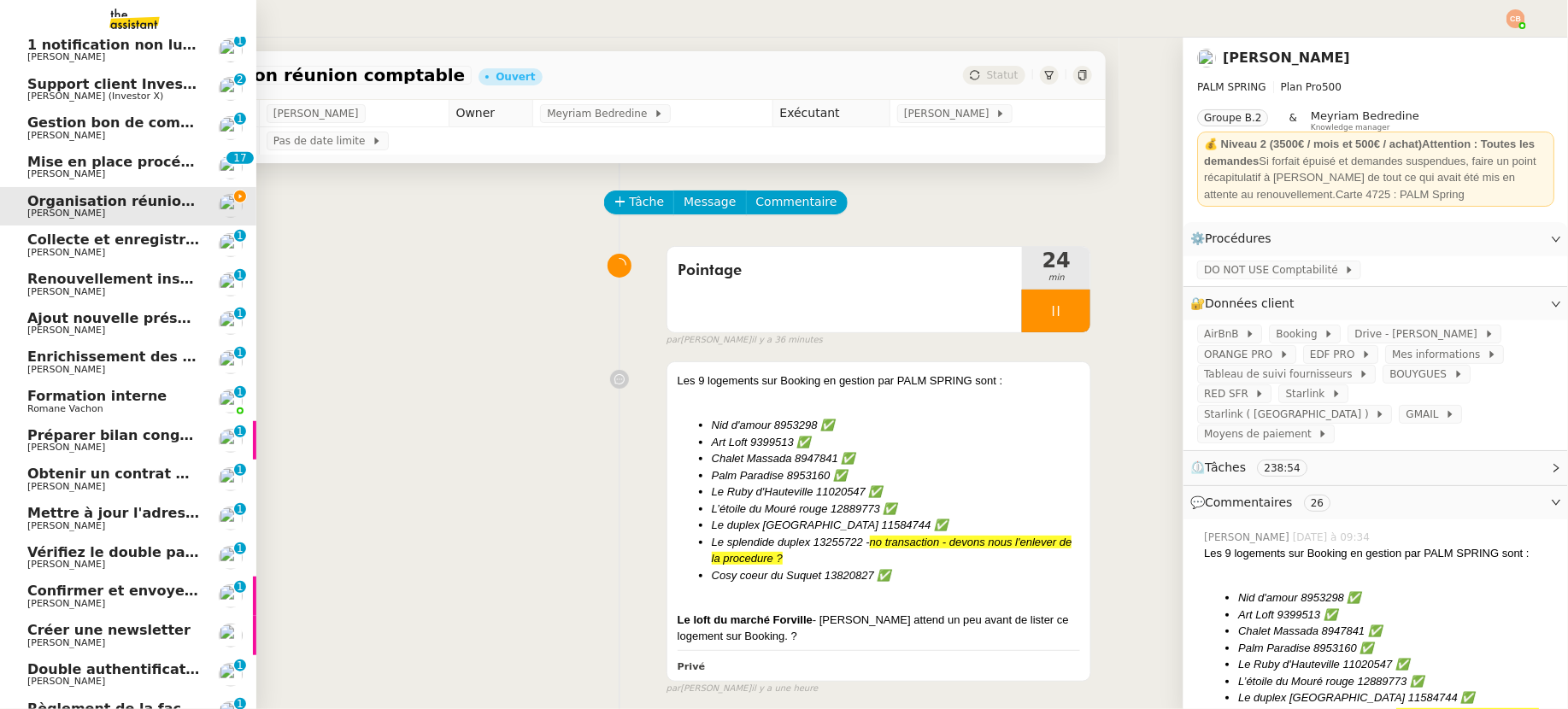
scroll to position [489, 0]
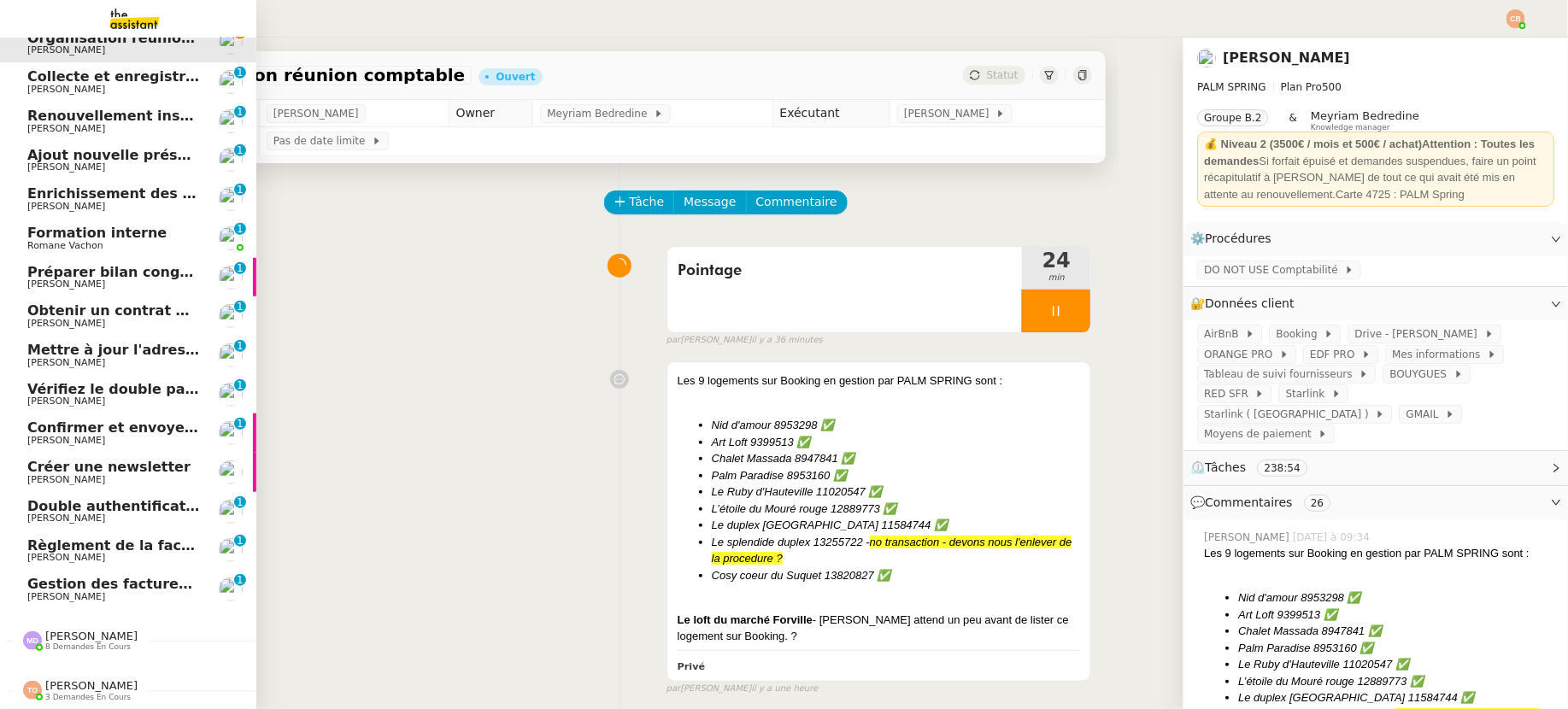
click at [80, 630] on span "[PERSON_NAME]" at bounding box center [91, 636] width 92 height 13
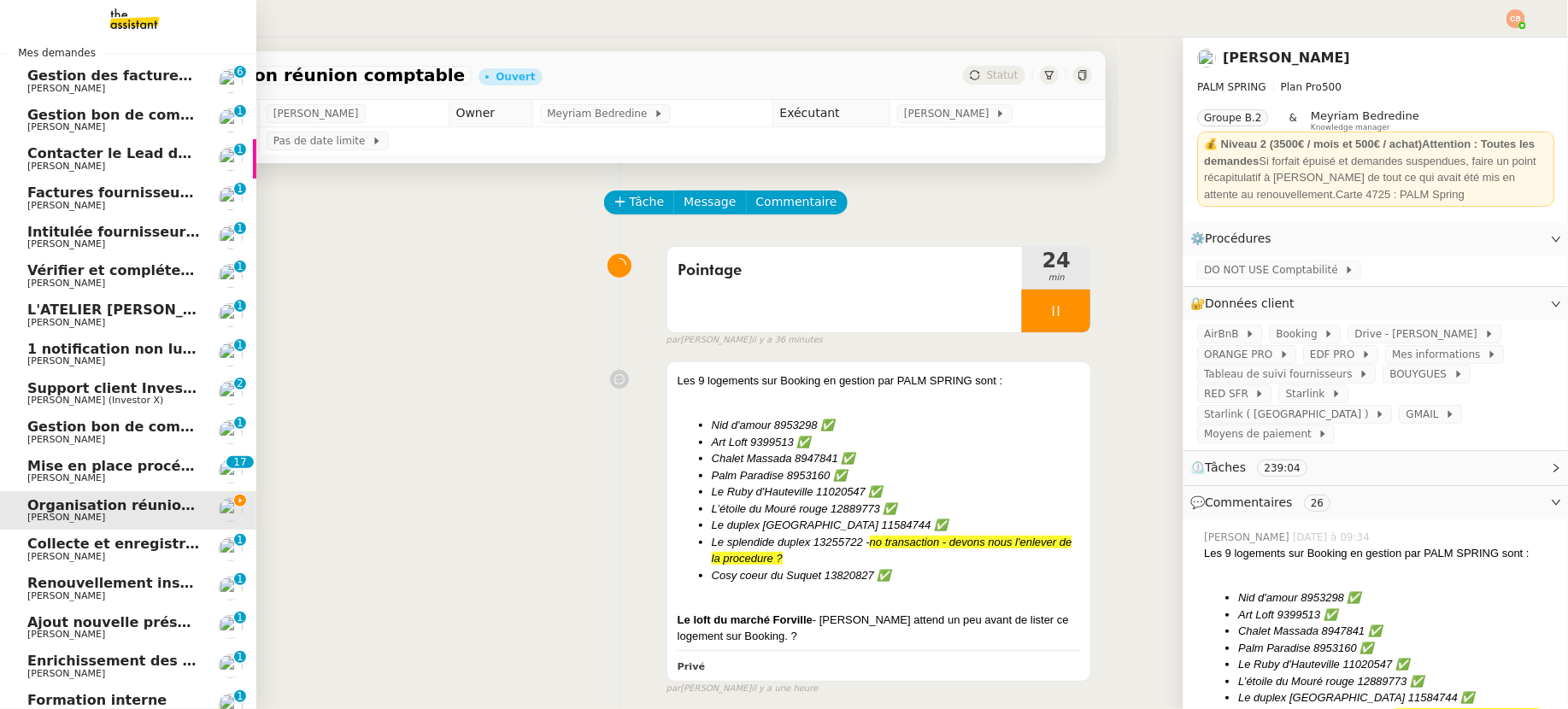
scroll to position [10, 0]
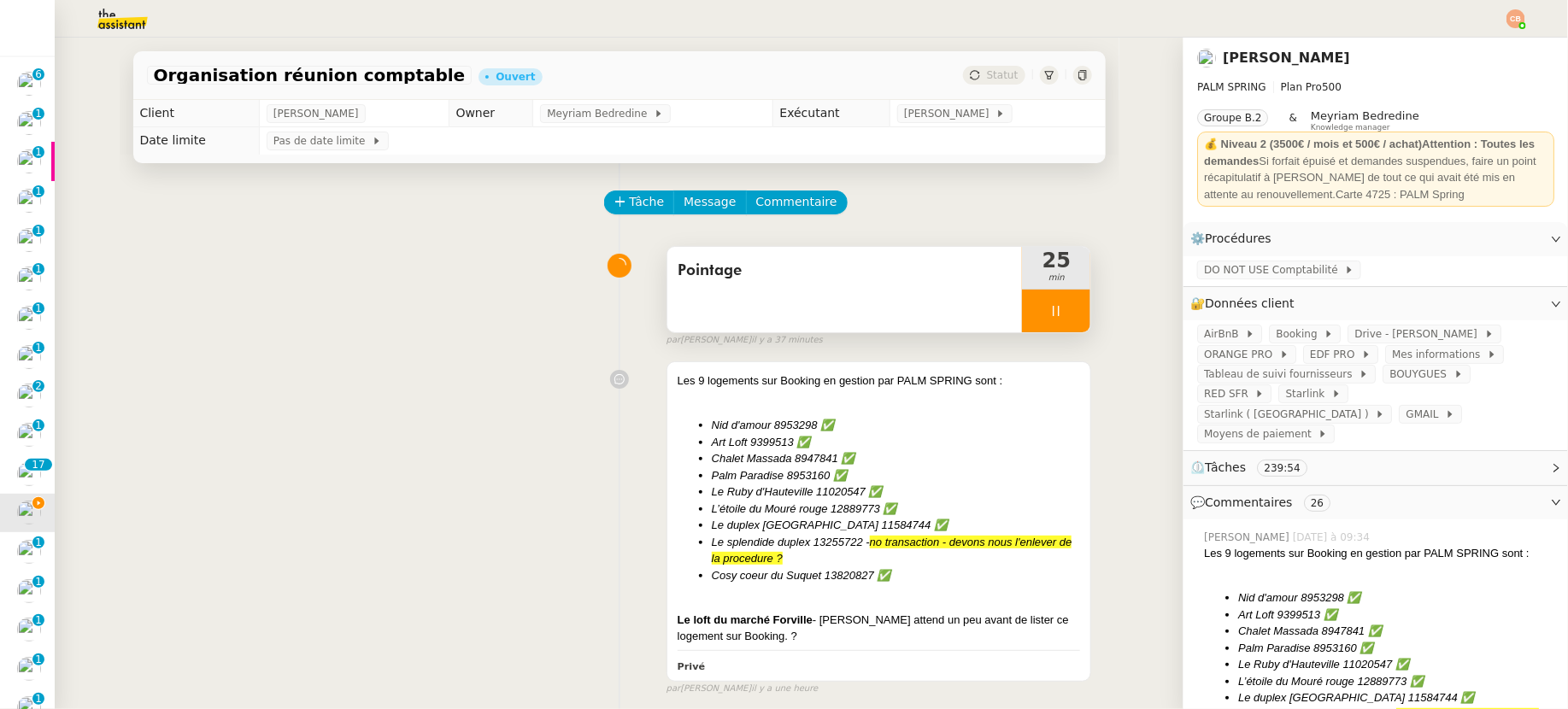
click at [1023, 315] on div at bounding box center [1057, 311] width 69 height 43
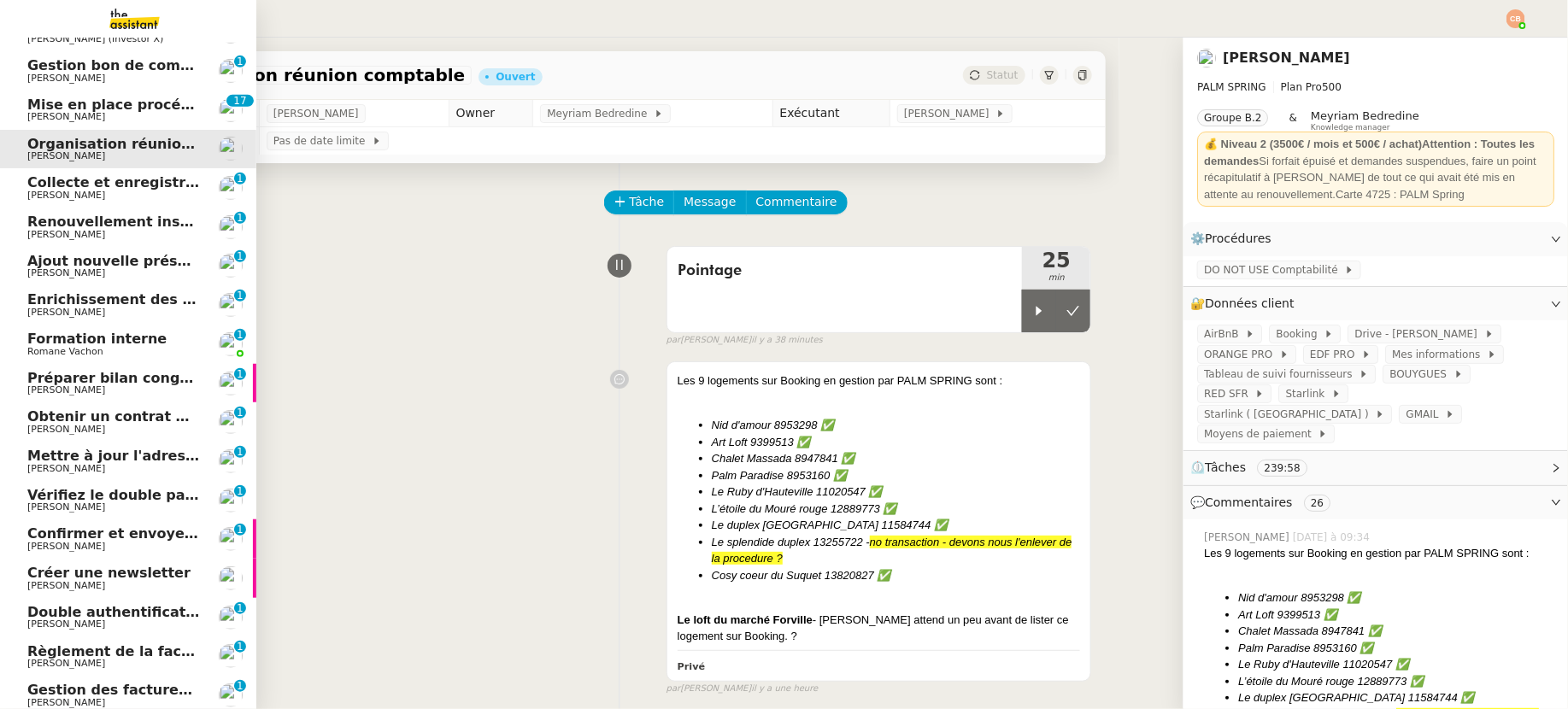
scroll to position [489, 0]
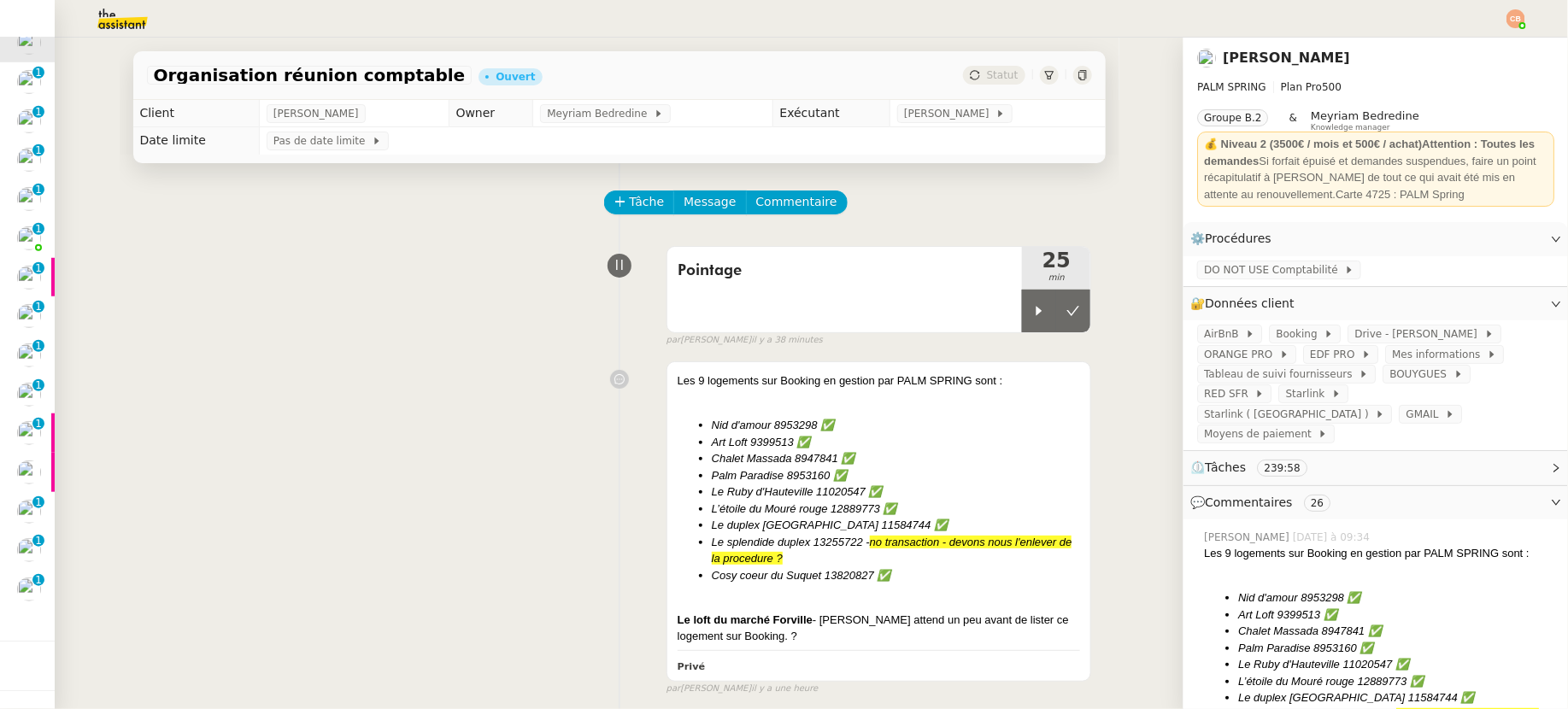
drag, startPoint x: 355, startPoint y: 351, endPoint x: 145, endPoint y: 476, distance: 244.4
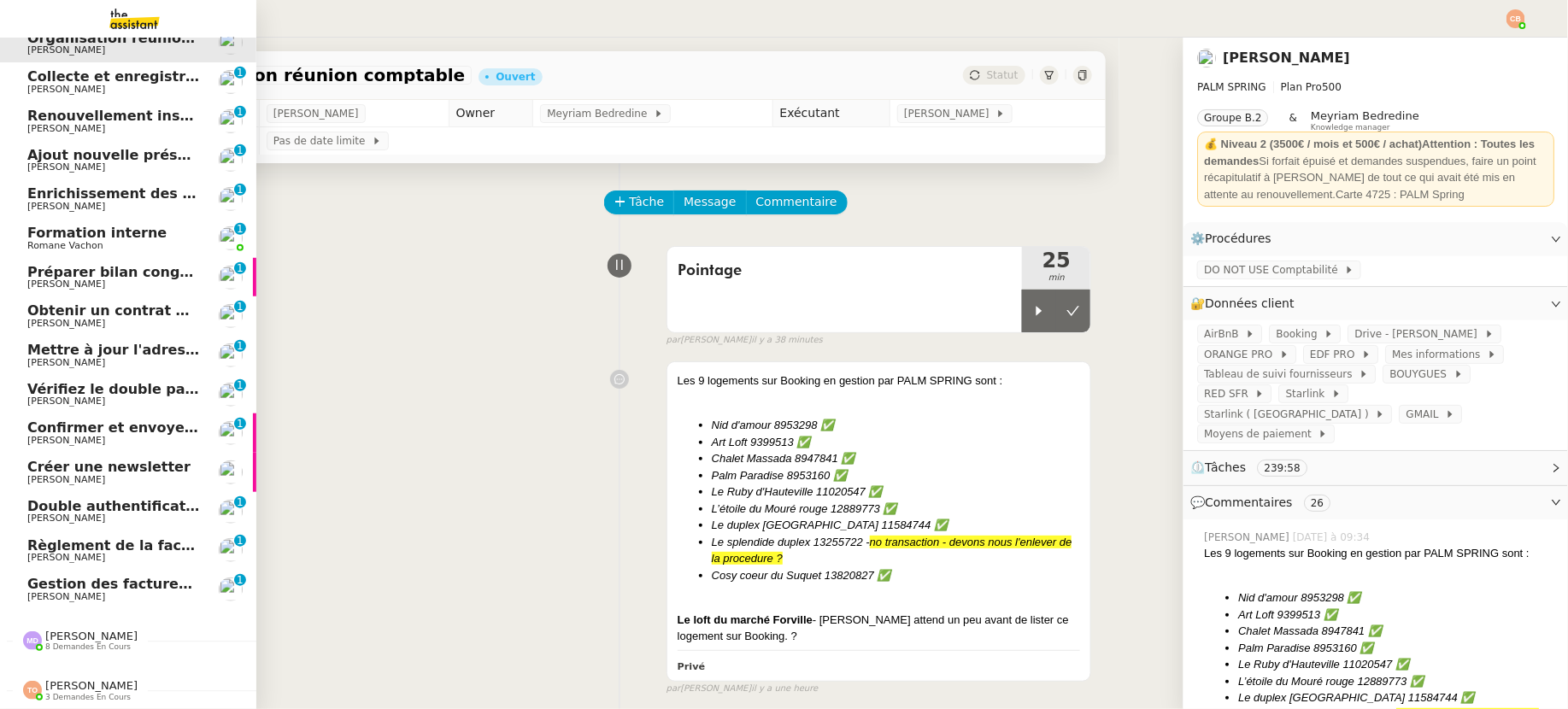
click at [48, 644] on div "[PERSON_NAME] 8 demandes en cours" at bounding box center [128, 633] width 256 height 49
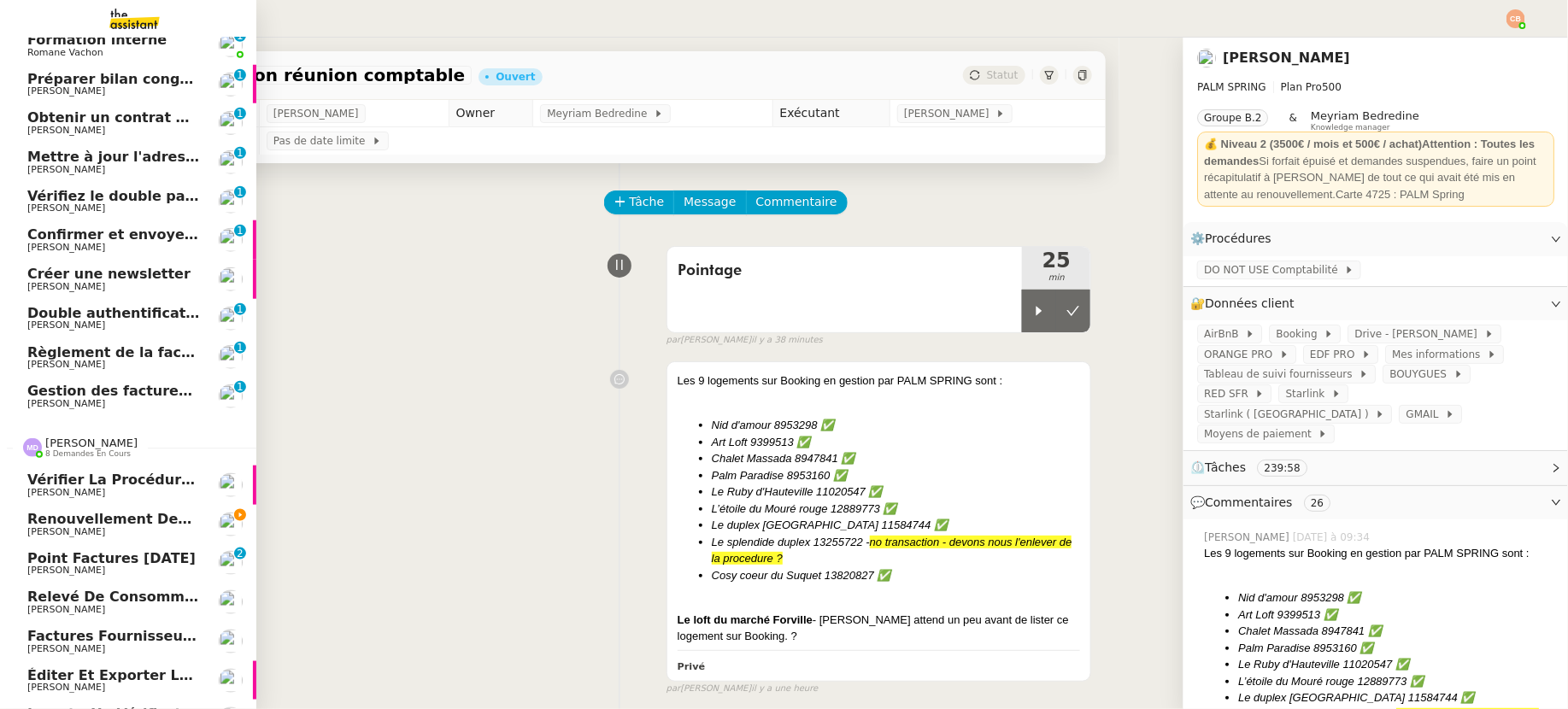
scroll to position [800, 0]
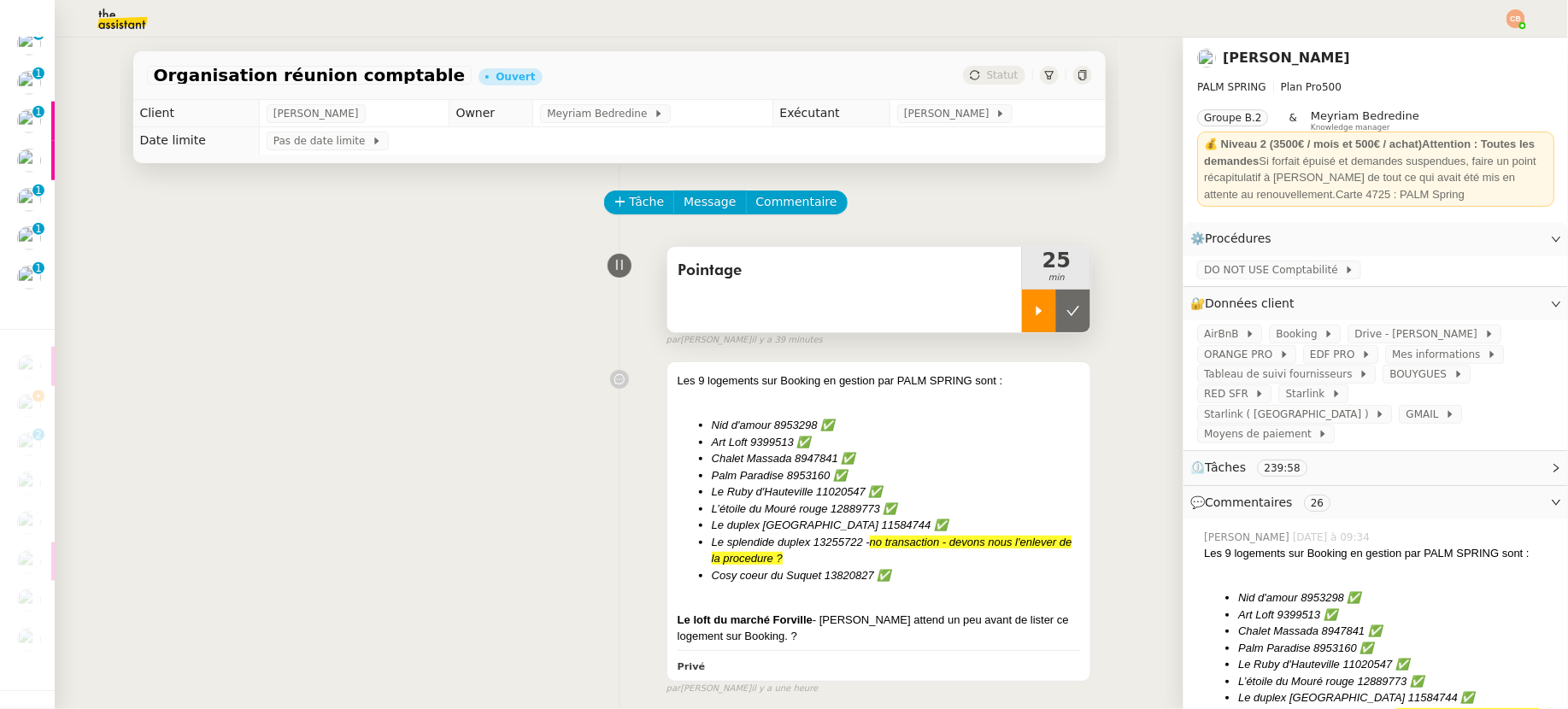
click at [1032, 309] on icon at bounding box center [1039, 311] width 14 height 14
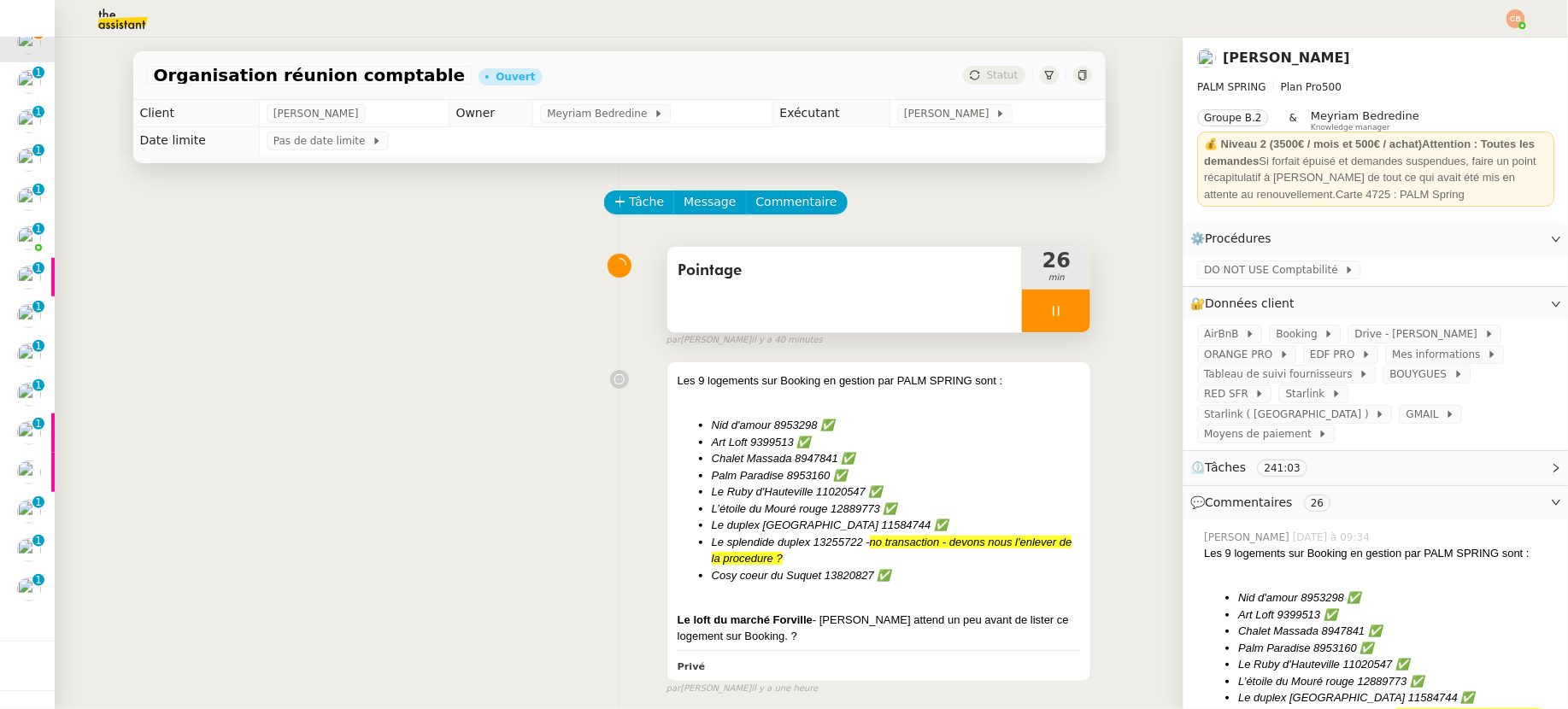
scroll to position [490, 0]
click at [758, 592] on div "Les 9 logements sur Booking en gestion par PALM SPRING sont : Nid d'amour 89532…" at bounding box center [879, 508] width 403 height 273
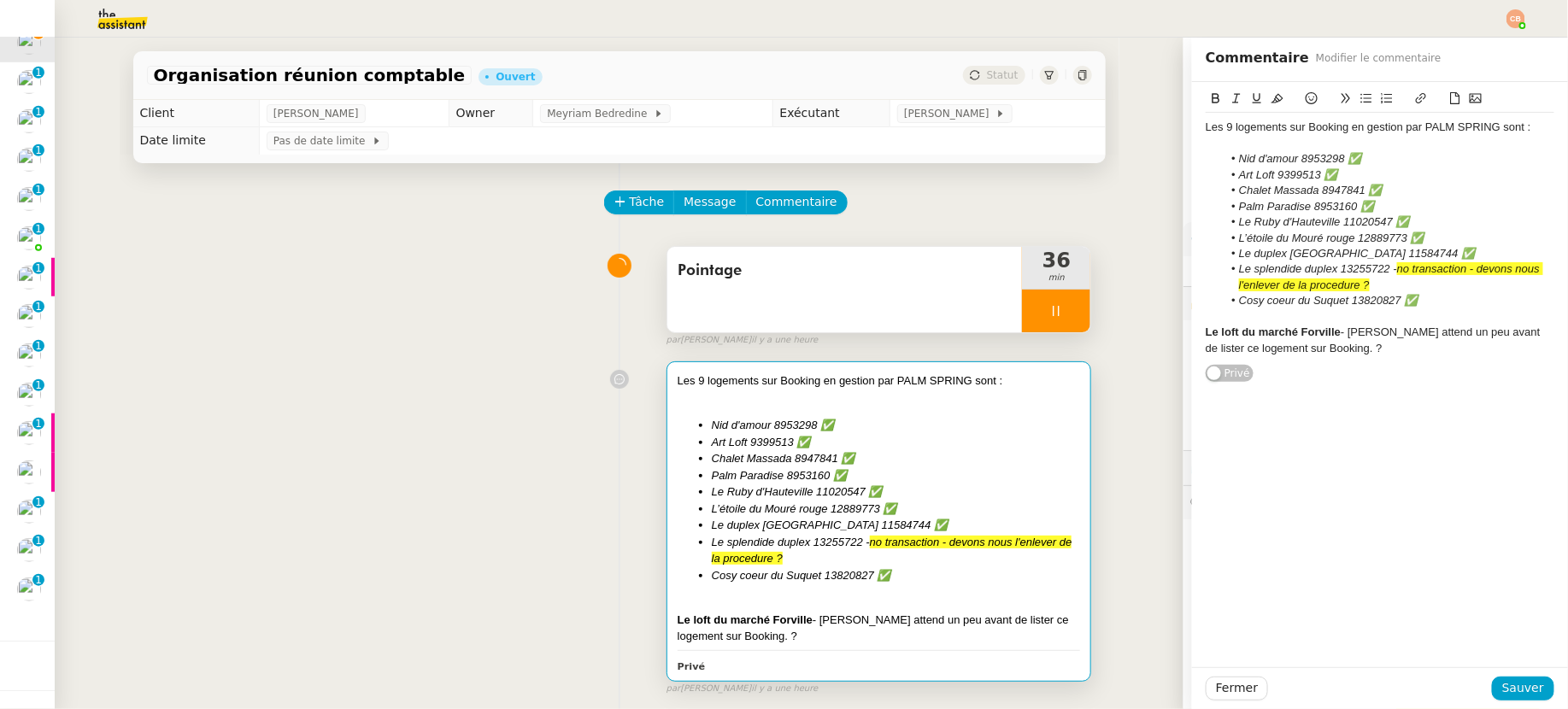
click at [1319, 347] on div "Le loft du marché Forville - [PERSON_NAME] attend un peu avant de lister ce log…" at bounding box center [1380, 340] width 348 height 32
drag, startPoint x: 1355, startPoint y: 349, endPoint x: 1307, endPoint y: 347, distance: 48.0
click at [1307, 347] on div "Le loft du marché Forville - [PERSON_NAME] attend un peu avant de lister ce log…" at bounding box center [1380, 340] width 348 height 32
click at [1502, 694] on span "Sauver" at bounding box center [1523, 688] width 42 height 19
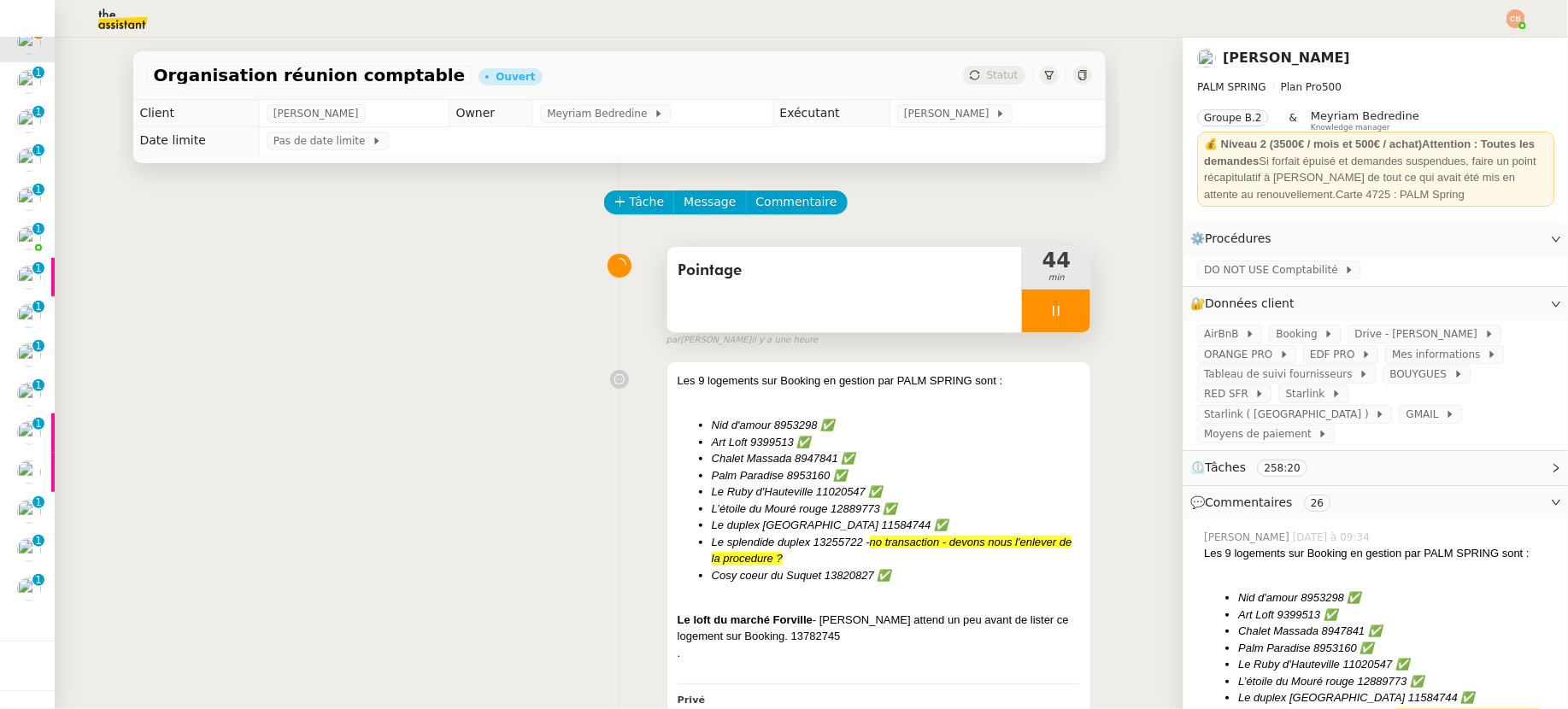
click at [1050, 315] on icon at bounding box center [1057, 311] width 14 height 14
click at [1022, 319] on div at bounding box center [1039, 311] width 34 height 43
click at [1045, 319] on div at bounding box center [1057, 311] width 69 height 43
click at [1037, 312] on icon at bounding box center [1039, 311] width 6 height 10
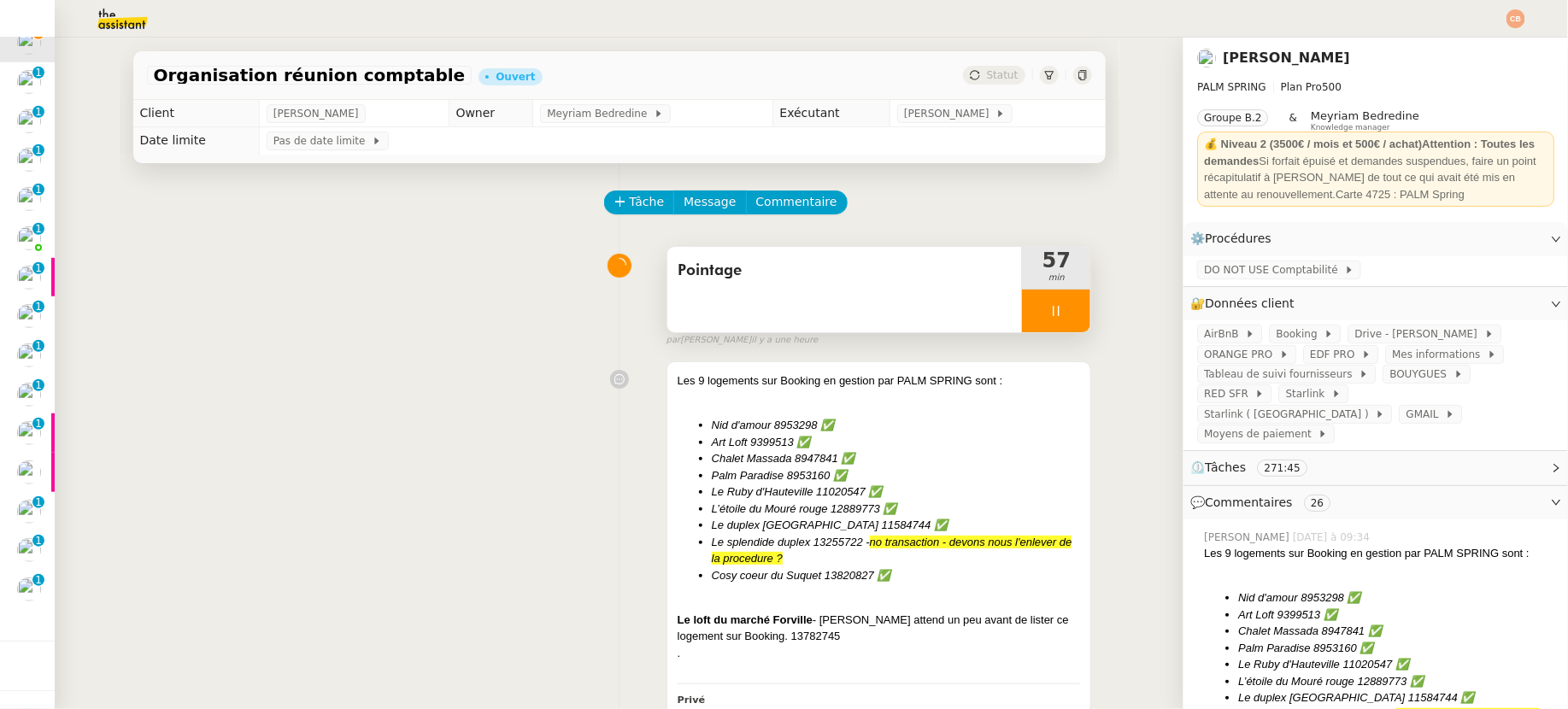
scroll to position [0, 0]
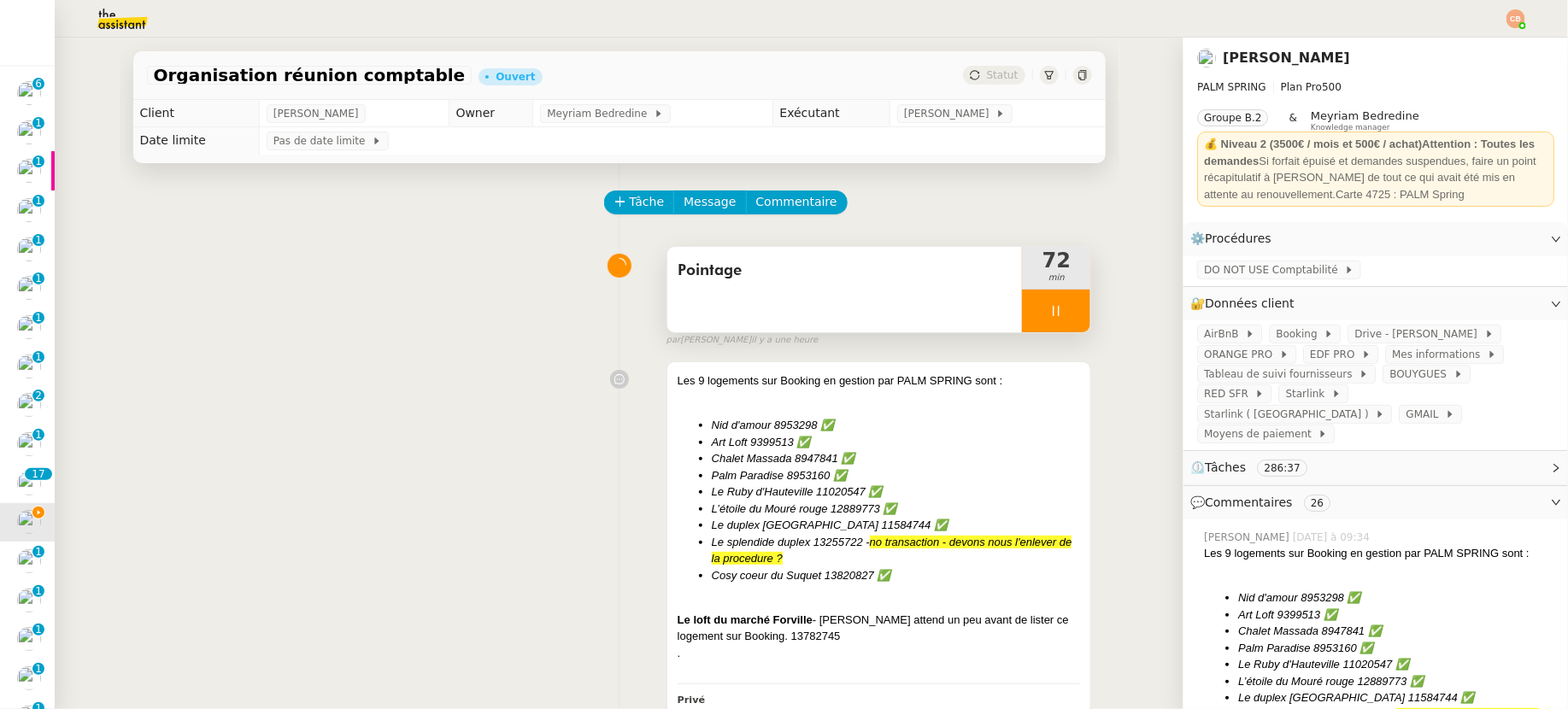
click at [1035, 297] on div at bounding box center [1057, 311] width 69 height 43
click at [1056, 296] on button at bounding box center [1073, 311] width 34 height 43
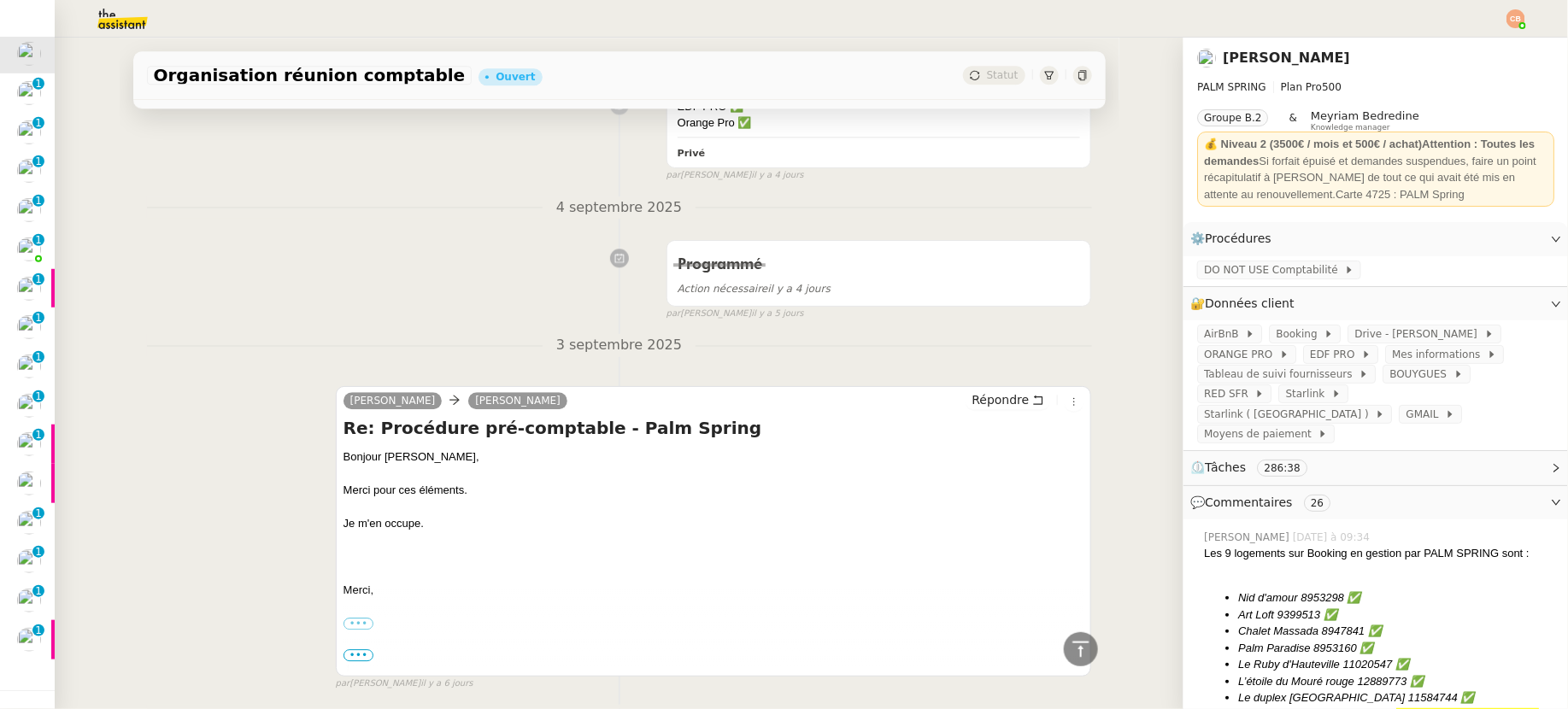
scroll to position [1496, 0]
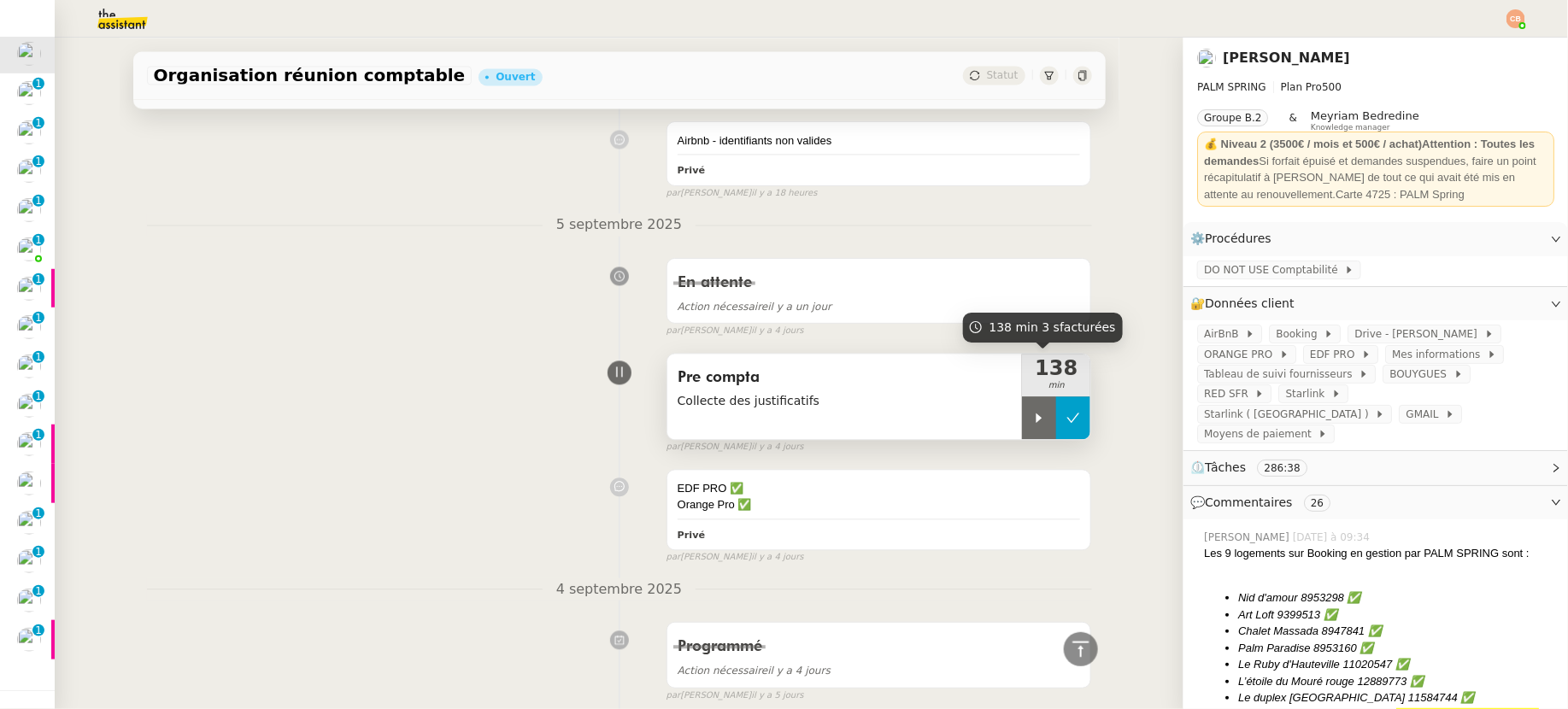
click at [1056, 402] on button at bounding box center [1073, 418] width 34 height 43
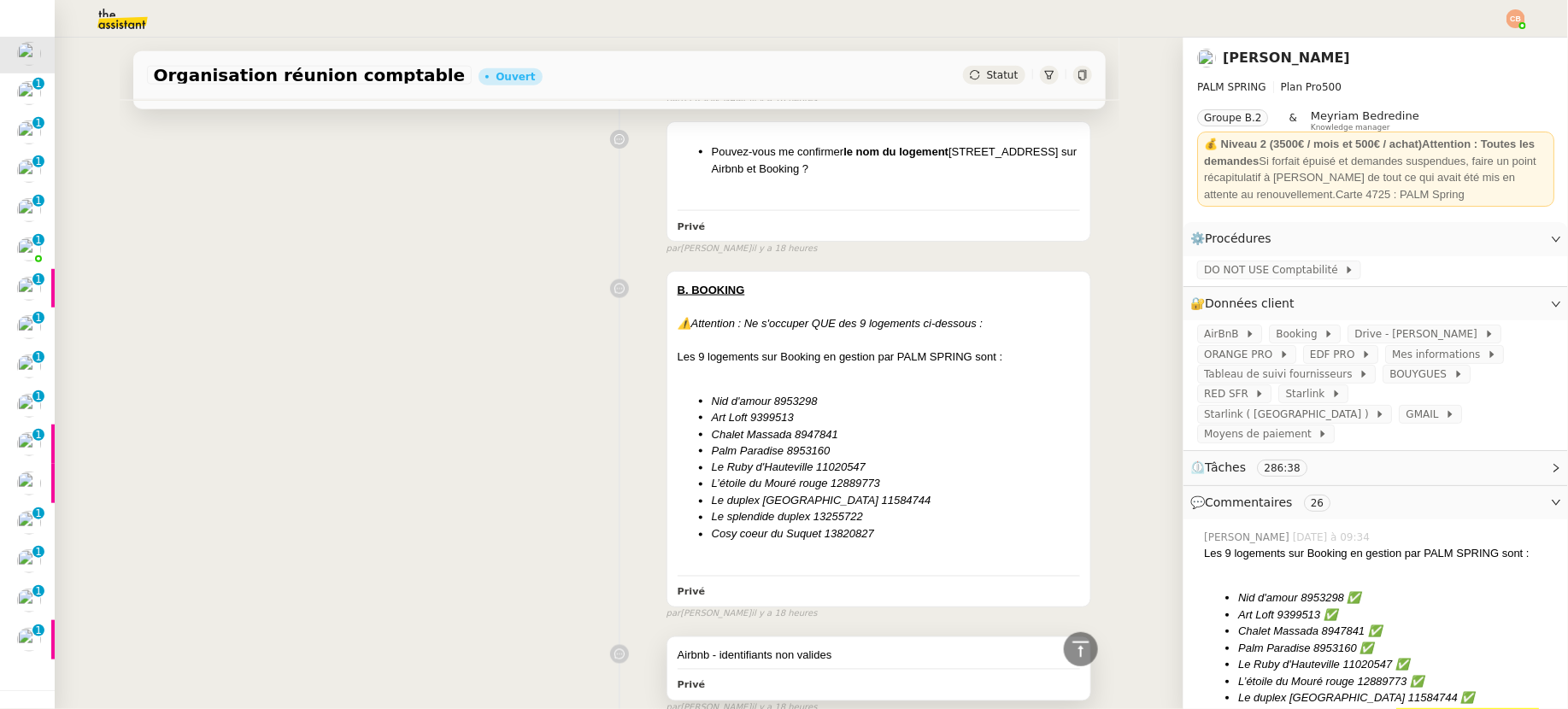
scroll to position [312, 0]
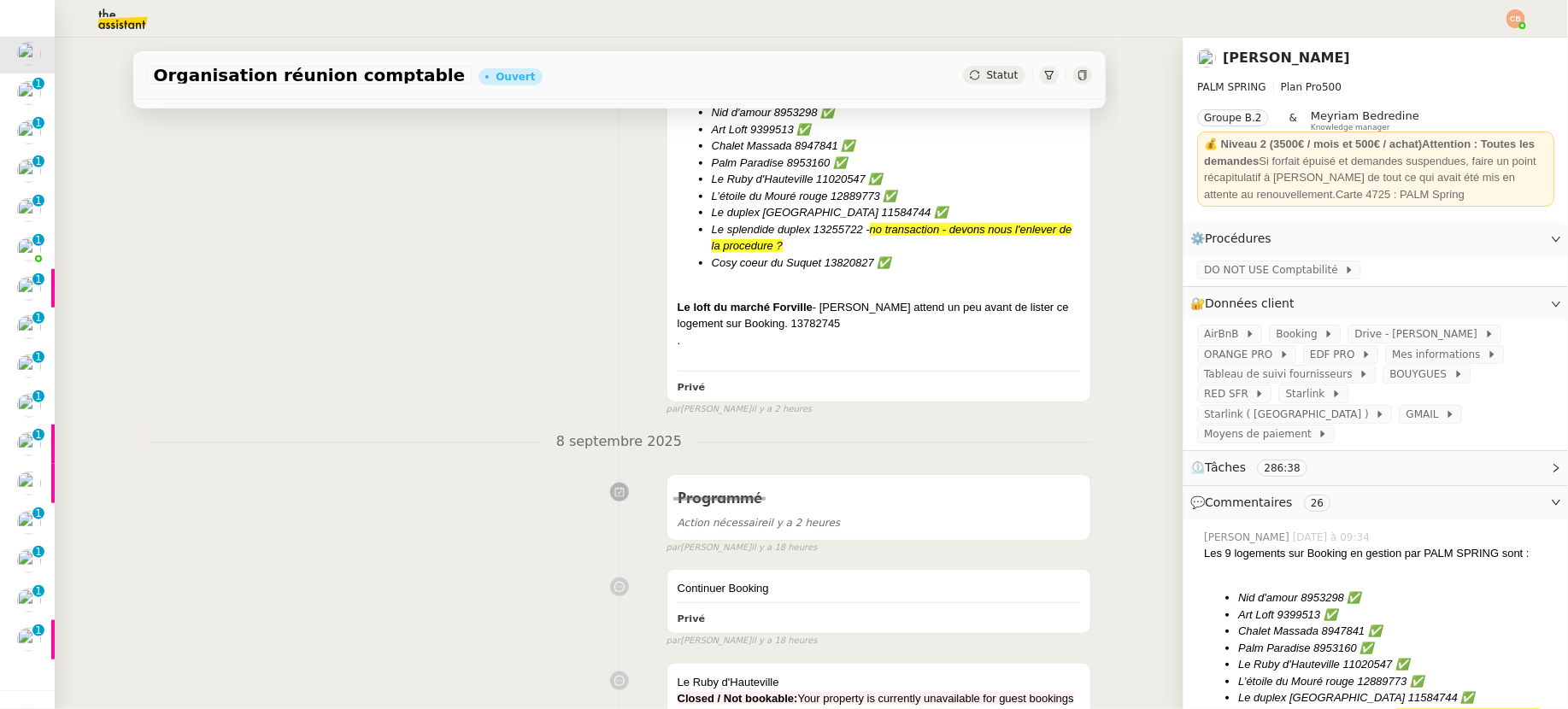
click at [1513, 18] on img at bounding box center [1515, 18] width 18 height 18
click at [1484, 41] on li "Suivi" at bounding box center [1469, 48] width 111 height 24
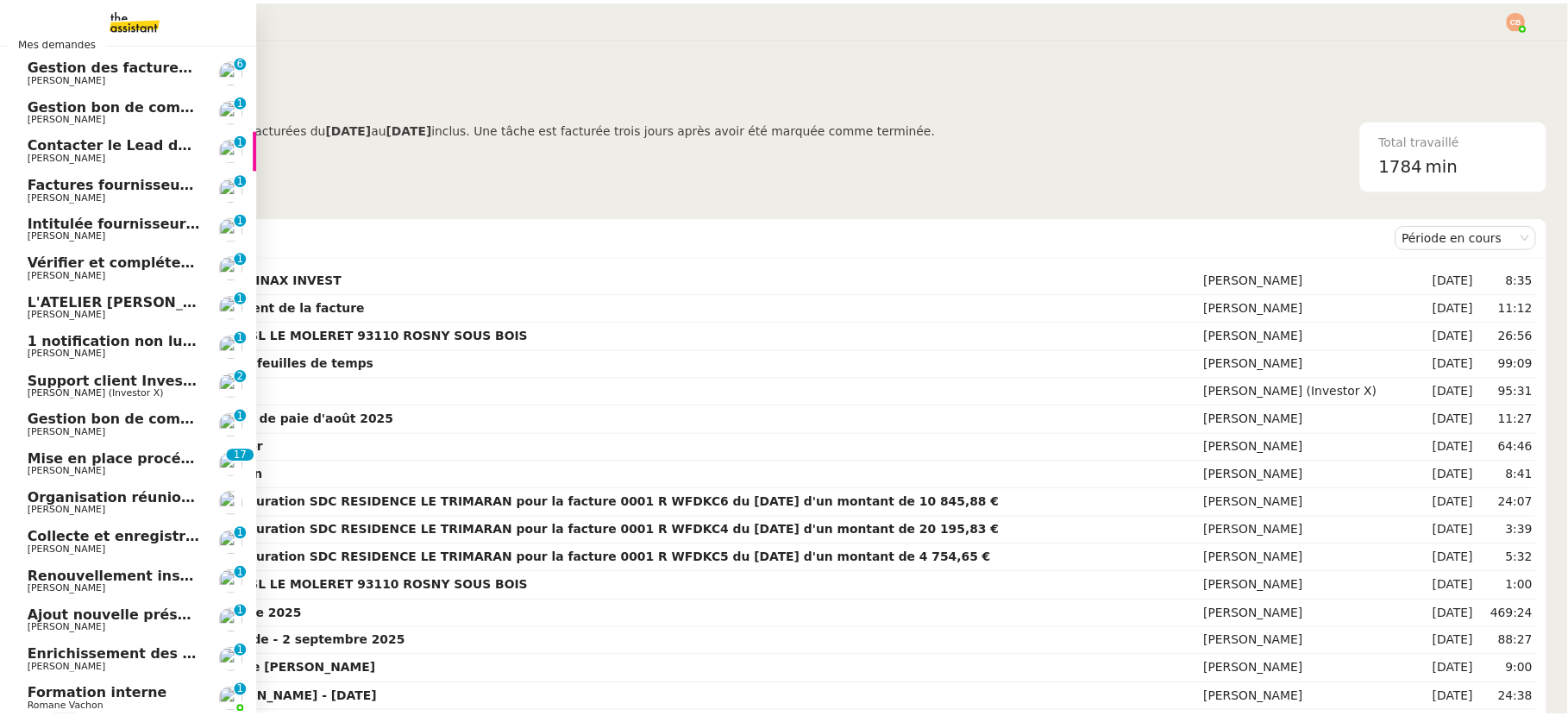
scroll to position [267, 0]
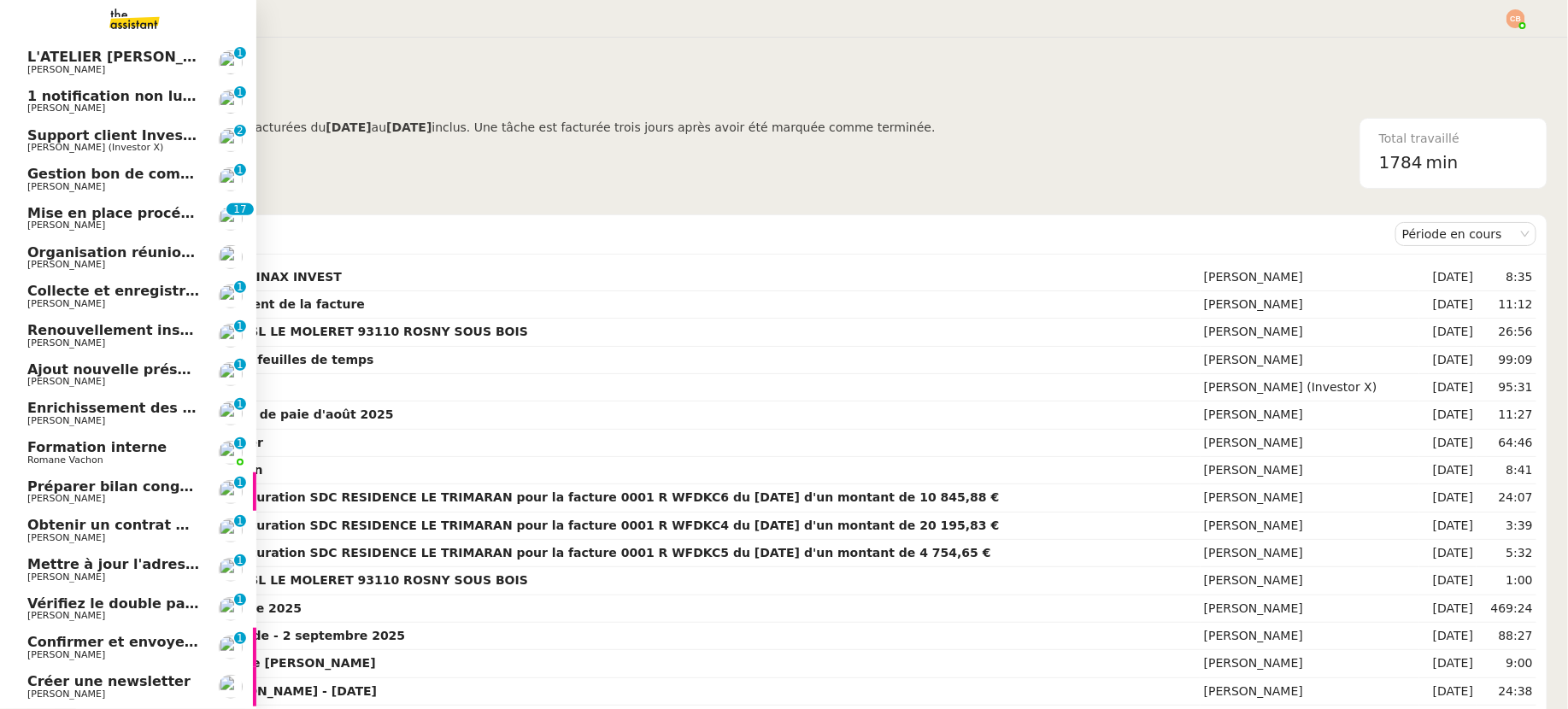
click at [92, 267] on span "[PERSON_NAME]" at bounding box center [66, 264] width 77 height 11
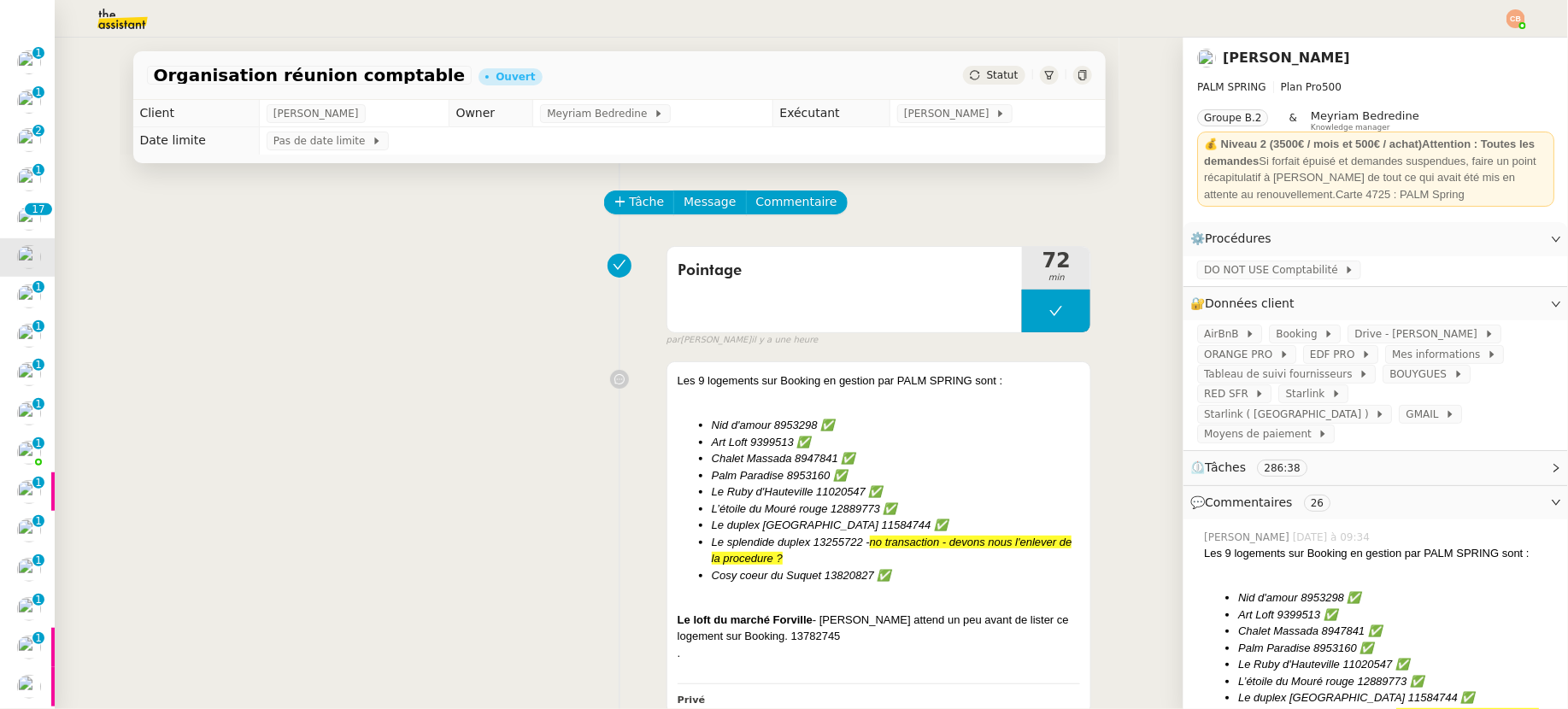
click at [1528, 11] on nz-header at bounding box center [784, 18] width 1568 height 38
click at [1523, 16] on img at bounding box center [1515, 18] width 18 height 18
click at [1488, 45] on li "Suivi" at bounding box center [1469, 48] width 111 height 24
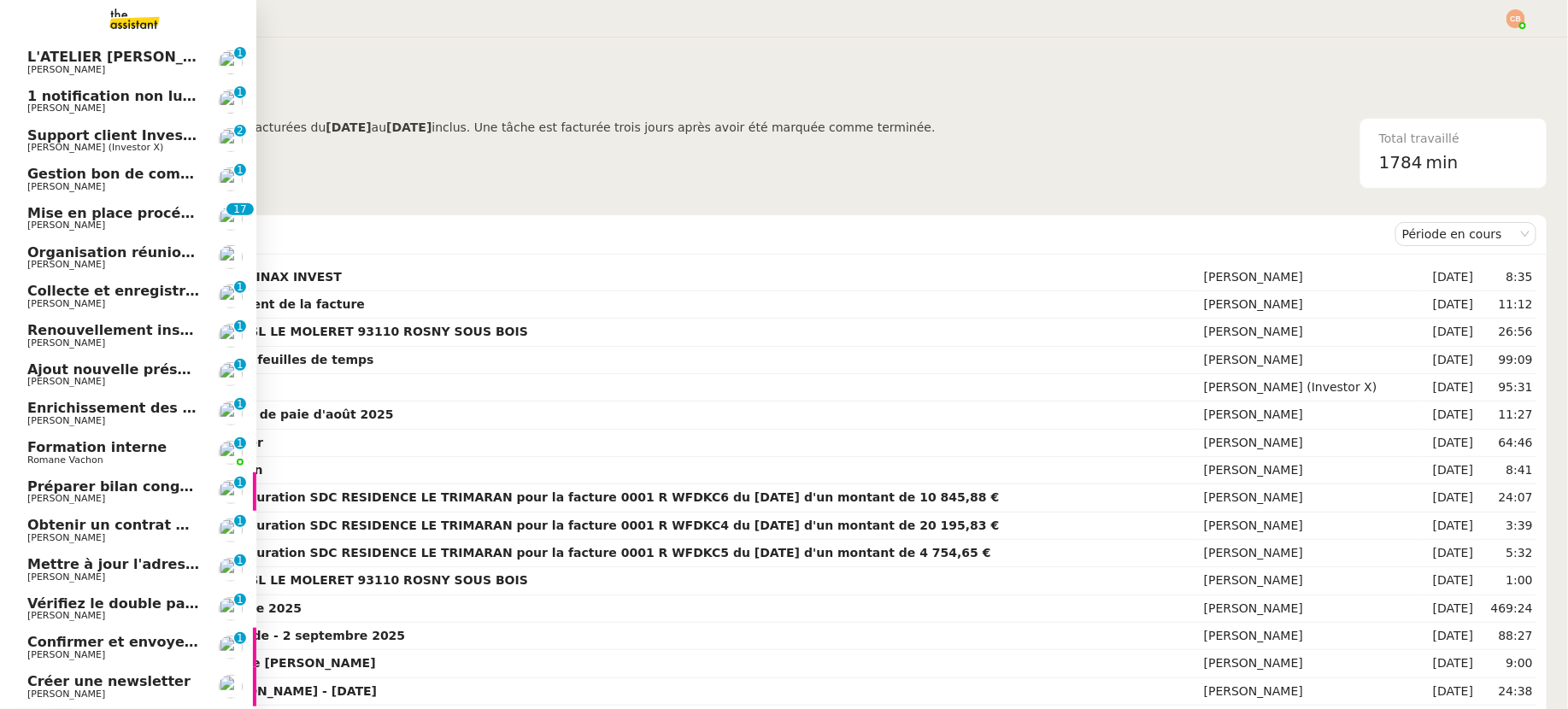
click at [65, 243] on link "Organisation réunion comptable [PERSON_NAME]" at bounding box center [128, 258] width 256 height 40
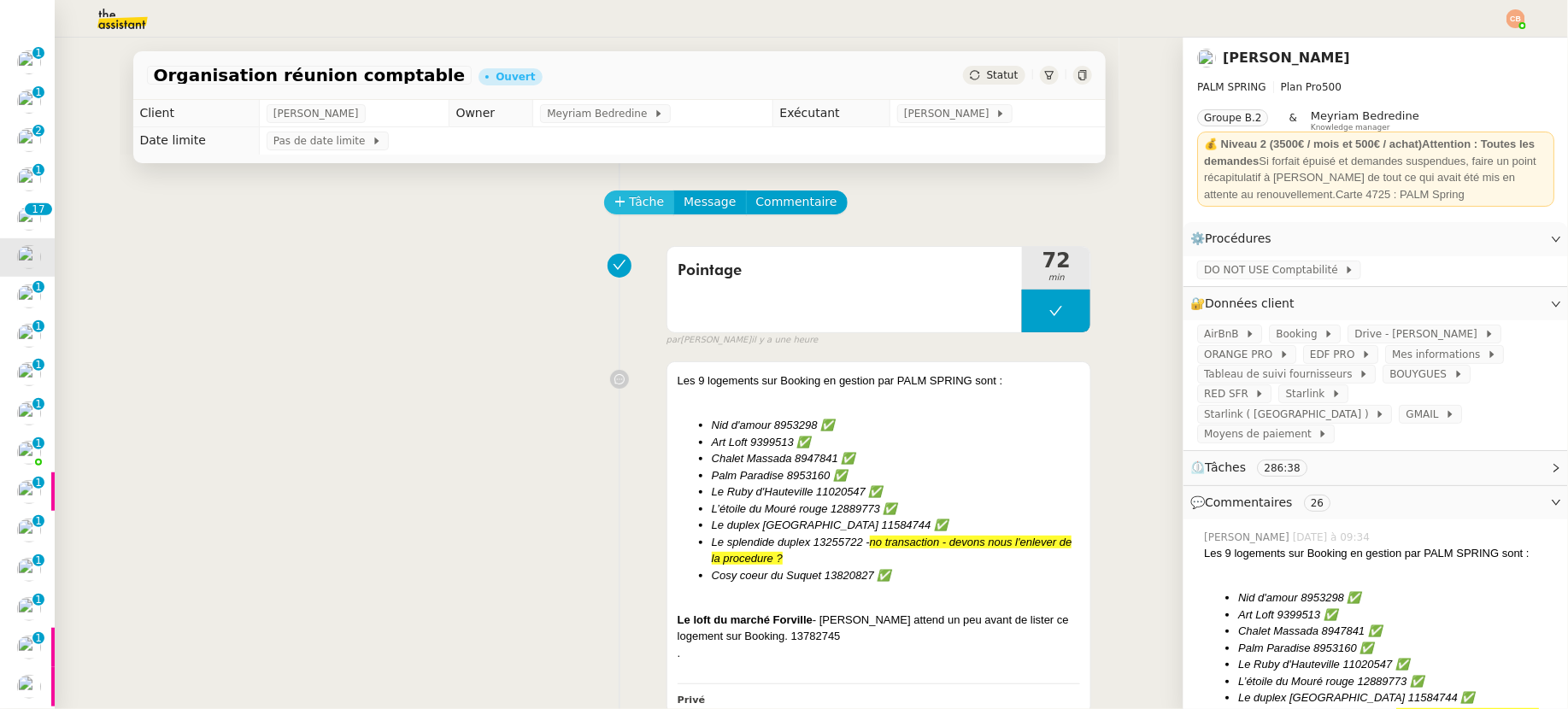
click at [647, 203] on span "Tâche" at bounding box center [648, 202] width 35 height 19
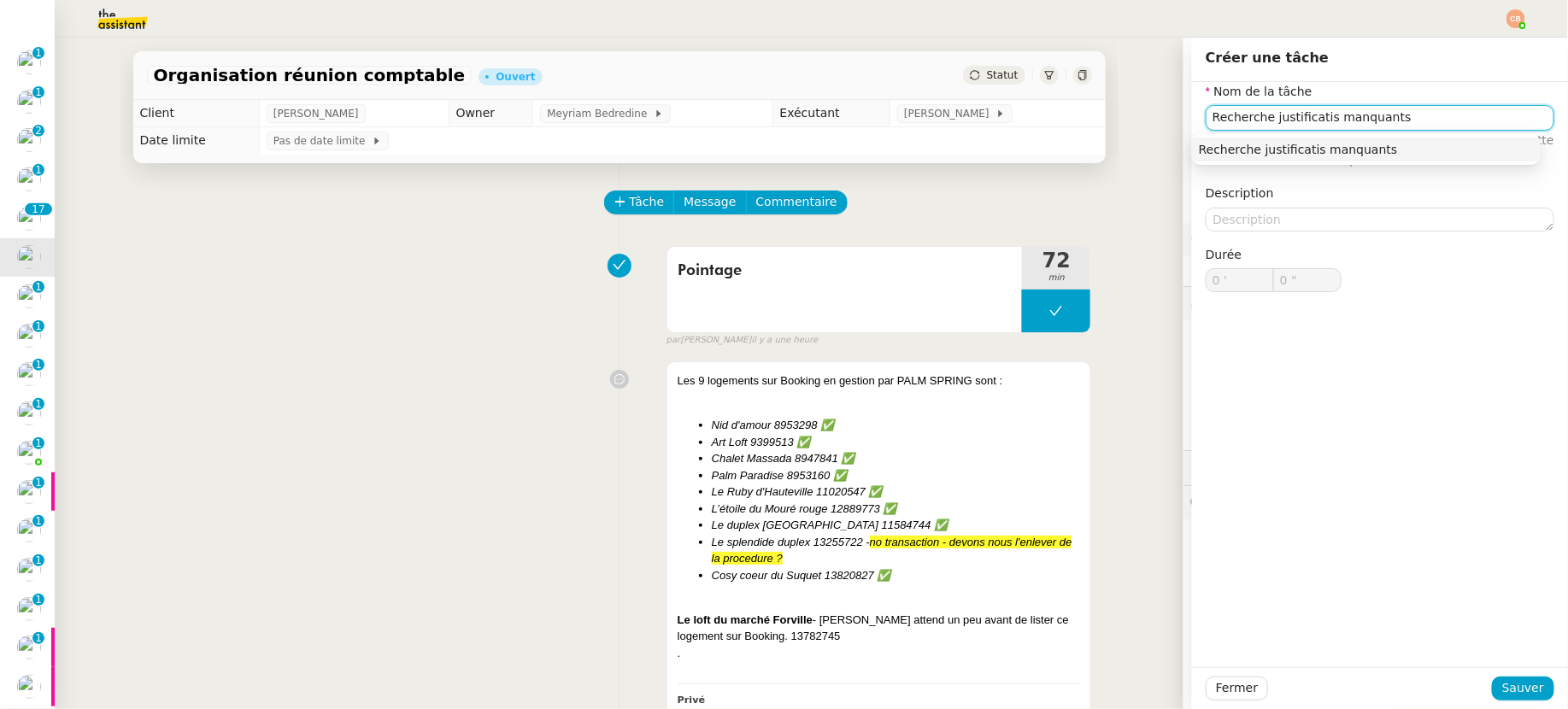
click at [1293, 139] on nz-auto-option "Recherche justificatis manquants" at bounding box center [1367, 149] width 348 height 24
type input "Recherche justificatis manquants"
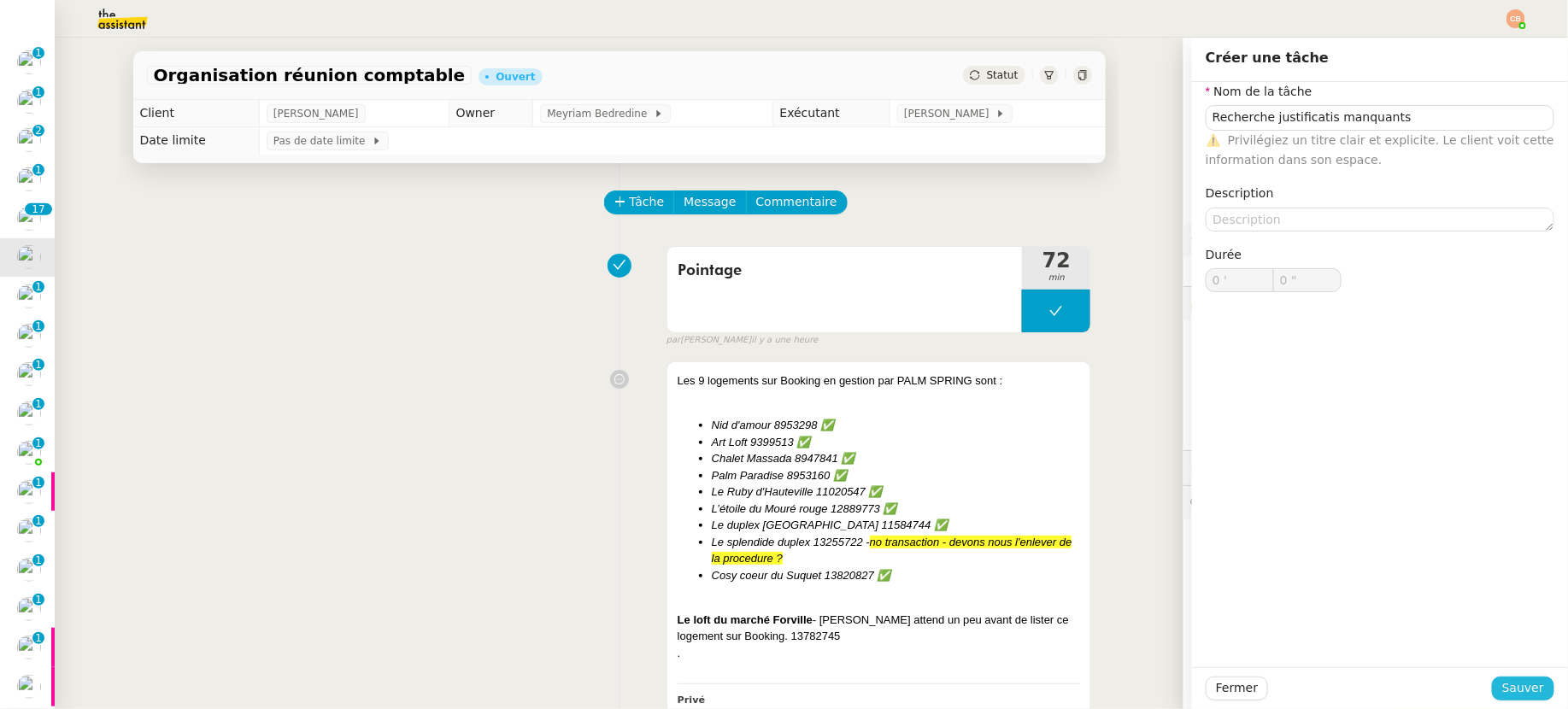
click at [1494, 676] on button "Sauver" at bounding box center [1523, 688] width 62 height 24
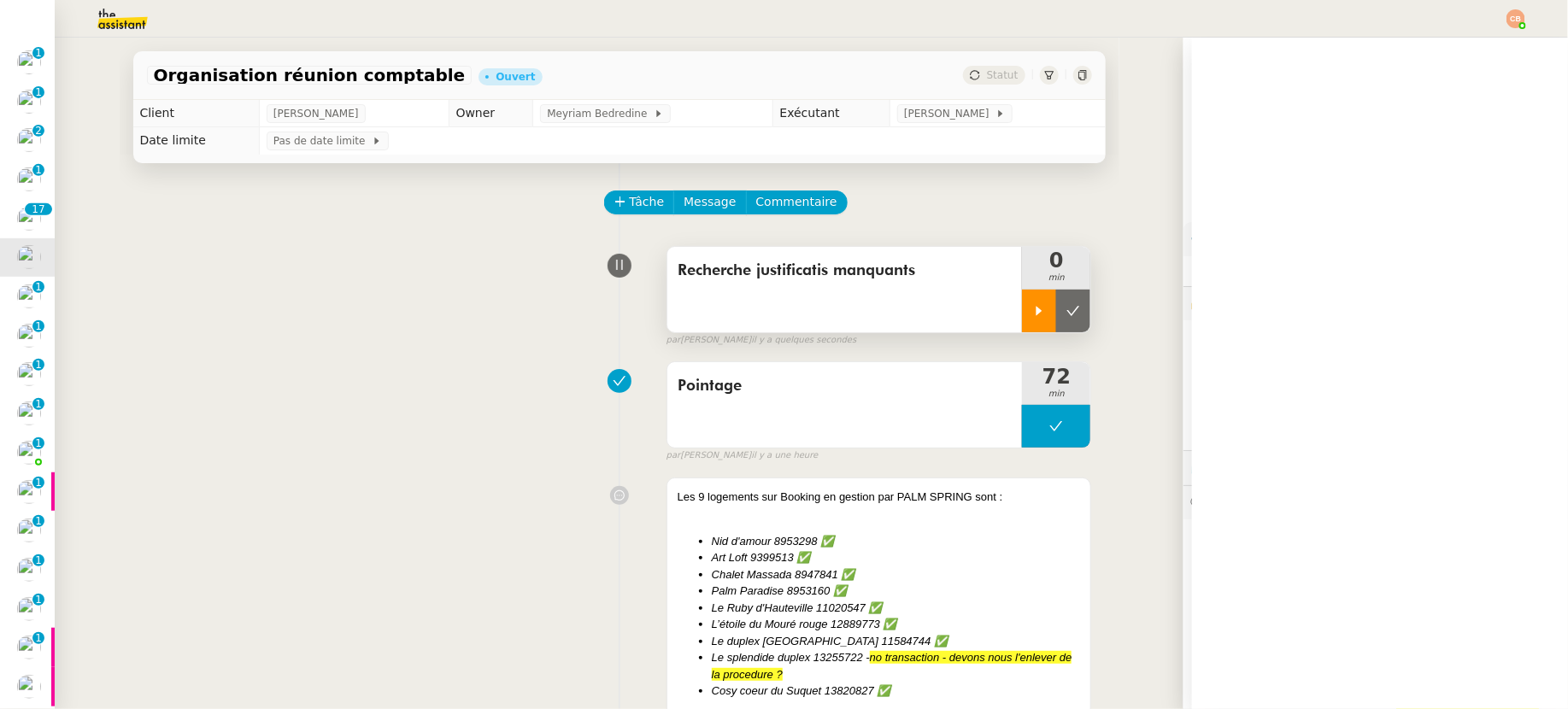
click at [1022, 296] on div at bounding box center [1039, 311] width 34 height 43
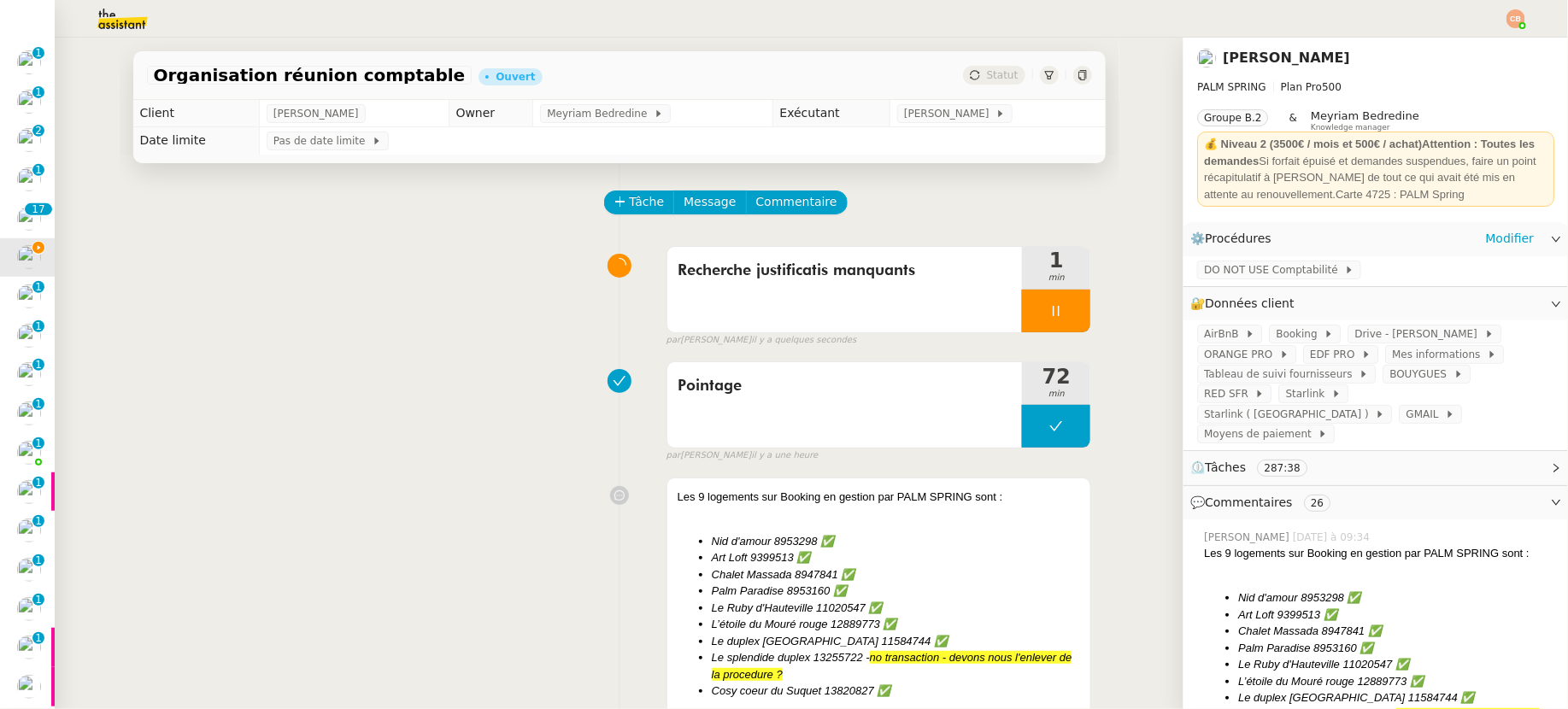
click at [1246, 282] on div "DO NOT USE Comptabilité" at bounding box center [1375, 271] width 385 height 30
click at [1243, 261] on span "DO NOT USE Comptabilité" at bounding box center [1273, 269] width 140 height 17
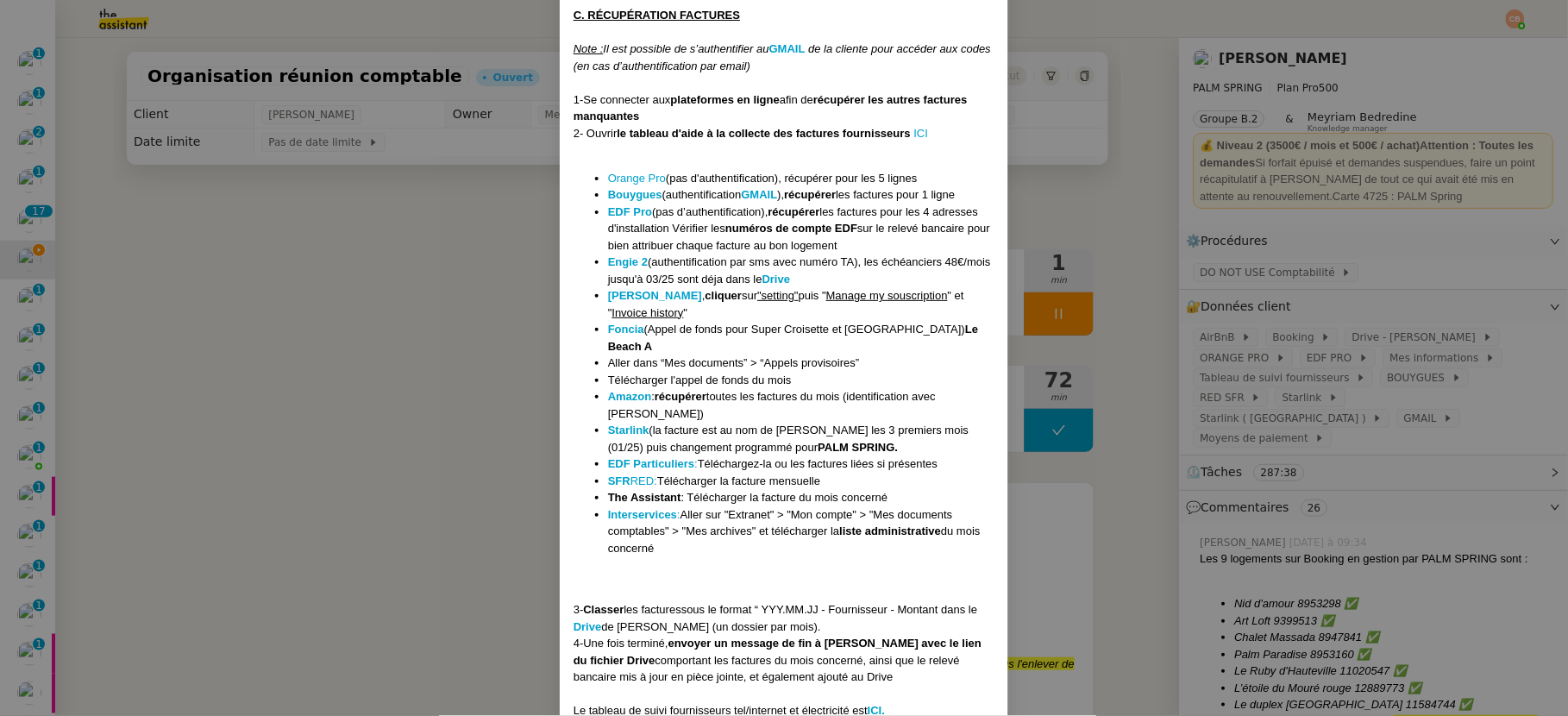
scroll to position [2086, 0]
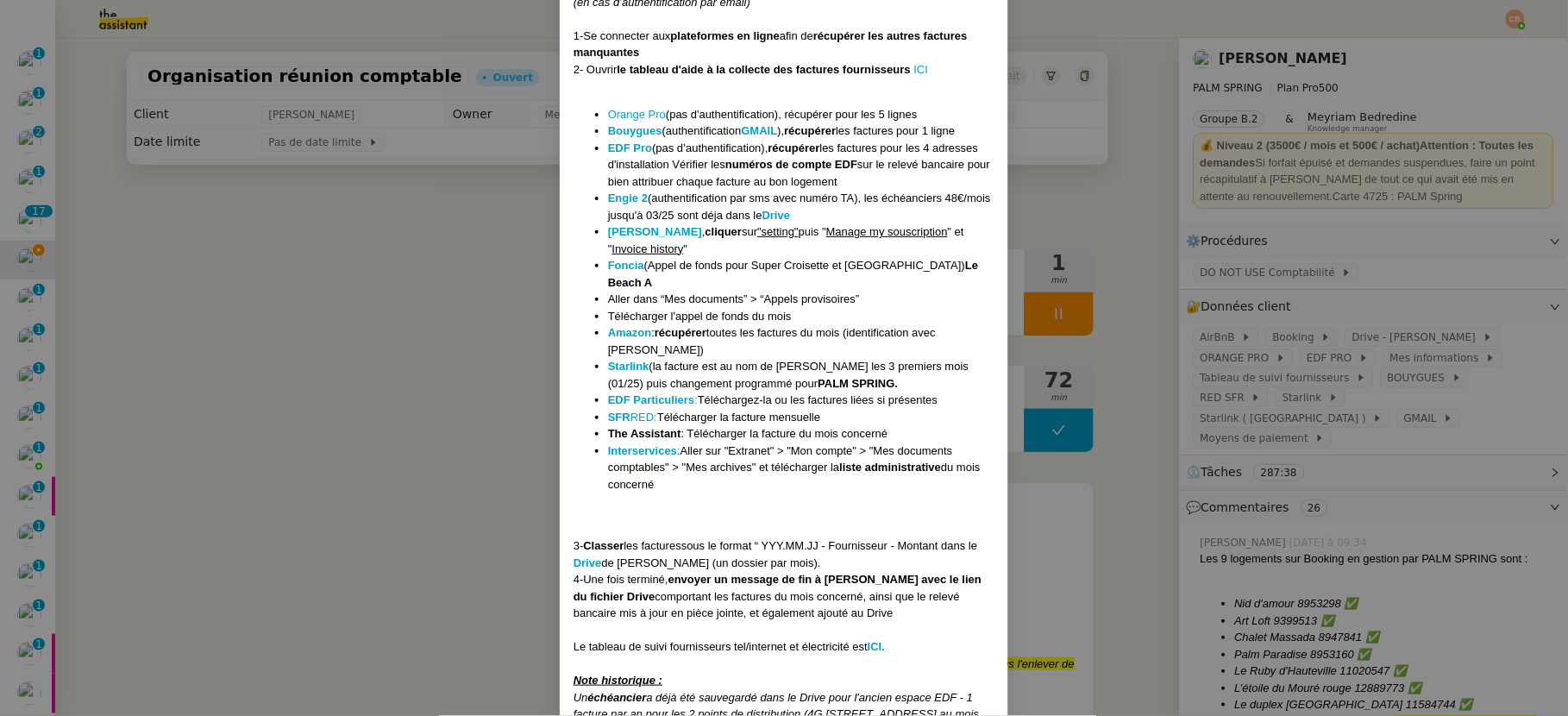
click at [449, 426] on nz-modal-container "Mise à jour le [DATE] Mise en DO NOT USE LE [DATE] ici Contexte : [PERSON_NAME]…" at bounding box center [784, 358] width 1568 height 716
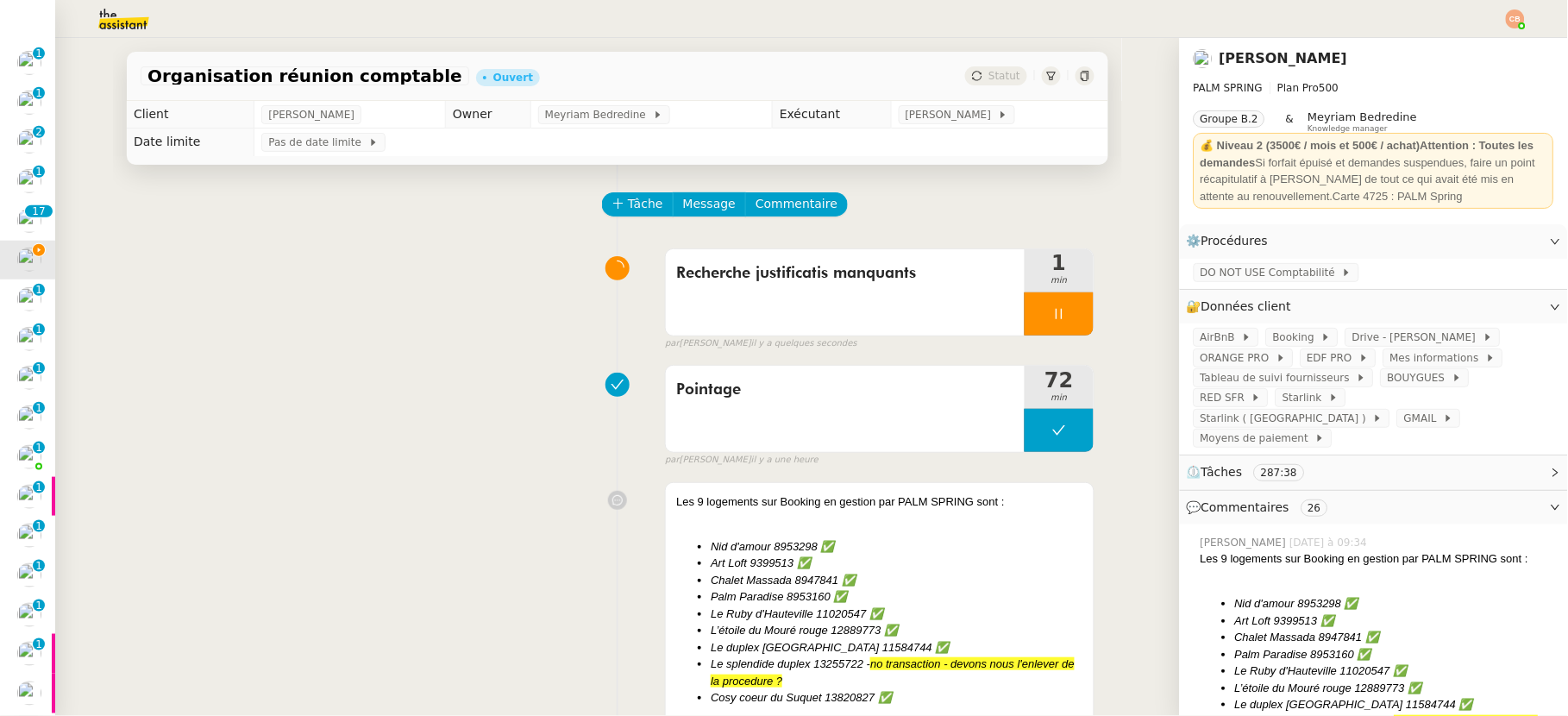
scroll to position [2024, 0]
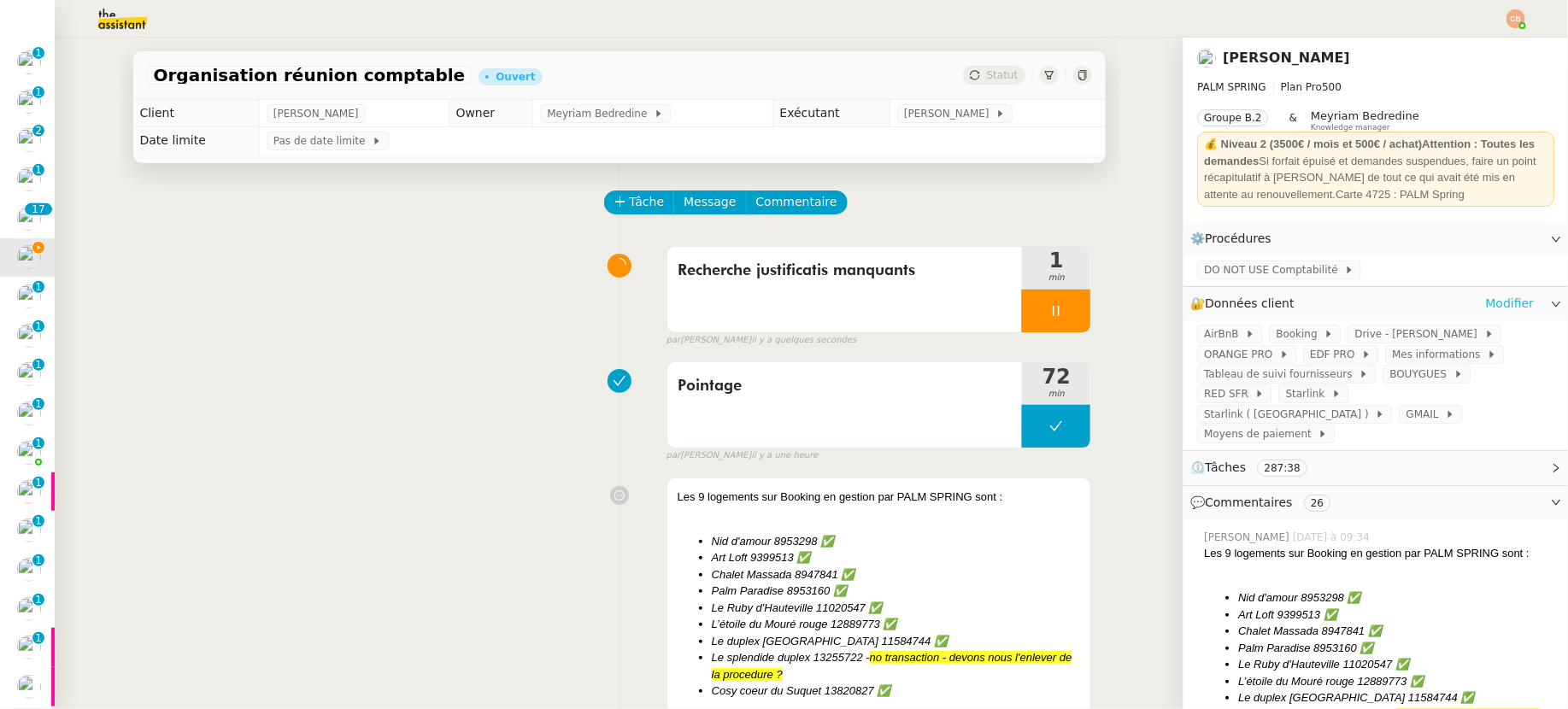
click at [1485, 303] on link "Modifier" at bounding box center [1509, 303] width 48 height 19
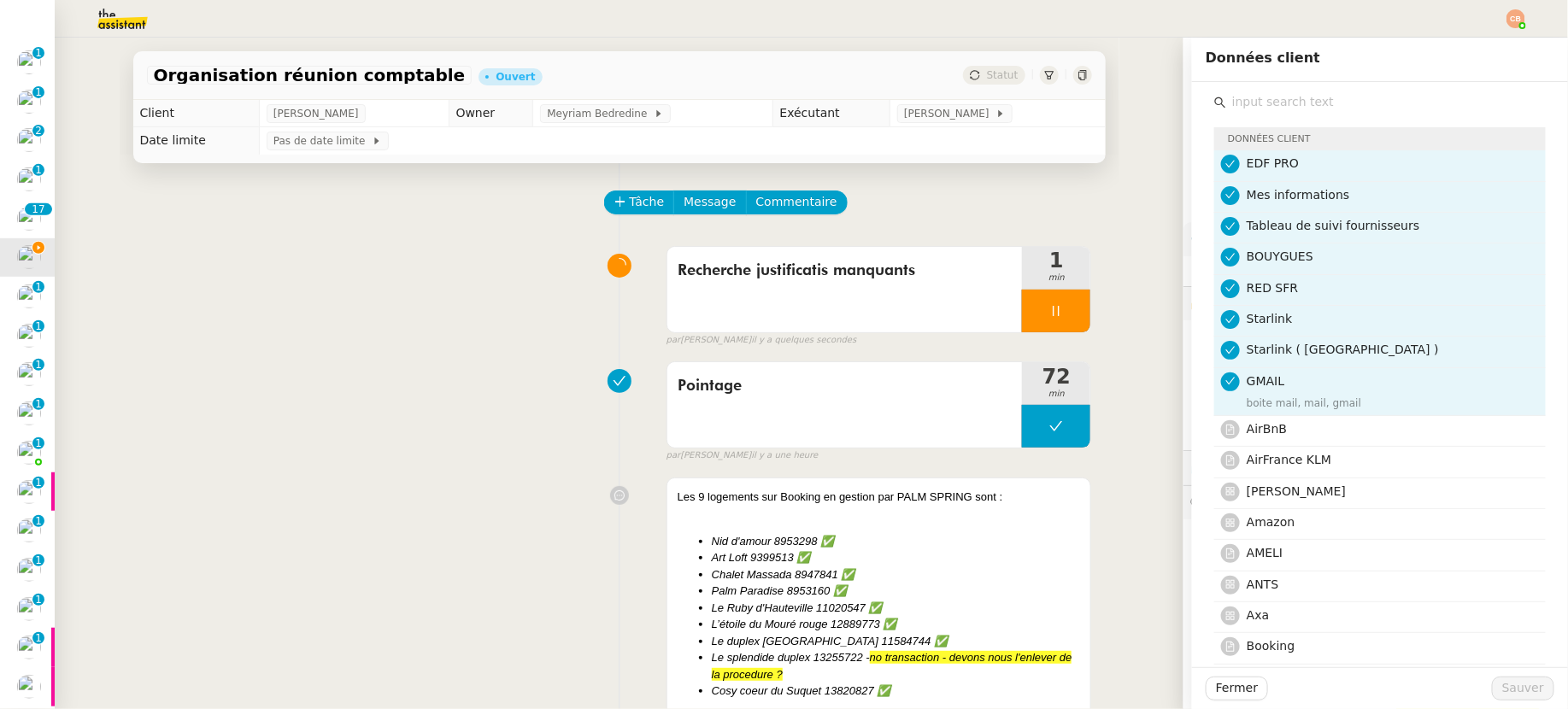
click at [770, 215] on div "Tâche Message Commentaire" at bounding box center [849, 211] width 487 height 41
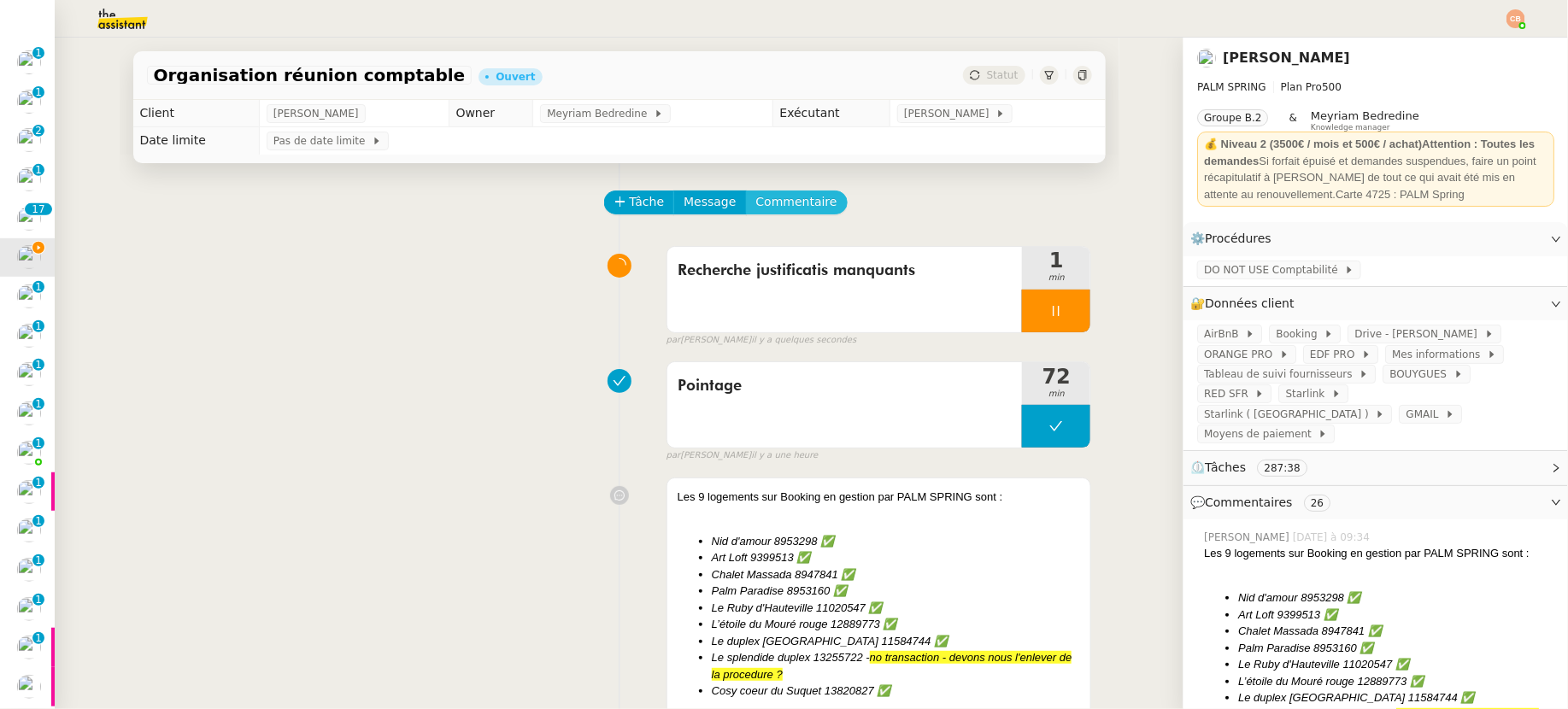
click at [776, 205] on span "Commentaire" at bounding box center [797, 202] width 81 height 19
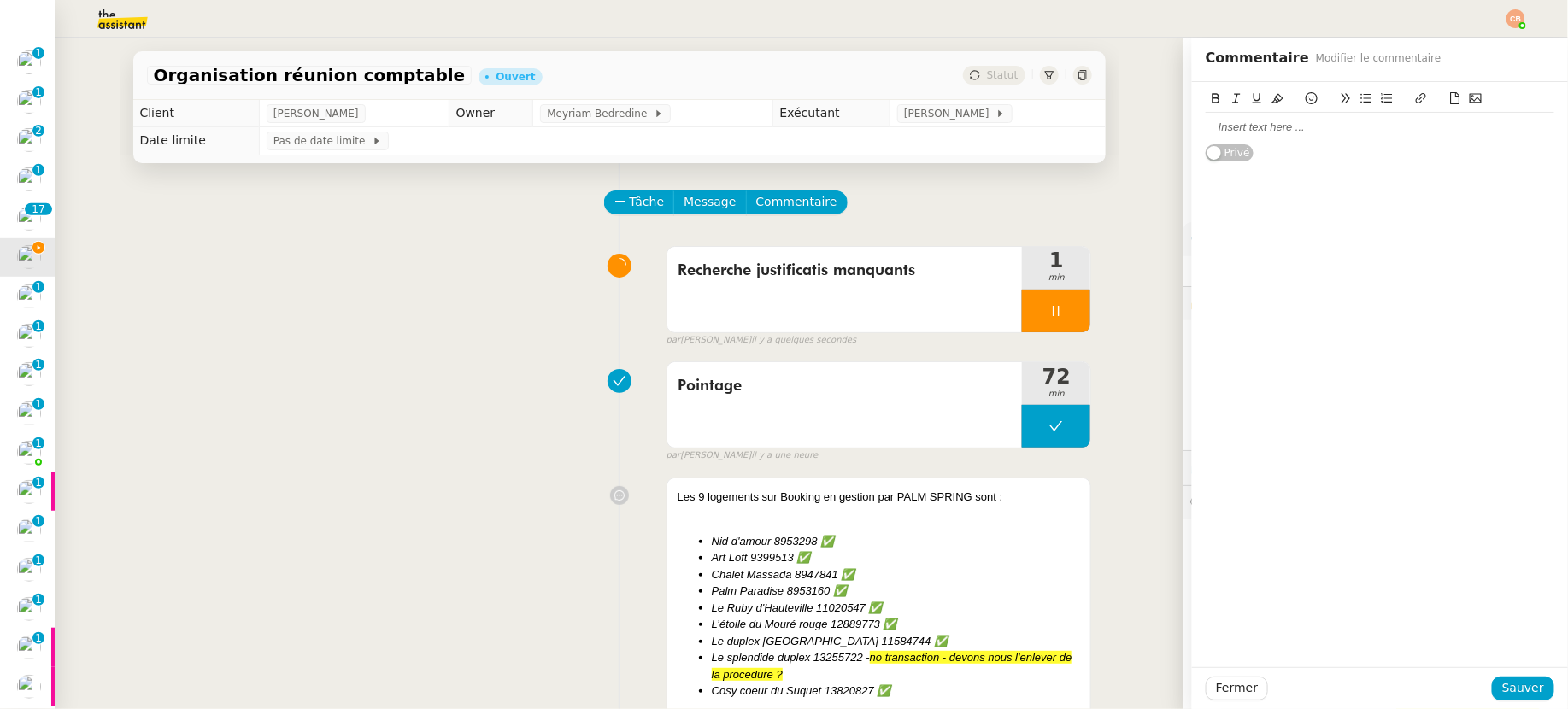
click at [1241, 124] on div at bounding box center [1380, 127] width 348 height 15
click at [1257, 126] on div "Manquants : [PERSON_NAME]" at bounding box center [1380, 127] width 348 height 15
click at [1257, 122] on div "Manquants : Syndic [PERSON_NAME]" at bounding box center [1380, 127] width 348 height 15
click at [1510, 691] on span "Sauver" at bounding box center [1523, 688] width 42 height 19
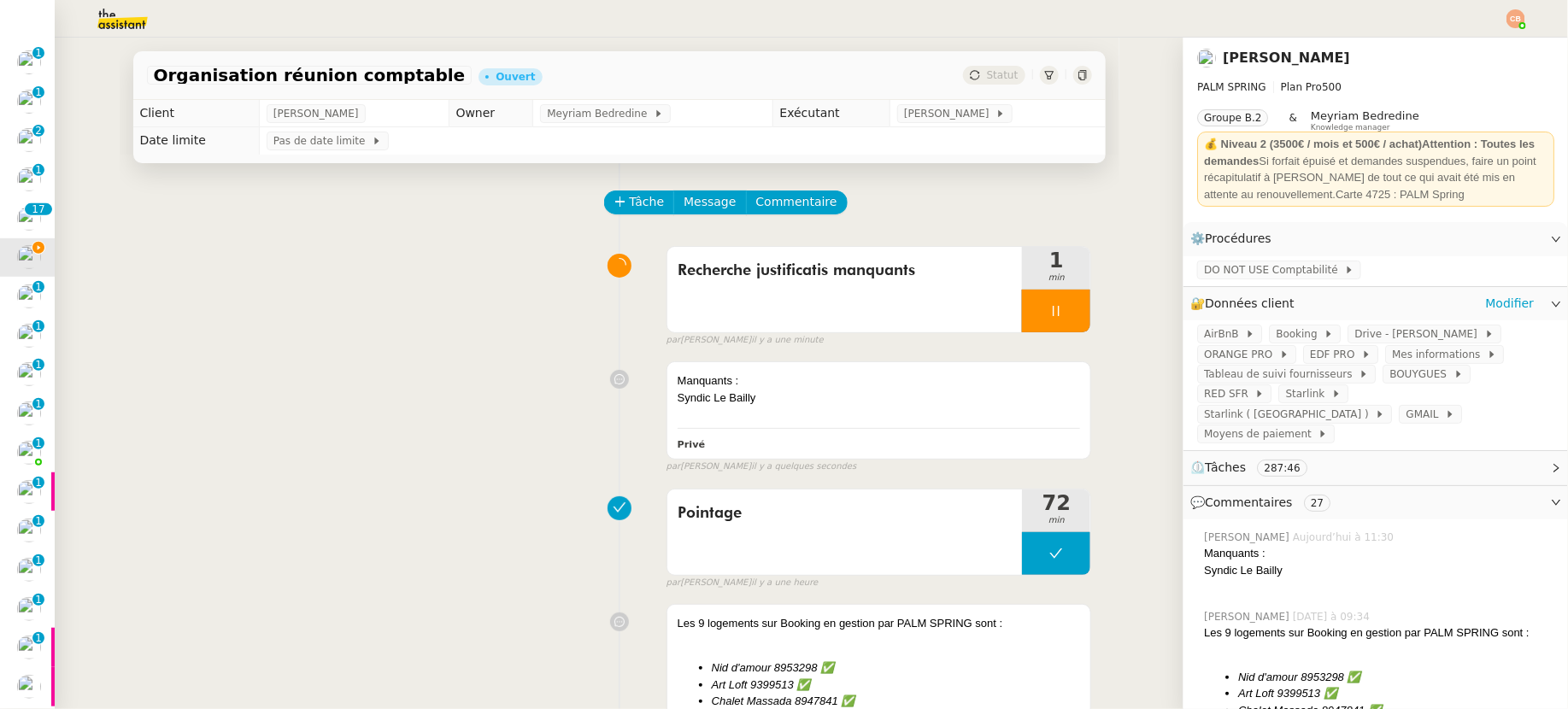
click at [1496, 292] on div "🔐 Données client Modifier" at bounding box center [1375, 303] width 385 height 33
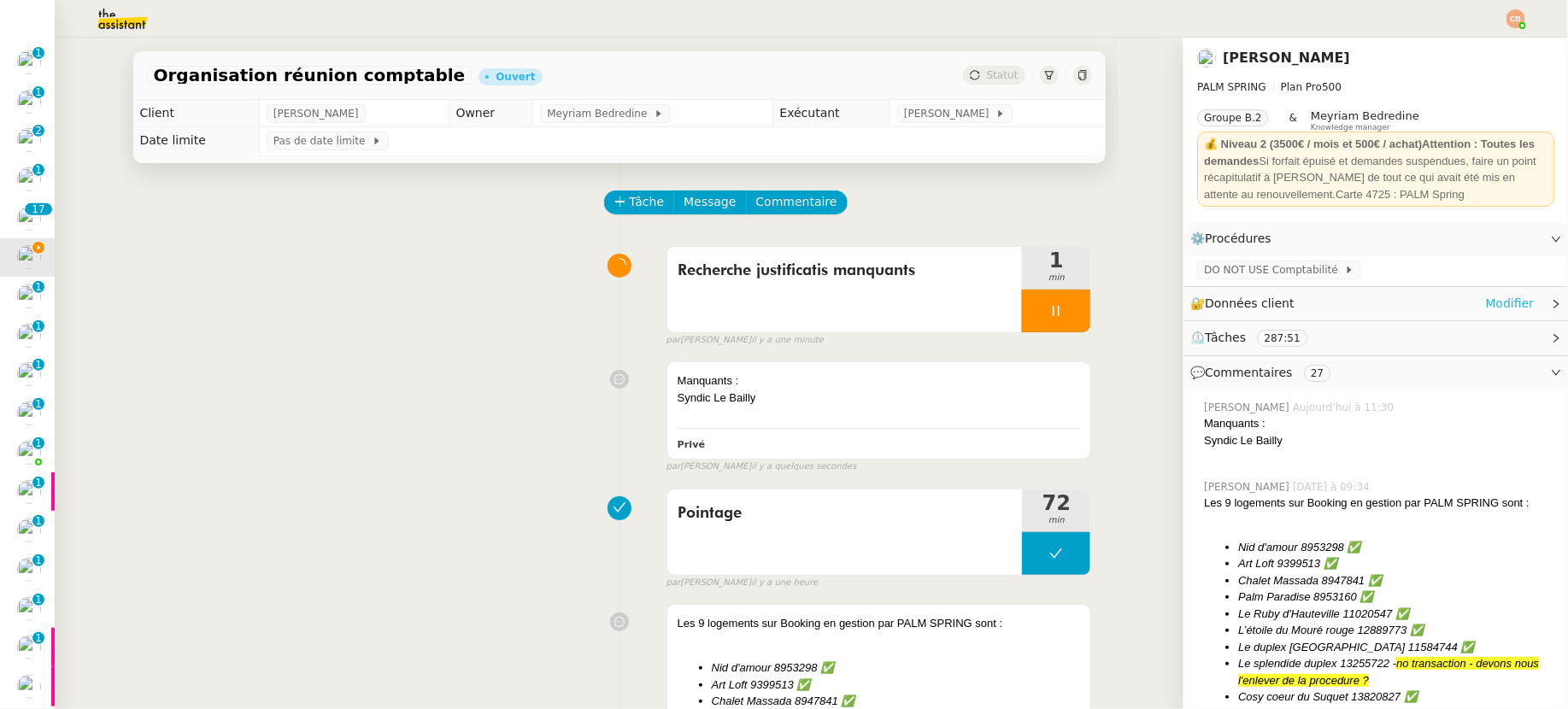
click at [1495, 299] on link "Modifier" at bounding box center [1509, 303] width 48 height 19
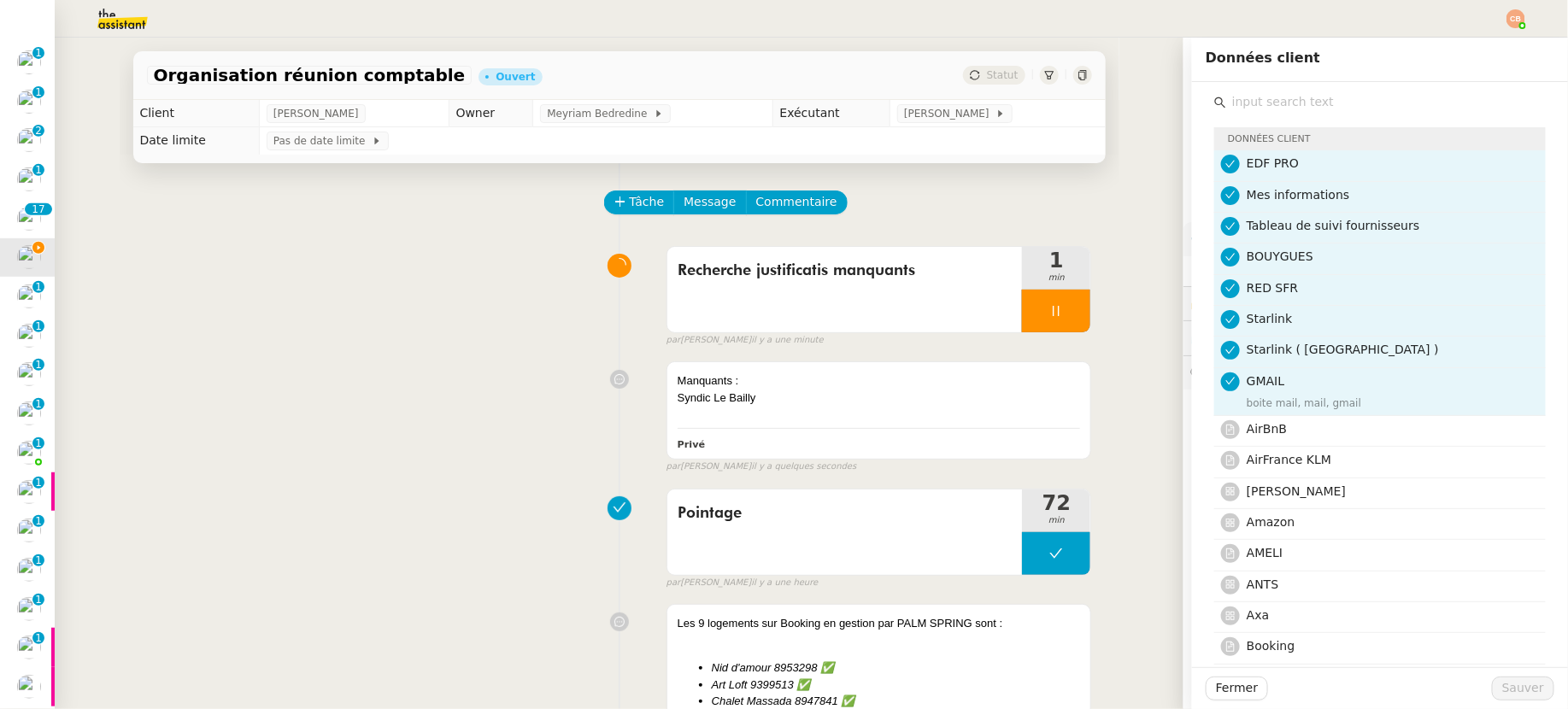
click at [1286, 99] on input "text" at bounding box center [1386, 102] width 319 height 23
type input "EDF"
click at [1301, 428] on h4 "EDF" at bounding box center [1391, 429] width 289 height 19
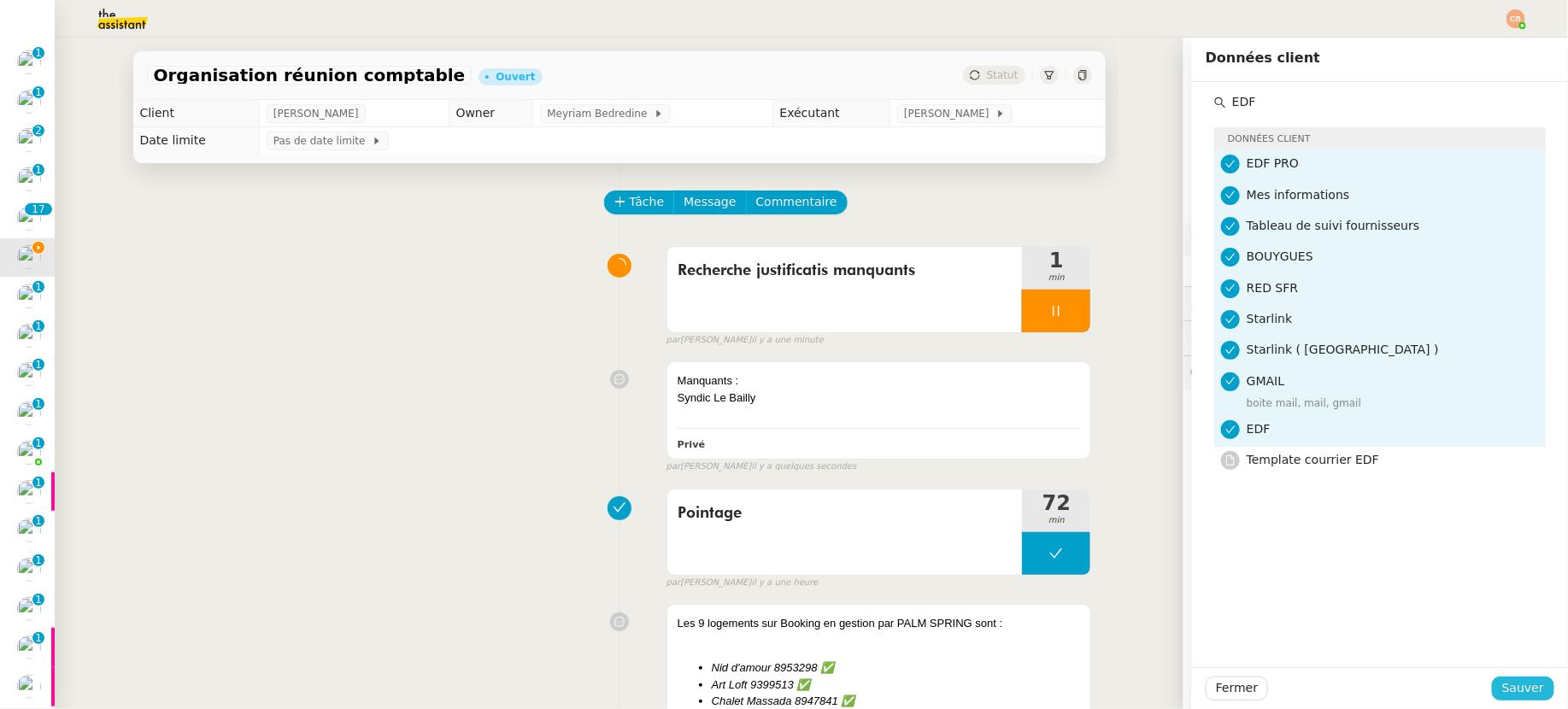
click at [1504, 683] on span "Sauver" at bounding box center [1523, 688] width 42 height 19
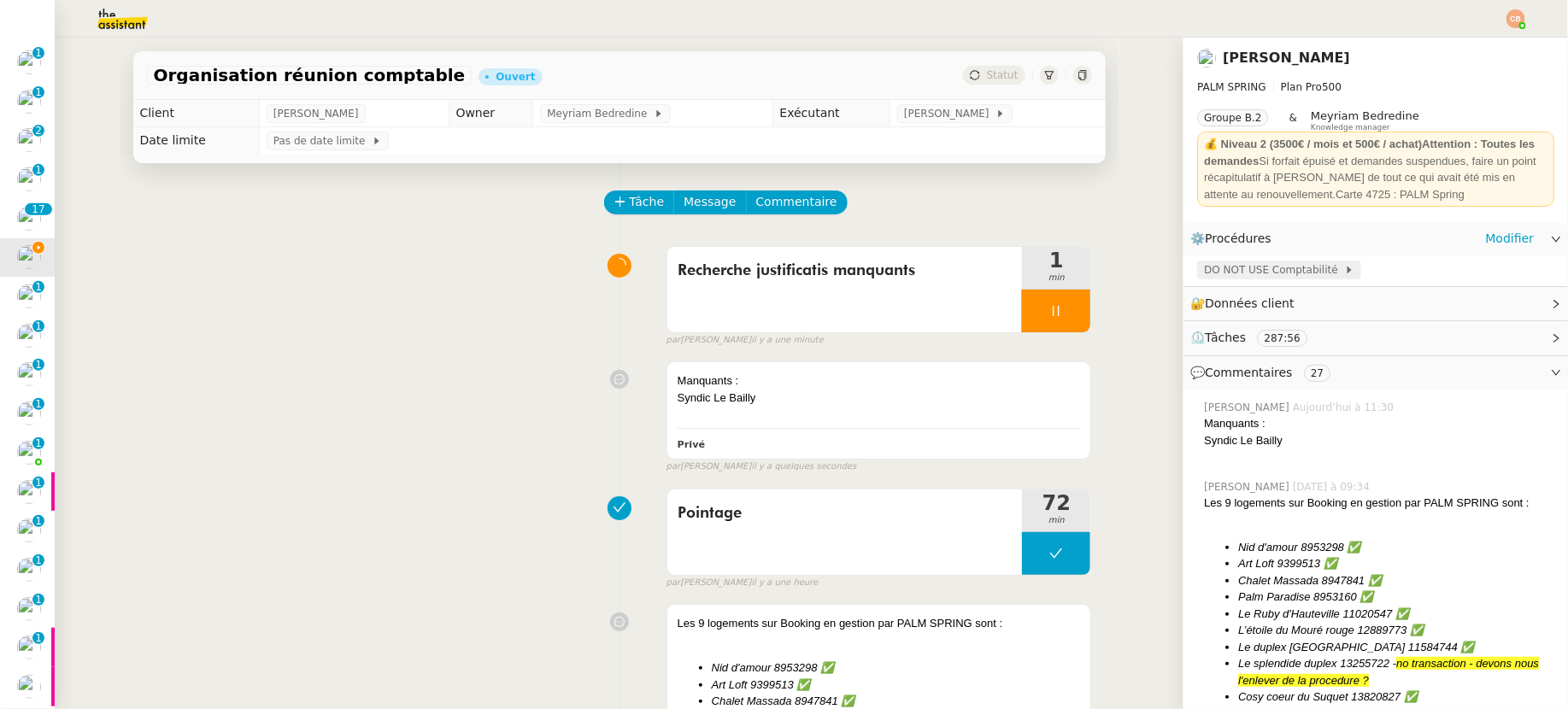
click at [1224, 264] on span "DO NOT USE Comptabilité" at bounding box center [1273, 269] width 140 height 17
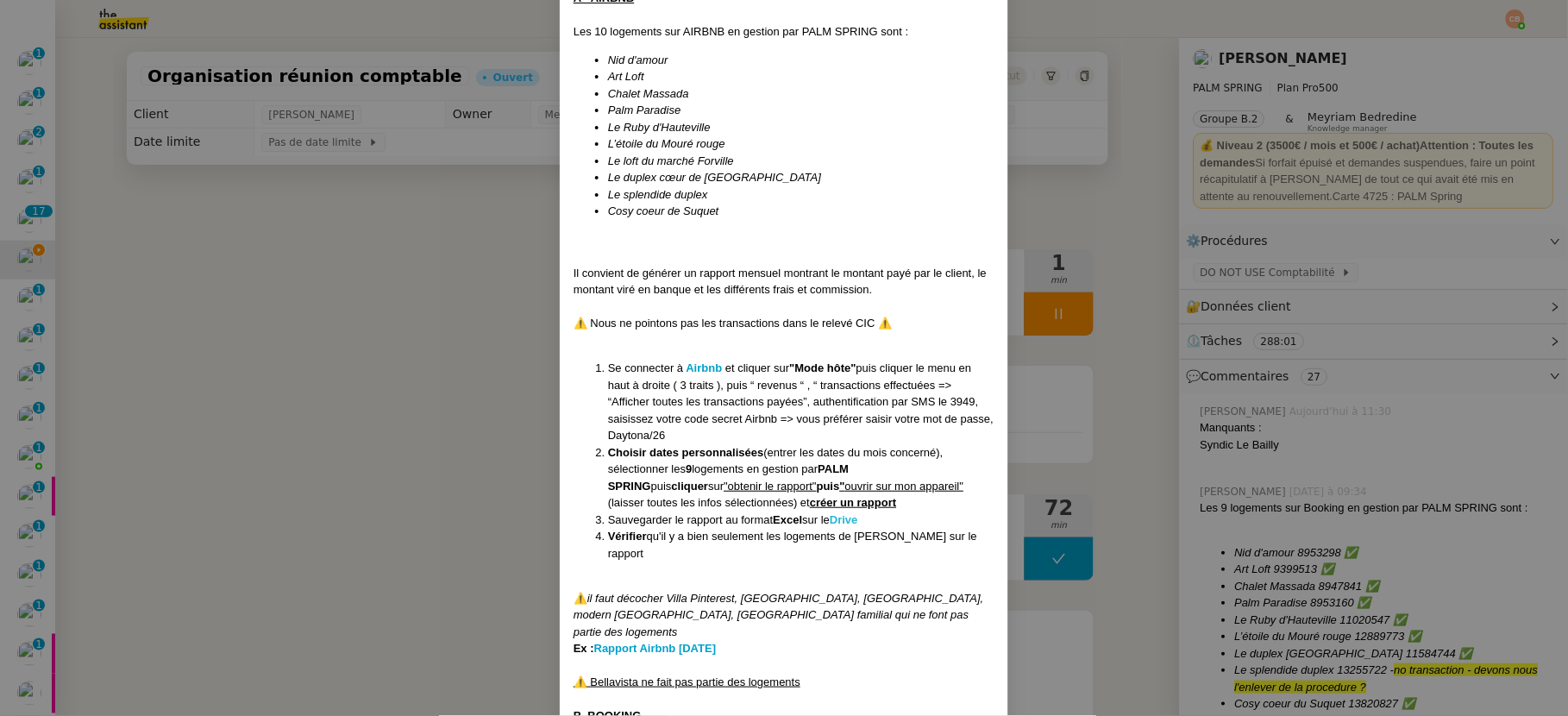
scroll to position [909, 0]
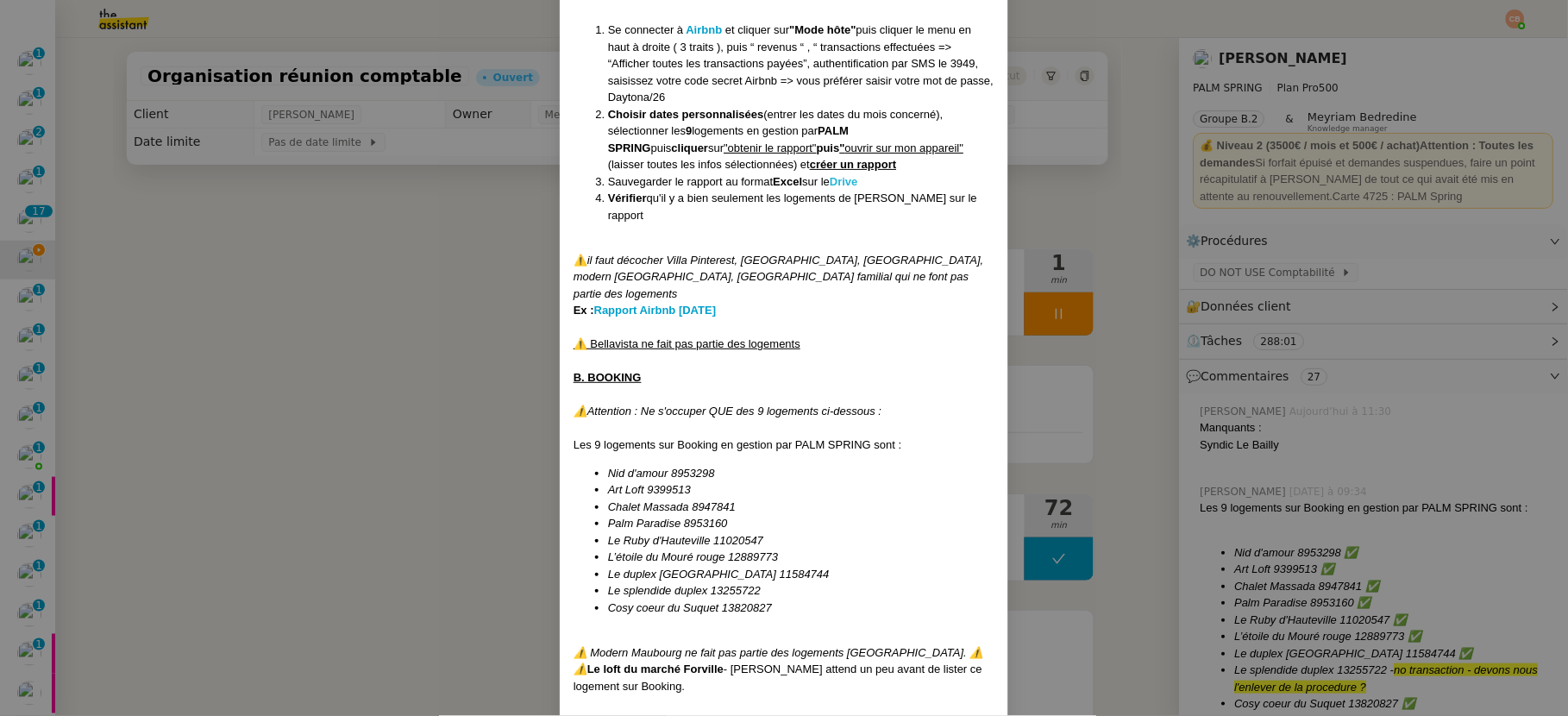
click at [850, 176] on strong "Drive" at bounding box center [843, 181] width 28 height 13
click at [435, 299] on nz-modal-container "Mise à jour le [DATE] Mise en DO NOT USE LE [DATE] ici Contexte : [PERSON_NAME]…" at bounding box center [784, 358] width 1568 height 716
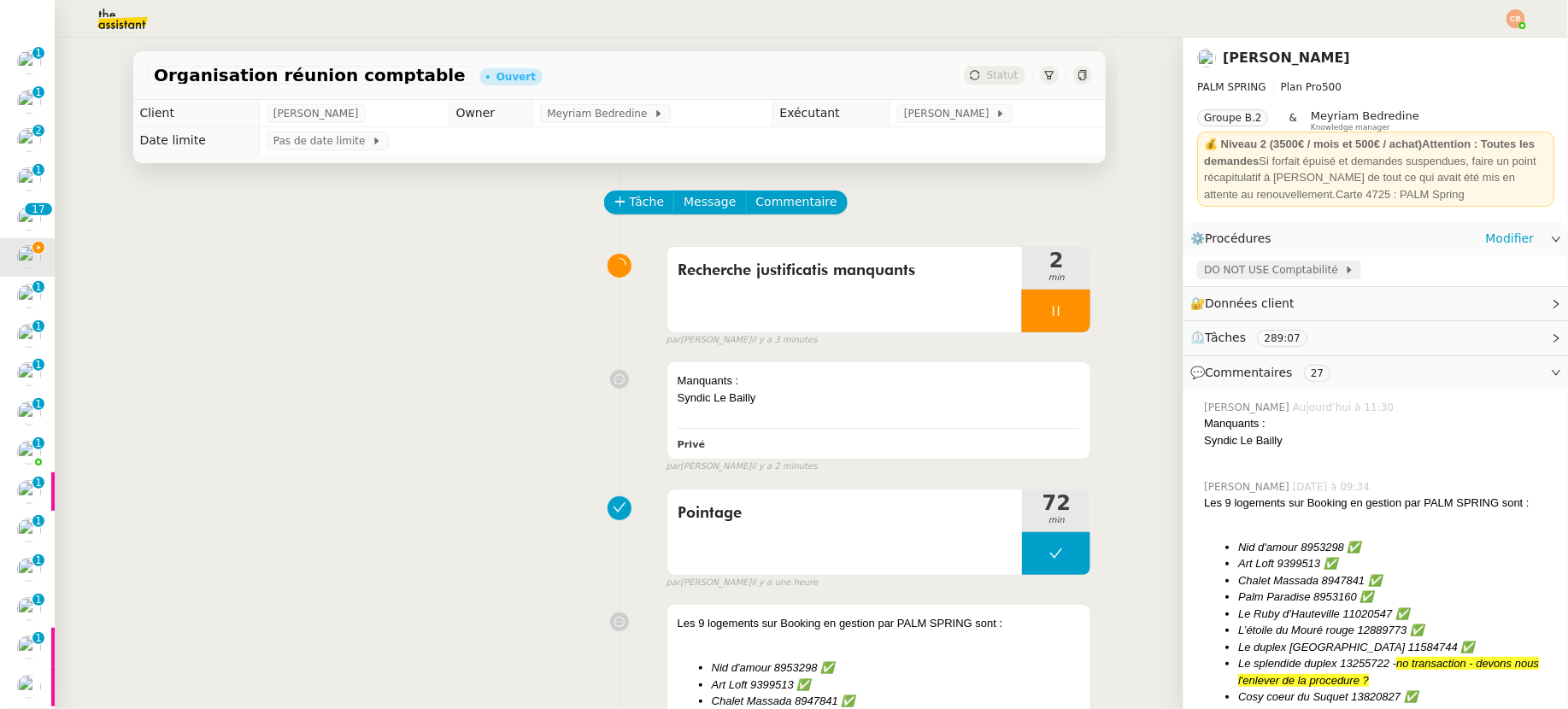
click at [1241, 267] on span "DO NOT USE Comptabilité" at bounding box center [1273, 269] width 140 height 17
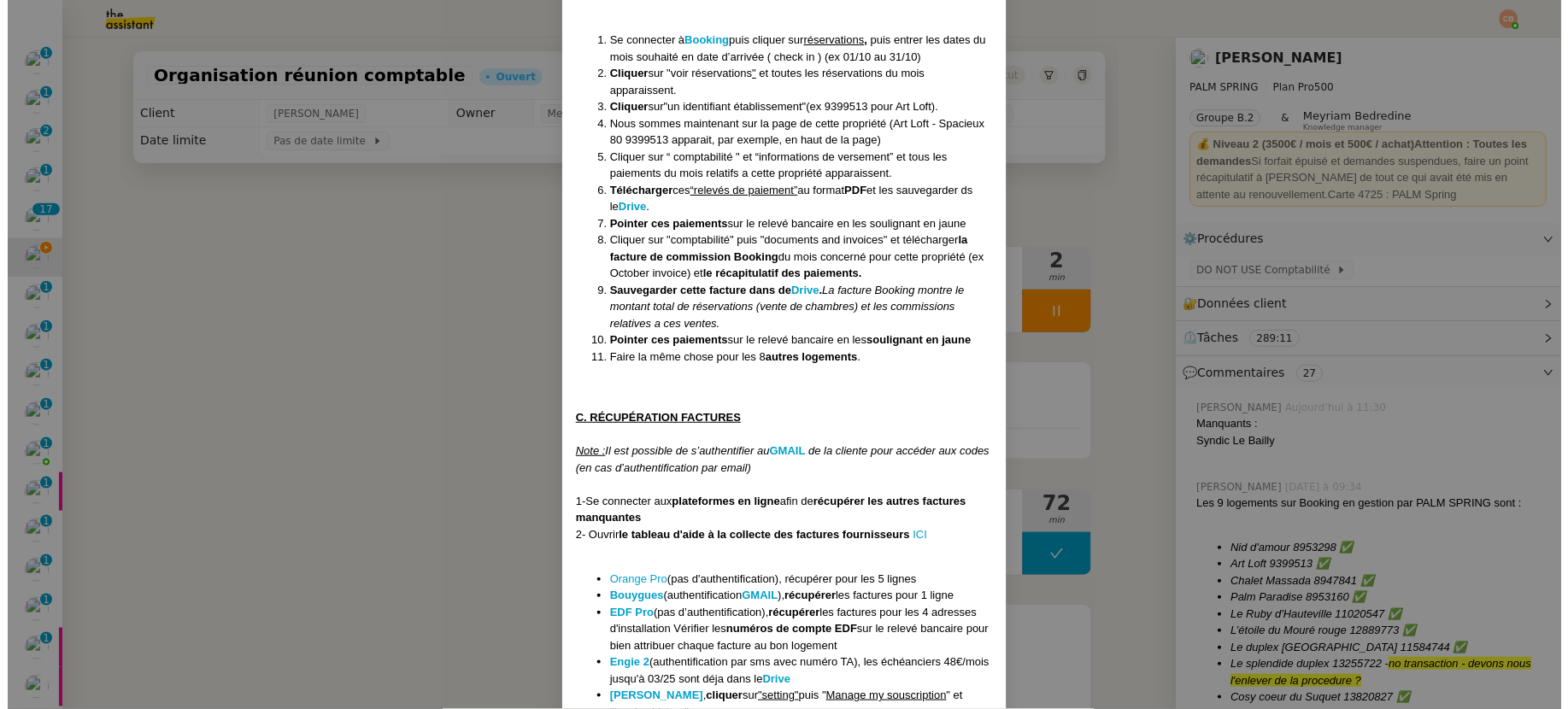
scroll to position [1615, 0]
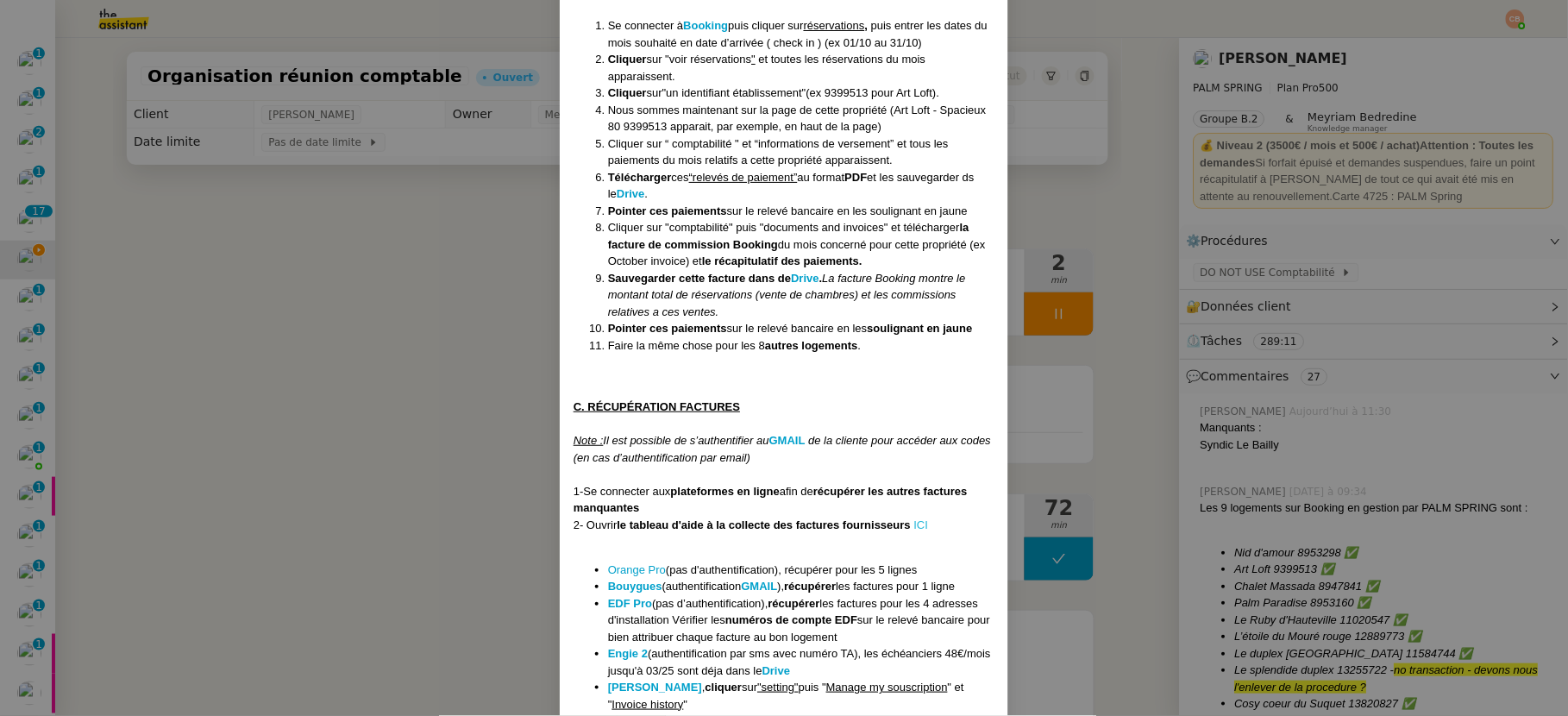
click at [916, 519] on link "ICI" at bounding box center [922, 525] width 15 height 13
drag, startPoint x: 417, startPoint y: 258, endPoint x: 432, endPoint y: 257, distance: 15.0
click at [417, 259] on nz-modal-container "Mise à jour le [DATE] Mise en DO NOT USE LE [DATE] ici Contexte : [PERSON_NAME]…" at bounding box center [784, 358] width 1568 height 716
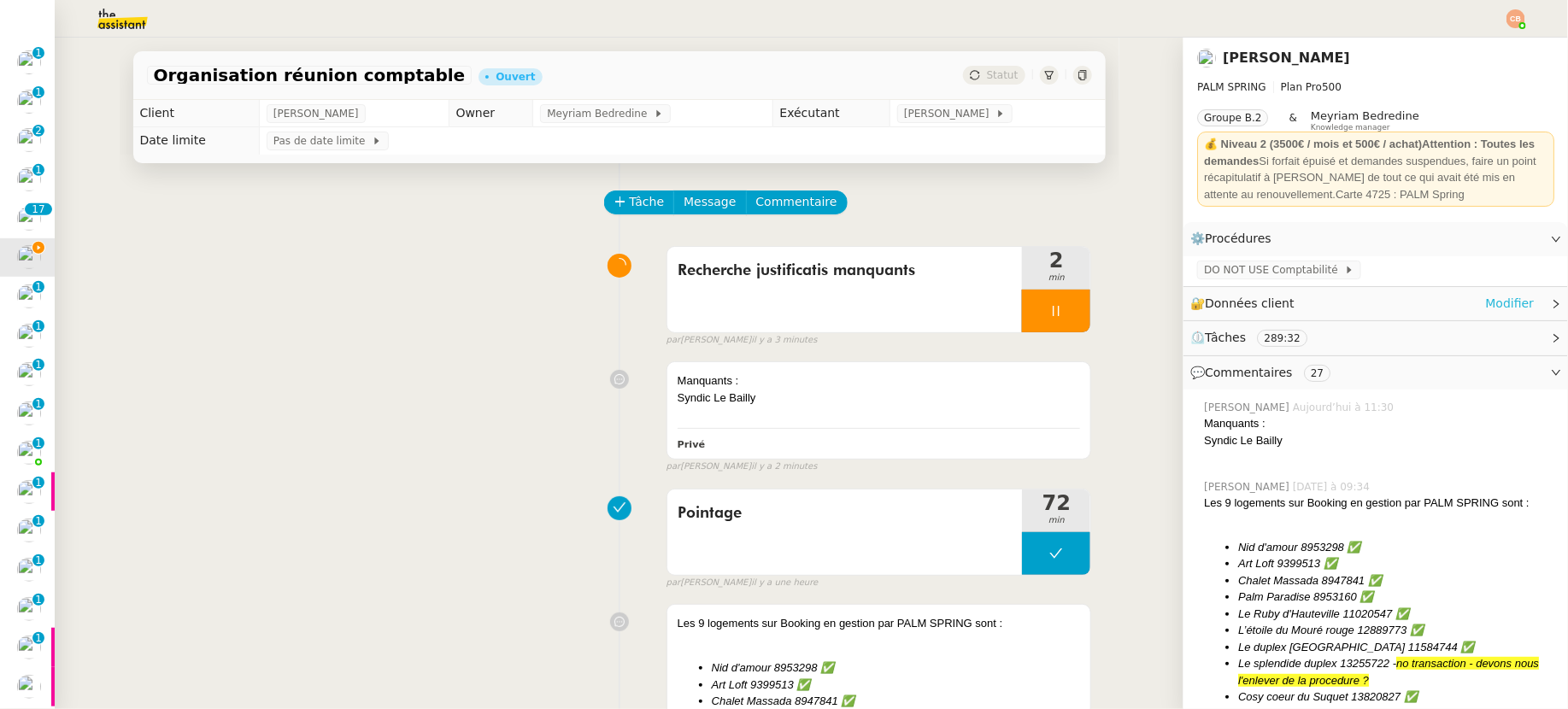
click at [1500, 302] on link "Modifier" at bounding box center [1509, 303] width 48 height 19
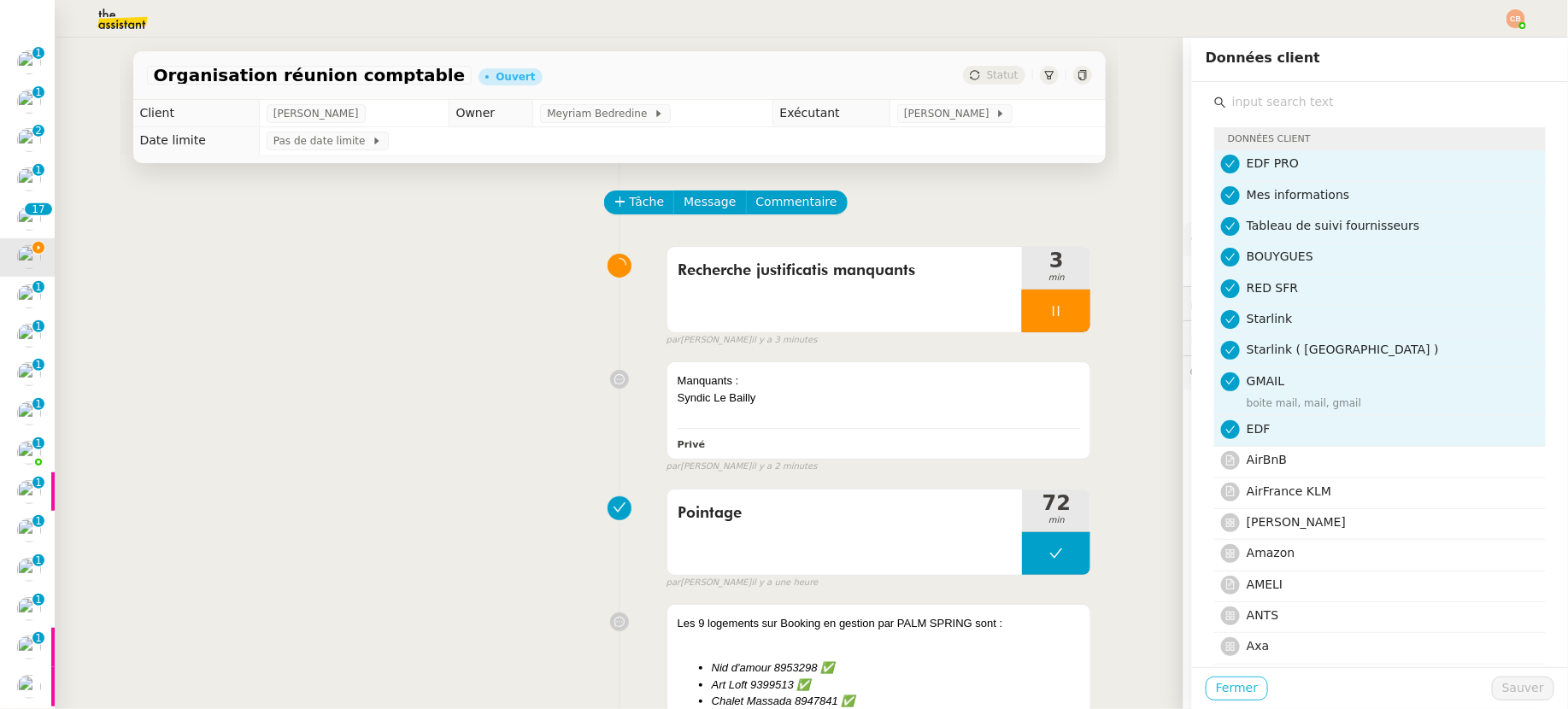
click at [1233, 692] on span "Fermer" at bounding box center [1237, 688] width 42 height 19
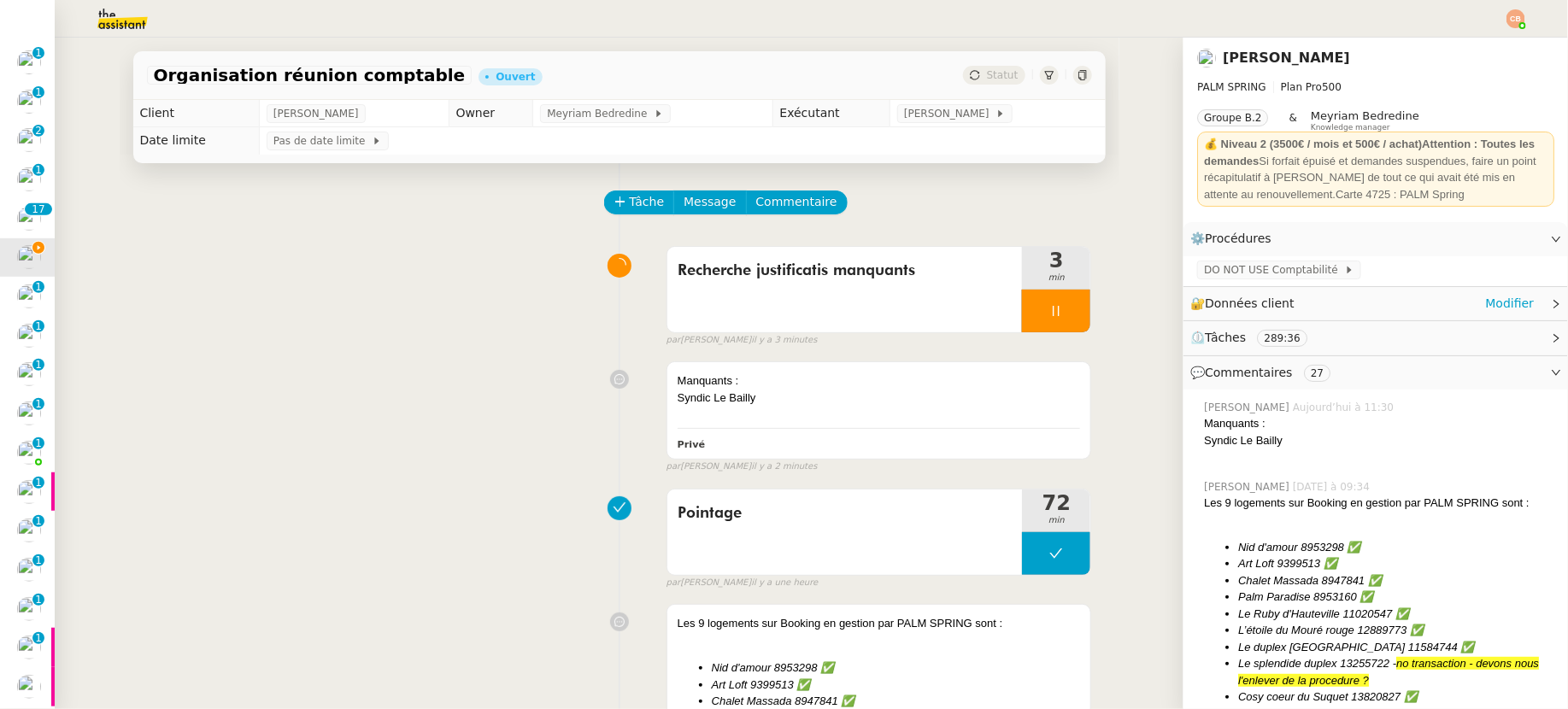
click at [1550, 297] on div "🔐 Données client Modifier" at bounding box center [1375, 303] width 385 height 33
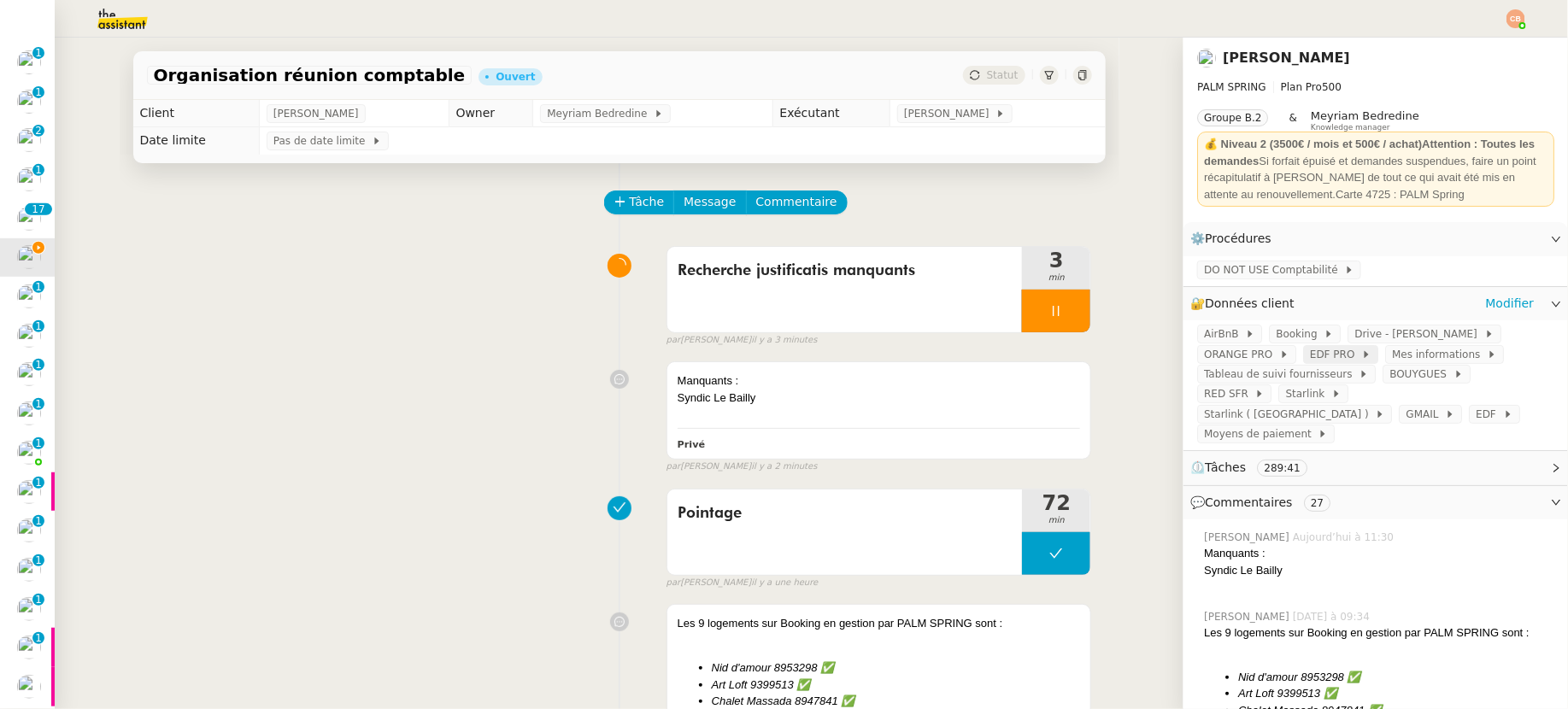
click at [1328, 360] on span "EDF PRO" at bounding box center [1336, 354] width 51 height 17
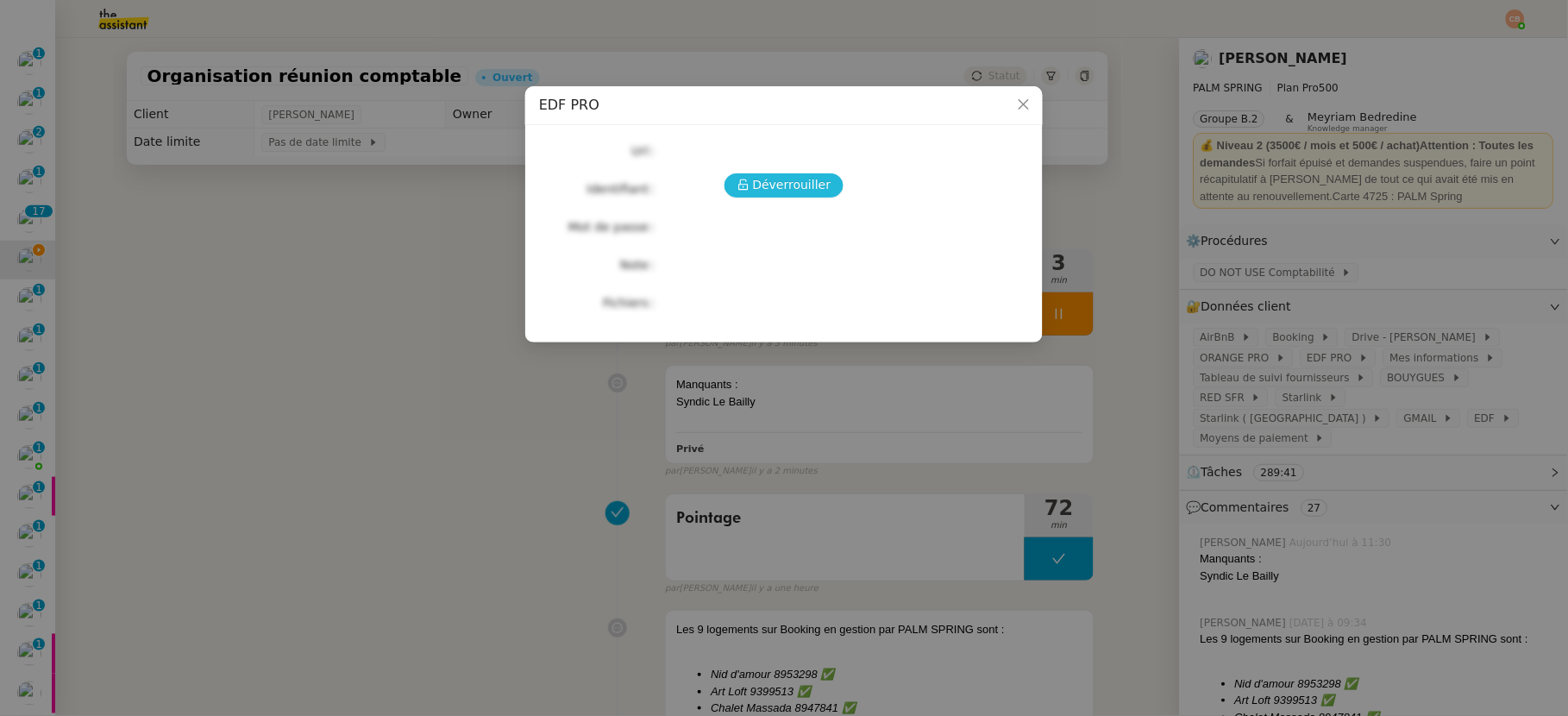
click at [800, 193] on span "Déverrouiller" at bounding box center [792, 185] width 78 height 20
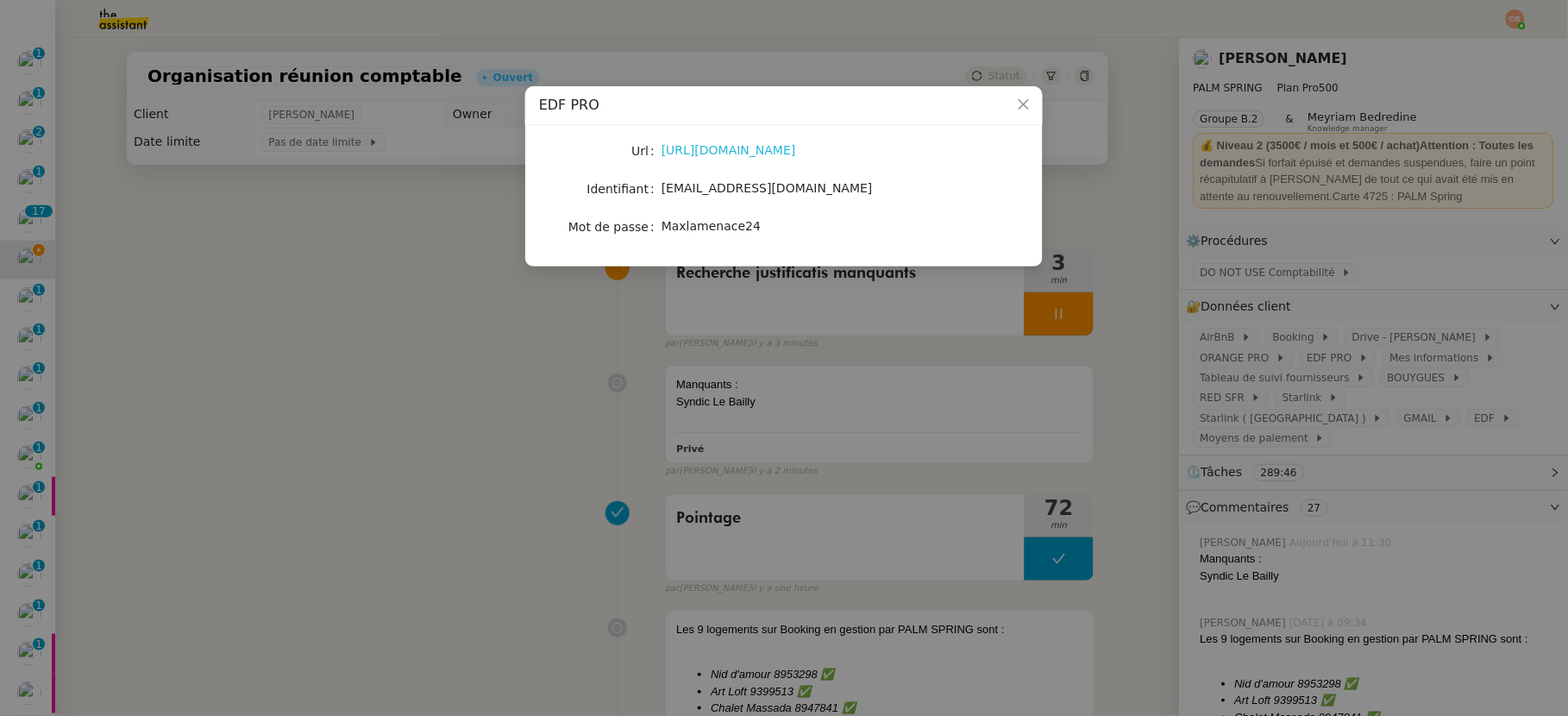
click at [713, 152] on link "[URL][DOMAIN_NAME]" at bounding box center [729, 150] width 135 height 14
drag, startPoint x: 662, startPoint y: 194, endPoint x: 814, endPoint y: 198, distance: 152.1
click at [814, 198] on div "[EMAIL_ADDRESS][DOMAIN_NAME]" at bounding box center [804, 188] width 285 height 20
copy span "[EMAIL_ADDRESS][DOMAIN_NAME]"
drag, startPoint x: 663, startPoint y: 227, endPoint x: 787, endPoint y: 235, distance: 124.3
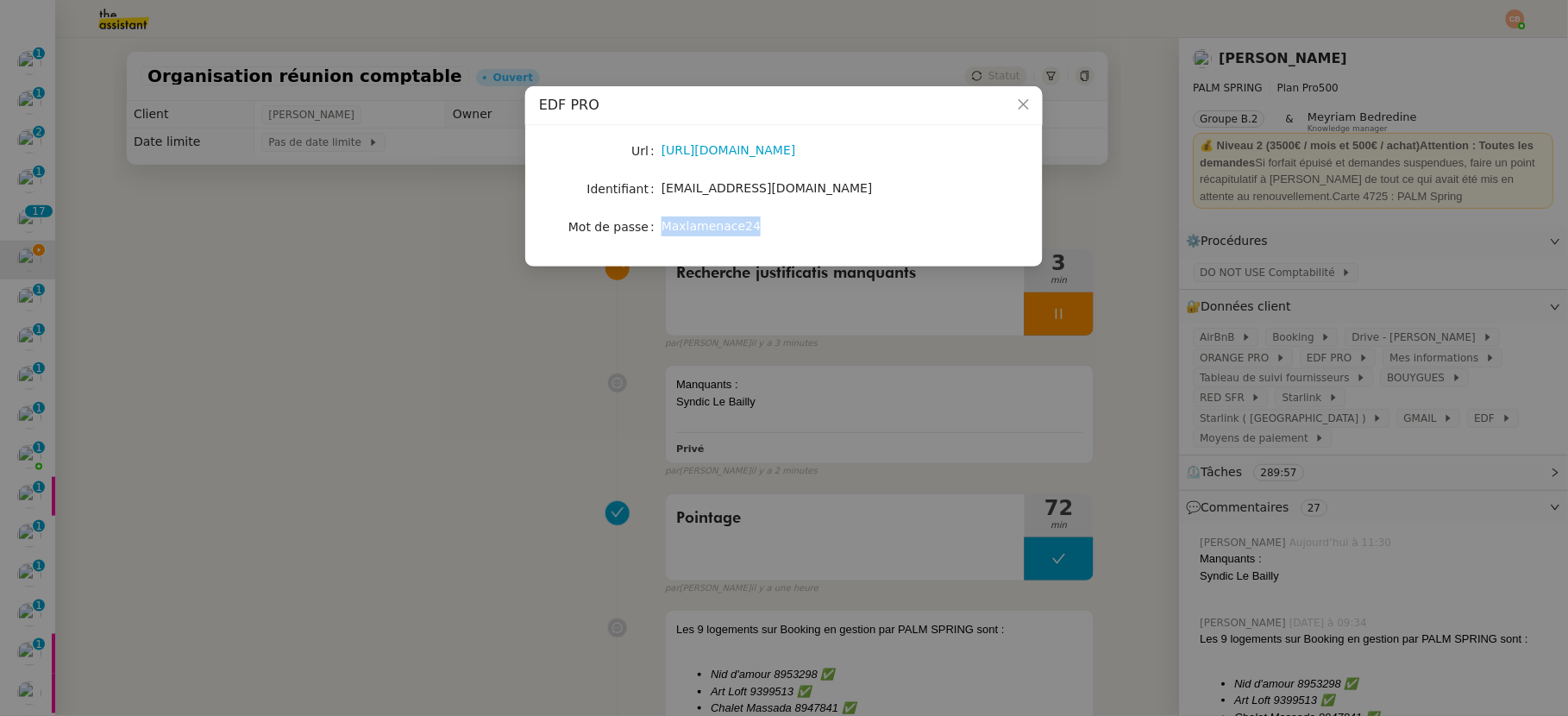
click at [787, 235] on div "Maxlamenace24" at bounding box center [804, 227] width 285 height 20
copy span "Maxlamenace24"
click at [457, 289] on nz-modal-container "EDF PRO Url [URL][DOMAIN_NAME] Identifiant [EMAIL_ADDRESS][DOMAIN_NAME] Mot de …" at bounding box center [784, 358] width 1568 height 716
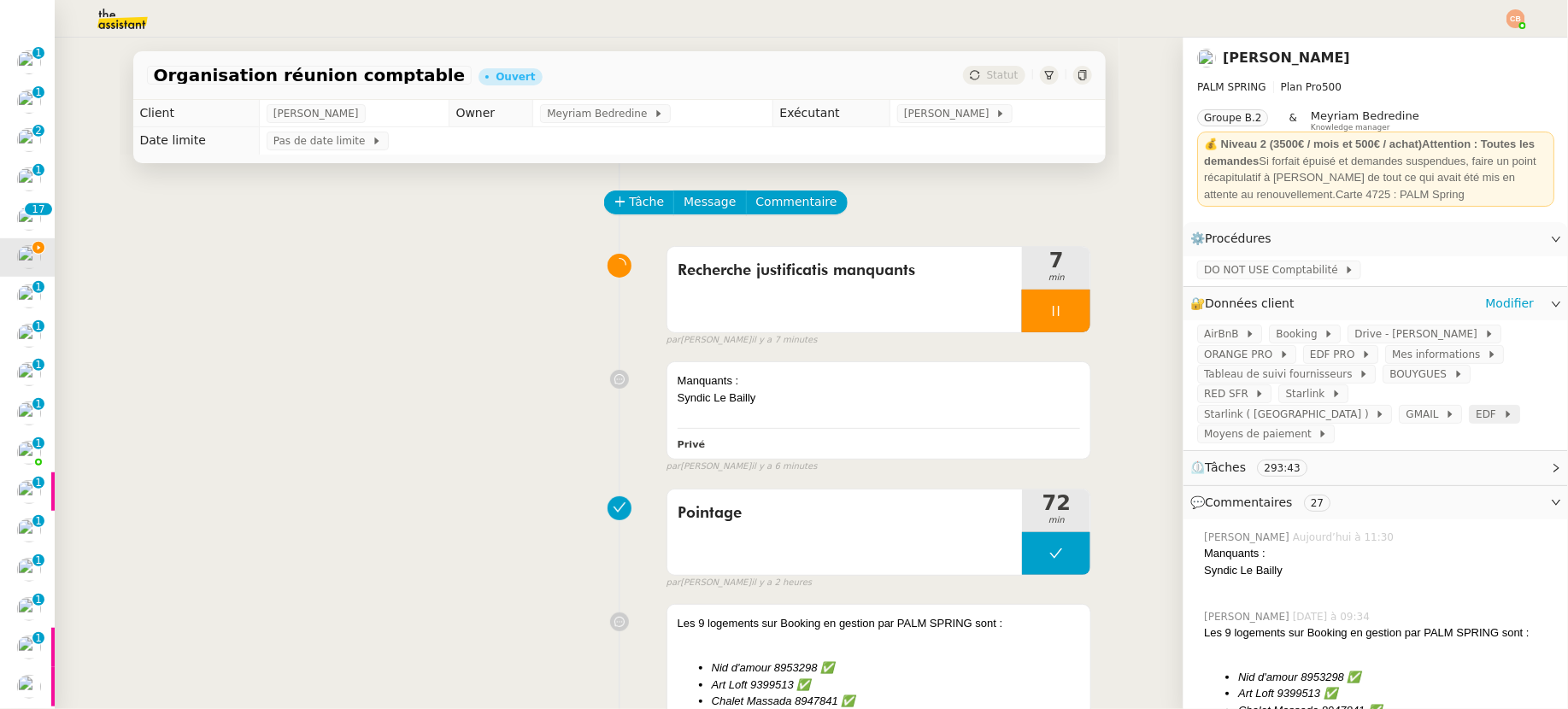
click at [1476, 406] on span "EDF" at bounding box center [1489, 413] width 26 height 17
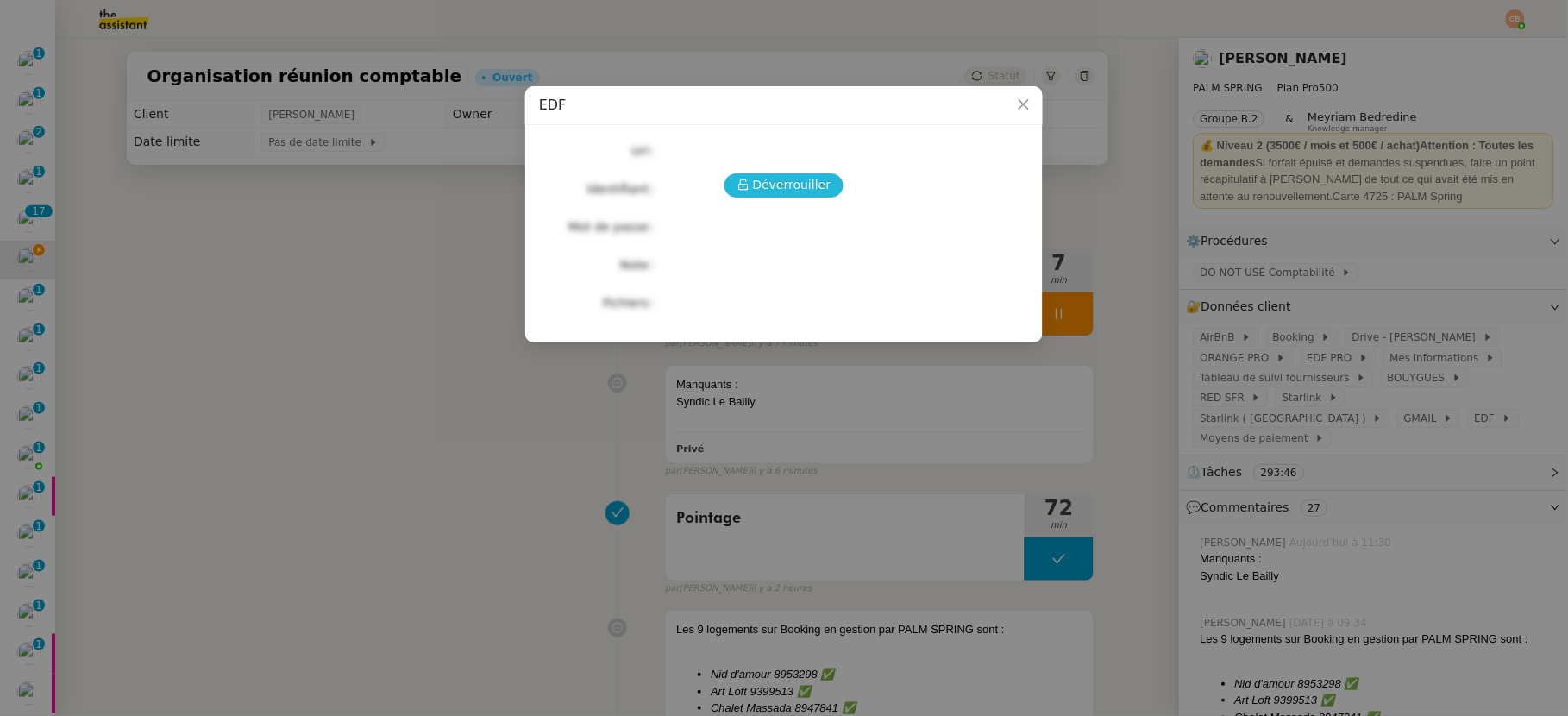
click at [795, 191] on span "Déverrouiller" at bounding box center [792, 185] width 78 height 20
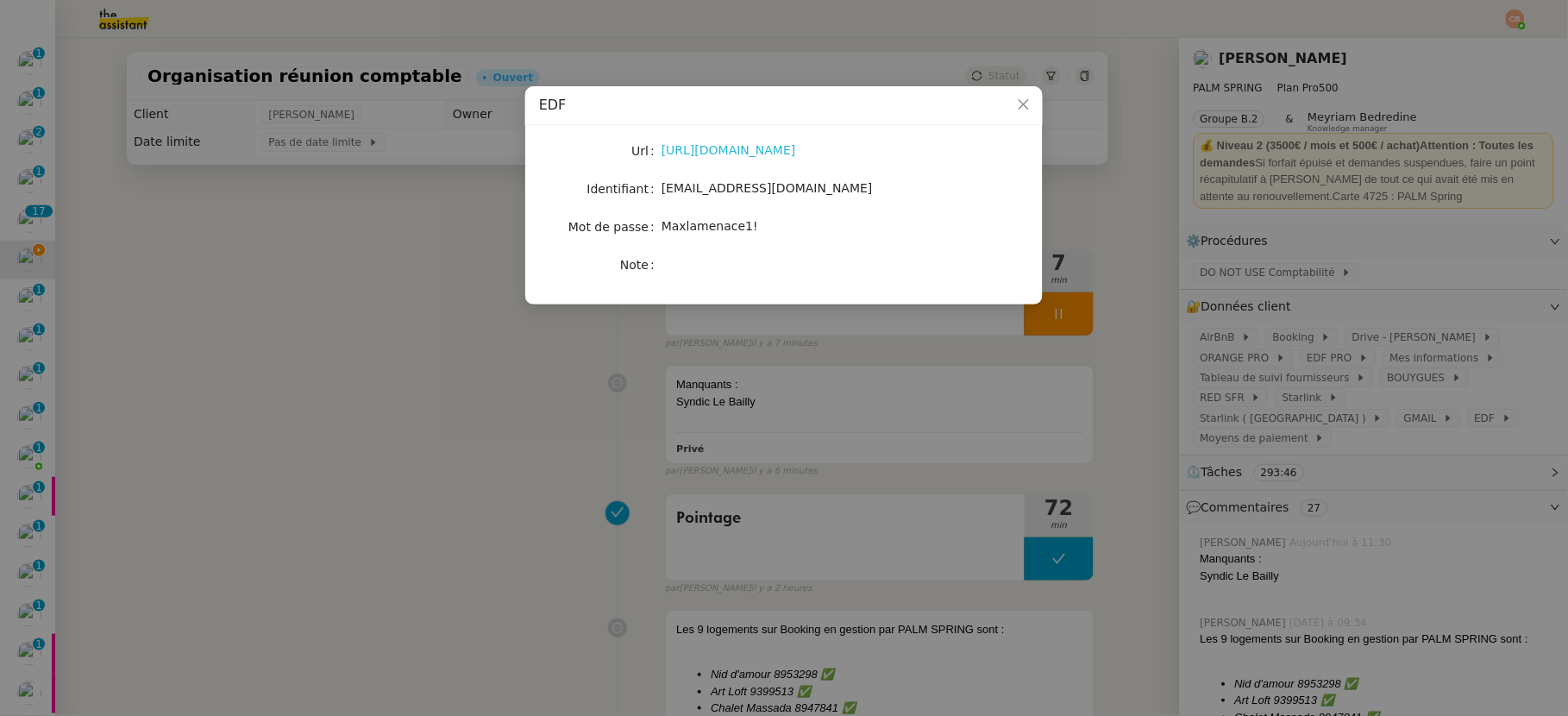
click at [786, 153] on link "[URL][DOMAIN_NAME]" at bounding box center [729, 150] width 135 height 14
drag, startPoint x: 664, startPoint y: 187, endPoint x: 801, endPoint y: 186, distance: 137.0
click at [801, 186] on div "[EMAIL_ADDRESS][DOMAIN_NAME]" at bounding box center [804, 188] width 285 height 20
copy span "[EMAIL_ADDRESS][DOMAIN_NAME]"
click at [431, 306] on nz-modal-container "EDF Url [URL][DOMAIN_NAME] Identifiant [EMAIL_ADDRESS][DOMAIN_NAME] Mot de pass…" at bounding box center [784, 358] width 1568 height 716
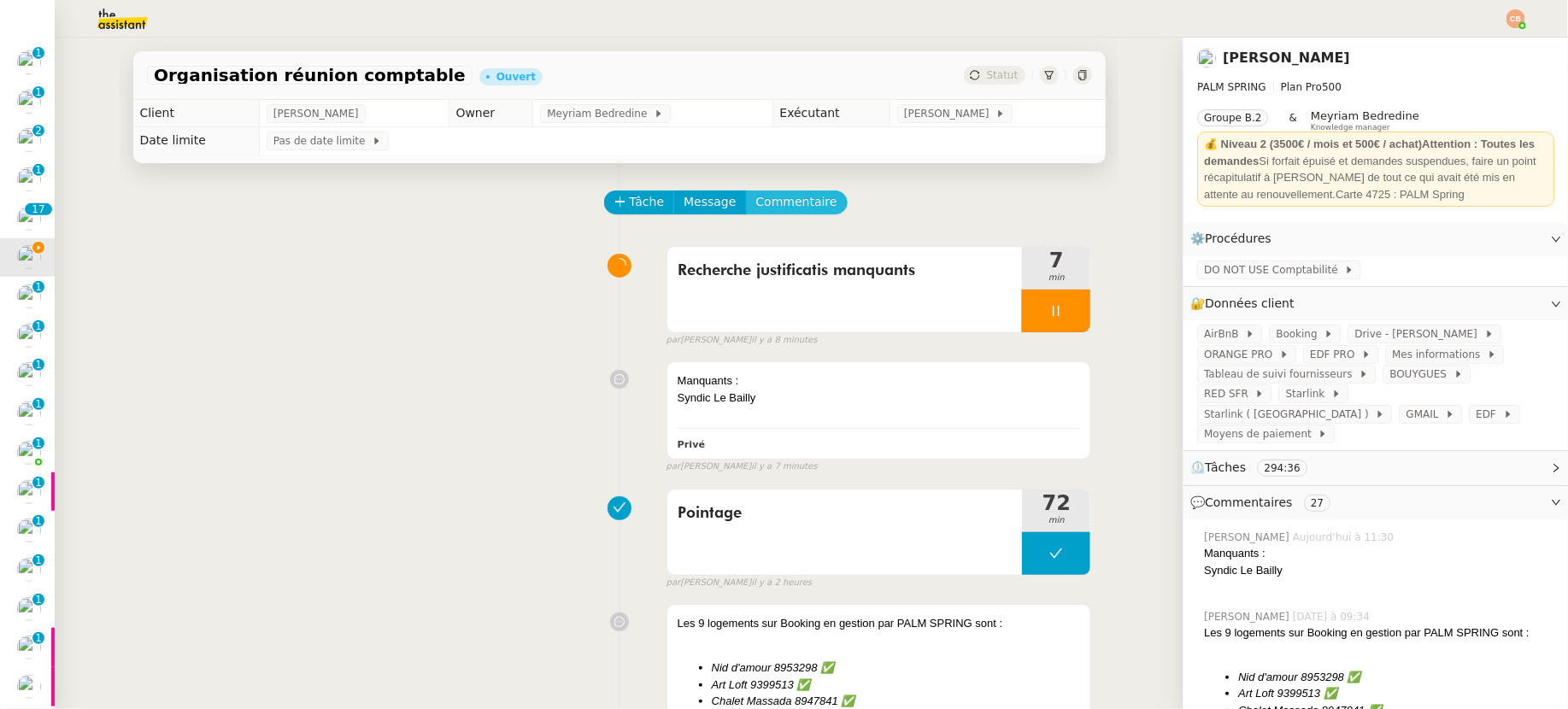
click at [783, 206] on span "Commentaire" at bounding box center [797, 202] width 81 height 19
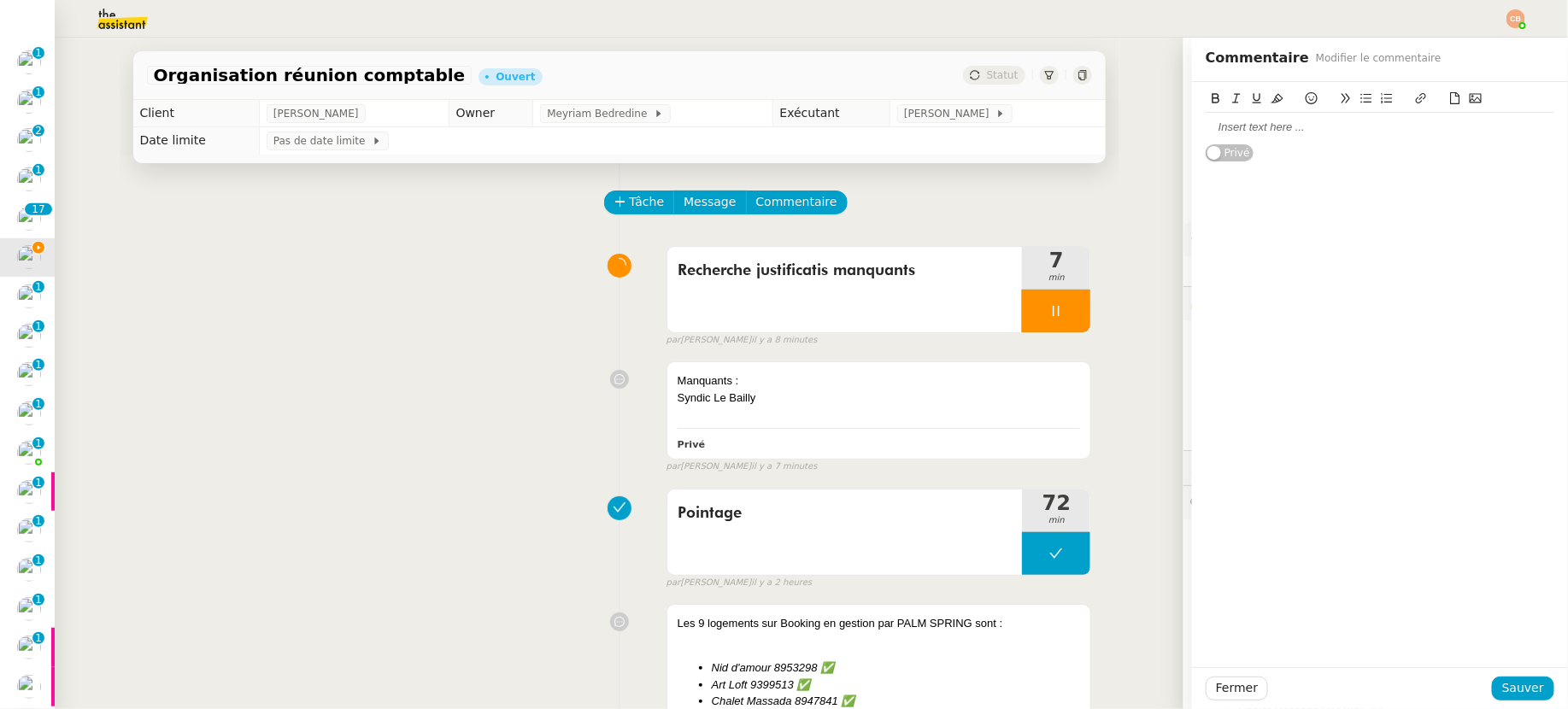
click at [1293, 134] on div at bounding box center [1380, 127] width 348 height 15
click at [1518, 682] on span "Sauver" at bounding box center [1523, 688] width 42 height 19
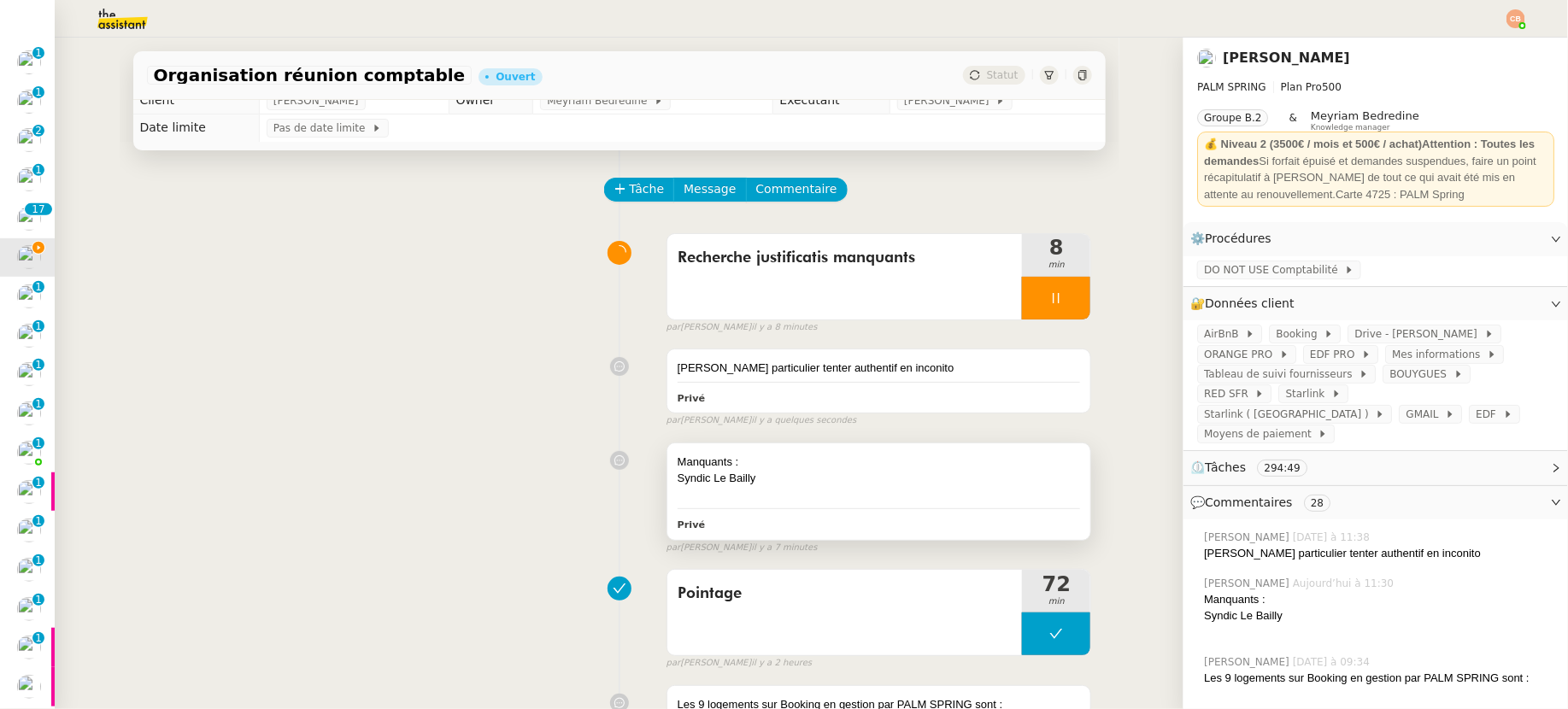
scroll to position [28, 0]
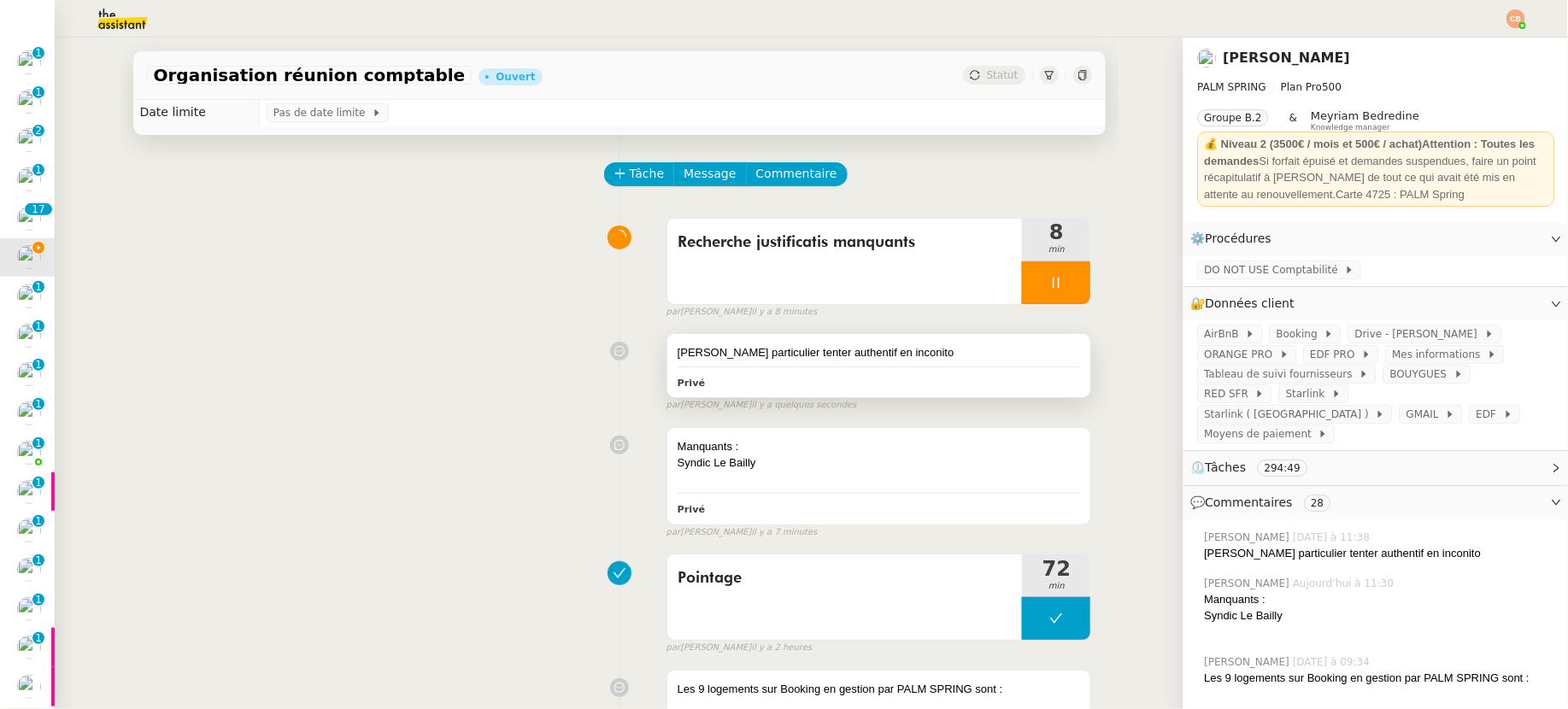
click at [906, 351] on div "[PERSON_NAME] particulier tenter authentif en inconito" at bounding box center [879, 352] width 403 height 17
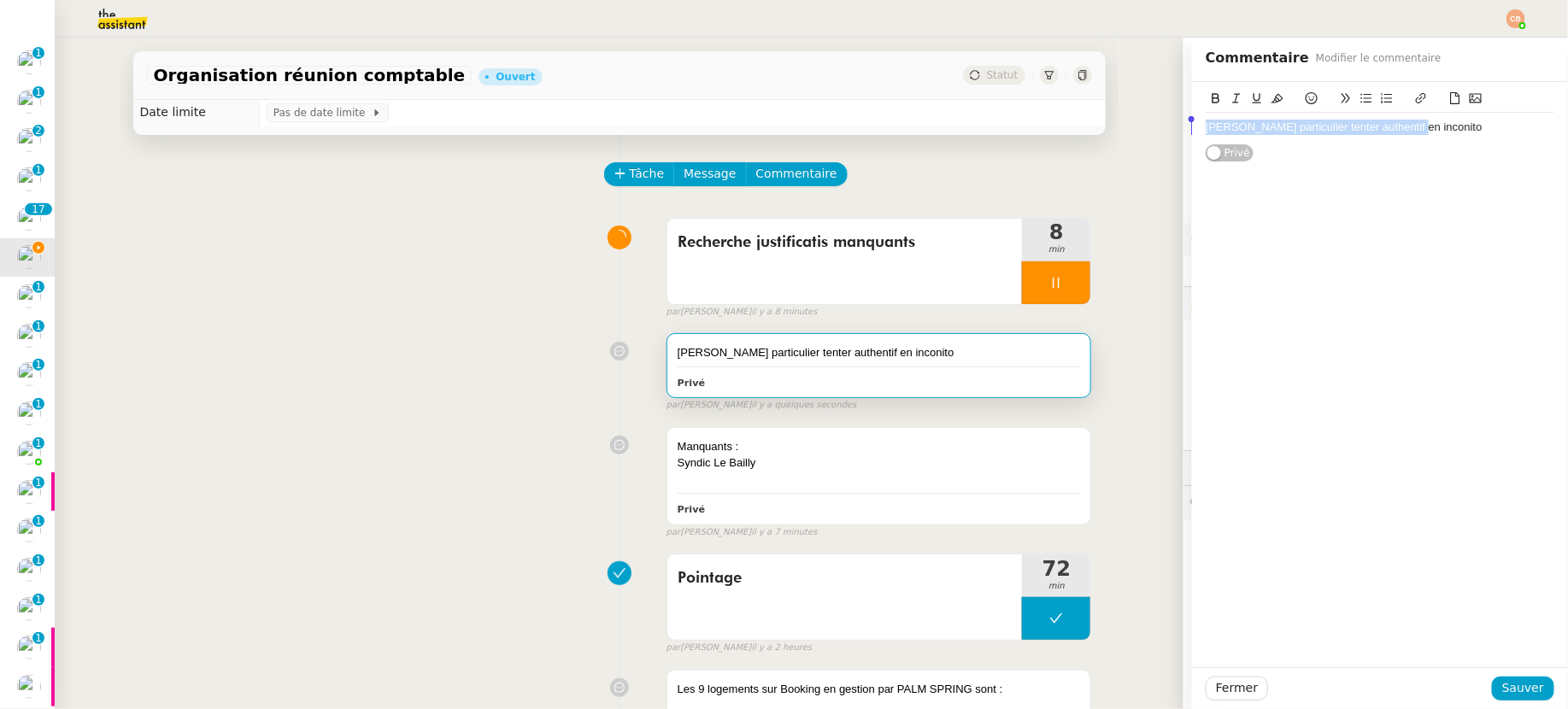
drag, startPoint x: 1422, startPoint y: 125, endPoint x: 1171, endPoint y: 125, distance: 251.0
click at [1171, 125] on app-ticket "Organisation réunion comptable Ouvert Statut Client [PERSON_NAME] Owner Meyriam…" at bounding box center [811, 373] width 1513 height 671
copy div "[PERSON_NAME] particulier tenter authentif en inconito"
click at [904, 464] on div "Syndic Le Bailly" at bounding box center [879, 463] width 403 height 17
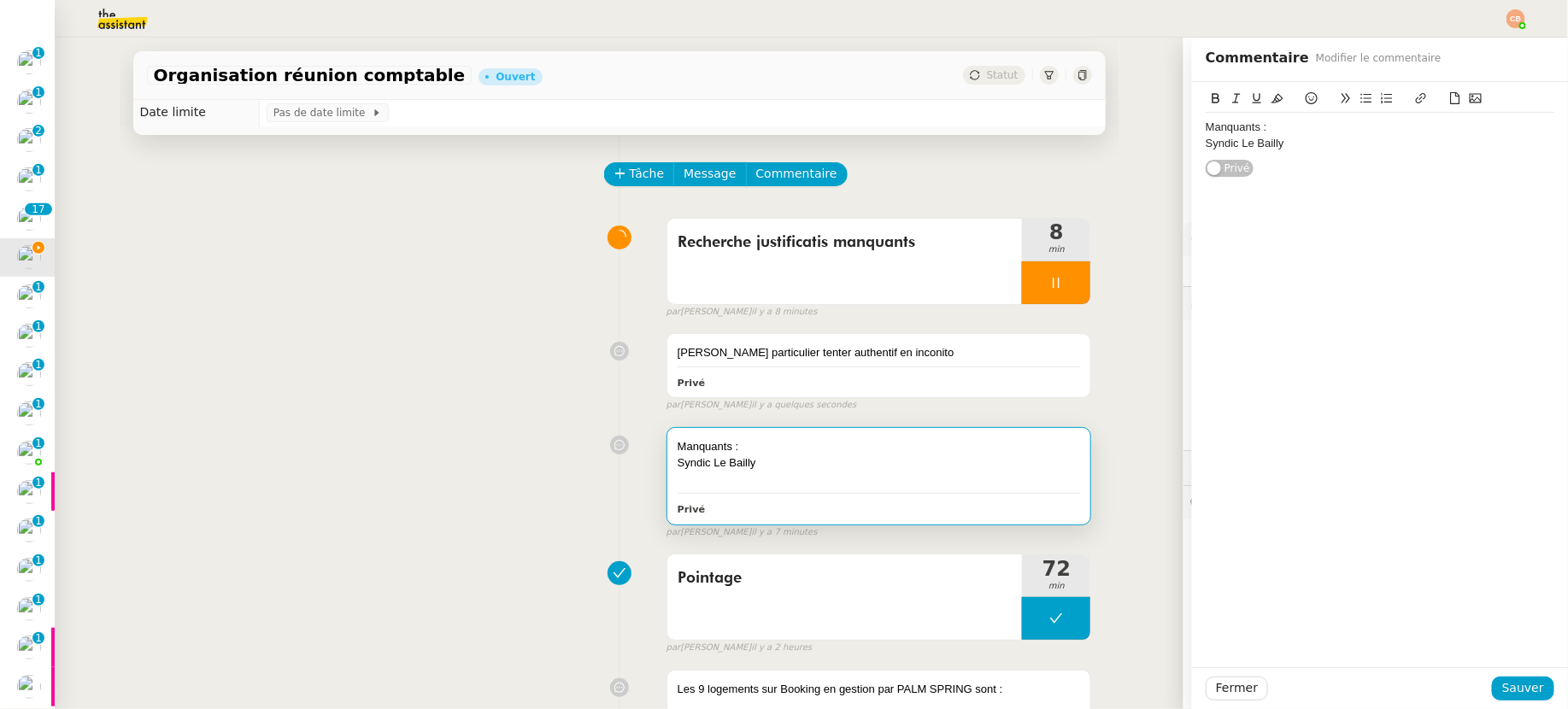
click at [1291, 140] on div "Syndic Le Bailly" at bounding box center [1380, 143] width 348 height 15
click at [1205, 158] on div "[PERSON_NAME] particulier tenter authentif en inconito" at bounding box center [1380, 158] width 348 height 15
click at [1523, 679] on span "Sauver" at bounding box center [1523, 688] width 42 height 19
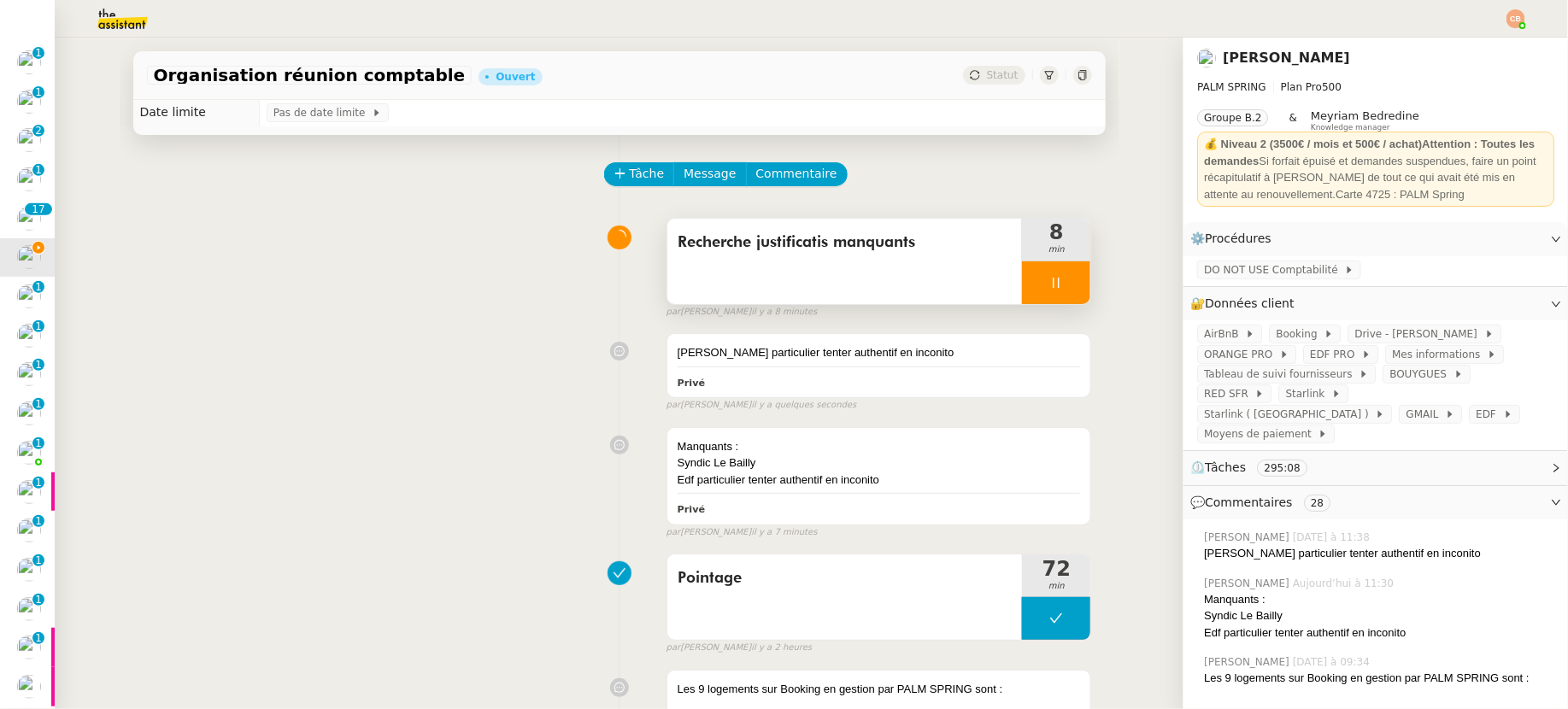
click at [1022, 285] on div at bounding box center [1057, 282] width 69 height 43
click at [1066, 288] on icon at bounding box center [1073, 283] width 14 height 14
click at [798, 164] on span "Commentaire" at bounding box center [797, 173] width 81 height 19
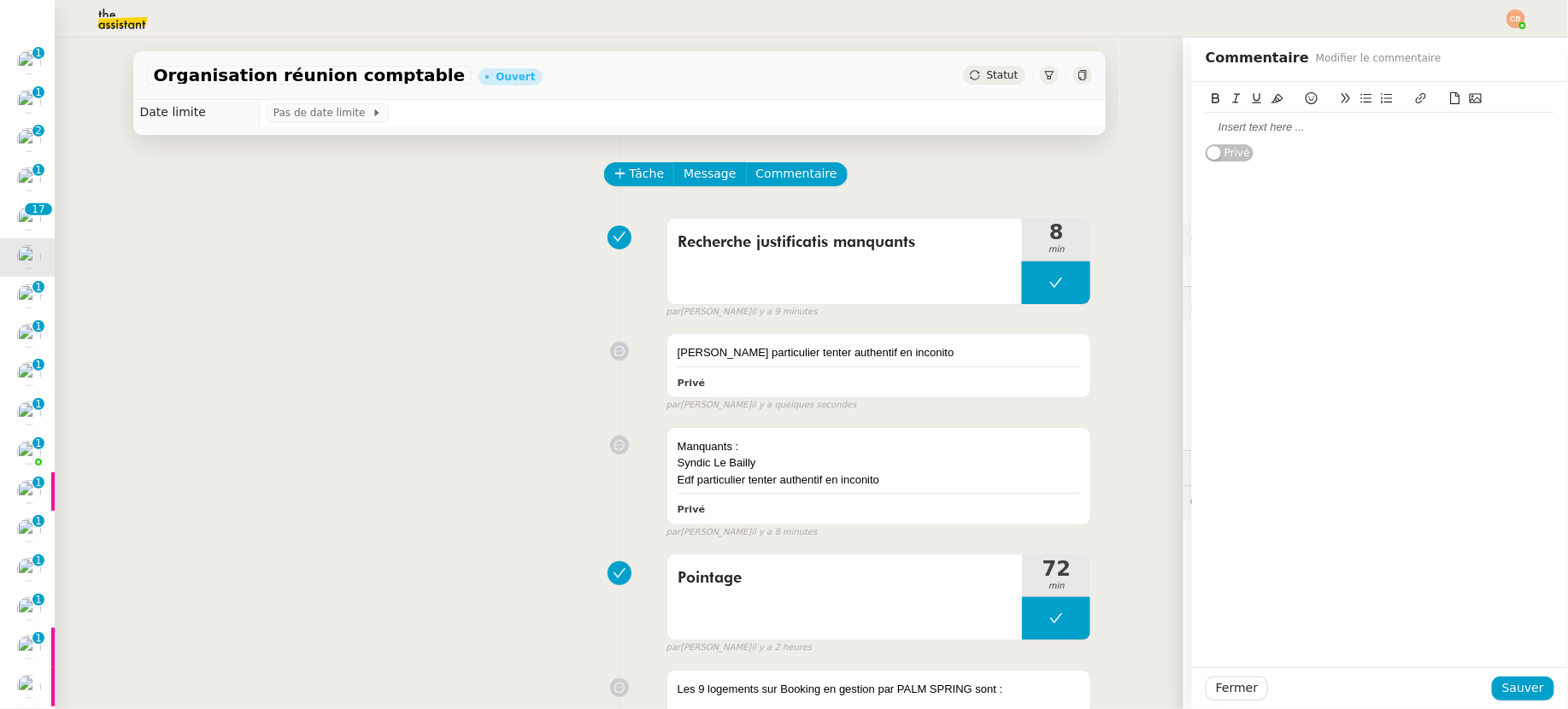
click at [1238, 128] on div at bounding box center [1380, 127] width 348 height 15
click at [1507, 685] on span "Sauver" at bounding box center [1523, 688] width 42 height 19
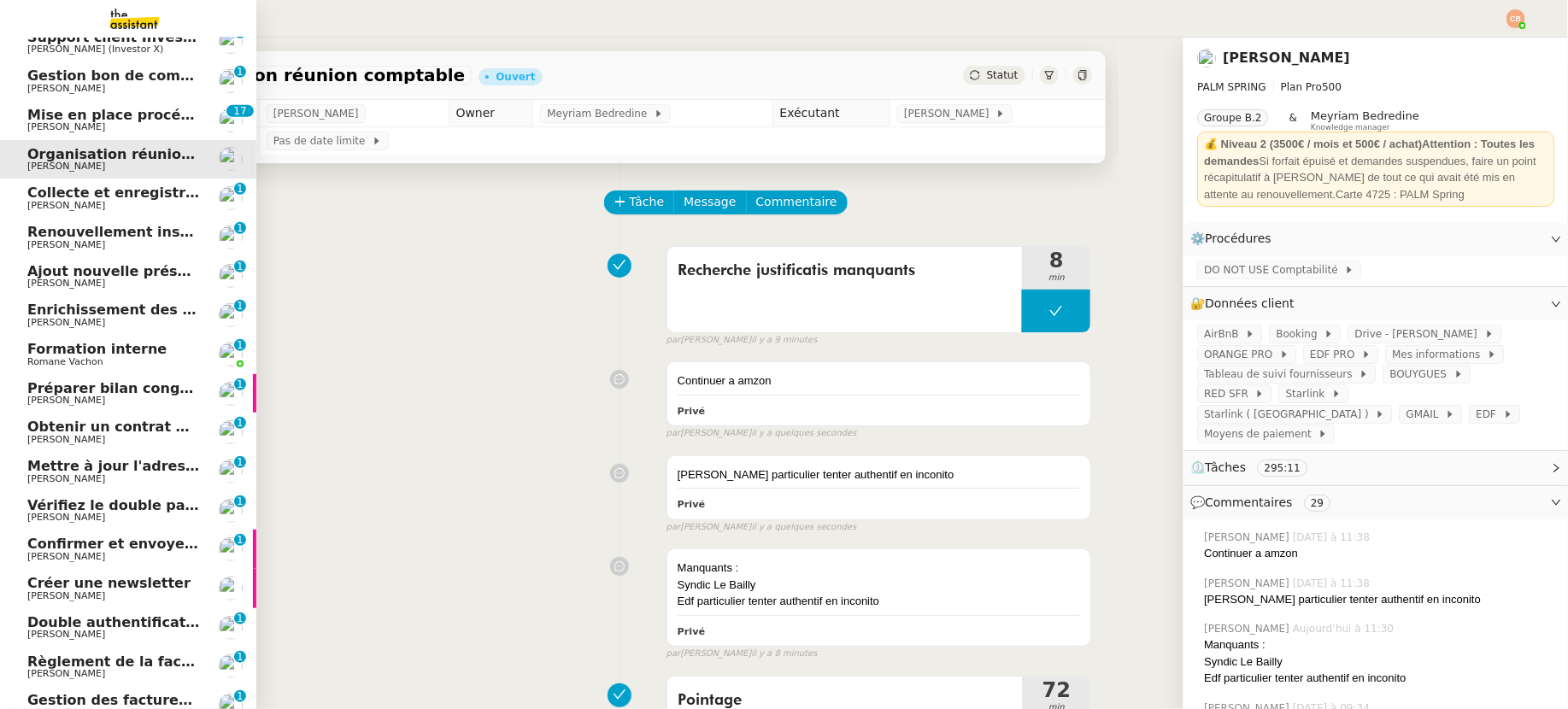
scroll to position [103, 0]
